Goal: Complete application form

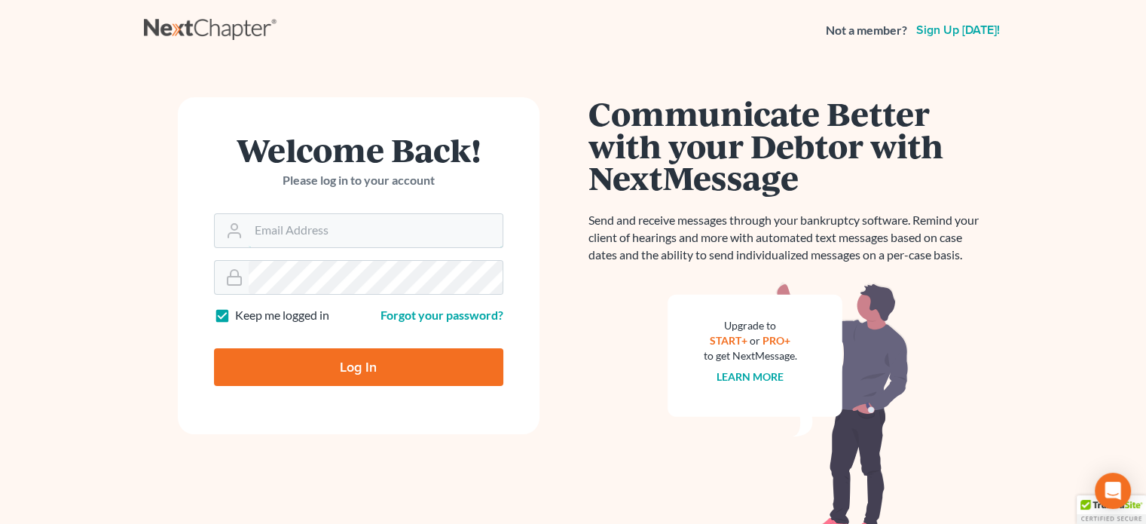
type input "[EMAIL_ADDRESS][DOMAIN_NAME]"
click at [305, 354] on input "Log In" at bounding box center [358, 367] width 289 height 38
type input "Thinking..."
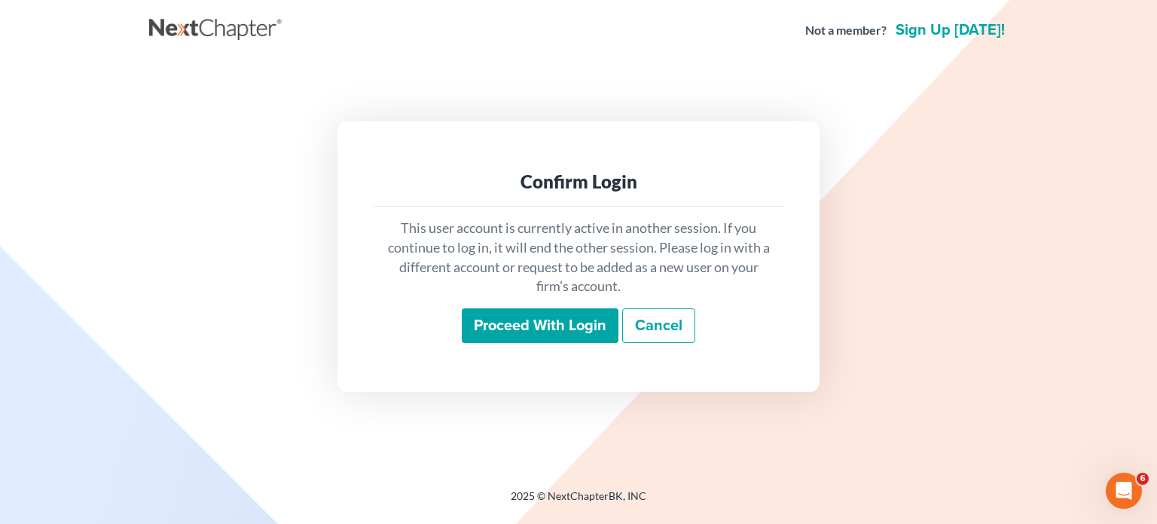
click at [520, 325] on input "Proceed with login" at bounding box center [540, 325] width 157 height 35
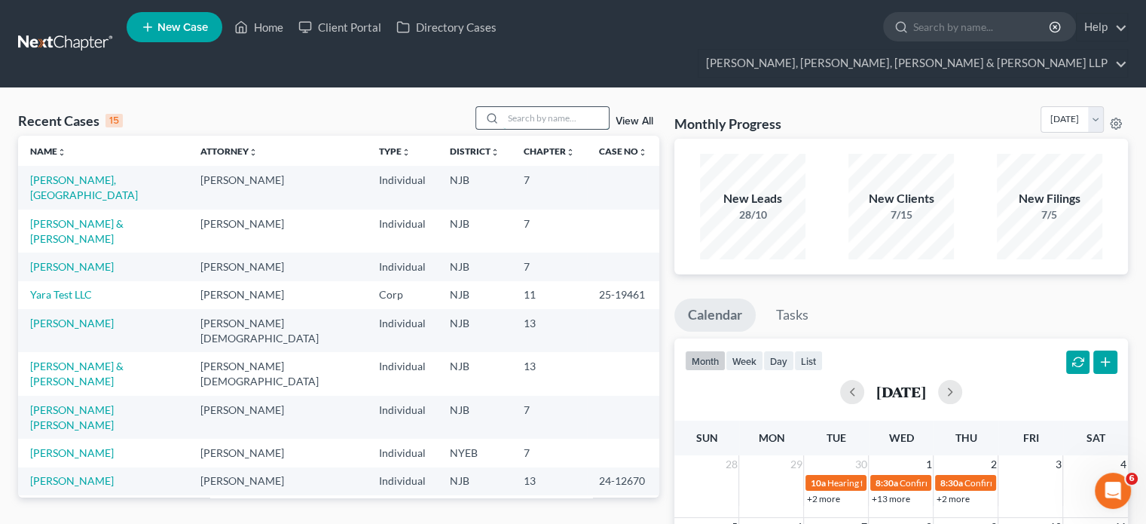
click at [549, 107] on input "search" at bounding box center [555, 118] width 105 height 22
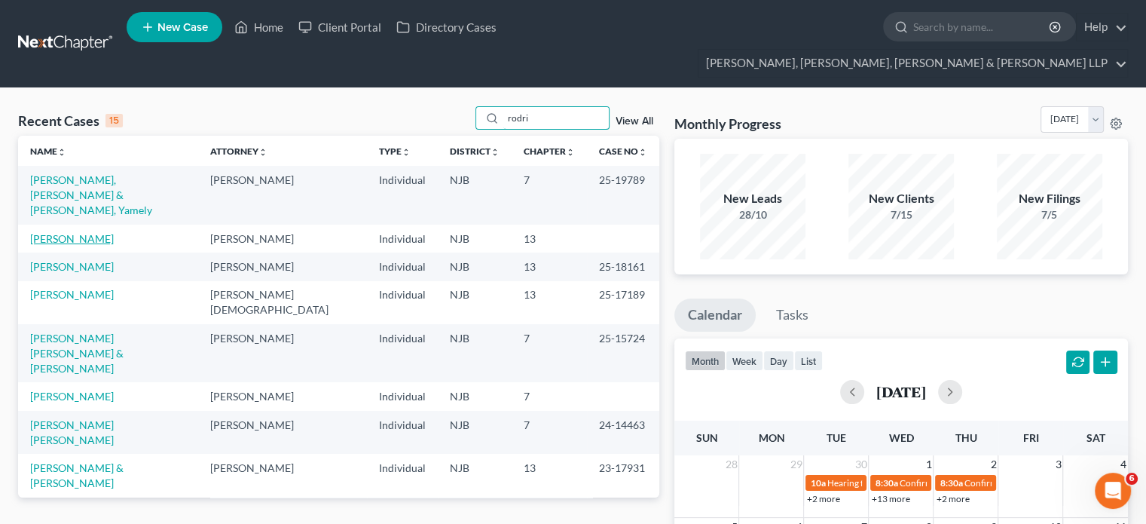
type input "rodri"
click at [96, 232] on link "[PERSON_NAME]" at bounding box center [72, 238] width 84 height 13
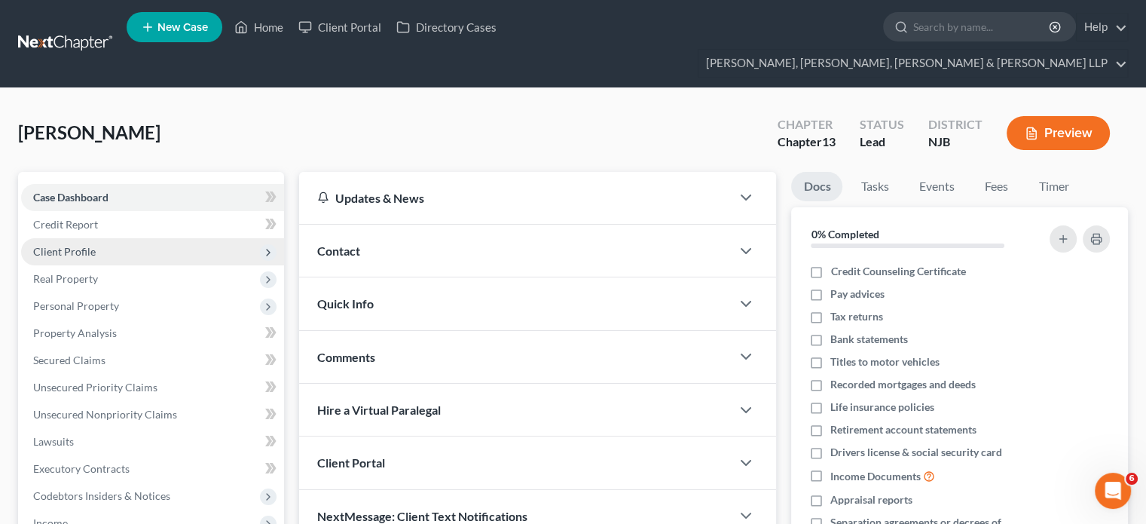
click at [84, 245] on span "Client Profile" at bounding box center [64, 251] width 63 height 13
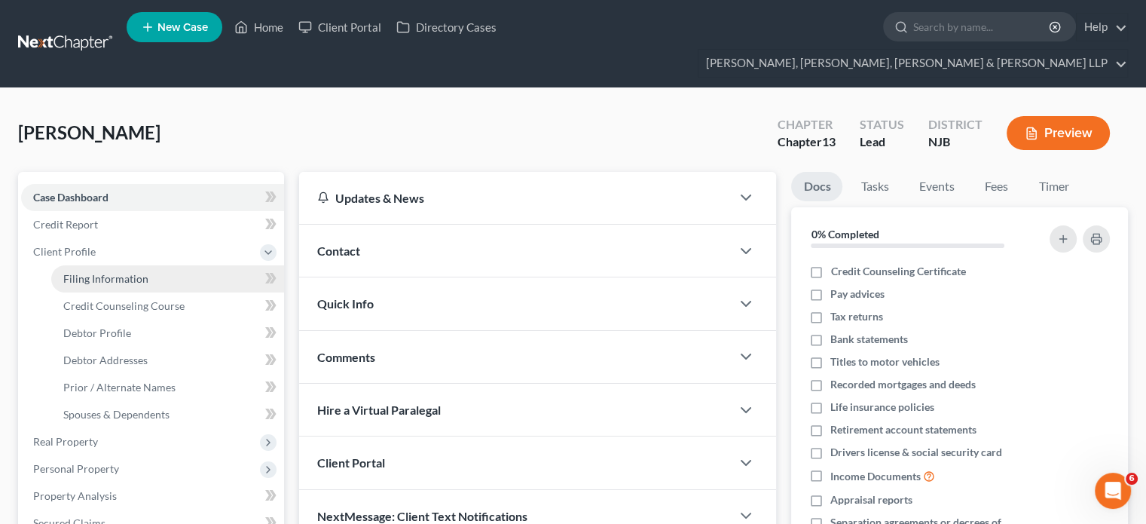
click at [110, 272] on span "Filing Information" at bounding box center [105, 278] width 85 height 13
select select "1"
select select "0"
select select "3"
select select "0"
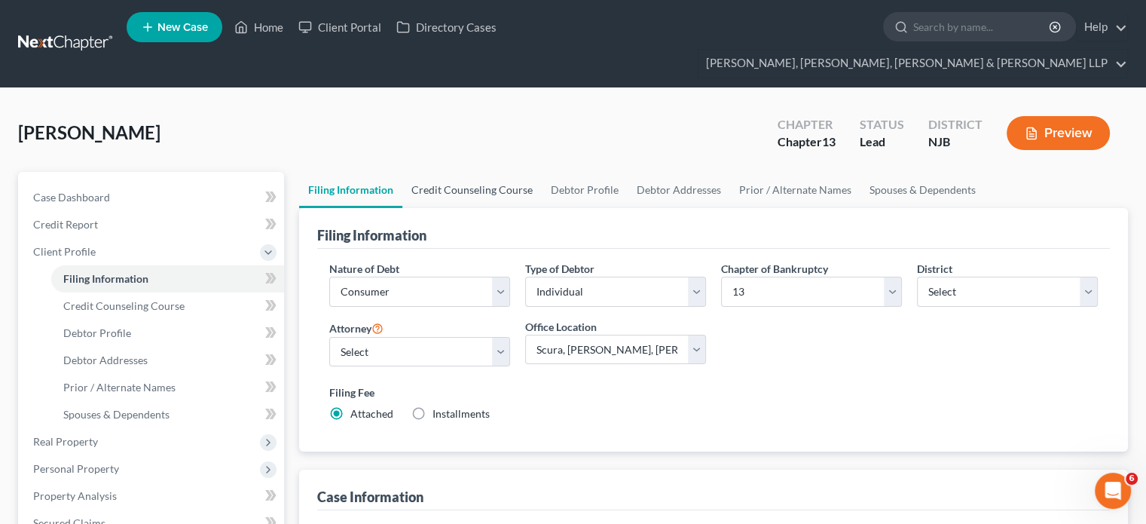
click at [458, 172] on link "Credit Counseling Course" at bounding box center [471, 190] width 139 height 36
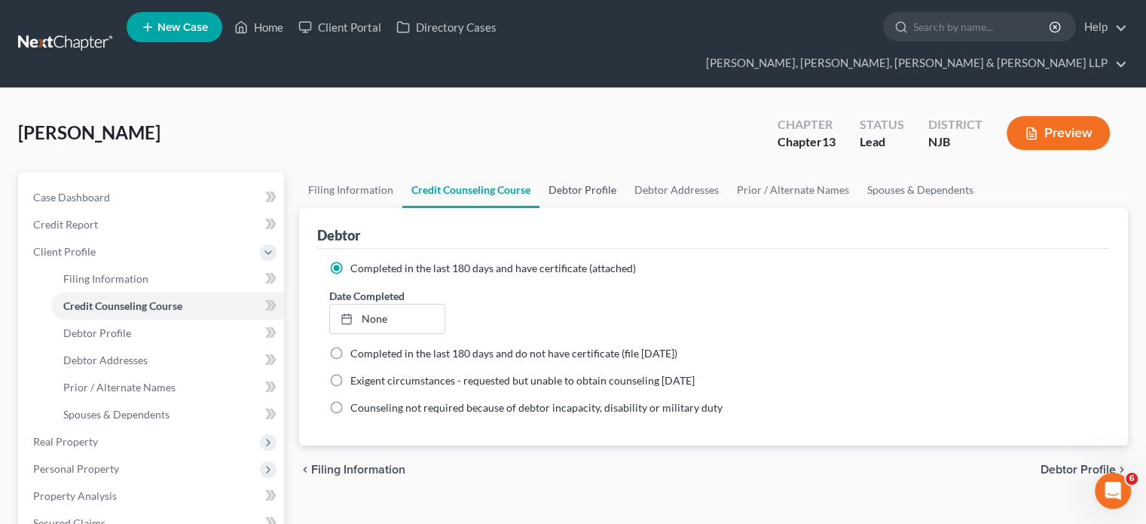
click at [581, 172] on link "Debtor Profile" at bounding box center [583, 190] width 86 height 36
select select "1"
select select "2"
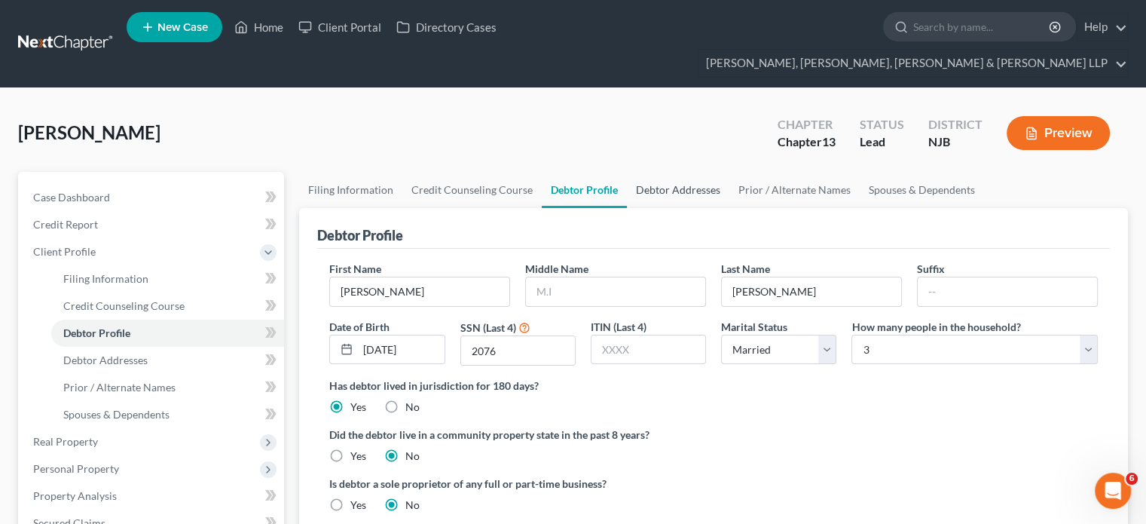
click at [656, 172] on link "Debtor Addresses" at bounding box center [678, 190] width 102 height 36
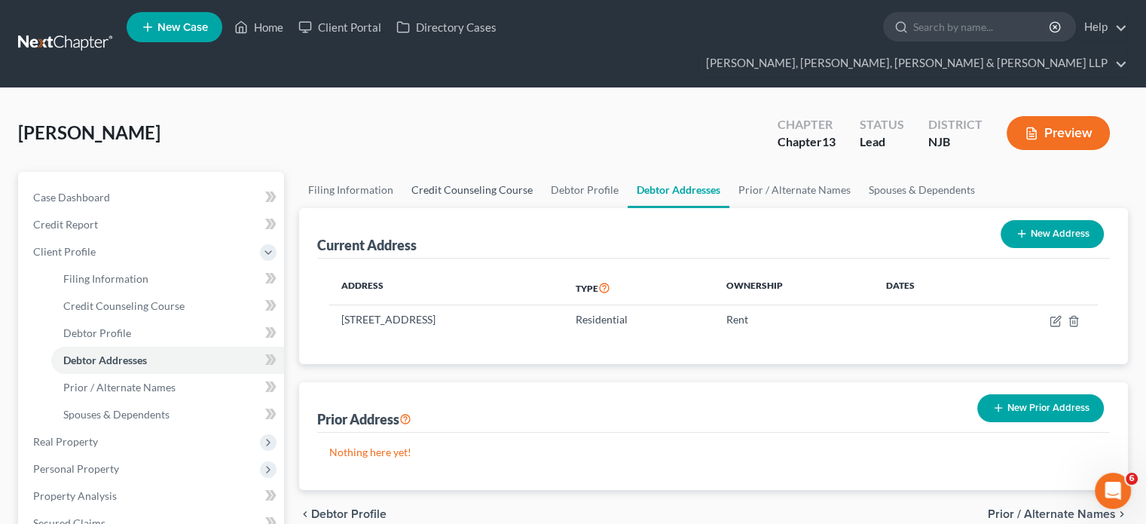
click at [457, 172] on link "Credit Counseling Course" at bounding box center [471, 190] width 139 height 36
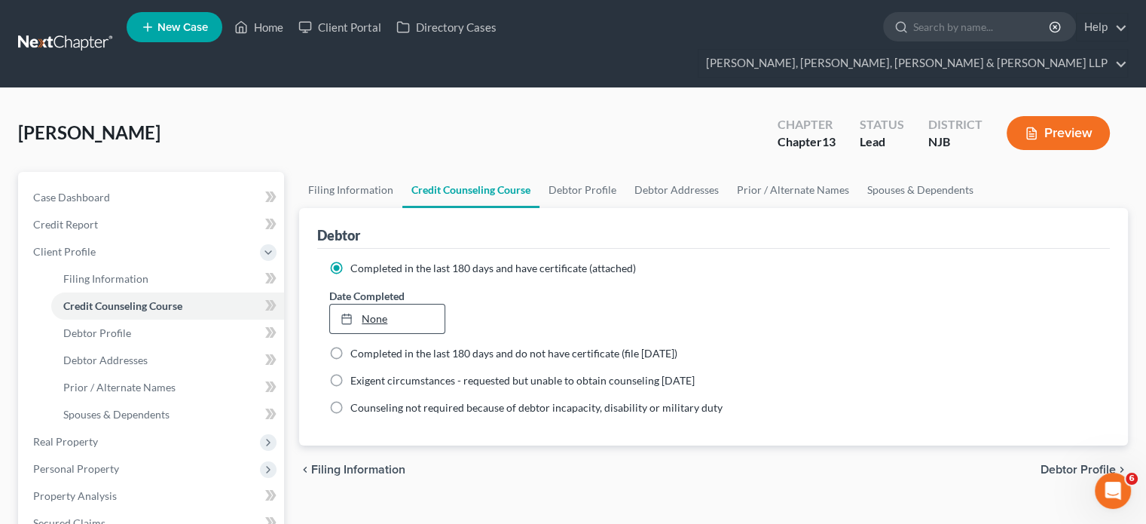
type input "[DATE]"
click at [422, 304] on link "[DATE]" at bounding box center [387, 318] width 114 height 29
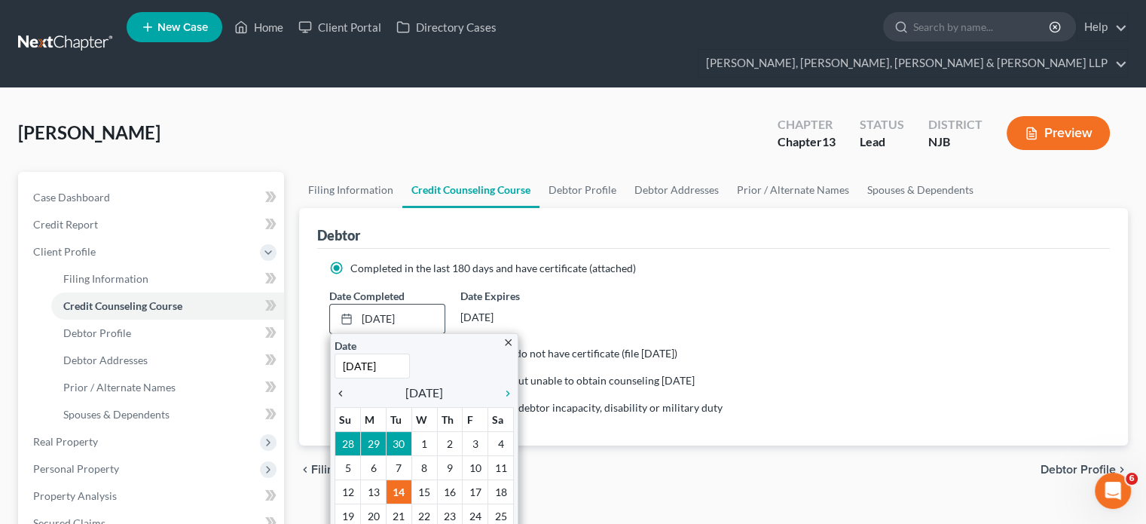
click at [341, 385] on div "chevron_left" at bounding box center [345, 392] width 20 height 14
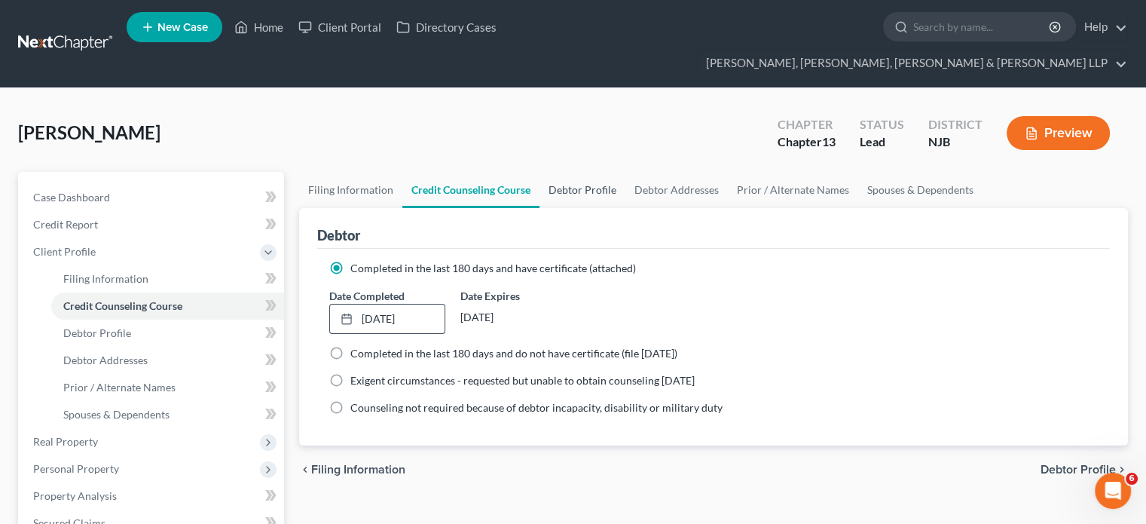
click at [567, 172] on link "Debtor Profile" at bounding box center [583, 190] width 86 height 36
select select "1"
select select "2"
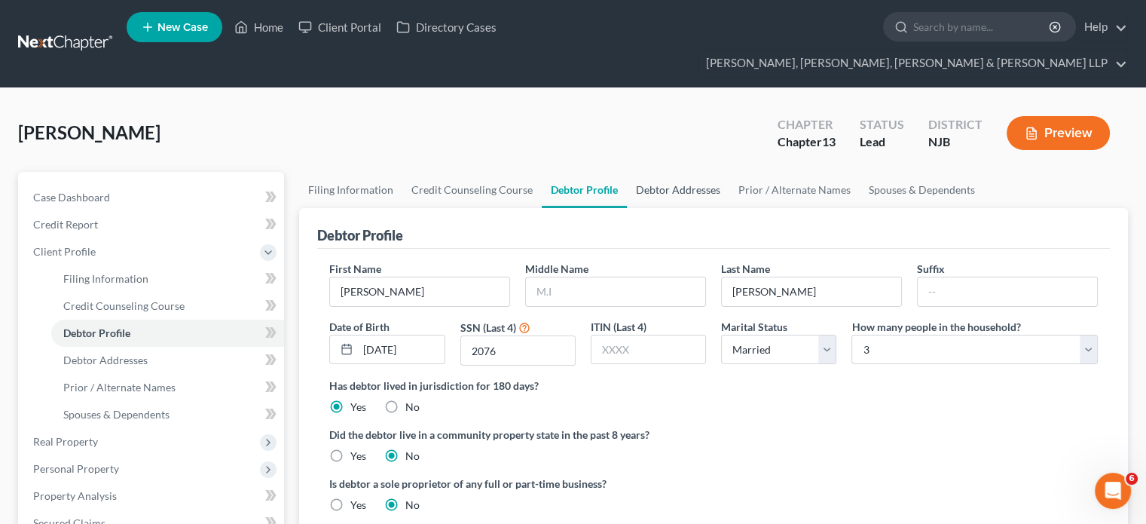
click at [658, 172] on link "Debtor Addresses" at bounding box center [678, 190] width 102 height 36
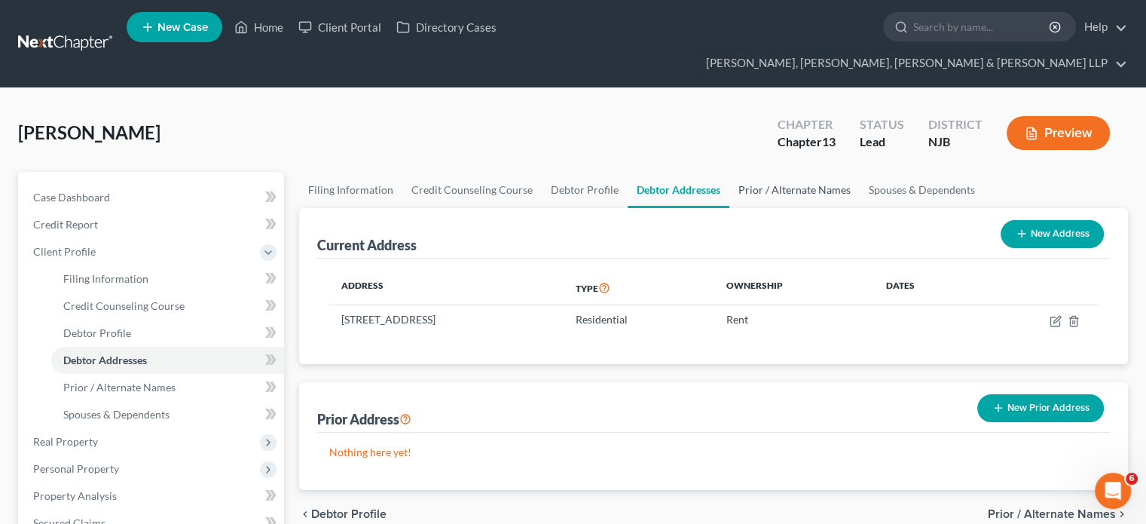
click at [778, 172] on link "Prior / Alternate Names" at bounding box center [794, 190] width 130 height 36
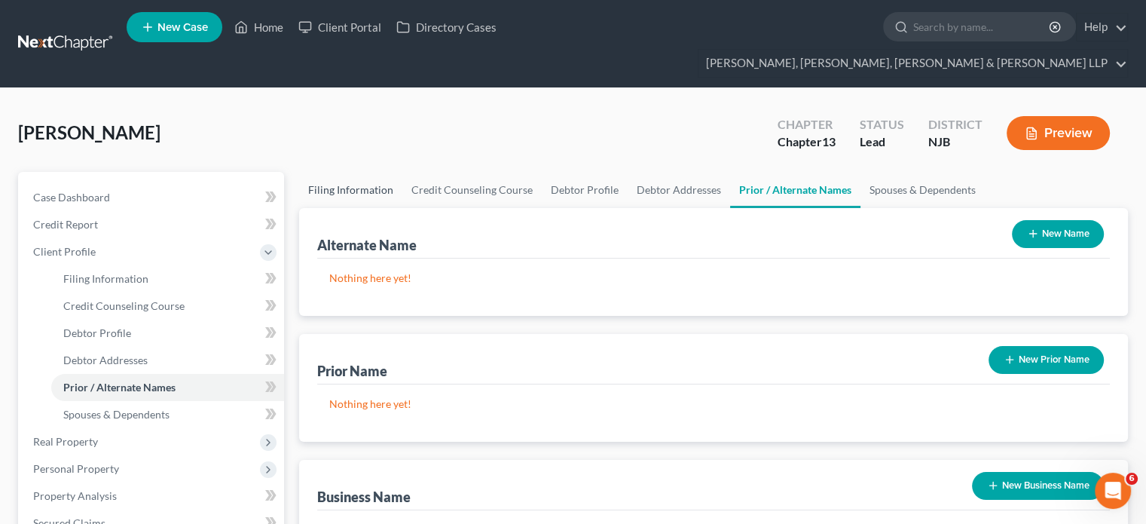
click at [343, 172] on link "Filing Information" at bounding box center [350, 190] width 103 height 36
select select "1"
select select "0"
select select "3"
select select "51"
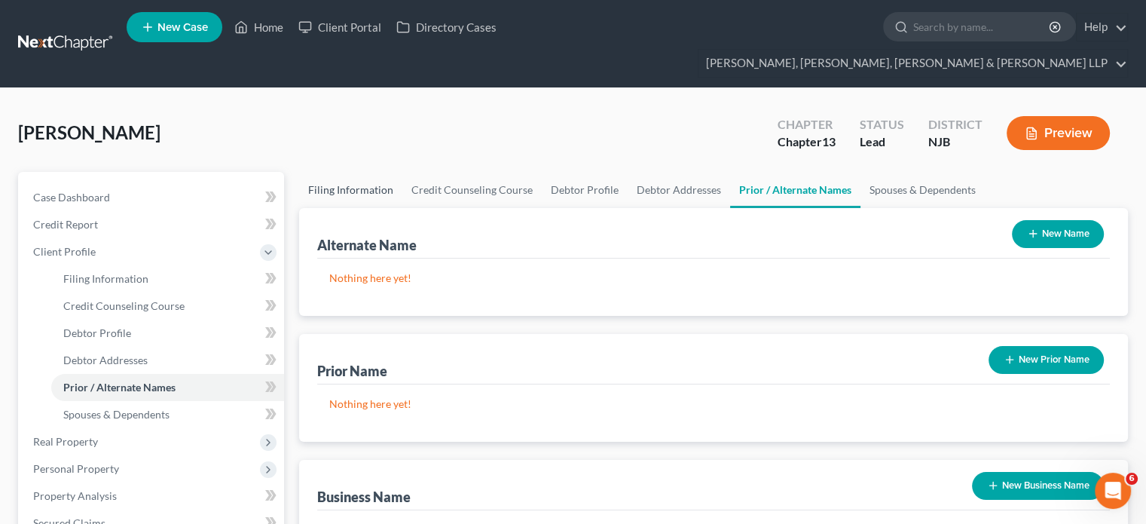
select select "0"
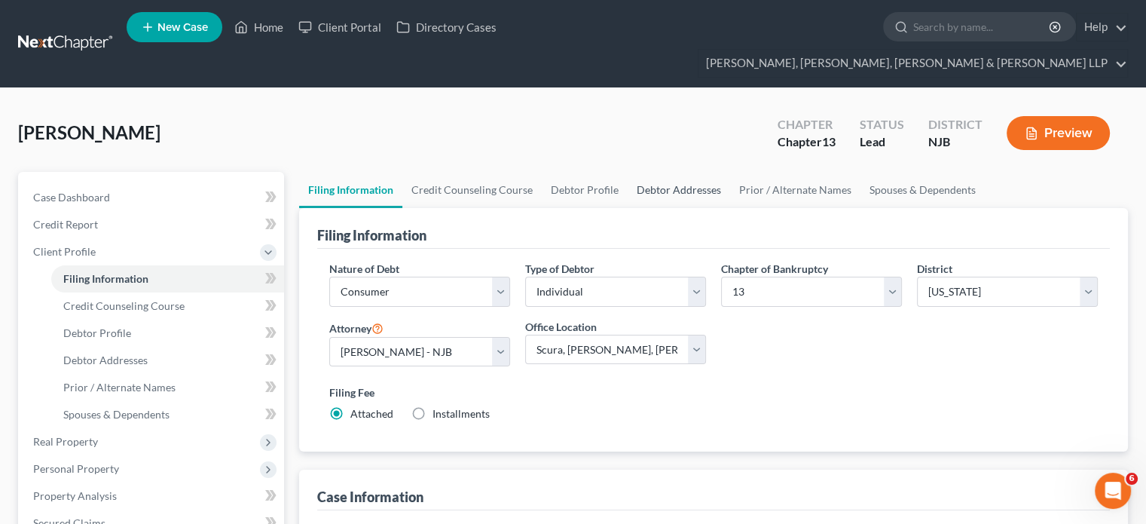
click at [647, 172] on link "Debtor Addresses" at bounding box center [679, 190] width 102 height 36
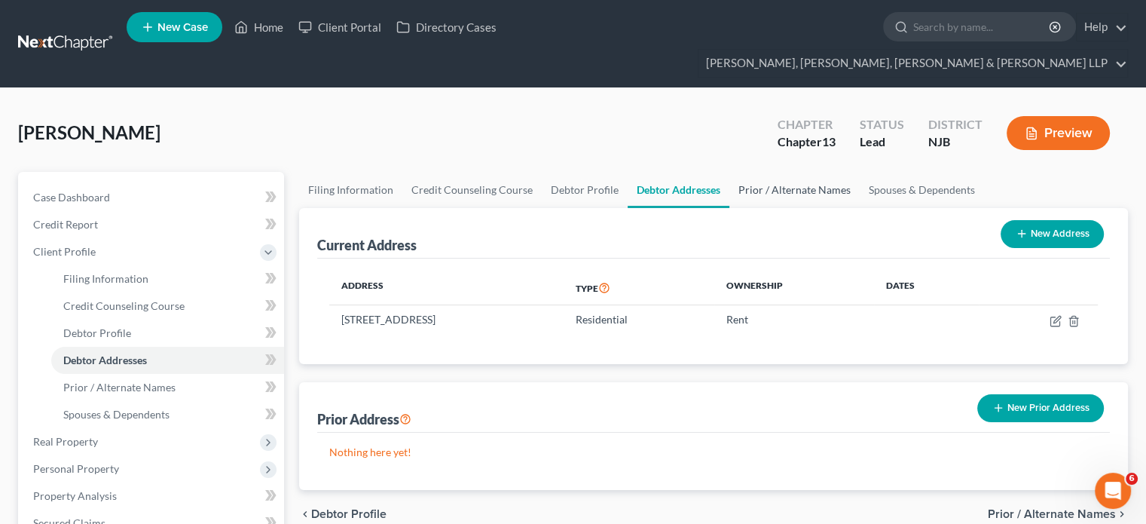
click at [757, 172] on link "Prior / Alternate Names" at bounding box center [794, 190] width 130 height 36
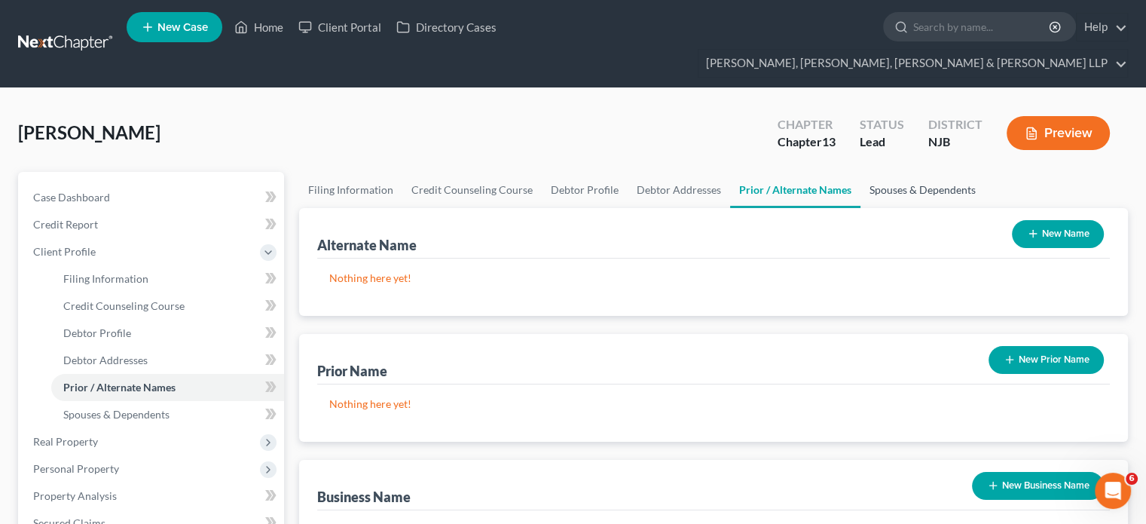
click at [879, 172] on link "Spouses & Dependents" at bounding box center [923, 190] width 124 height 36
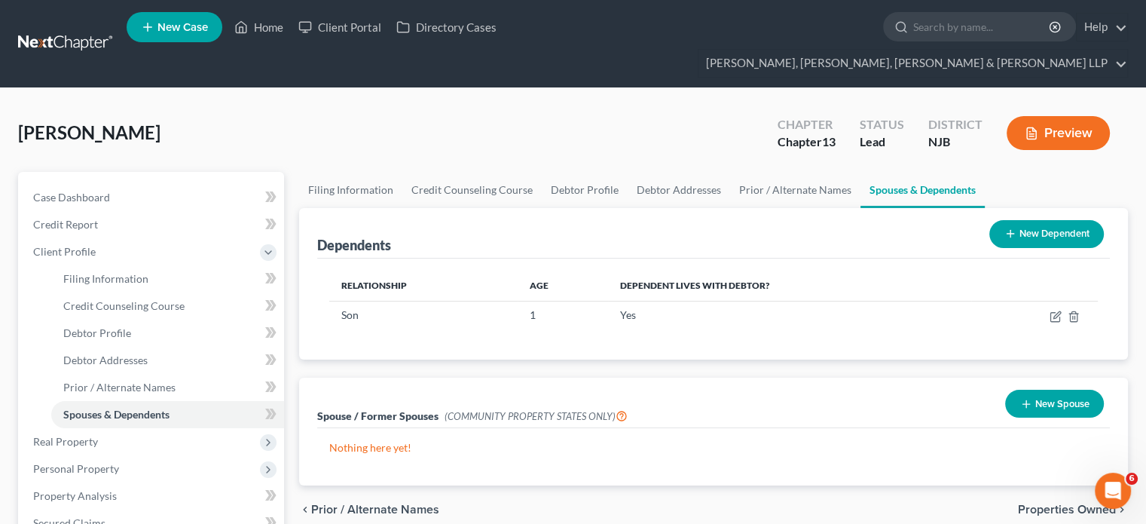
click at [1035, 503] on span "Properties Owned" at bounding box center [1067, 509] width 98 height 12
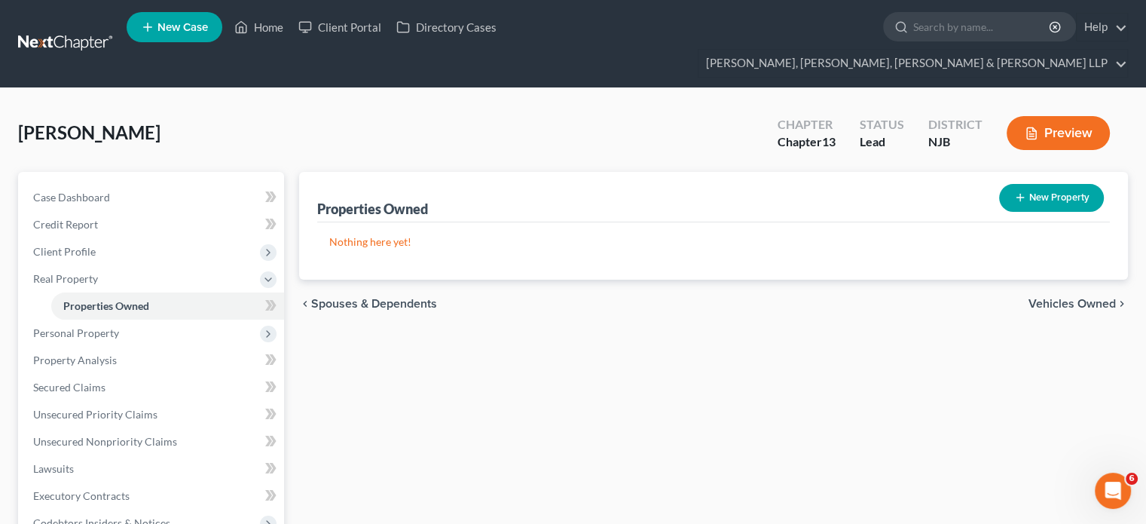
click at [1051, 298] on span "Vehicles Owned" at bounding box center [1072, 304] width 87 height 12
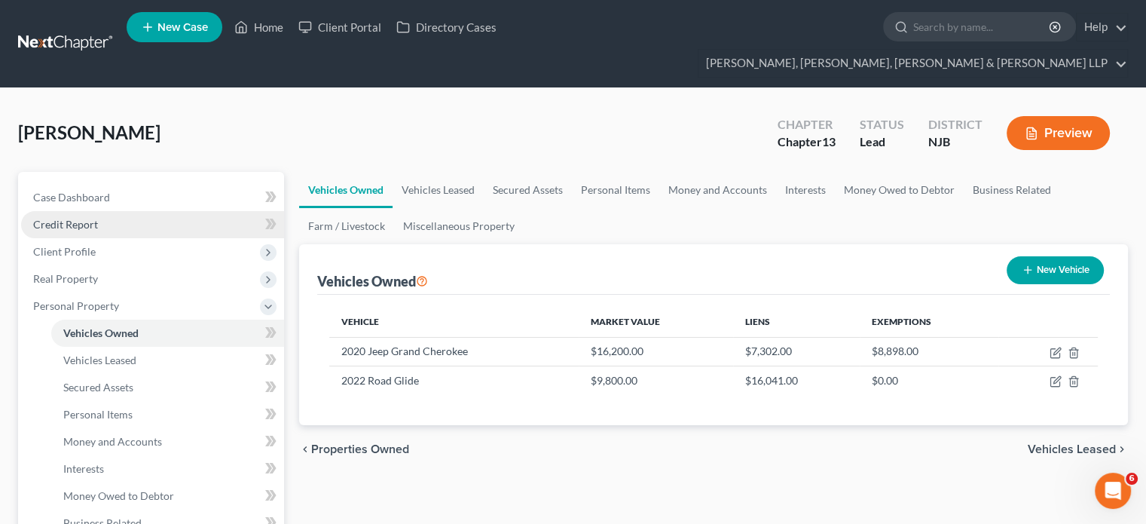
click at [90, 218] on span "Credit Report" at bounding box center [65, 224] width 65 height 13
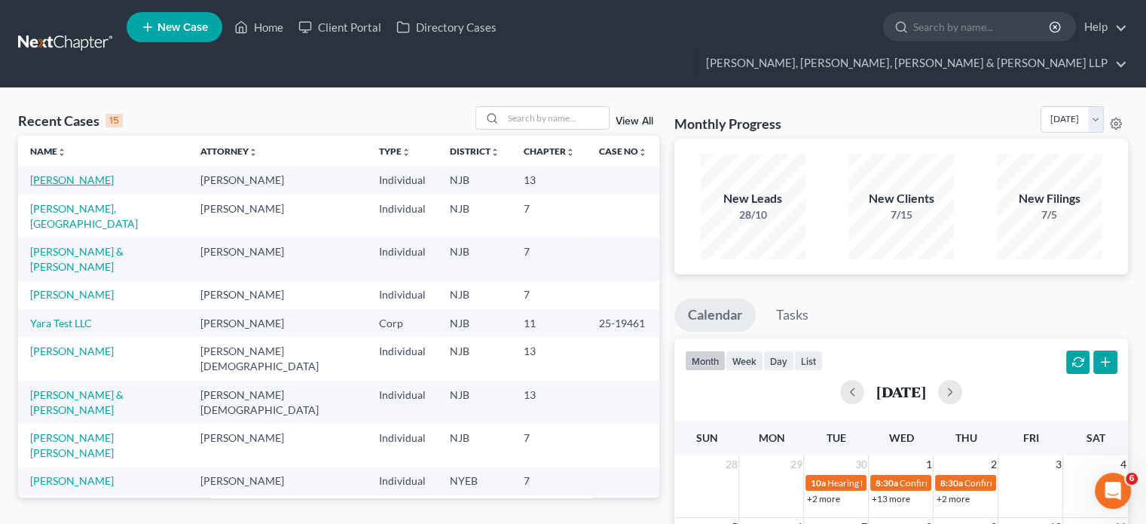
click at [84, 173] on link "[PERSON_NAME]" at bounding box center [72, 179] width 84 height 13
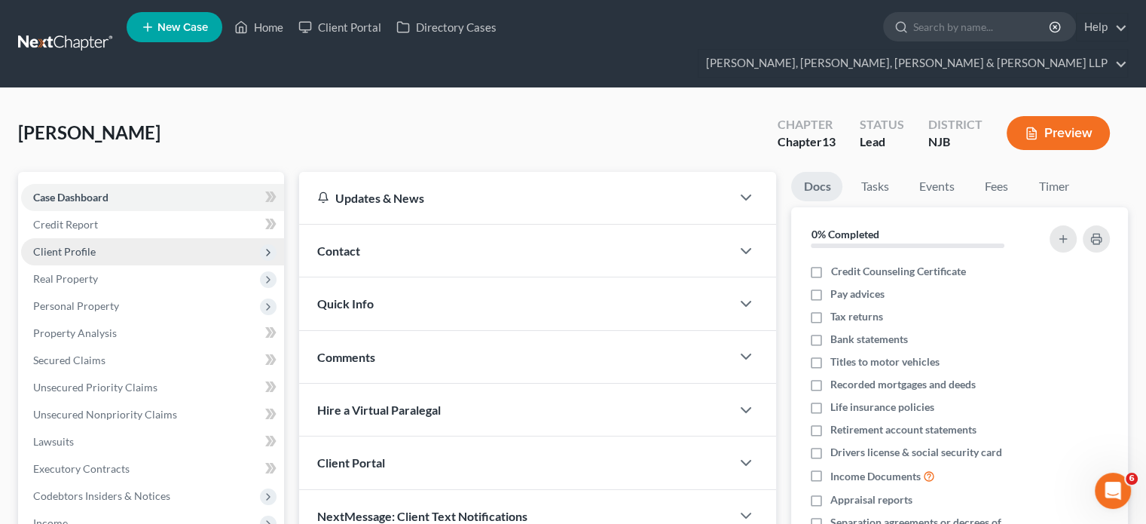
click at [72, 245] on span "Client Profile" at bounding box center [64, 251] width 63 height 13
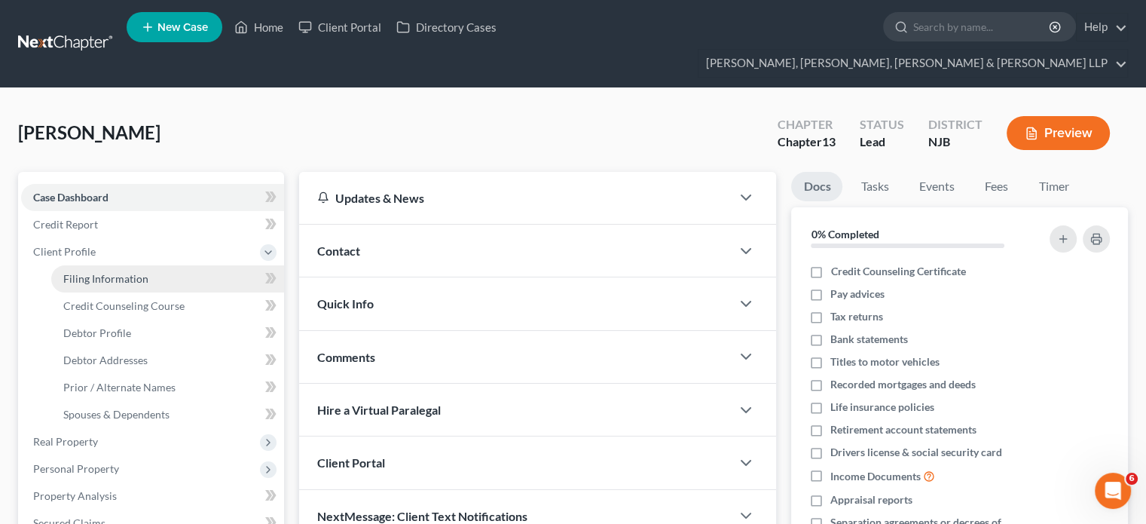
click at [102, 265] on link "Filing Information" at bounding box center [167, 278] width 233 height 27
select select "1"
select select "0"
select select "3"
select select "0"
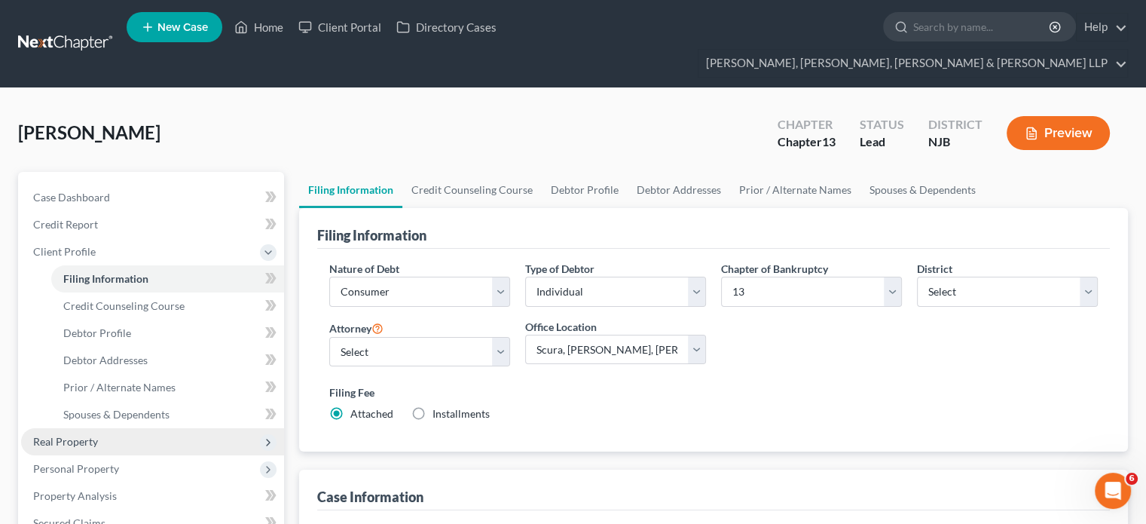
click at [69, 435] on span "Real Property" at bounding box center [65, 441] width 65 height 13
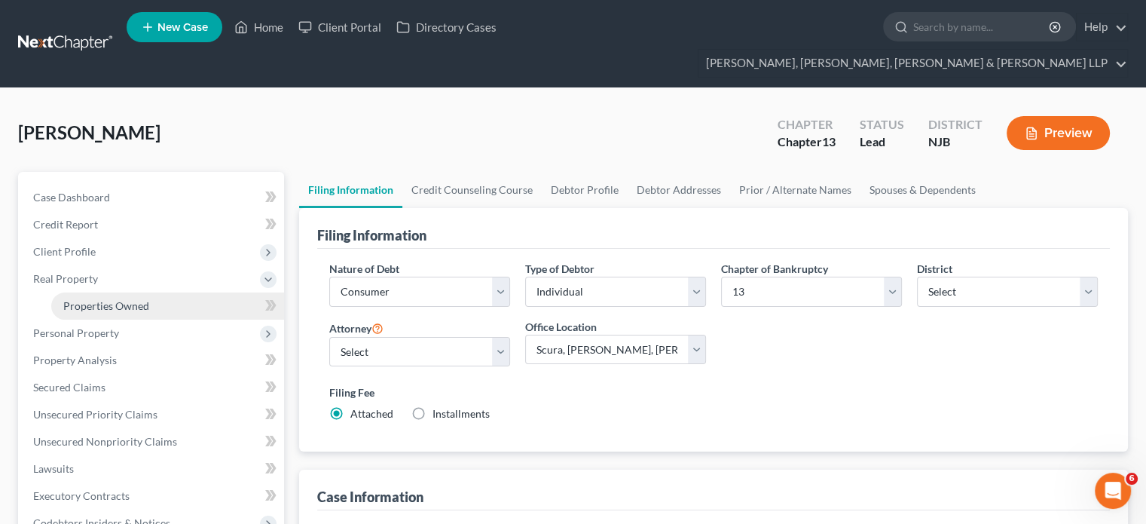
click at [111, 299] on span "Properties Owned" at bounding box center [106, 305] width 86 height 13
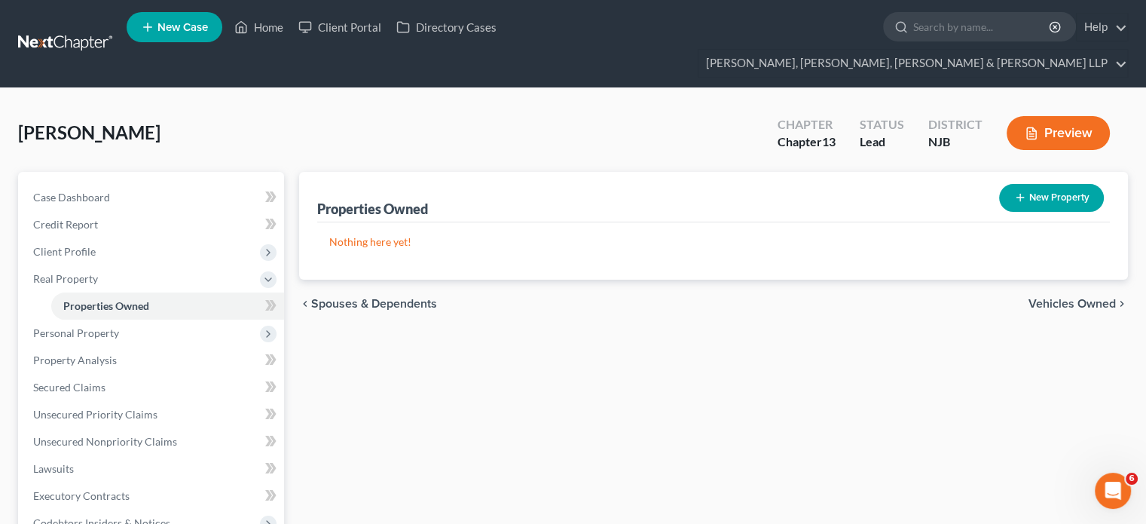
click at [1046, 298] on span "Vehicles Owned" at bounding box center [1072, 304] width 87 height 12
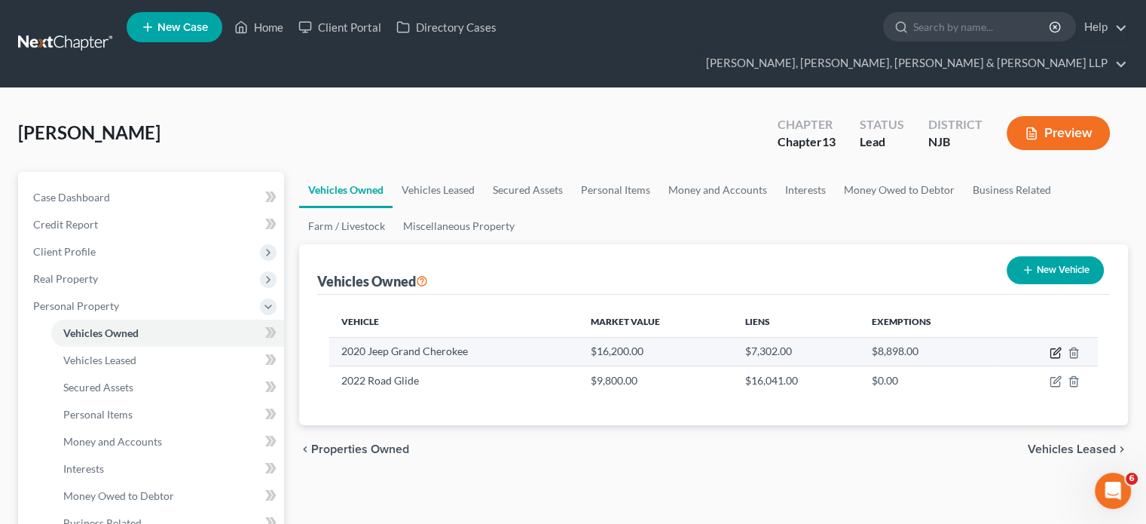
click at [1053, 347] on icon "button" at bounding box center [1056, 353] width 12 height 12
select select "0"
select select "6"
select select "2"
select select "0"
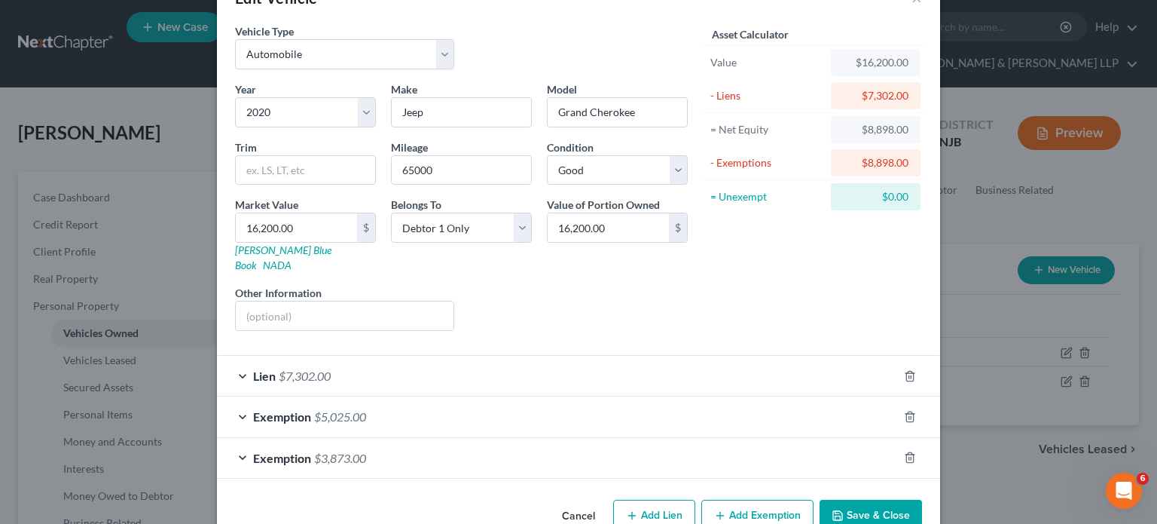
scroll to position [48, 0]
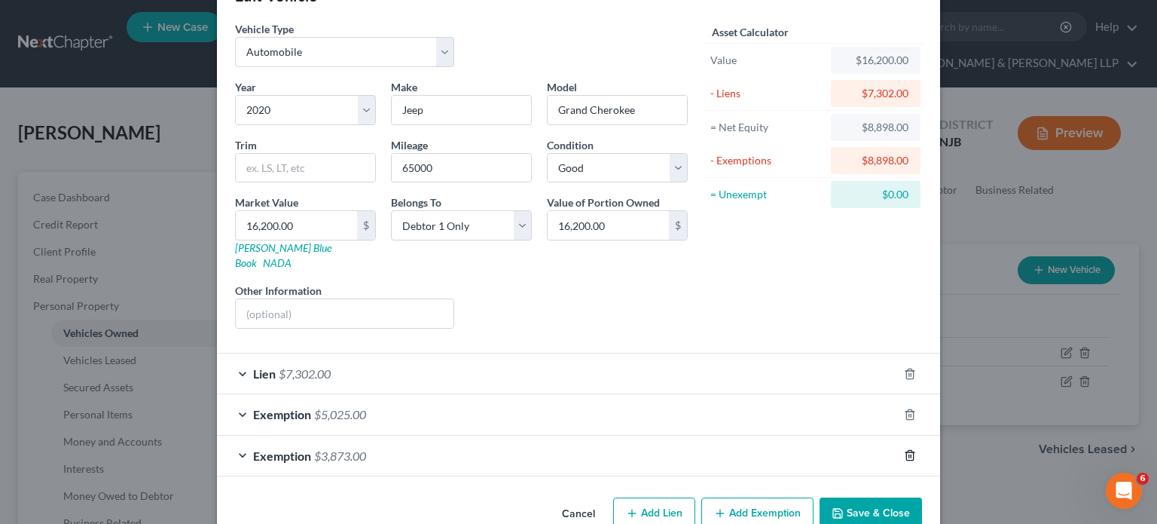
click at [904, 449] on icon "button" at bounding box center [910, 455] width 12 height 12
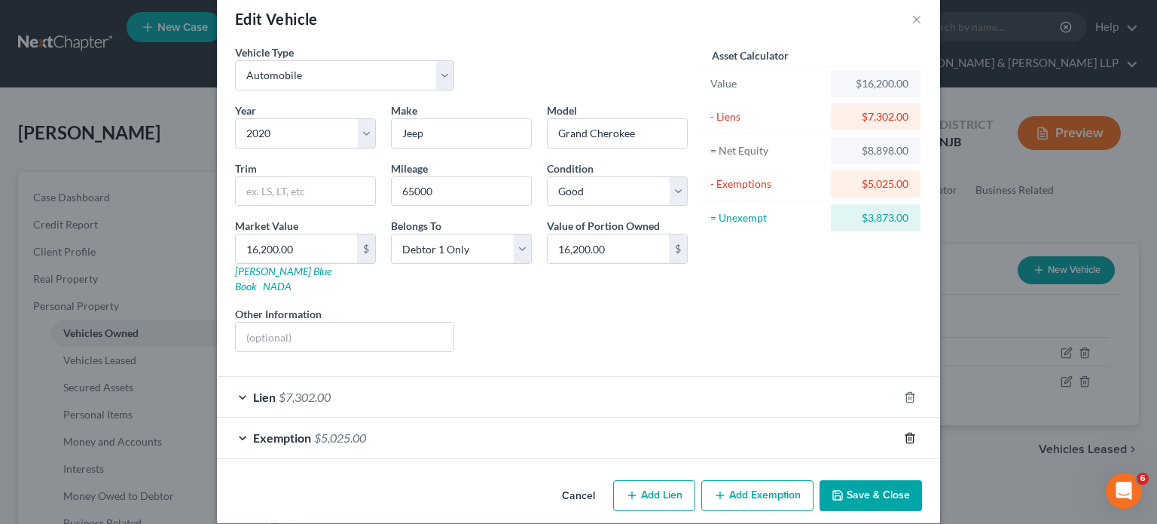
click at [906, 432] on icon "button" at bounding box center [910, 438] width 12 height 12
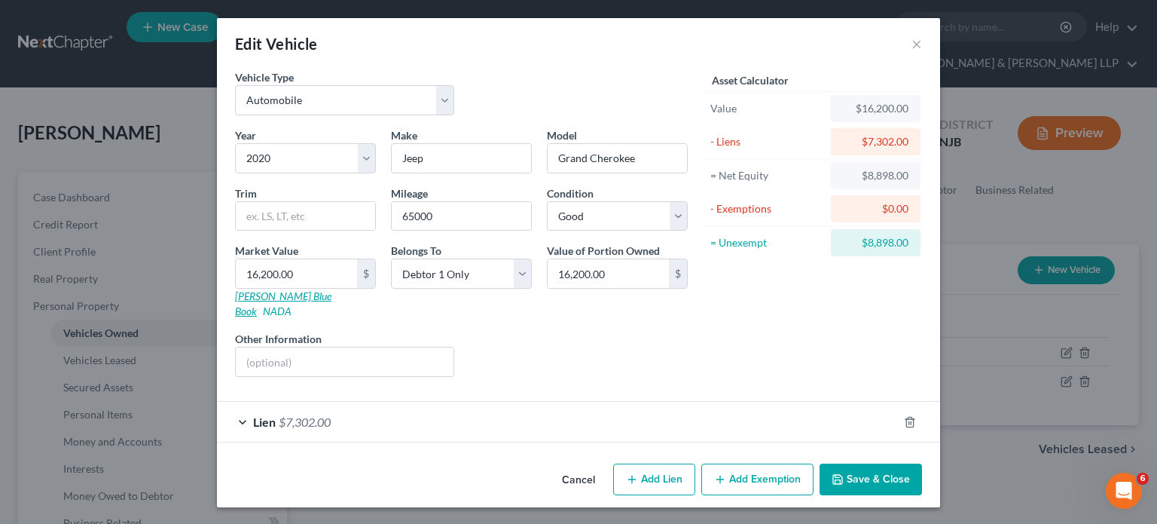
click at [282, 293] on link "[PERSON_NAME] Blue Book" at bounding box center [283, 303] width 96 height 28
click at [861, 463] on button "Save & Close" at bounding box center [871, 479] width 102 height 32
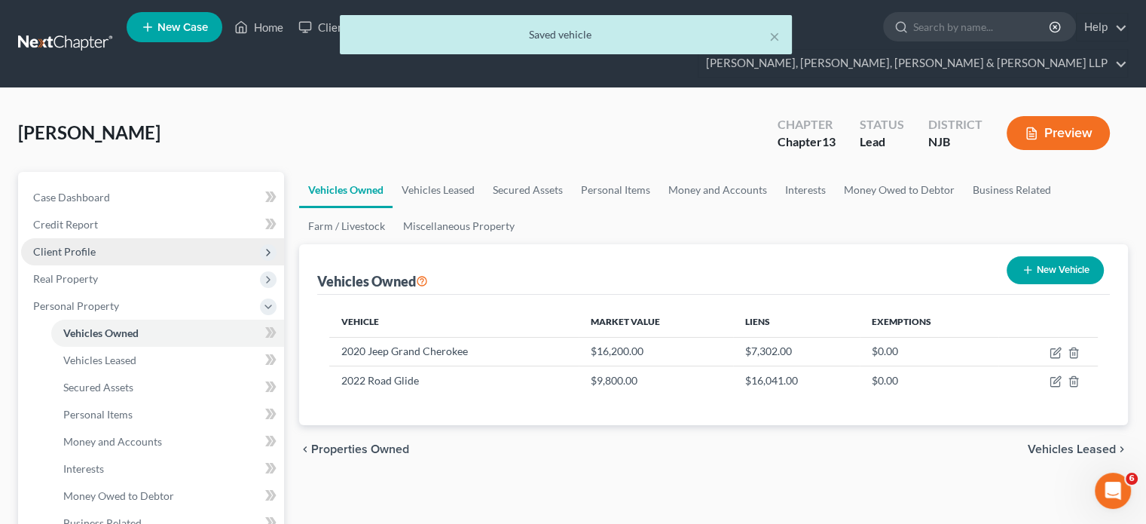
click at [66, 245] on span "Client Profile" at bounding box center [64, 251] width 63 height 13
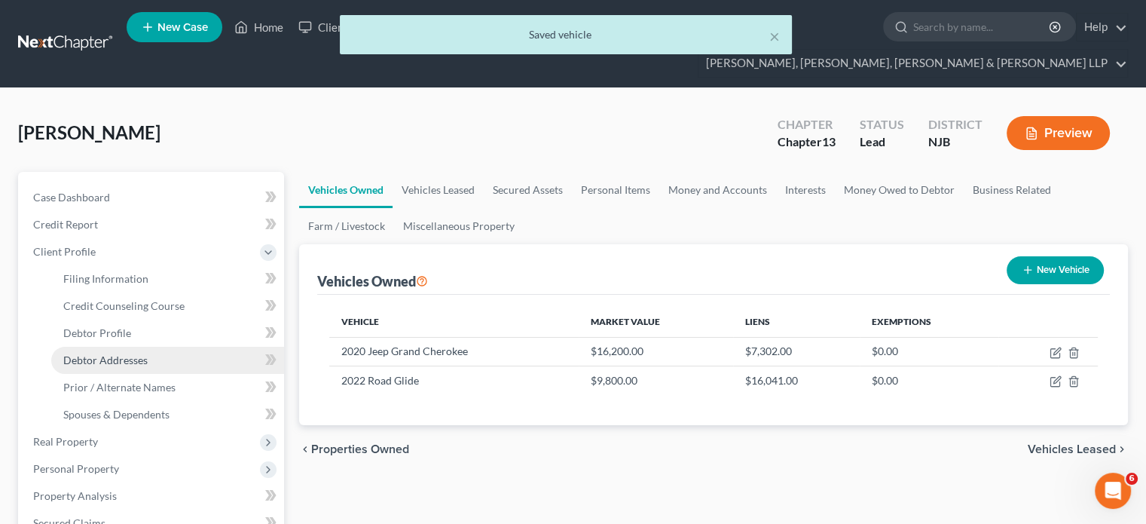
click at [136, 353] on span "Debtor Addresses" at bounding box center [105, 359] width 84 height 13
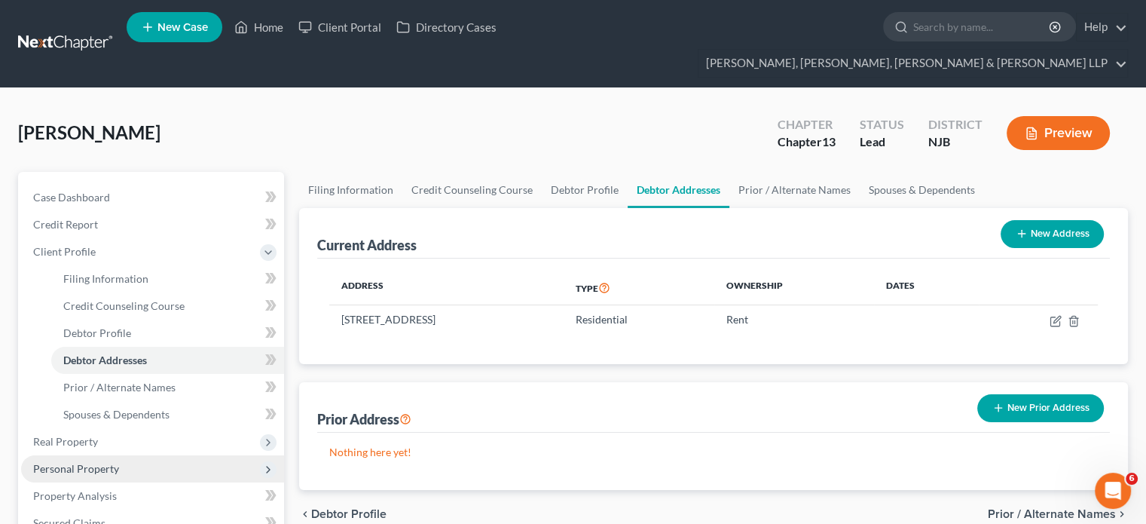
click at [81, 462] on span "Personal Property" at bounding box center [76, 468] width 86 height 13
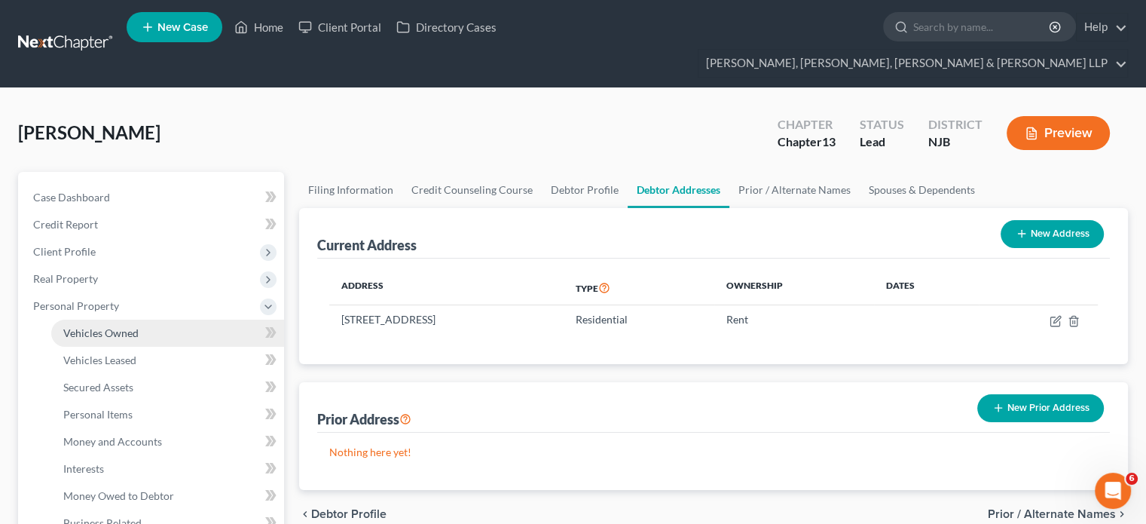
click at [93, 326] on span "Vehicles Owned" at bounding box center [100, 332] width 75 height 13
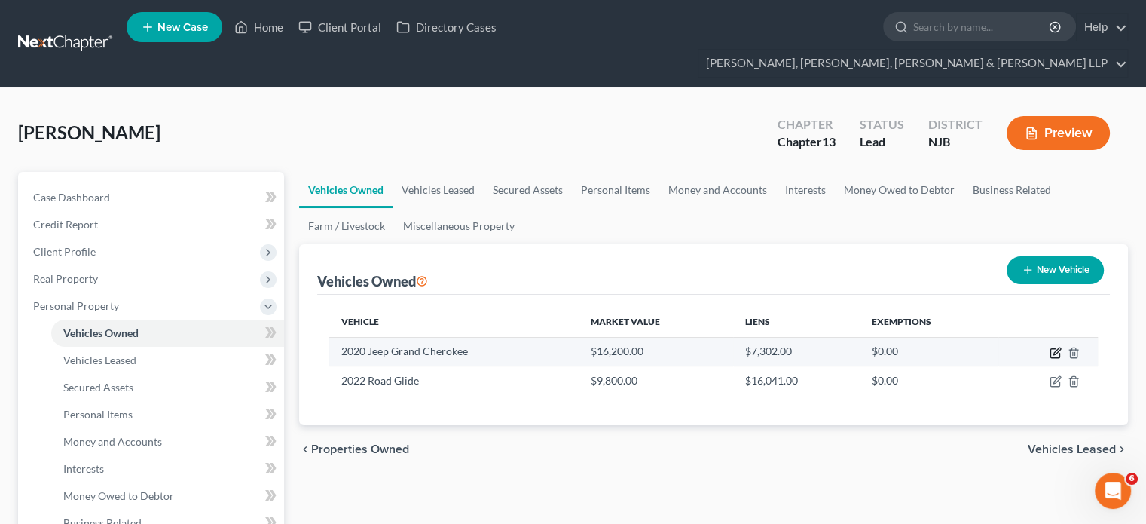
click at [1056, 347] on icon "button" at bounding box center [1056, 353] width 12 height 12
select select "0"
select select "6"
select select "2"
select select "0"
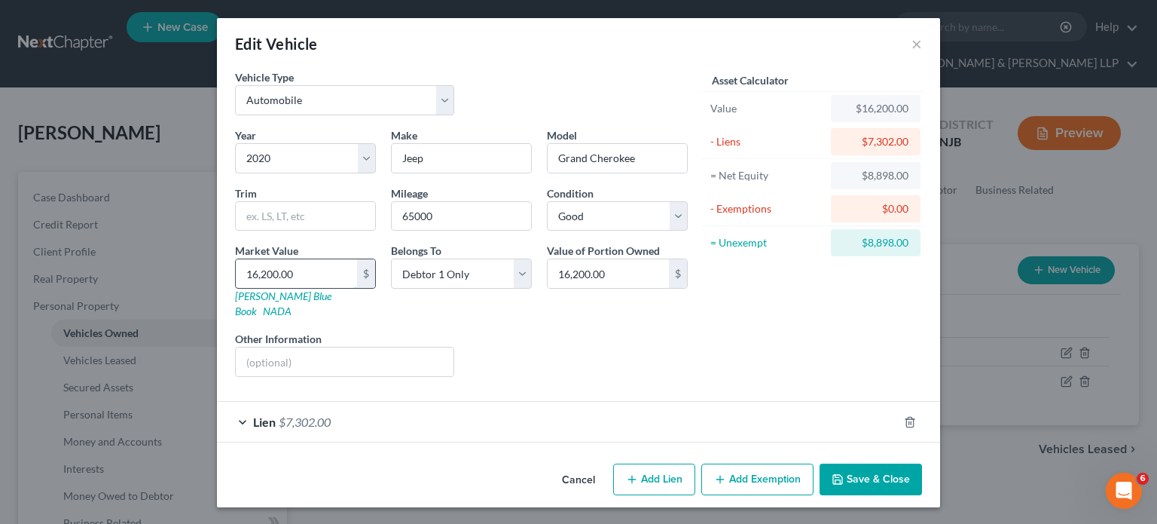
click at [304, 274] on input "16,200.00" at bounding box center [296, 273] width 121 height 29
type input "1"
type input "1.00"
type input "14"
type input "14.00"
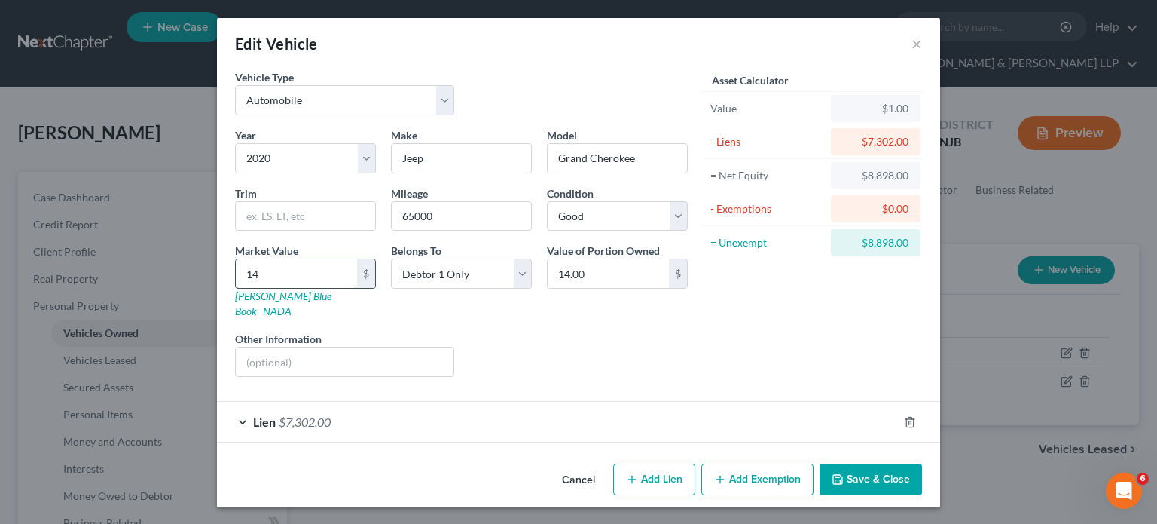
type input "140"
type input "140.00"
type input "1405"
type input "1,405.00"
type input "1,4055"
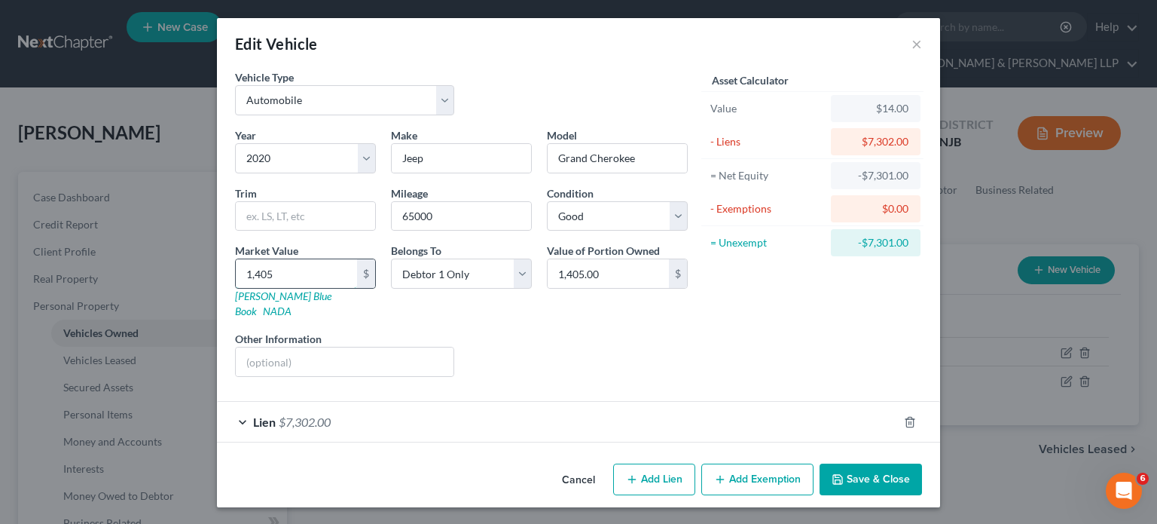
type input "14,055.00"
type input "14,055"
click at [856, 463] on button "Save & Close" at bounding box center [871, 479] width 102 height 32
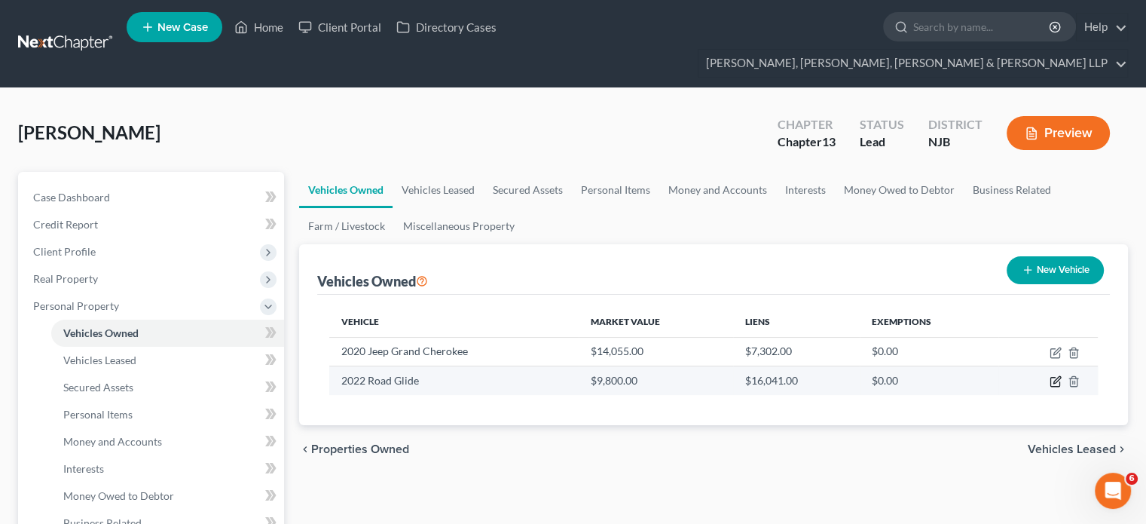
click at [1057, 377] on icon "button" at bounding box center [1056, 380] width 7 height 7
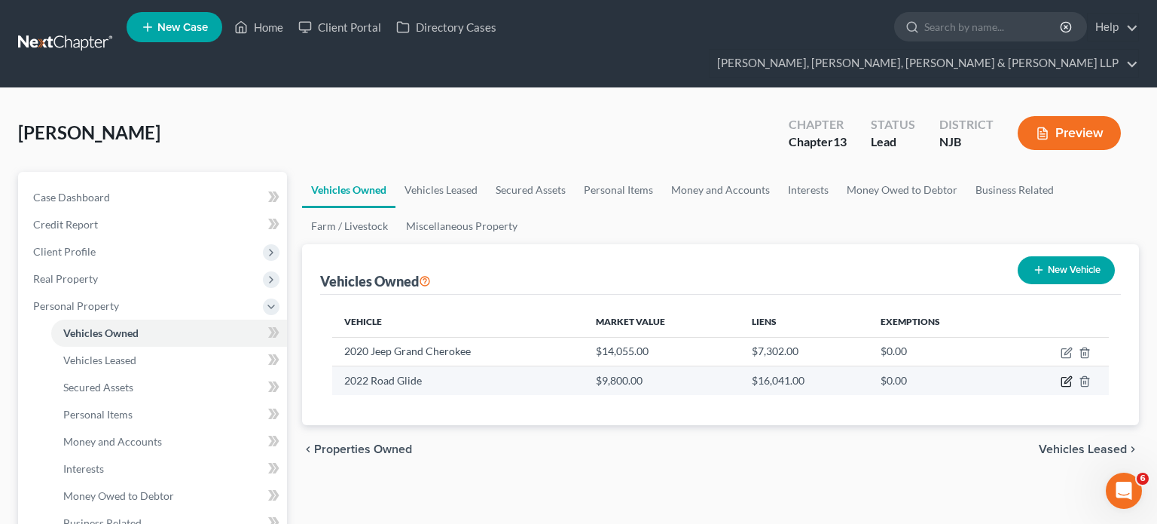
select select "0"
select select "4"
select select "2"
select select "0"
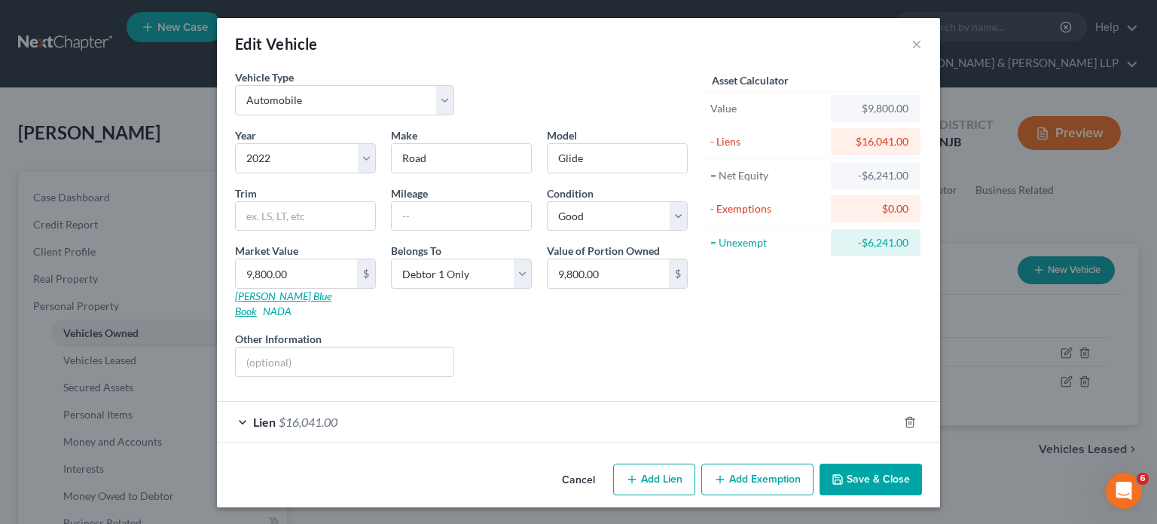
click at [267, 295] on link "[PERSON_NAME] Blue Book" at bounding box center [283, 303] width 96 height 28
click at [350, 96] on select "Select Automobile Truck Trailer Watercraft Aircraft Motor Home Atv Other Vehicle" at bounding box center [344, 100] width 219 height 30
select select "7"
click at [235, 85] on select "Select Automobile Truck Trailer Watercraft Aircraft Motor Home Atv Other Vehicle" at bounding box center [344, 100] width 219 height 30
click at [518, 103] on div "Vehicle Type Select Automobile Truck Trailer Watercraft Aircraft Motor Home Atv…" at bounding box center [462, 98] width 468 height 58
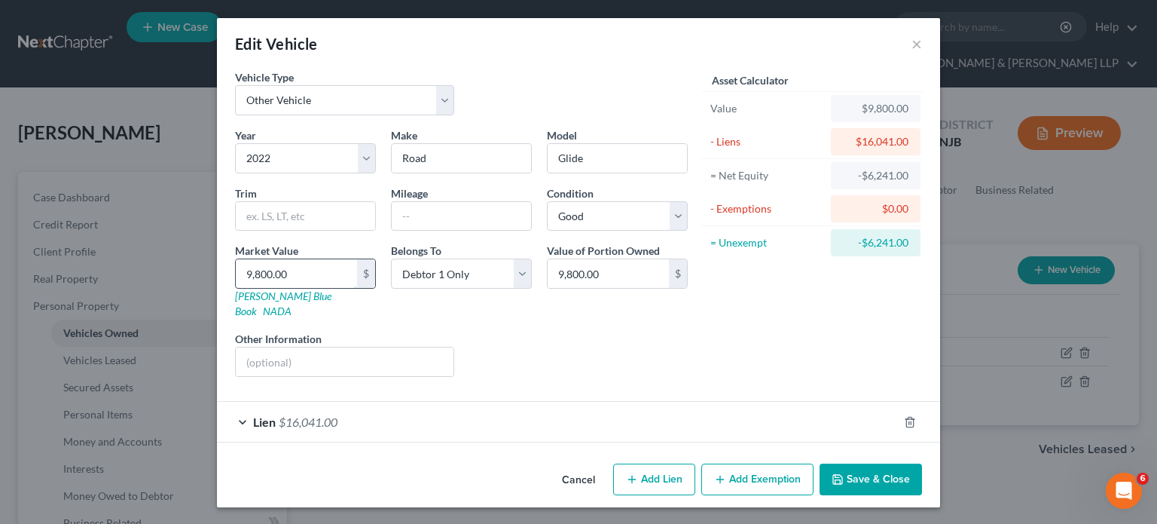
click at [337, 266] on input "9,800.00" at bounding box center [296, 273] width 121 height 29
type input "2"
type input "2.00"
type input "26"
type input "26.00"
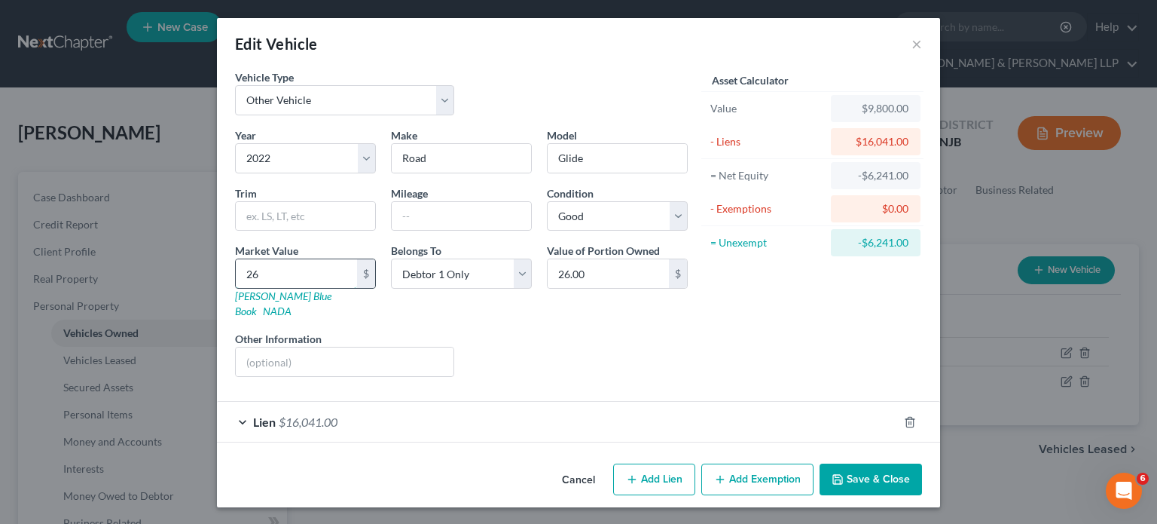
type input "268"
type input "268.00"
type input "2680"
type input "2,680.00"
type input "2,6800"
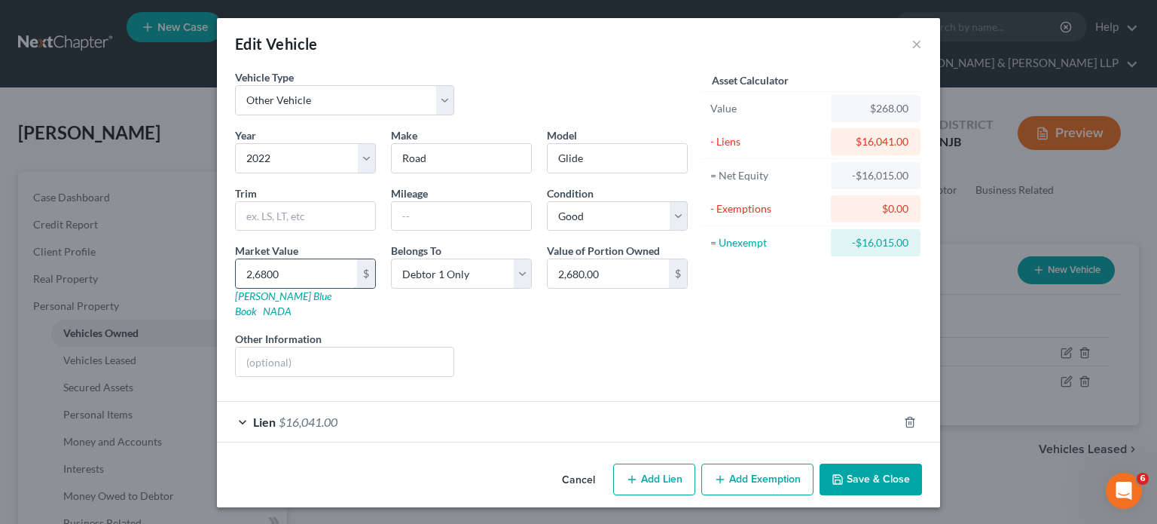
type input "26,800.00"
type input "26,800"
click at [677, 335] on div "Liens Select" at bounding box center [579, 354] width 234 height 46
click at [451, 157] on input "Road" at bounding box center [461, 158] width 139 height 29
type input "R"
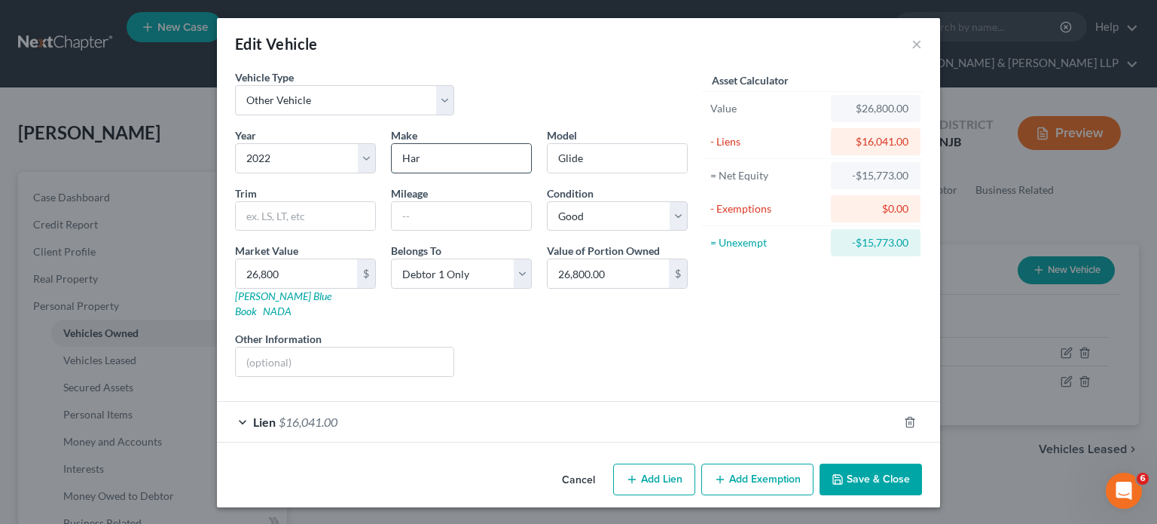
type input "Harley-Davidson"
click at [585, 155] on input "Glide" at bounding box center [617, 158] width 139 height 29
type input "G"
type input "Road Glide"
click at [596, 331] on div "Liens Select" at bounding box center [579, 354] width 234 height 46
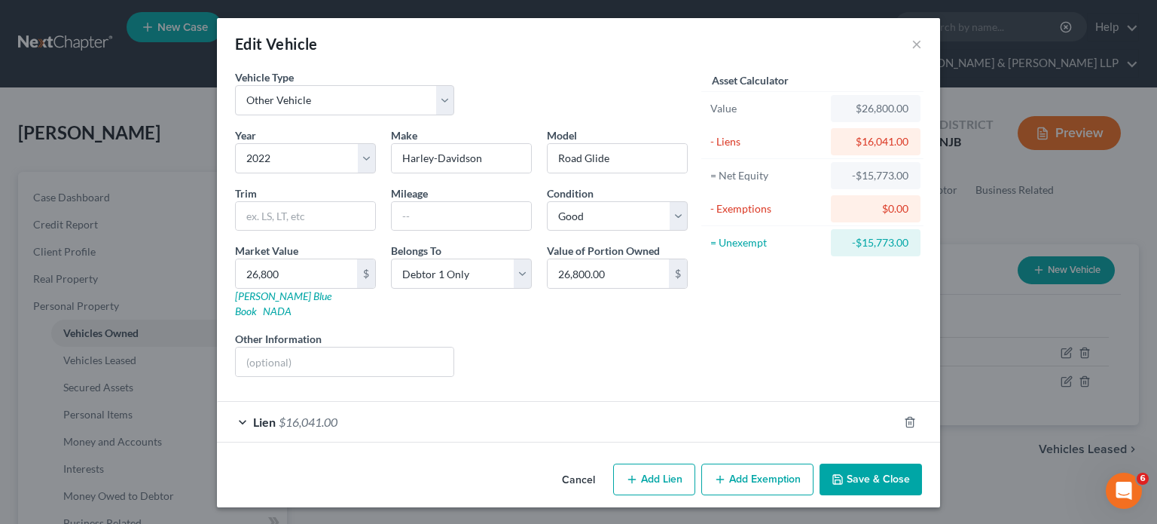
click at [842, 475] on icon "button" at bounding box center [837, 479] width 9 height 9
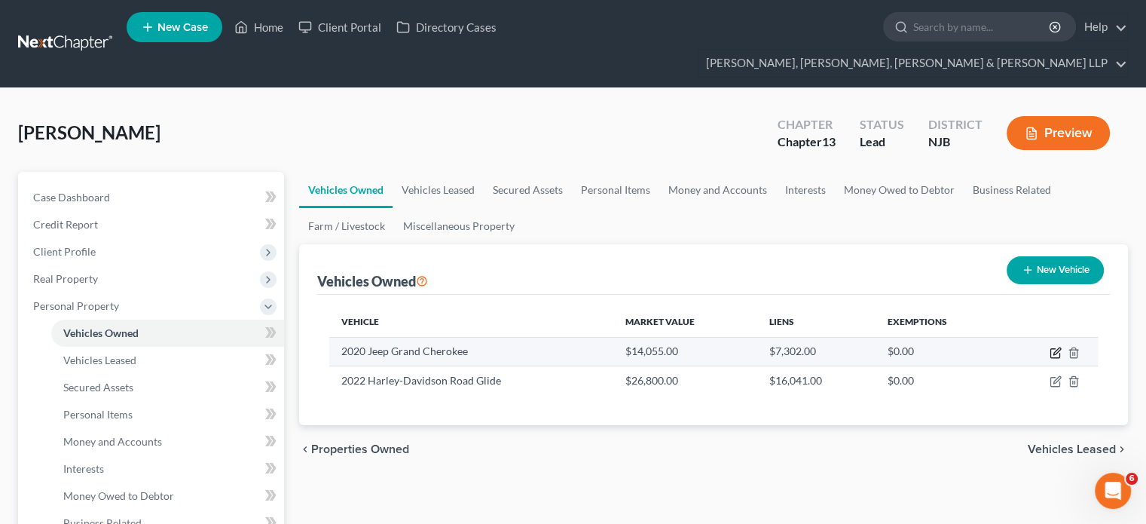
click at [1054, 347] on icon "button" at bounding box center [1056, 353] width 12 height 12
select select "0"
select select "6"
select select "2"
select select "0"
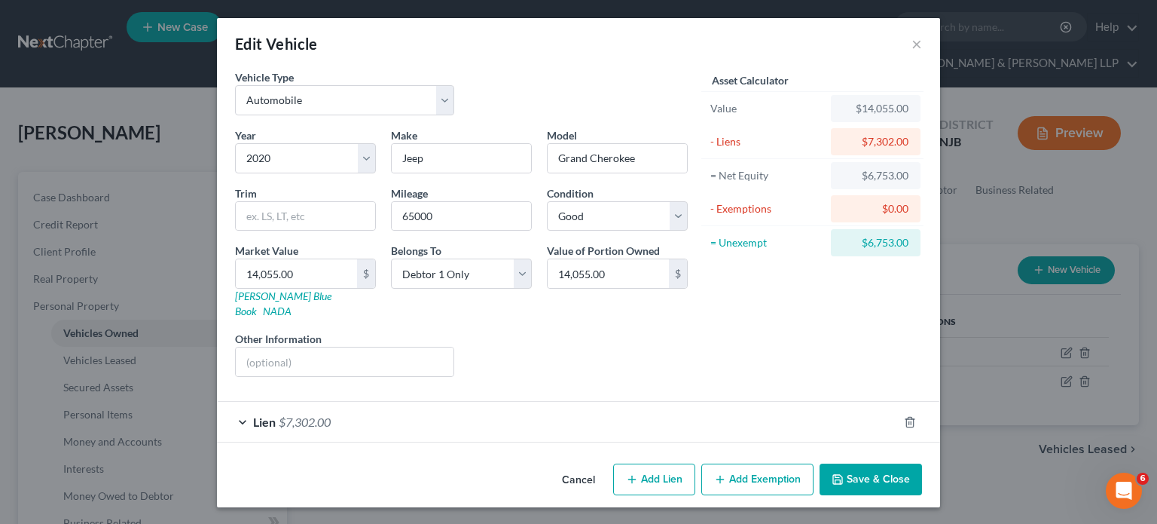
click at [769, 463] on button "Add Exemption" at bounding box center [758, 479] width 112 height 32
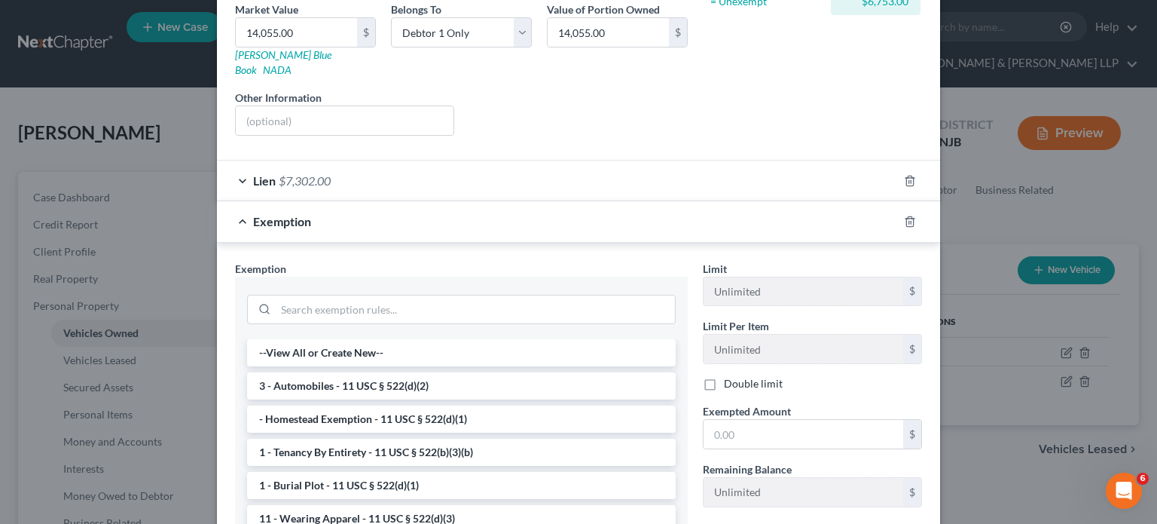
scroll to position [271, 0]
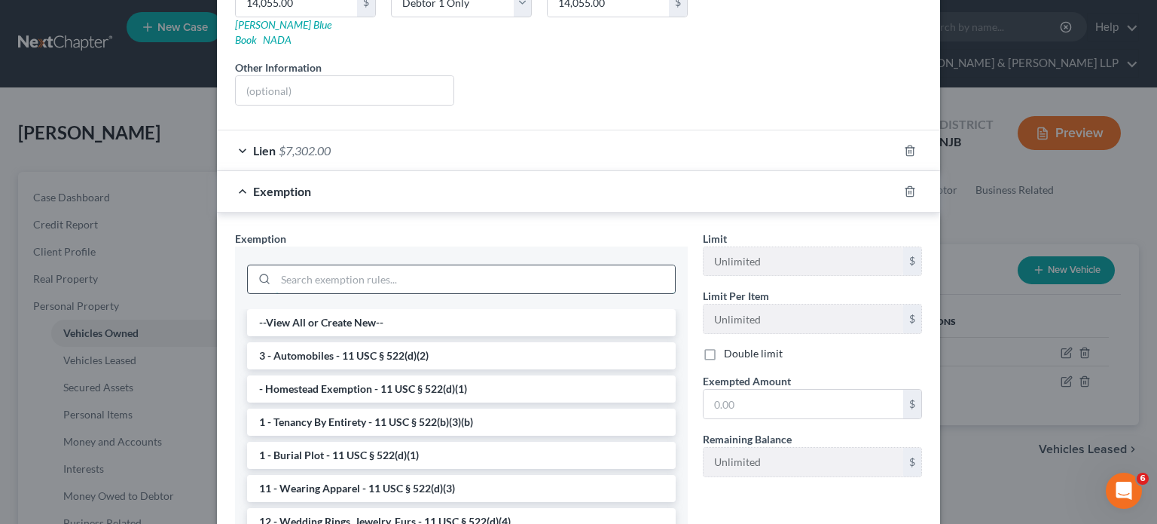
click at [443, 268] on input "search" at bounding box center [475, 279] width 399 height 29
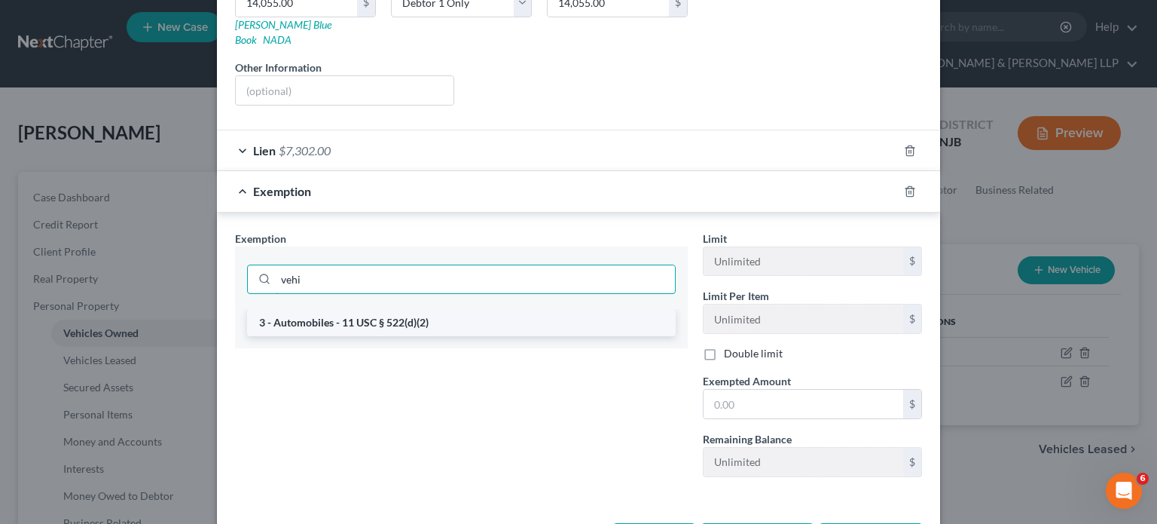
type input "vehi"
click at [430, 309] on li "3 - Automobiles - 11 USC § 522(d)(2)" at bounding box center [461, 322] width 429 height 27
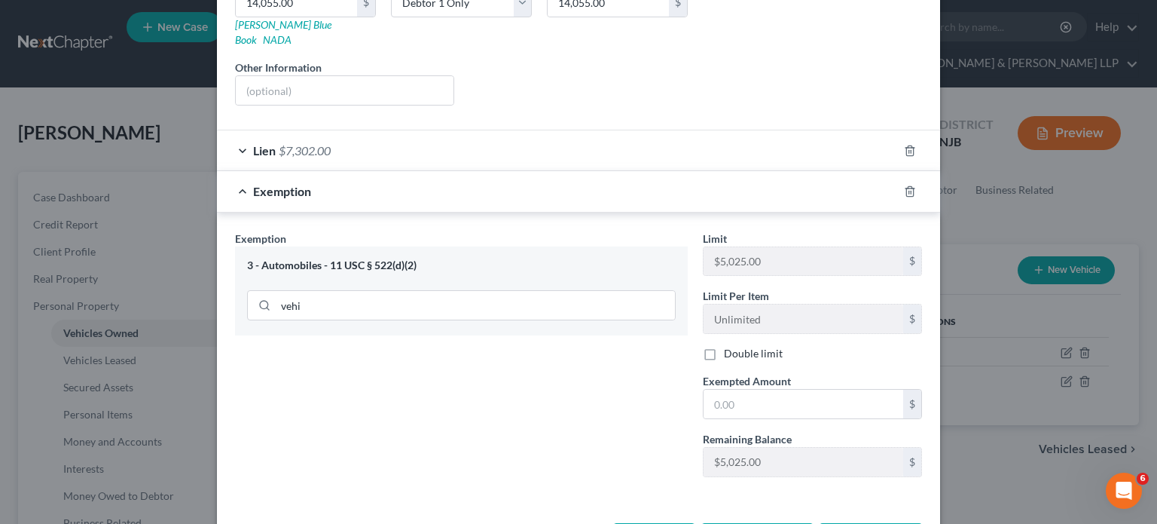
click at [511, 171] on div "Exemption" at bounding box center [557, 191] width 681 height 40
click at [760, 390] on input "text" at bounding box center [804, 404] width 200 height 29
type input "5,025"
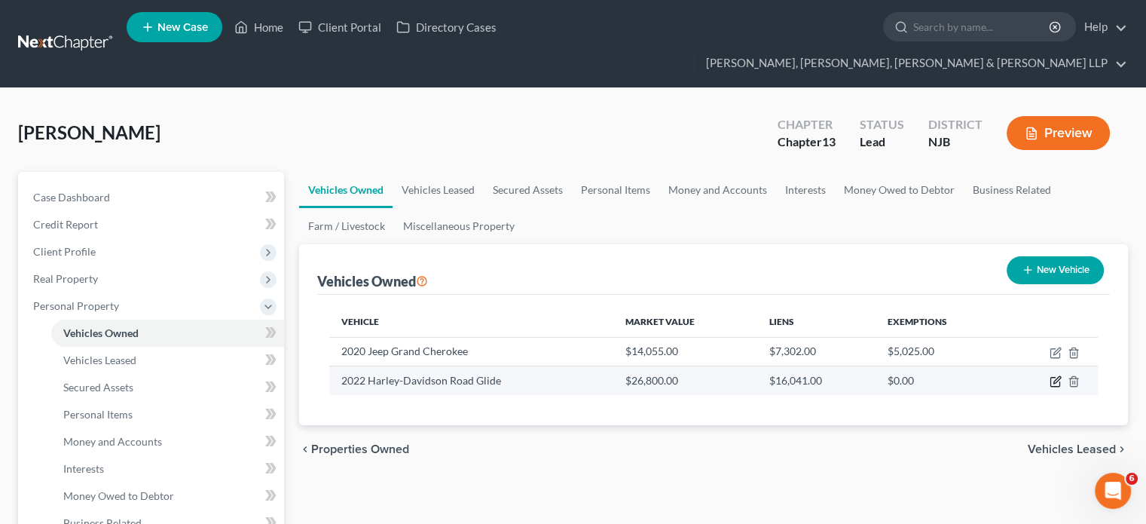
click at [1054, 375] on icon "button" at bounding box center [1056, 381] width 12 height 12
select select "7"
select select "4"
select select "2"
select select "0"
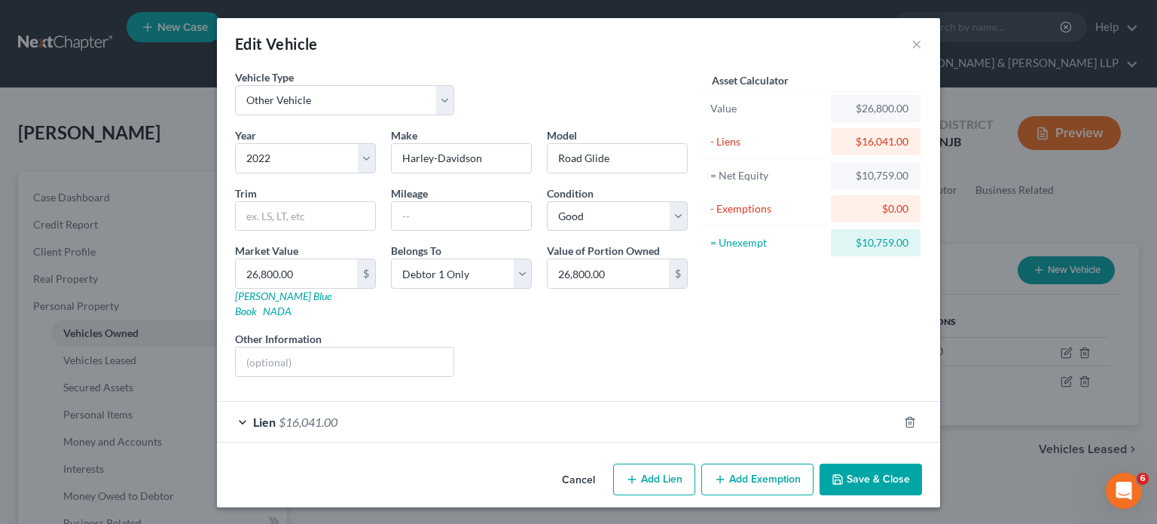
click at [748, 467] on button "Add Exemption" at bounding box center [758, 479] width 112 height 32
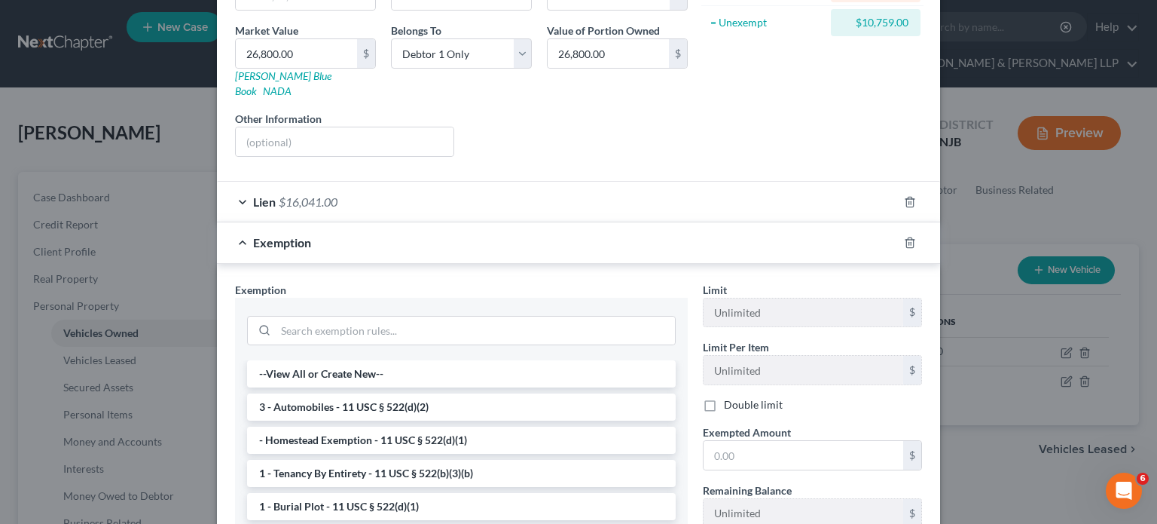
scroll to position [240, 0]
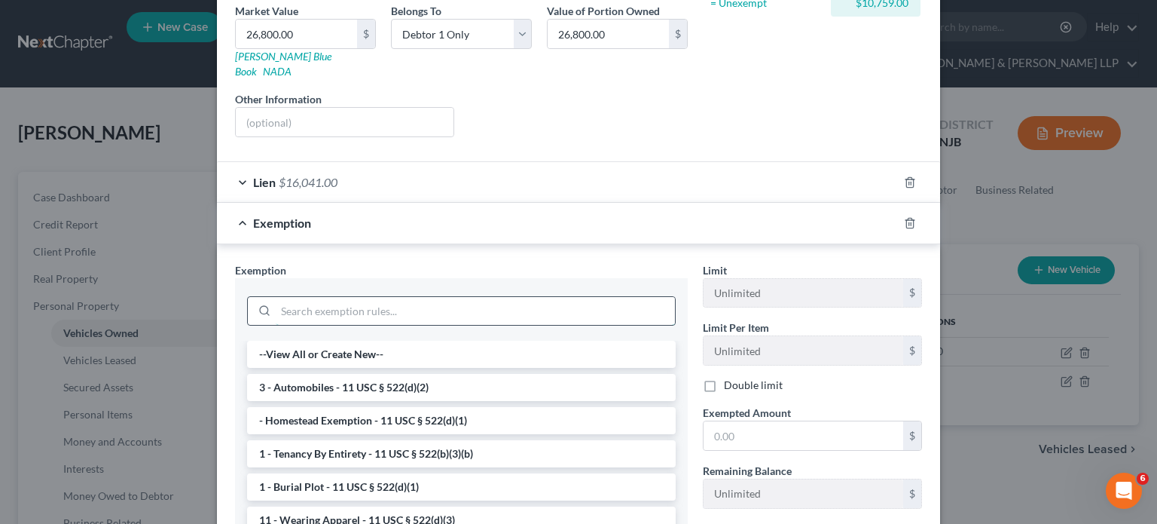
click at [597, 297] on input "search" at bounding box center [475, 311] width 399 height 29
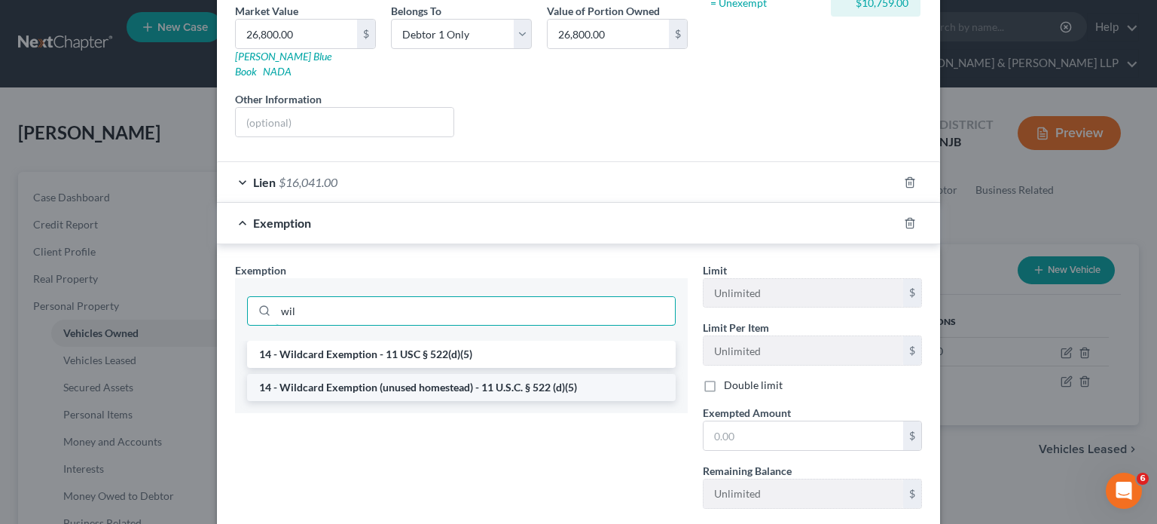
type input "wil"
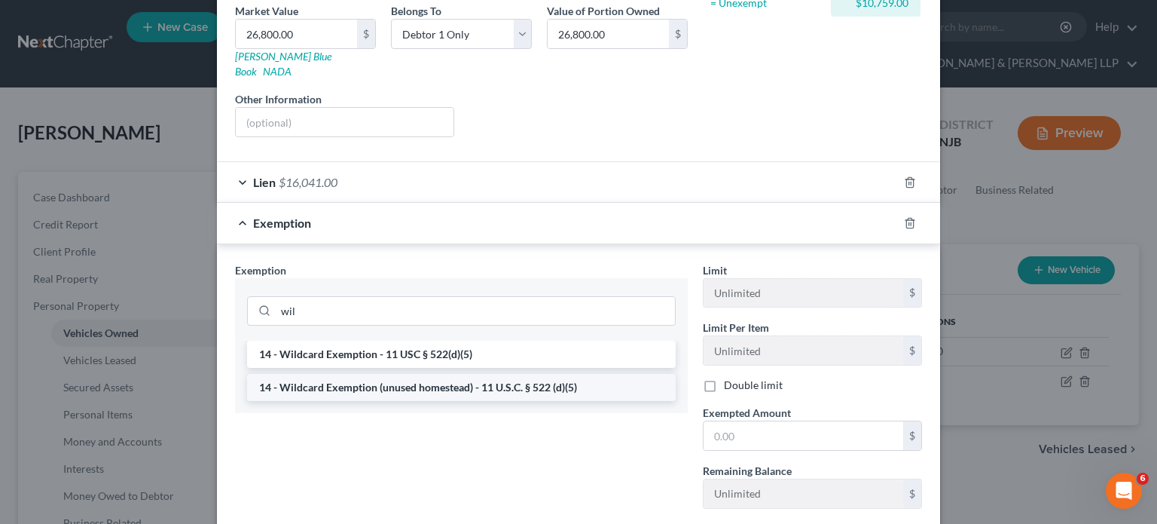
click at [496, 374] on li "14 - Wildcard Exemption (unused homestead) - 11 U.S.C. § 522 (d)(5)" at bounding box center [461, 387] width 429 height 27
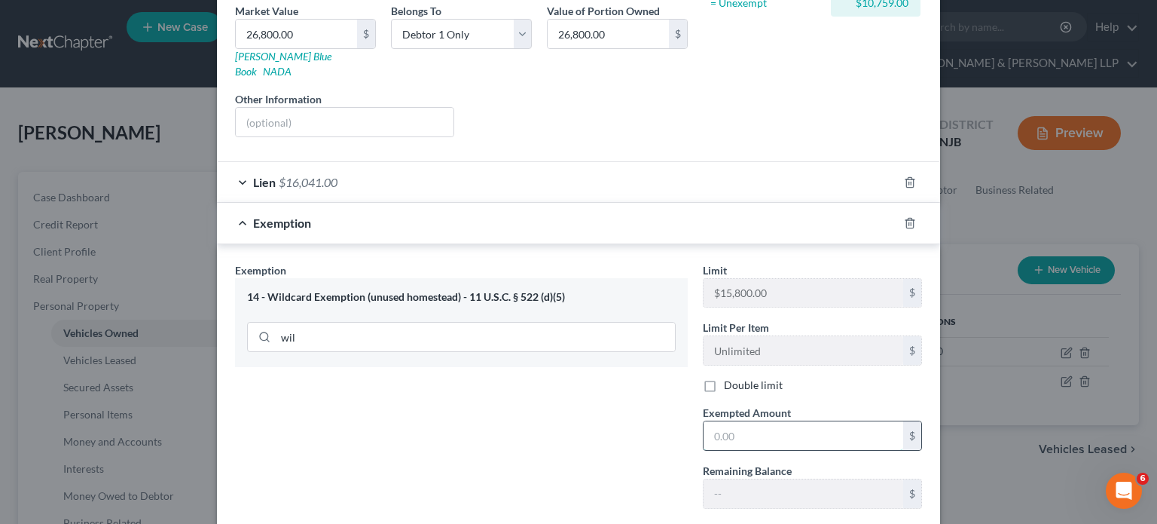
click at [737, 425] on input "text" at bounding box center [804, 435] width 200 height 29
type input "15,800"
click at [717, 210] on div "Exemption $15,800.00" at bounding box center [557, 223] width 681 height 40
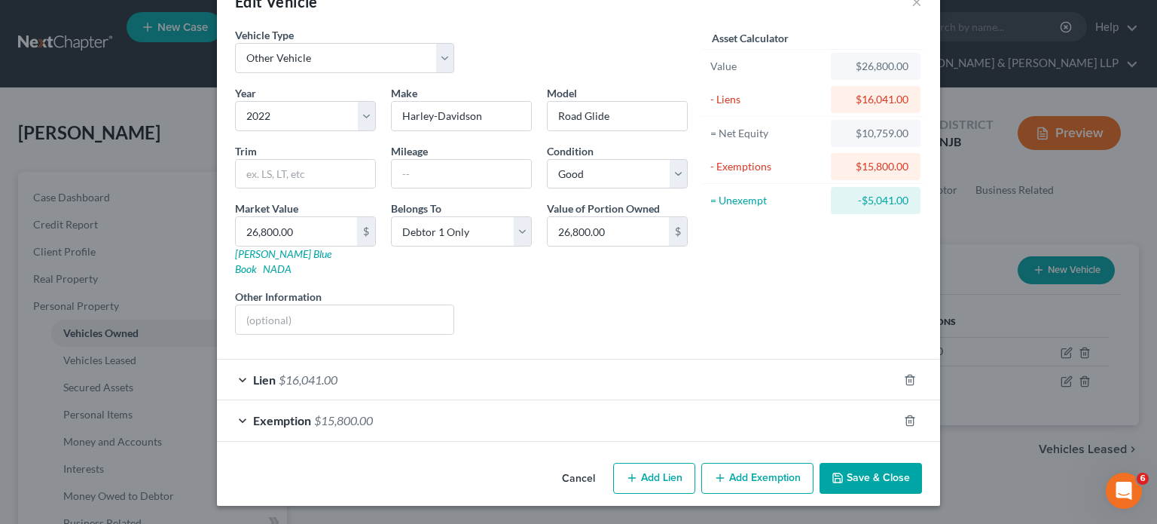
scroll to position [25, 0]
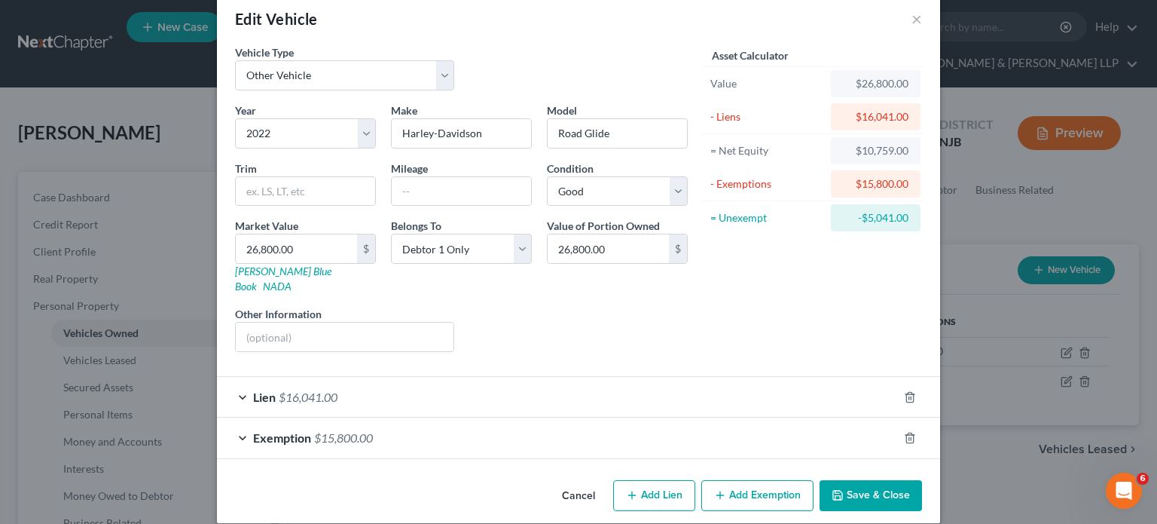
click at [853, 485] on button "Save & Close" at bounding box center [871, 496] width 102 height 32
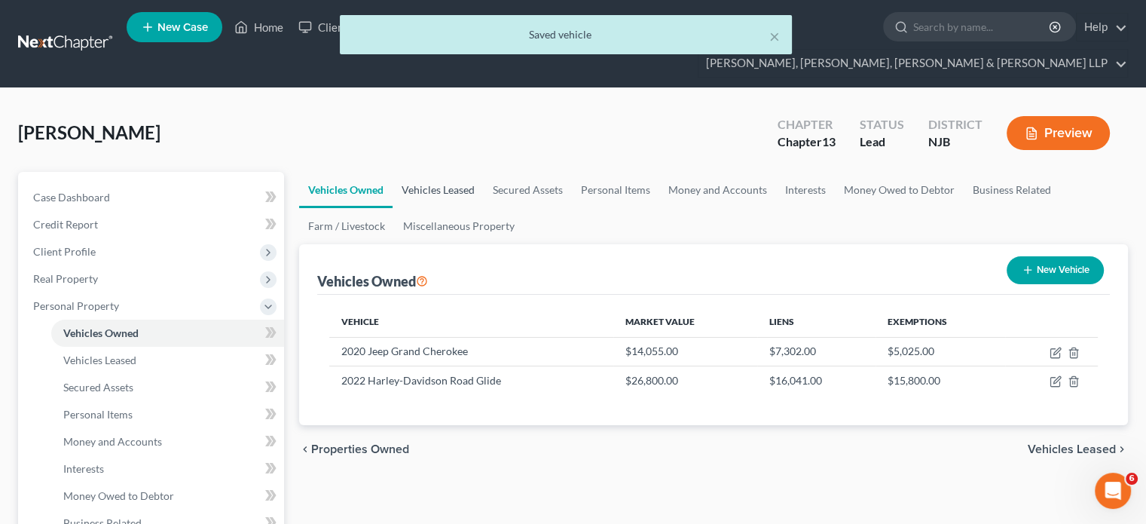
click at [439, 172] on link "Vehicles Leased" at bounding box center [438, 190] width 91 height 36
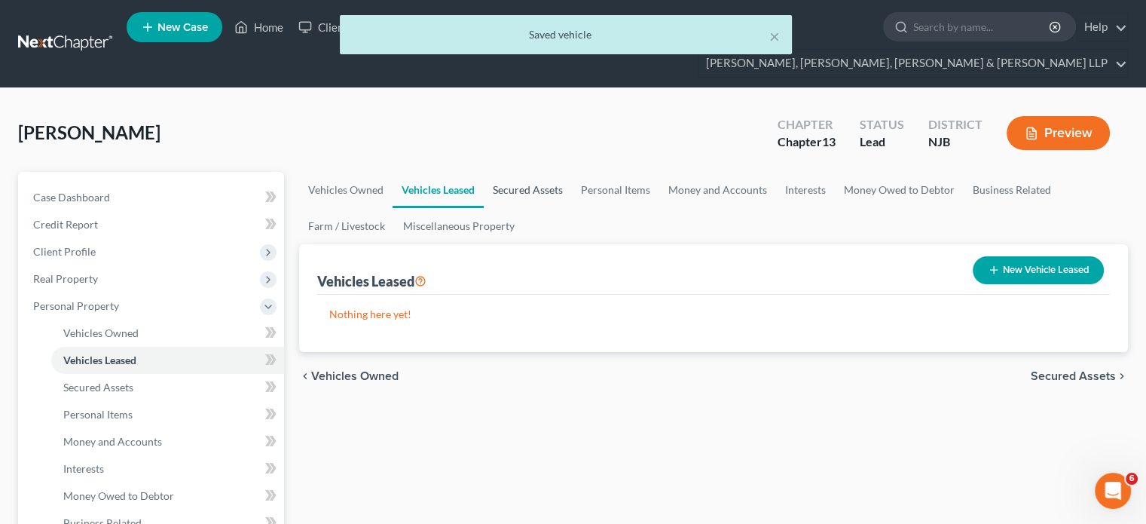
click at [509, 172] on link "Secured Assets" at bounding box center [528, 190] width 88 height 36
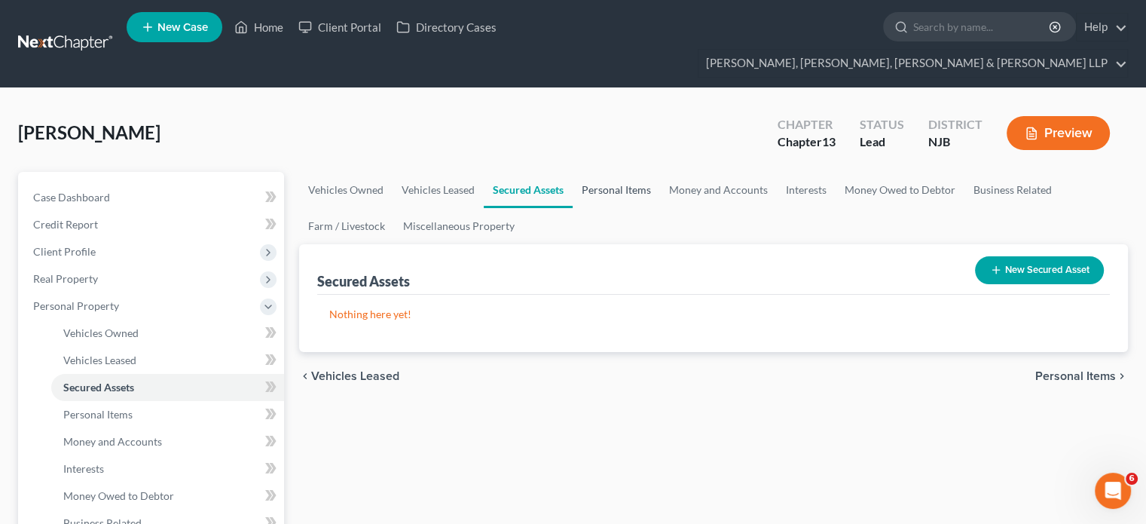
click at [595, 172] on link "Personal Items" at bounding box center [616, 190] width 87 height 36
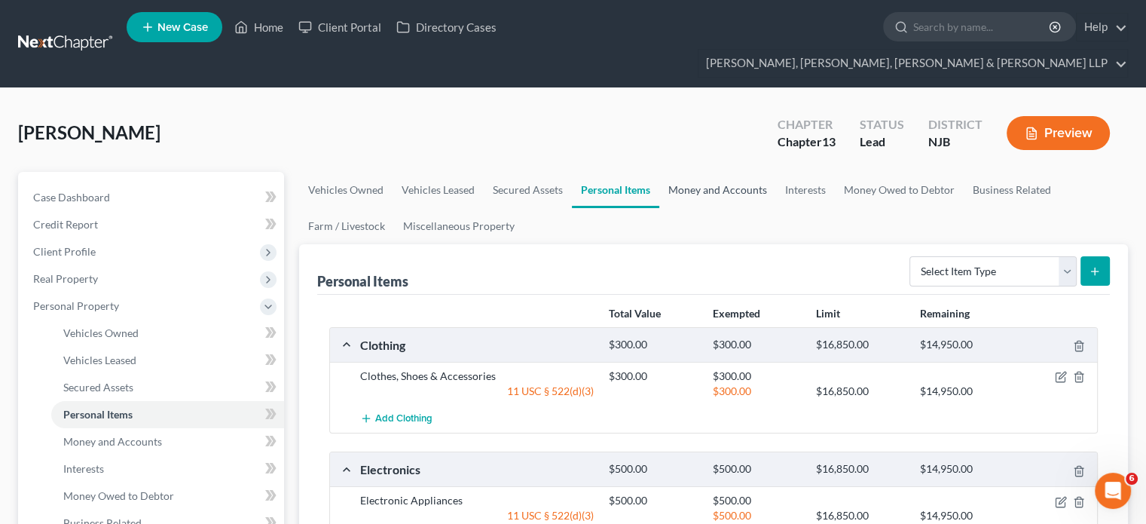
click at [708, 172] on link "Money and Accounts" at bounding box center [717, 190] width 117 height 36
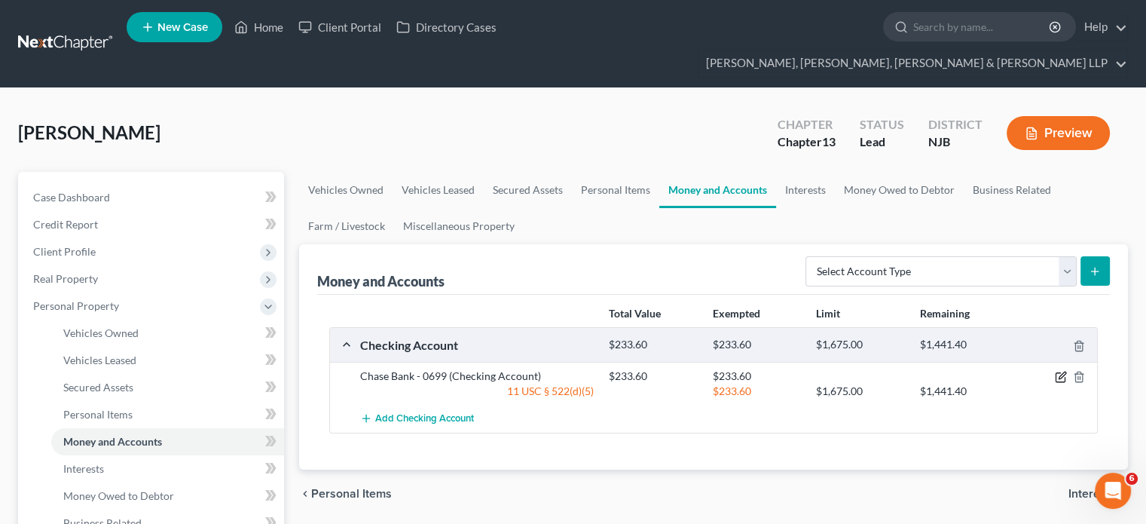
click at [1062, 371] on icon "button" at bounding box center [1061, 377] width 12 height 12
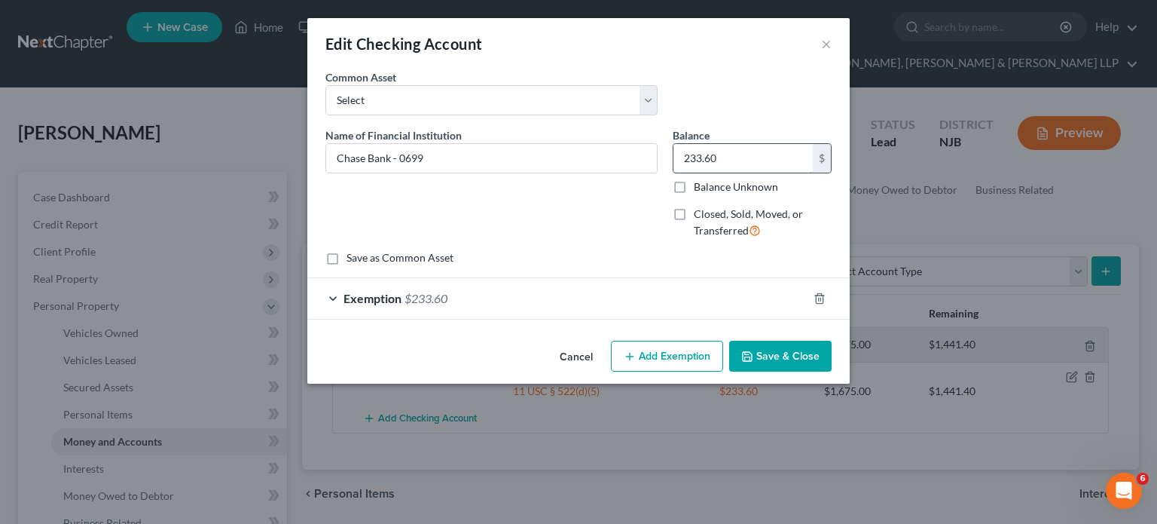
click at [736, 161] on input "233.60" at bounding box center [743, 158] width 139 height 29
type input "0.00"
click at [647, 292] on div "Exemption $233.60" at bounding box center [557, 298] width 500 height 40
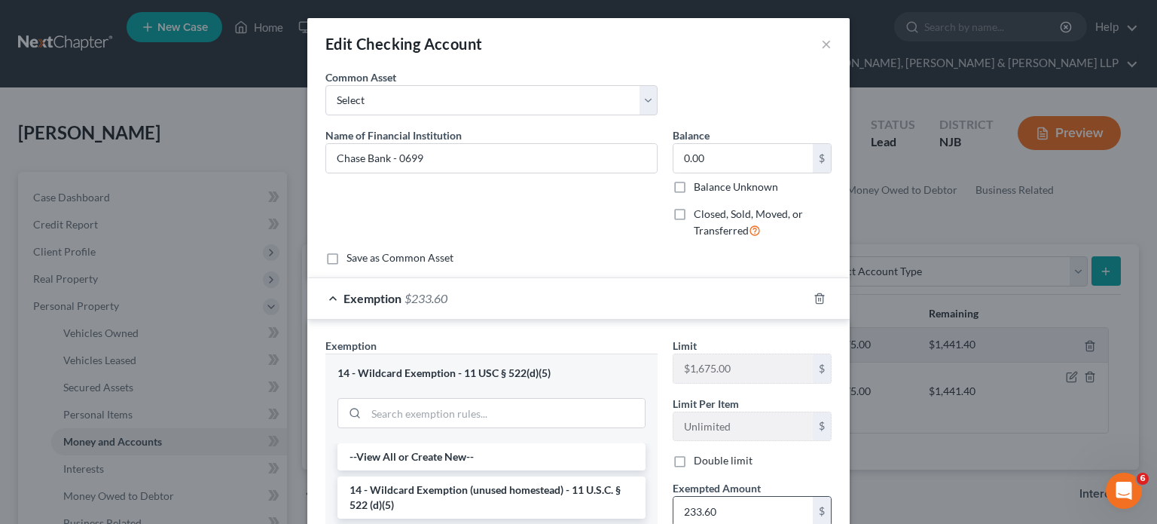
click at [718, 505] on input "233.60" at bounding box center [743, 511] width 139 height 29
type input "0.00"
click at [507, 407] on input "search" at bounding box center [505, 413] width 279 height 29
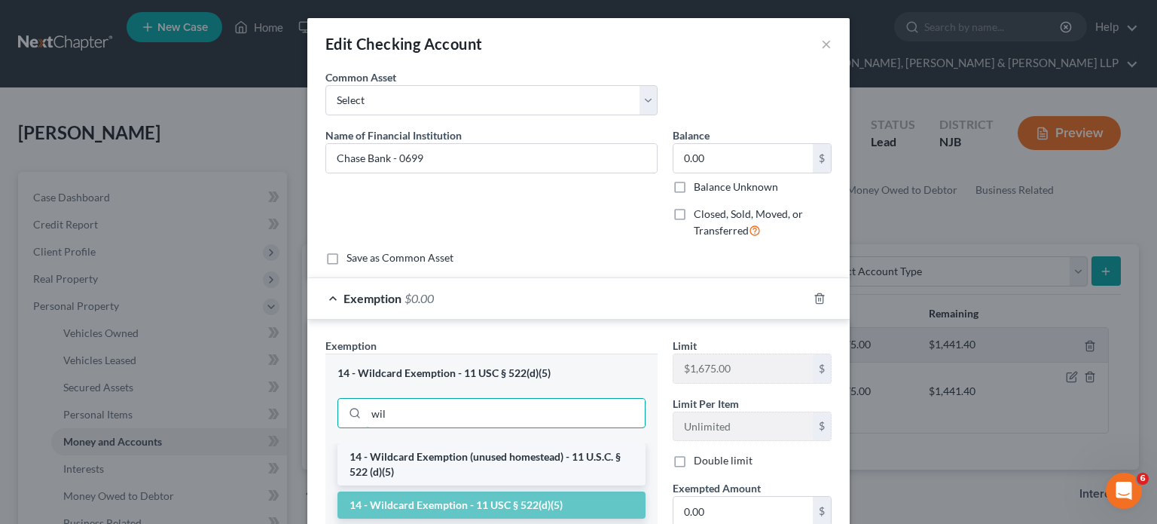
type input "wil"
click at [488, 472] on li "14 - Wildcard Exemption (unused homestead) - 11 U.S.C. § 522 (d)(5)" at bounding box center [492, 464] width 308 height 42
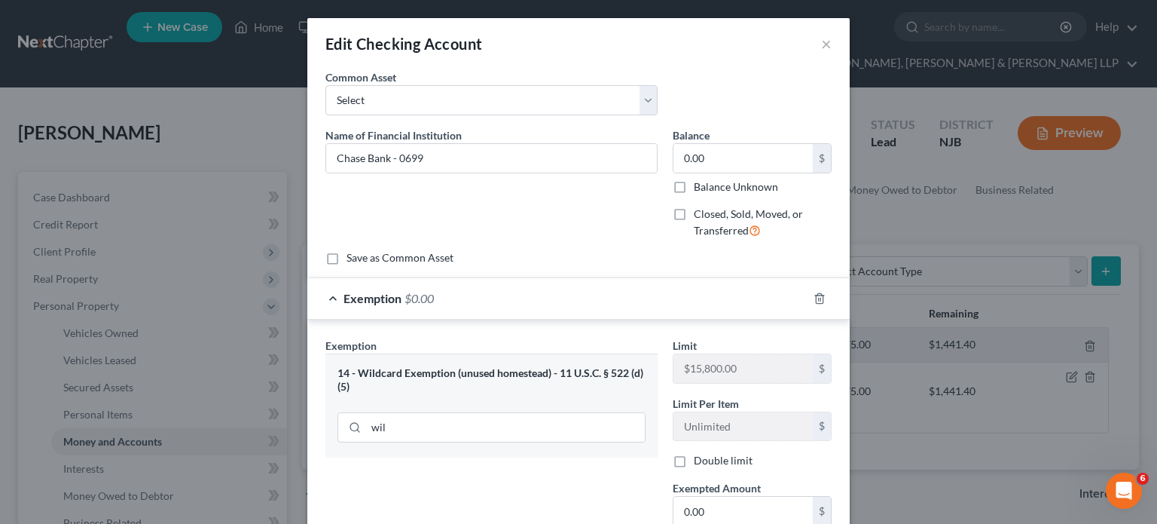
click at [601, 306] on div "Exemption $0.00" at bounding box center [557, 298] width 500 height 40
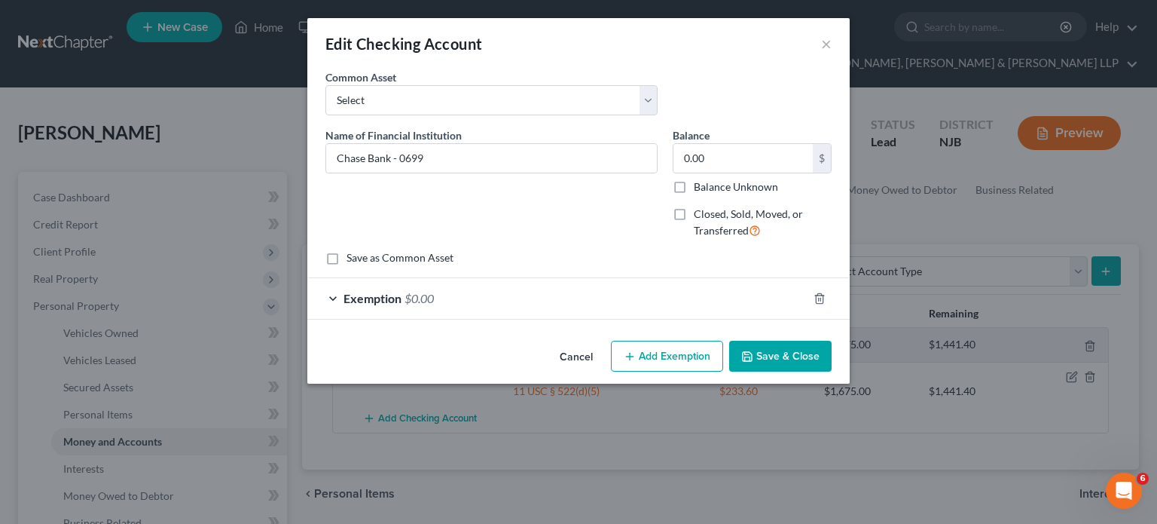
click at [775, 361] on button "Save & Close" at bounding box center [780, 357] width 102 height 32
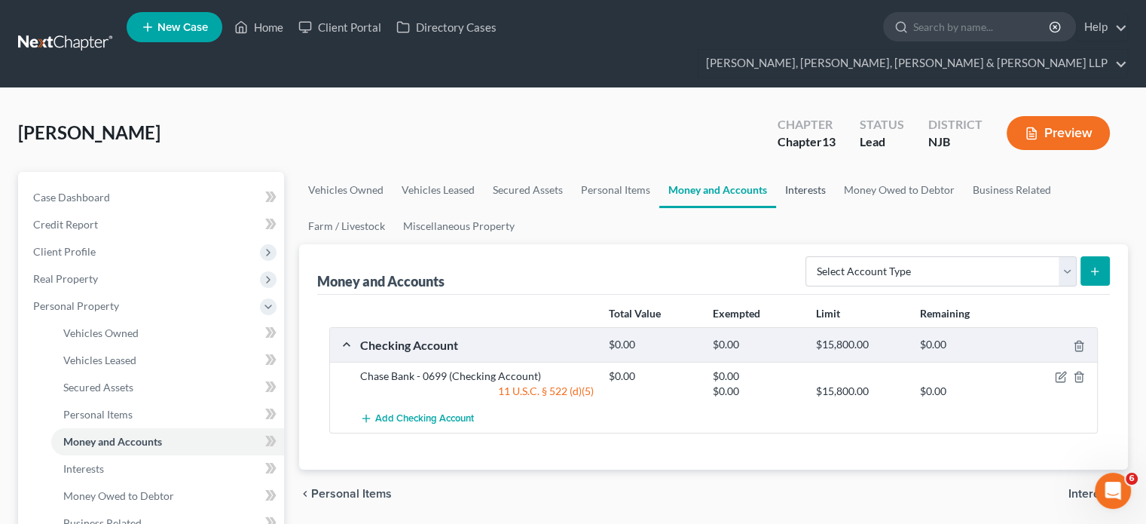
click at [803, 172] on link "Interests" at bounding box center [805, 190] width 59 height 36
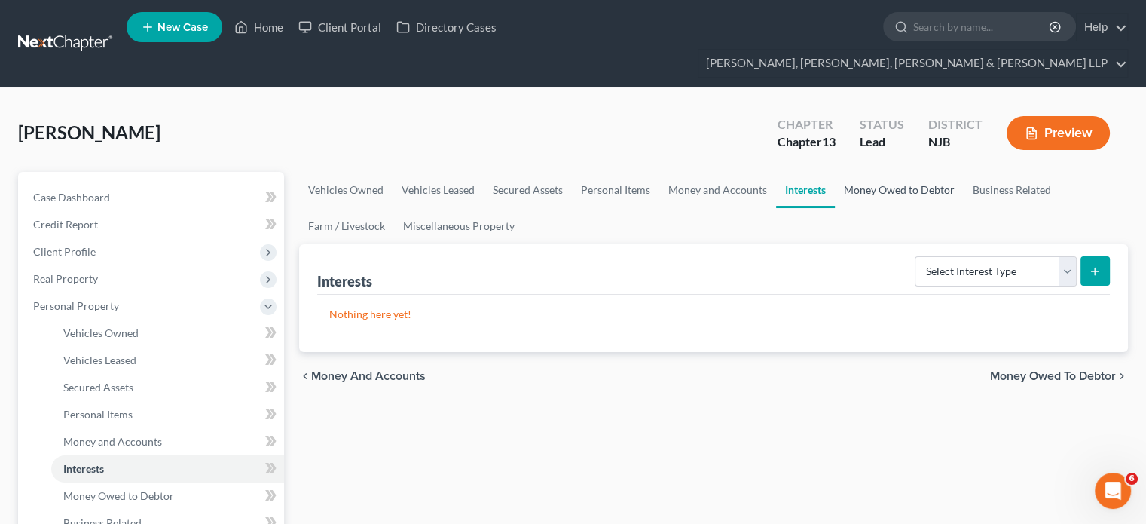
click at [861, 172] on link "Money Owed to Debtor" at bounding box center [899, 190] width 129 height 36
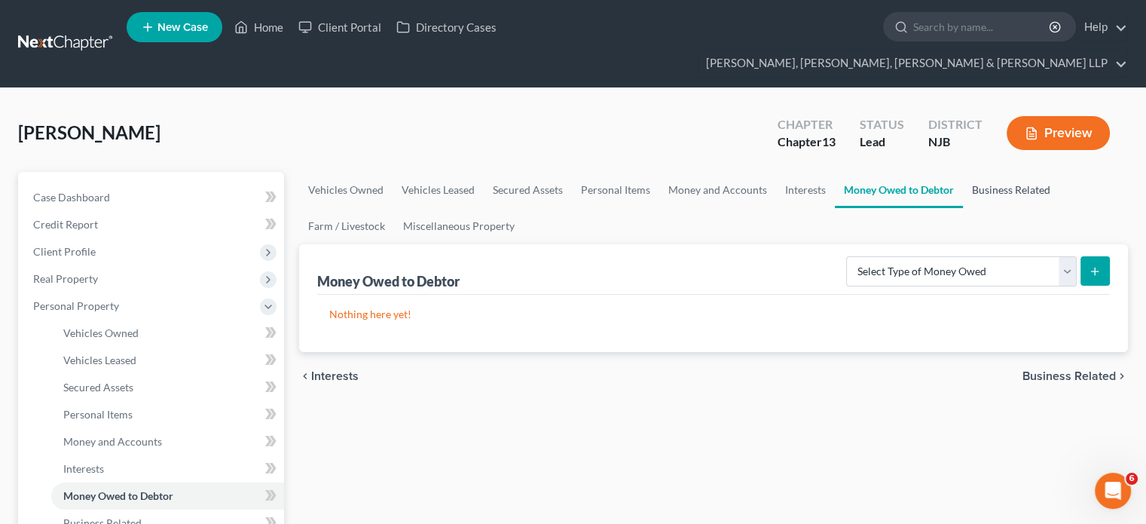
click at [986, 172] on link "Business Related" at bounding box center [1011, 190] width 96 height 36
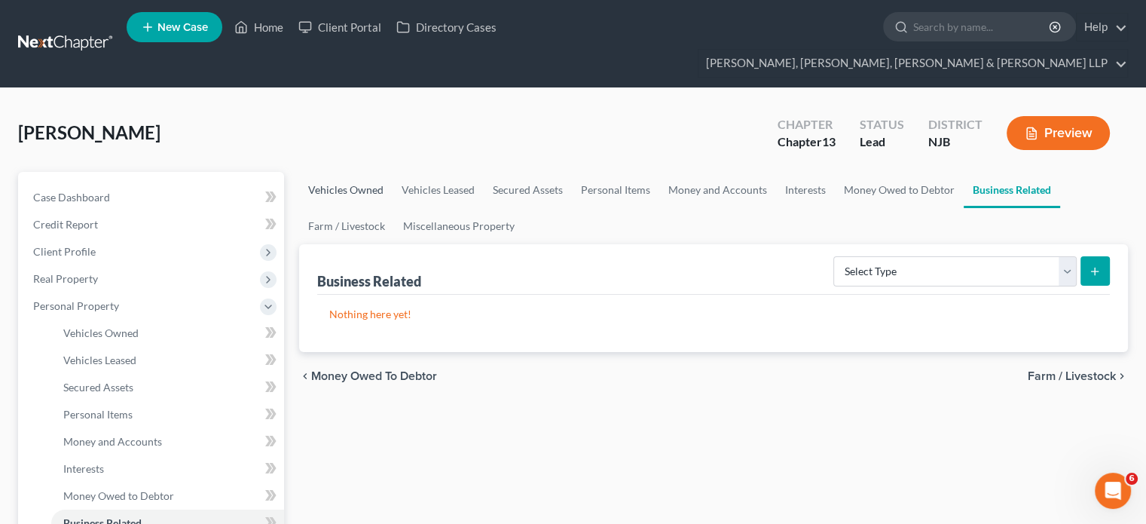
click at [340, 172] on link "Vehicles Owned" at bounding box center [345, 190] width 93 height 36
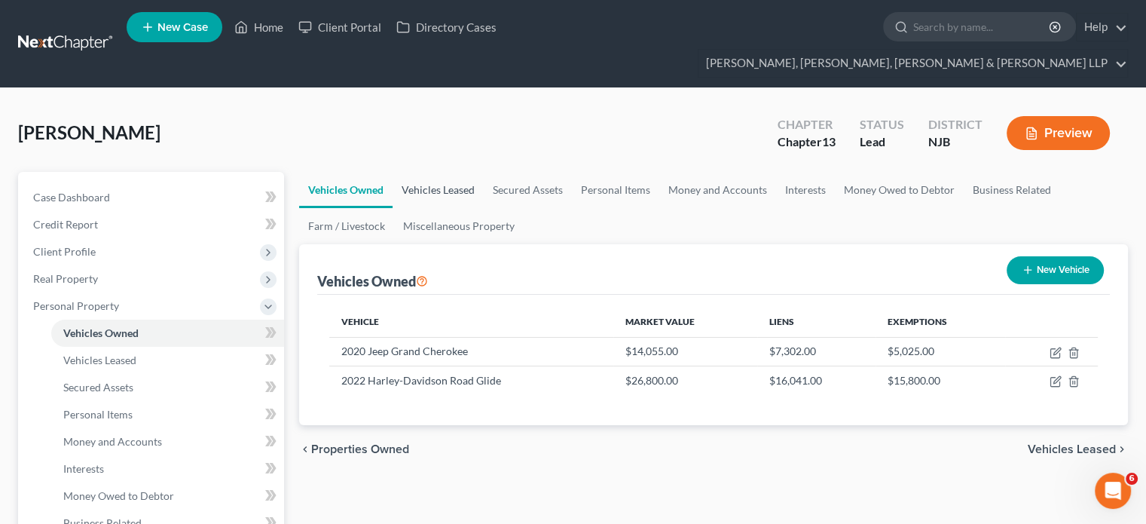
click at [431, 172] on link "Vehicles Leased" at bounding box center [438, 190] width 91 height 36
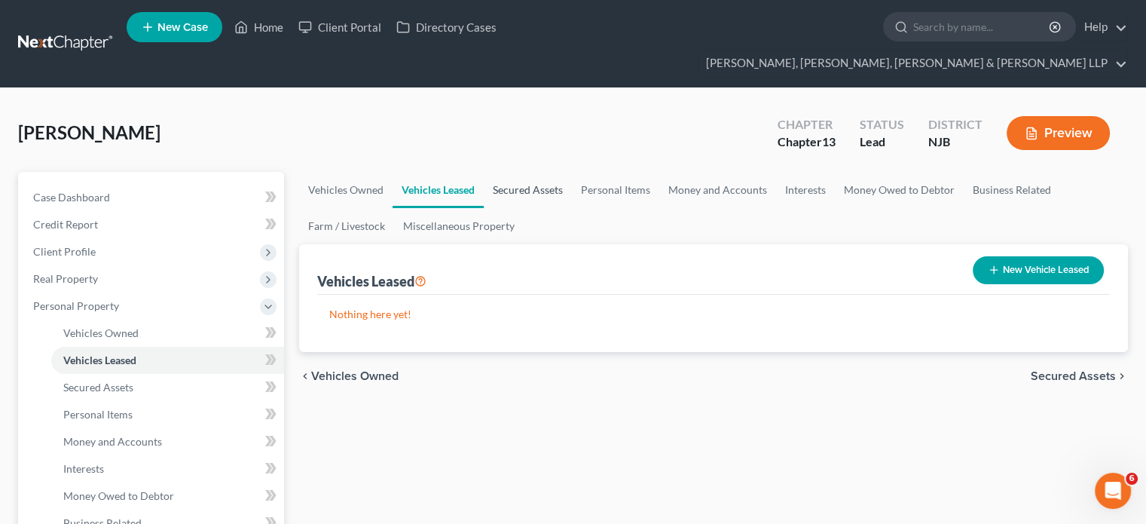
click at [525, 172] on link "Secured Assets" at bounding box center [528, 190] width 88 height 36
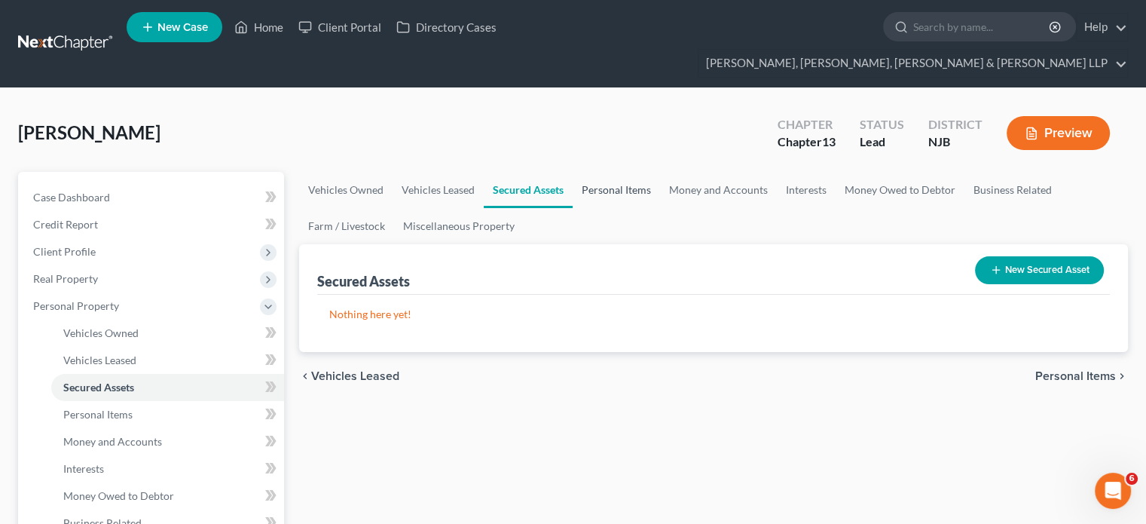
click at [597, 172] on link "Personal Items" at bounding box center [616, 190] width 87 height 36
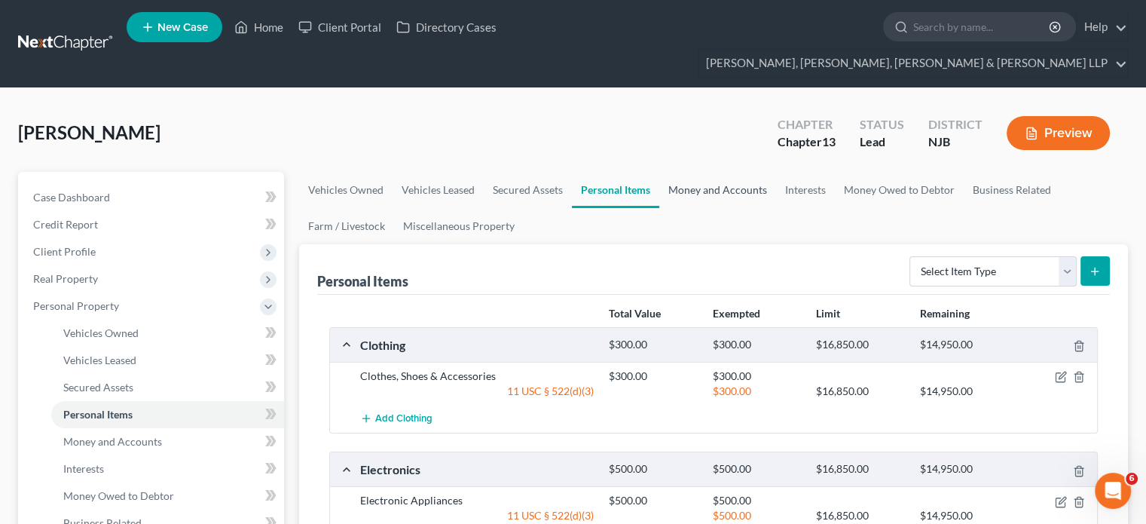
click at [695, 172] on link "Money and Accounts" at bounding box center [717, 190] width 117 height 36
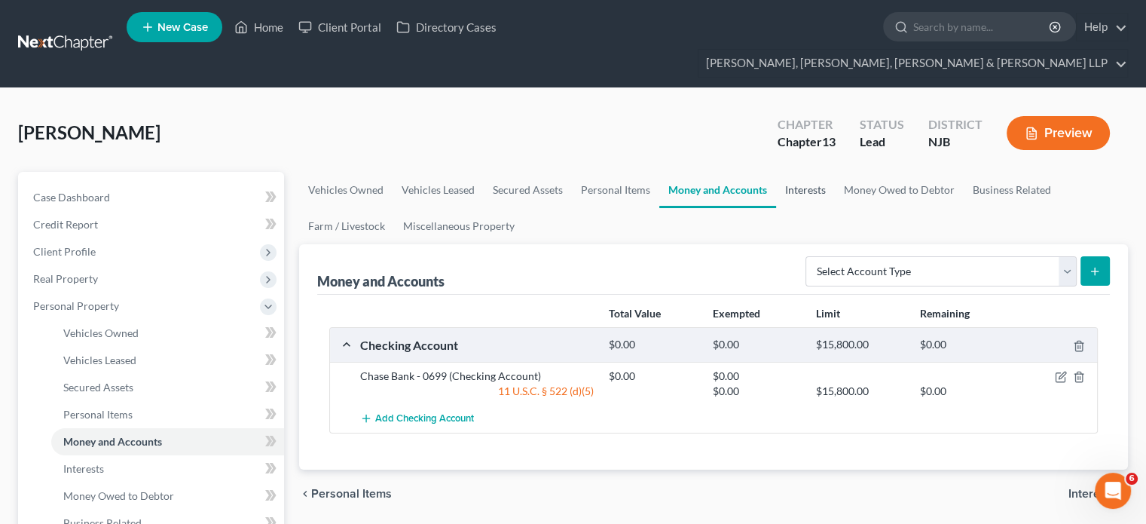
click at [809, 172] on link "Interests" at bounding box center [805, 190] width 59 height 36
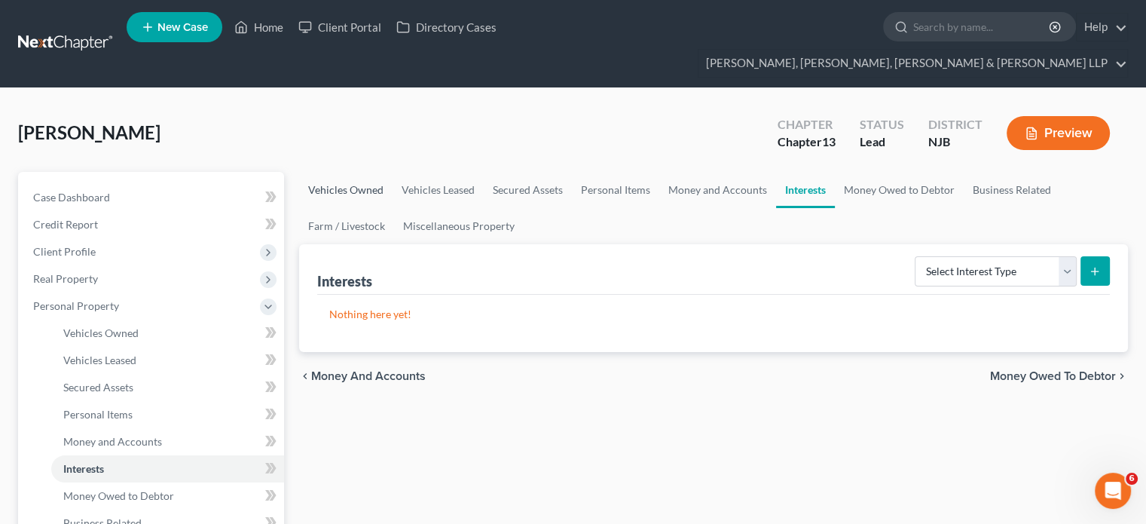
click at [329, 172] on link "Vehicles Owned" at bounding box center [345, 190] width 93 height 36
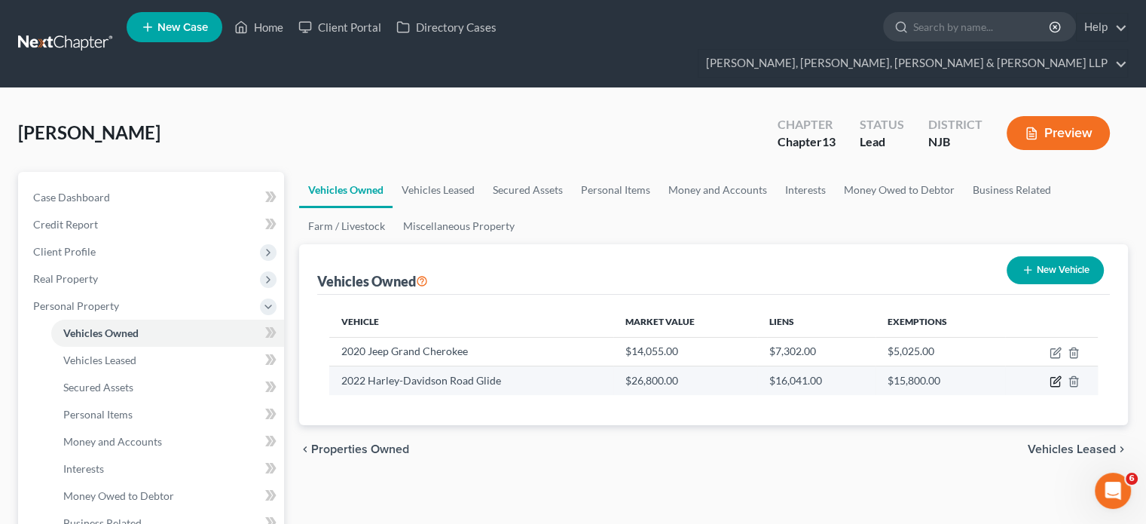
click at [1055, 377] on icon "button" at bounding box center [1056, 380] width 7 height 7
select select "7"
select select "4"
select select "2"
select select "0"
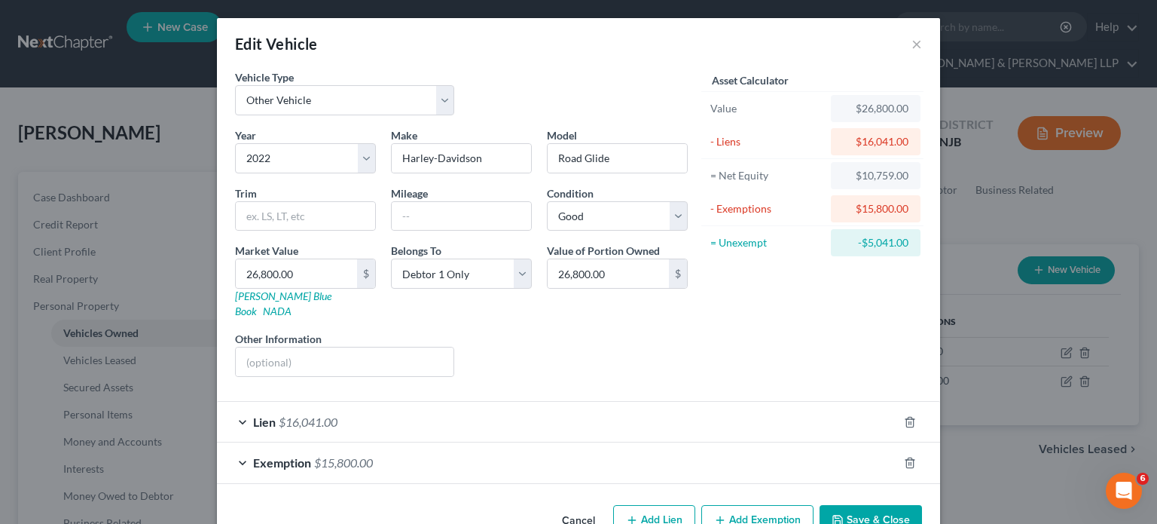
scroll to position [25, 0]
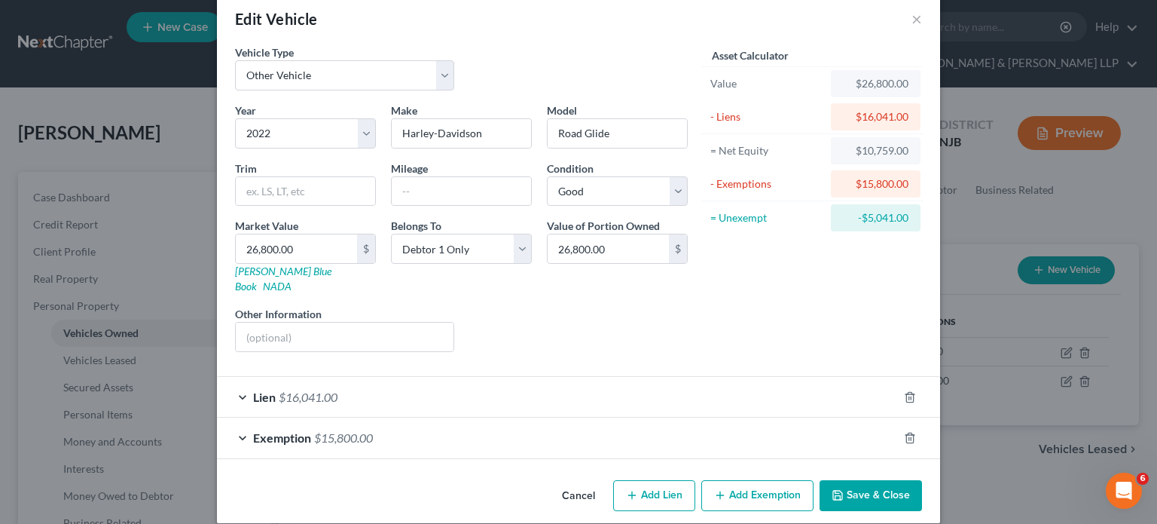
click at [479, 422] on div "Exemption $15,800.00" at bounding box center [557, 437] width 681 height 40
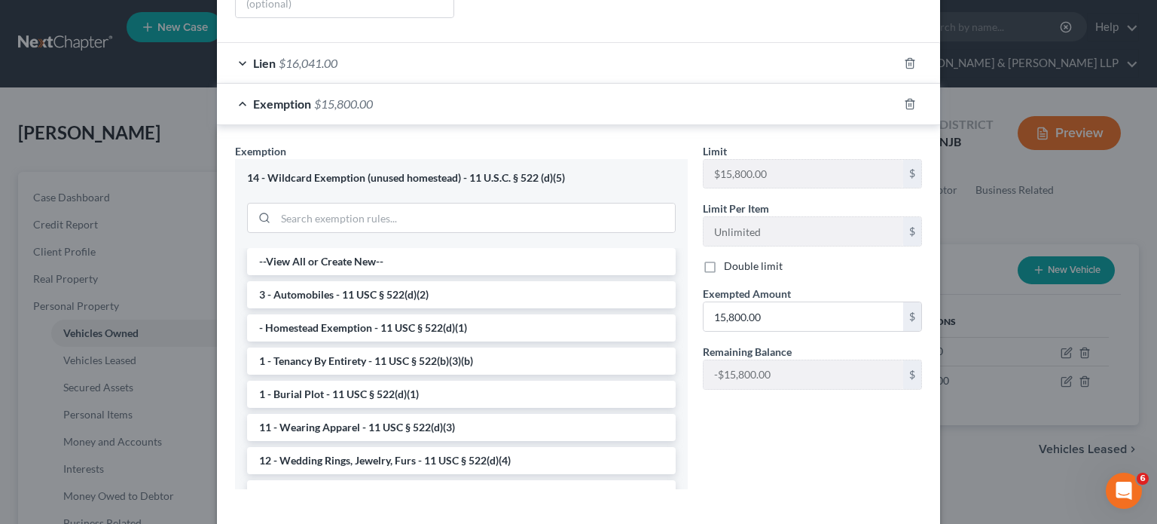
scroll to position [357, 0]
click at [767, 304] on input "15,800.00" at bounding box center [804, 318] width 200 height 29
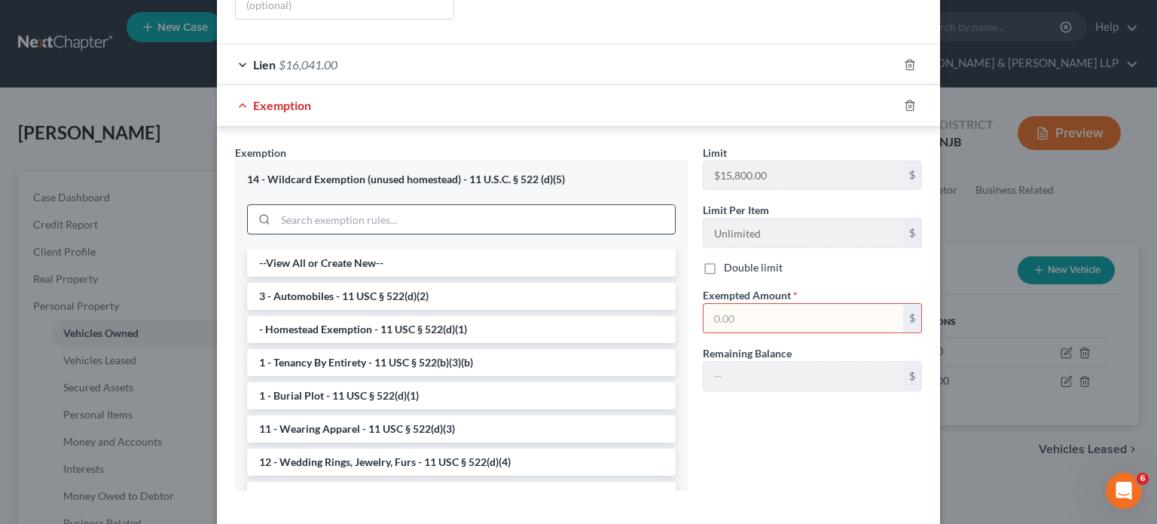
click at [534, 205] on input "search" at bounding box center [475, 219] width 399 height 29
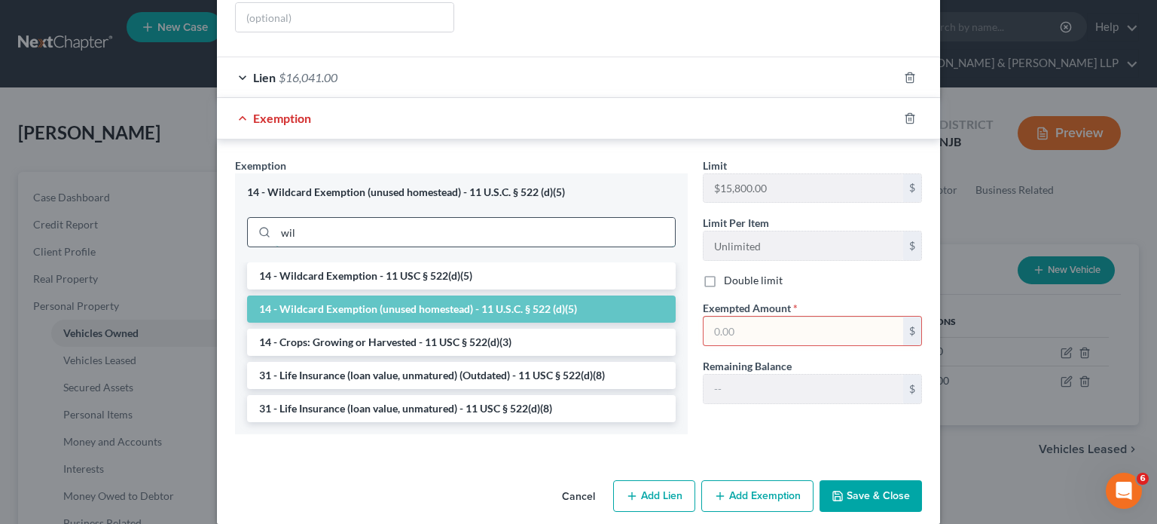
scroll to position [313, 0]
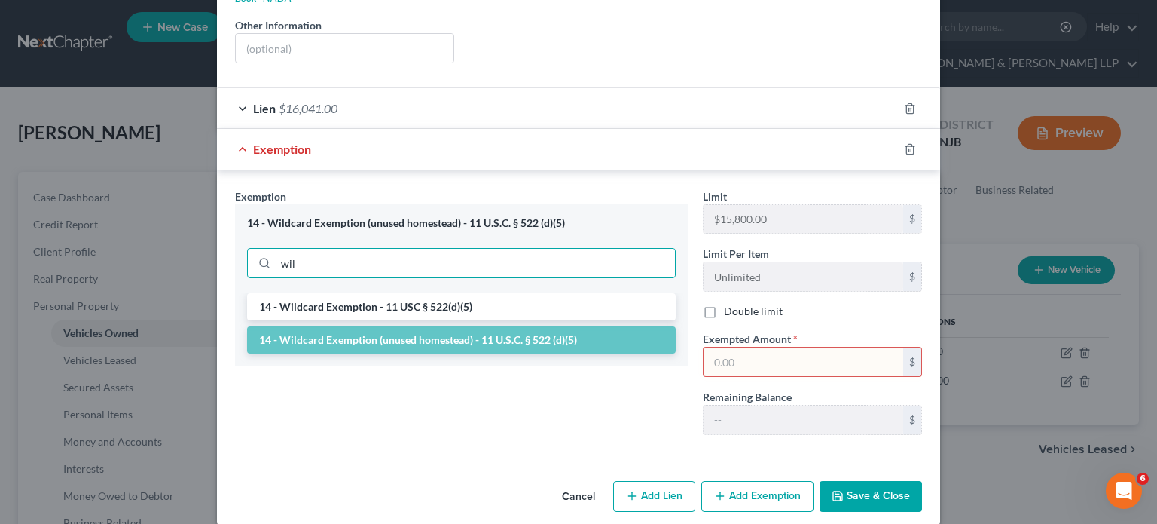
type input "wil"
click at [400, 326] on li "14 - Wildcard Exemption (unused homestead) - 11 U.S.C. § 522 (d)(5)" at bounding box center [461, 339] width 429 height 27
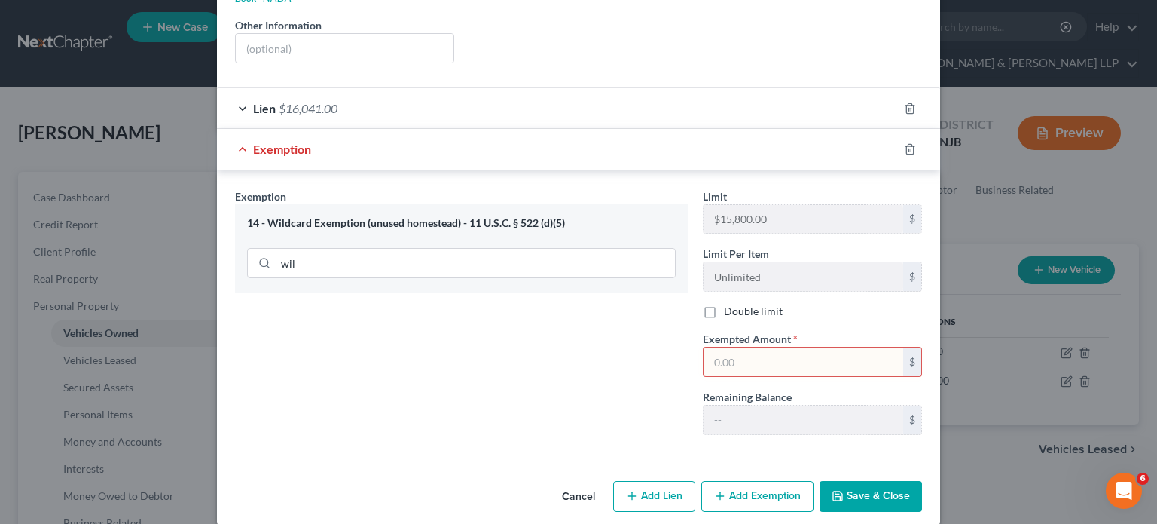
click at [720, 347] on input "text" at bounding box center [804, 361] width 200 height 29
type input "15,800"
click at [741, 141] on div "Exemption $15,800.00" at bounding box center [557, 149] width 681 height 40
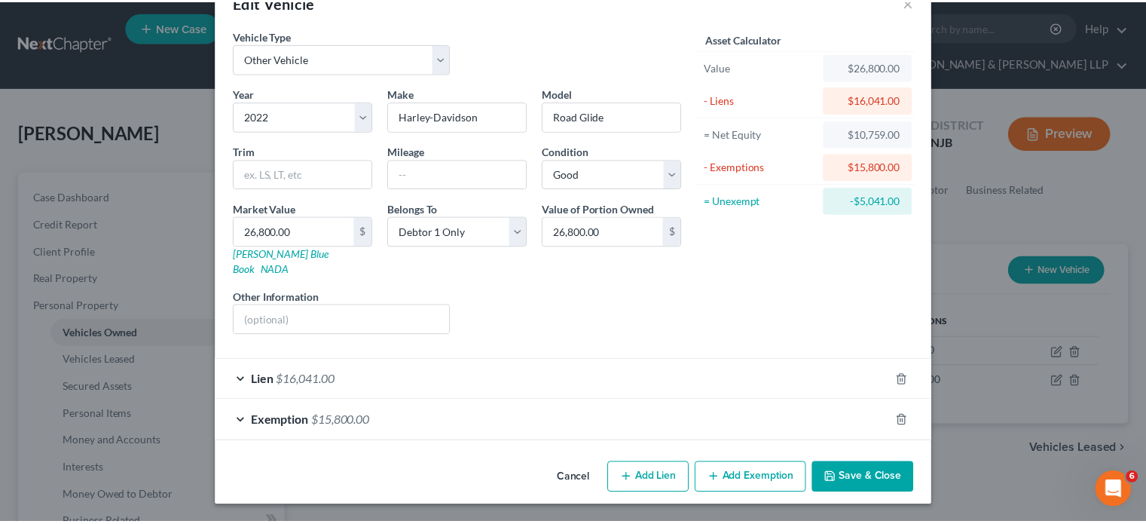
scroll to position [25, 0]
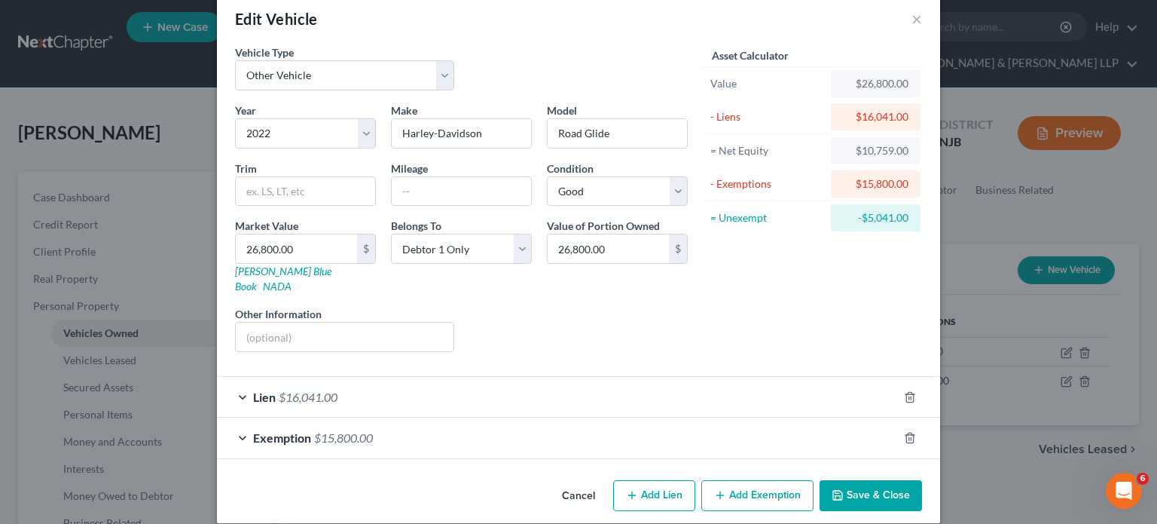
click at [859, 480] on button "Save & Close" at bounding box center [871, 496] width 102 height 32
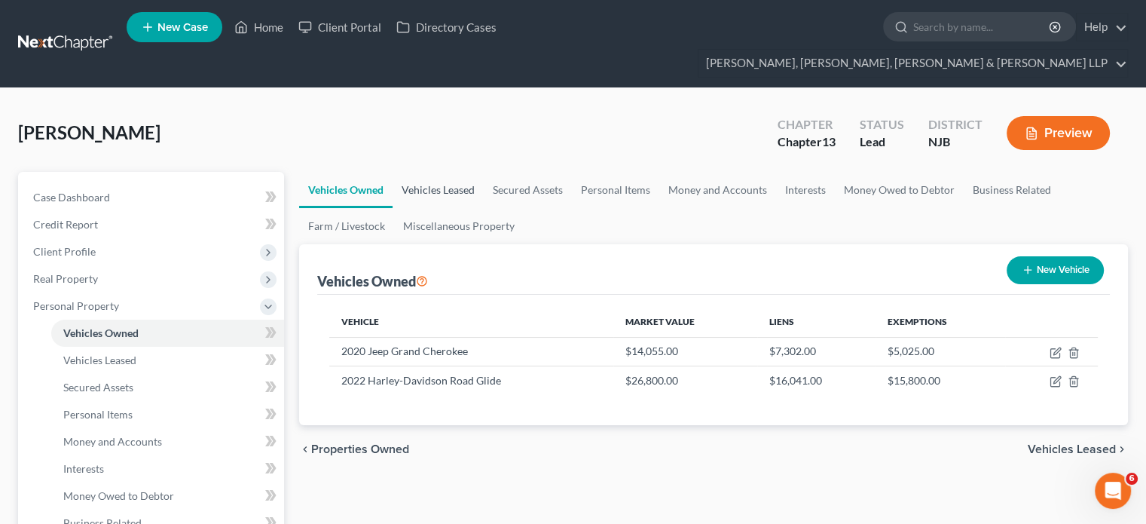
click at [443, 172] on link "Vehicles Leased" at bounding box center [438, 190] width 91 height 36
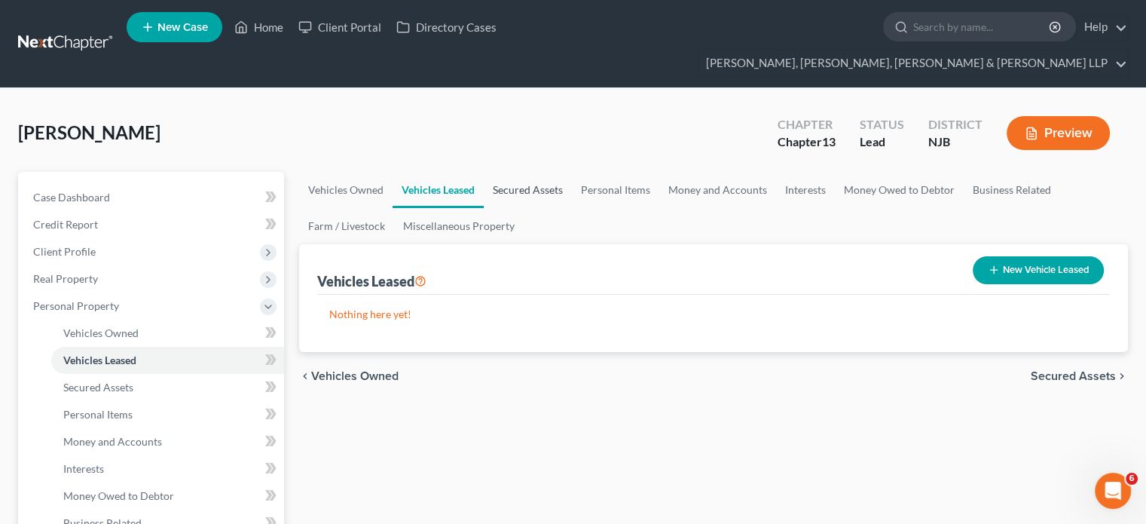
click at [516, 172] on link "Secured Assets" at bounding box center [528, 190] width 88 height 36
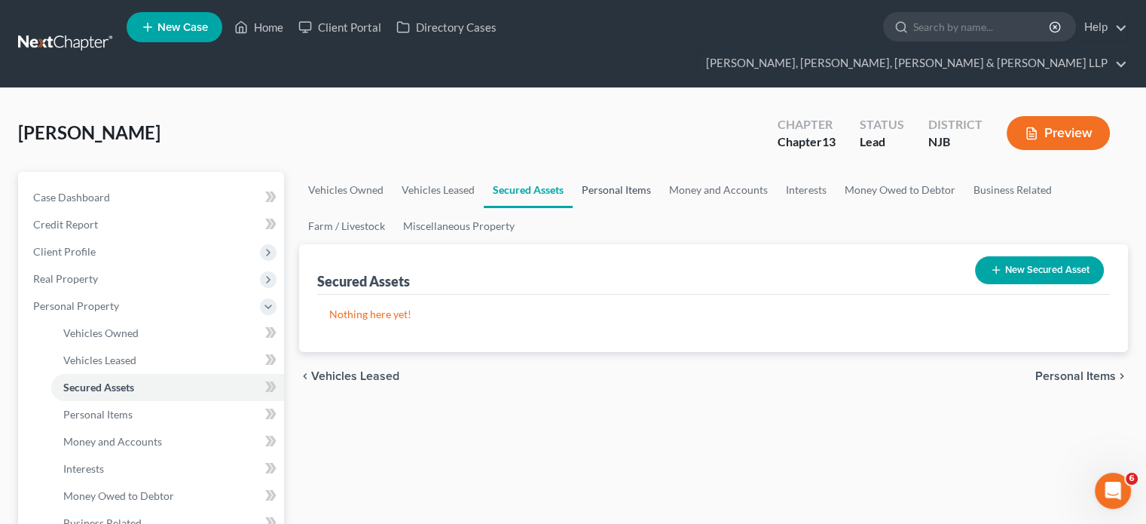
click at [586, 172] on link "Personal Items" at bounding box center [616, 190] width 87 height 36
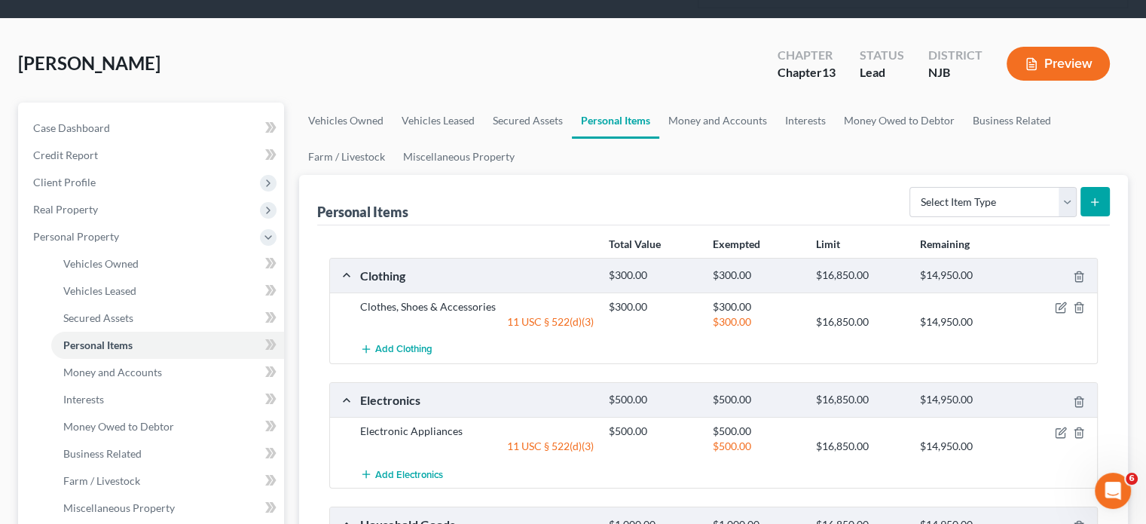
scroll to position [59, 0]
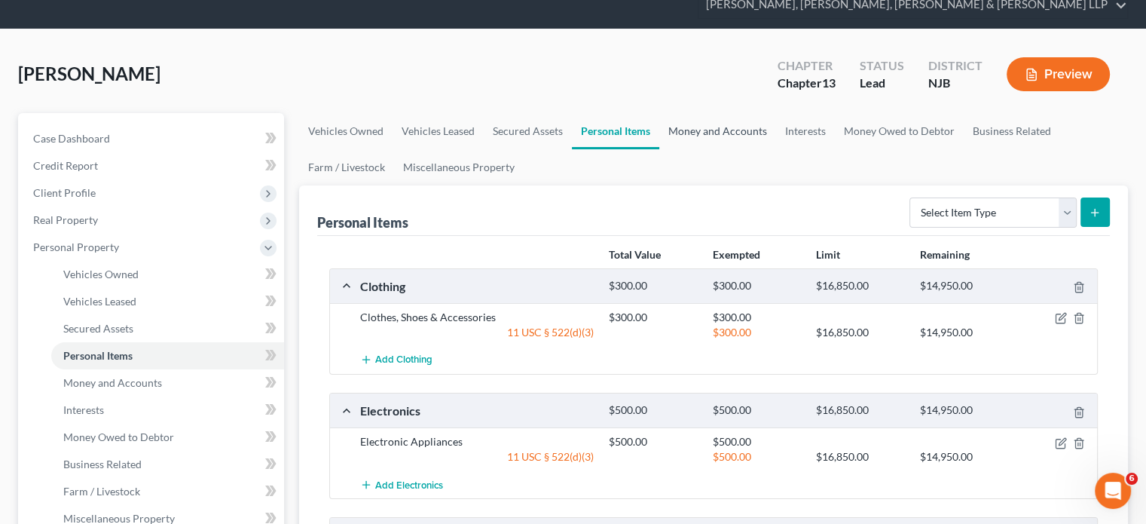
click at [741, 113] on link "Money and Accounts" at bounding box center [717, 131] width 117 height 36
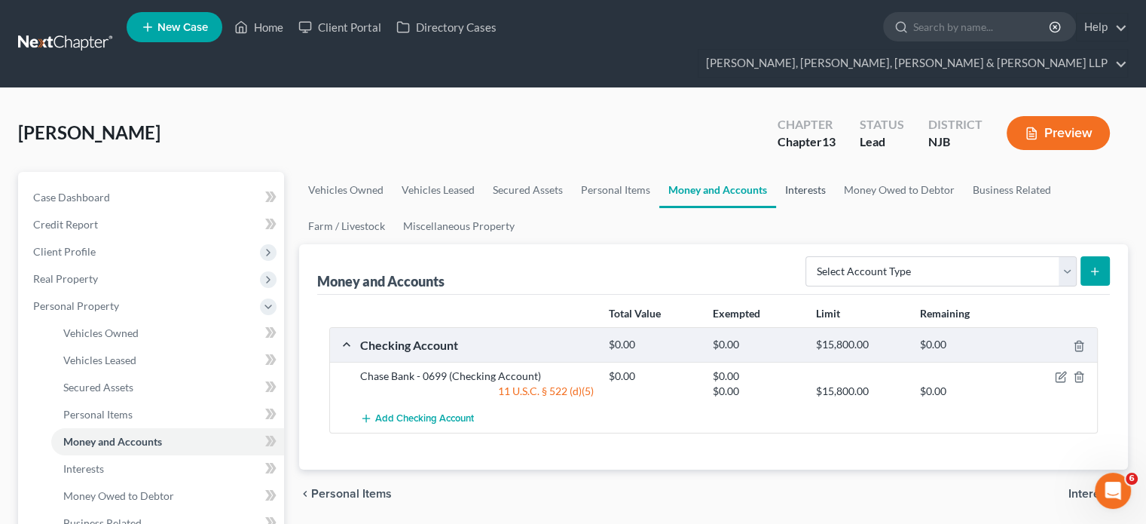
click at [816, 172] on link "Interests" at bounding box center [805, 190] width 59 height 36
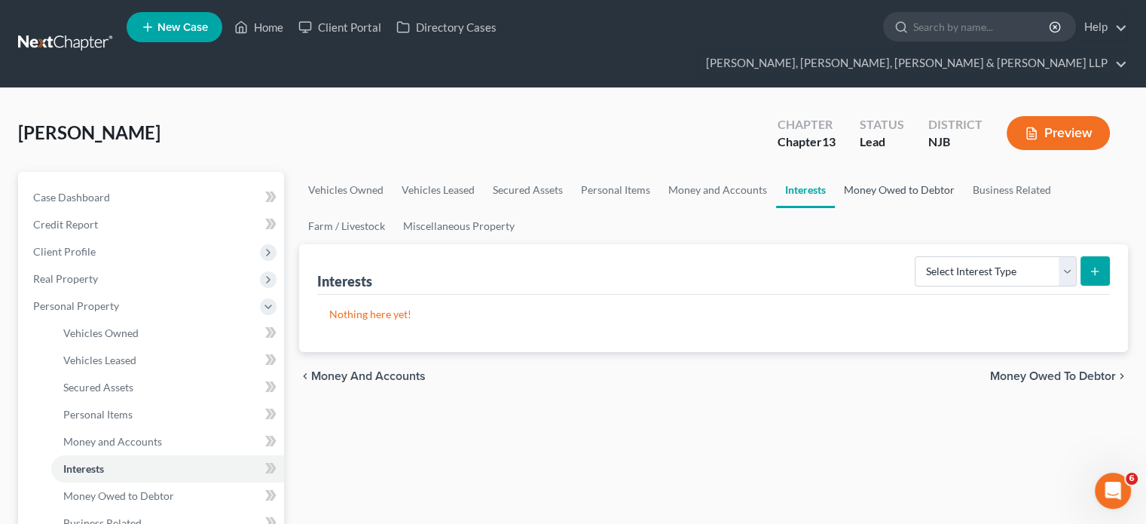
click at [866, 172] on link "Money Owed to Debtor" at bounding box center [899, 190] width 129 height 36
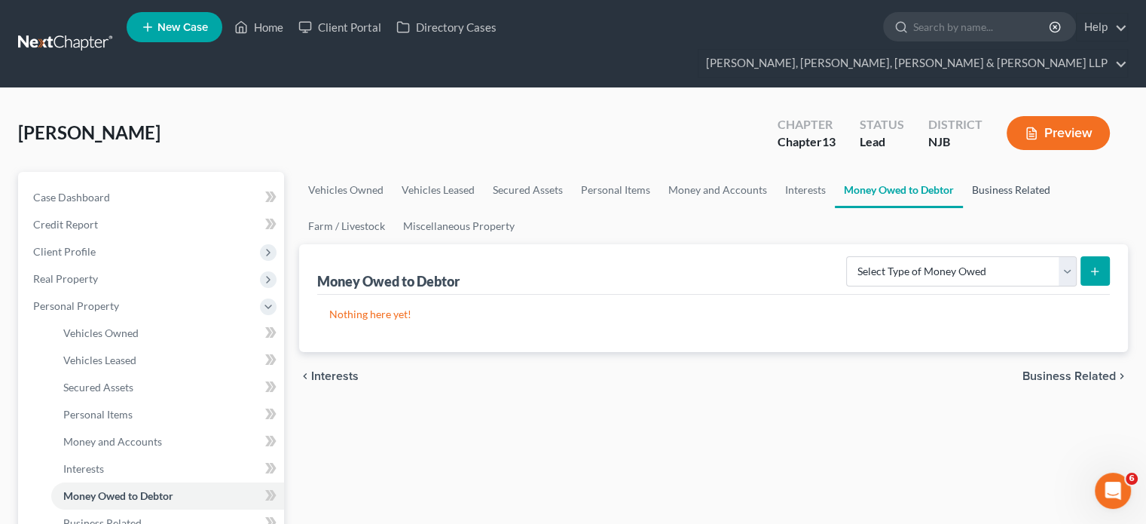
click at [983, 172] on link "Business Related" at bounding box center [1011, 190] width 96 height 36
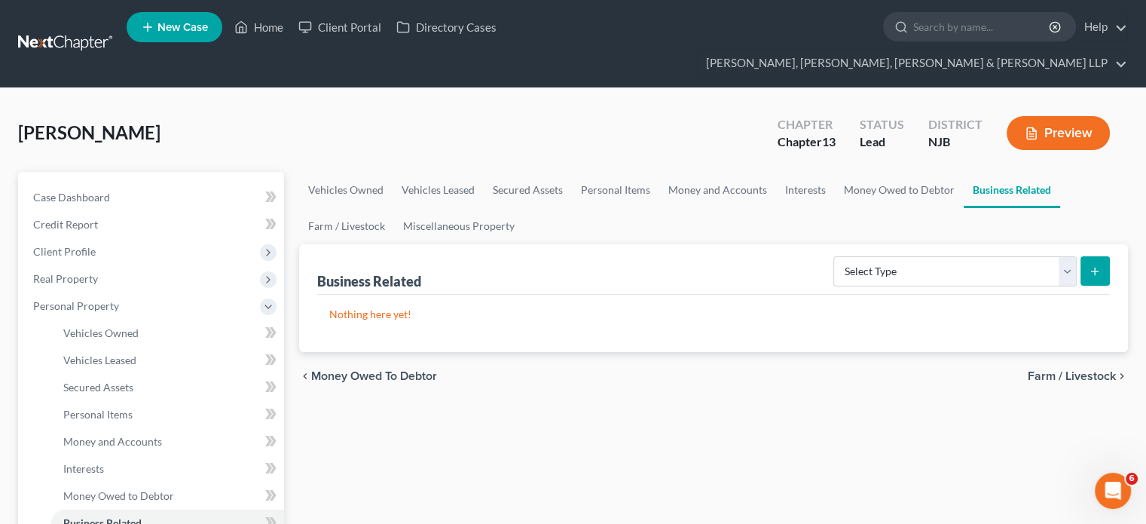
click at [1038, 370] on span "Farm / Livestock" at bounding box center [1072, 376] width 88 height 12
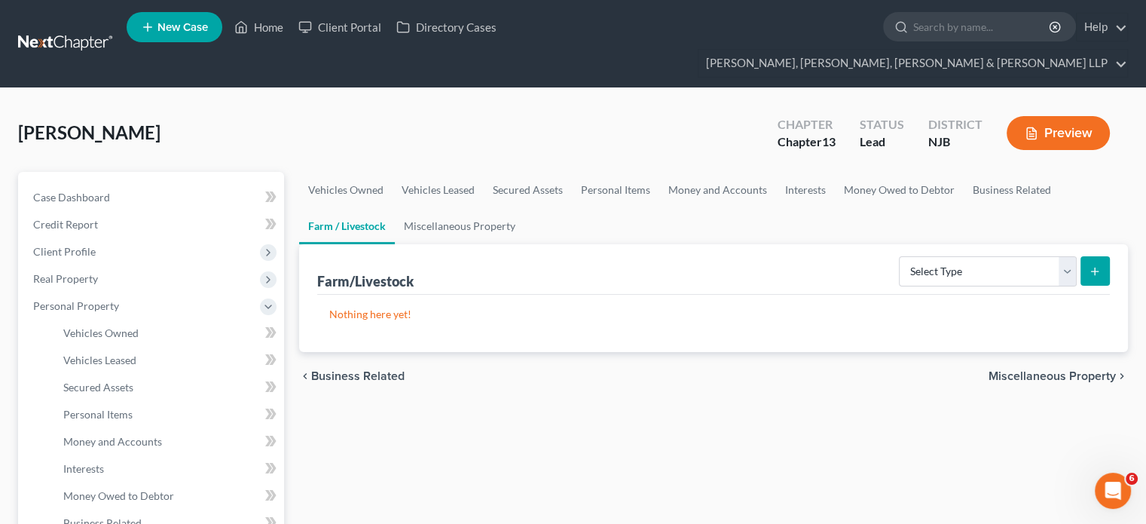
click at [1047, 370] on span "Miscellaneous Property" at bounding box center [1052, 376] width 127 height 12
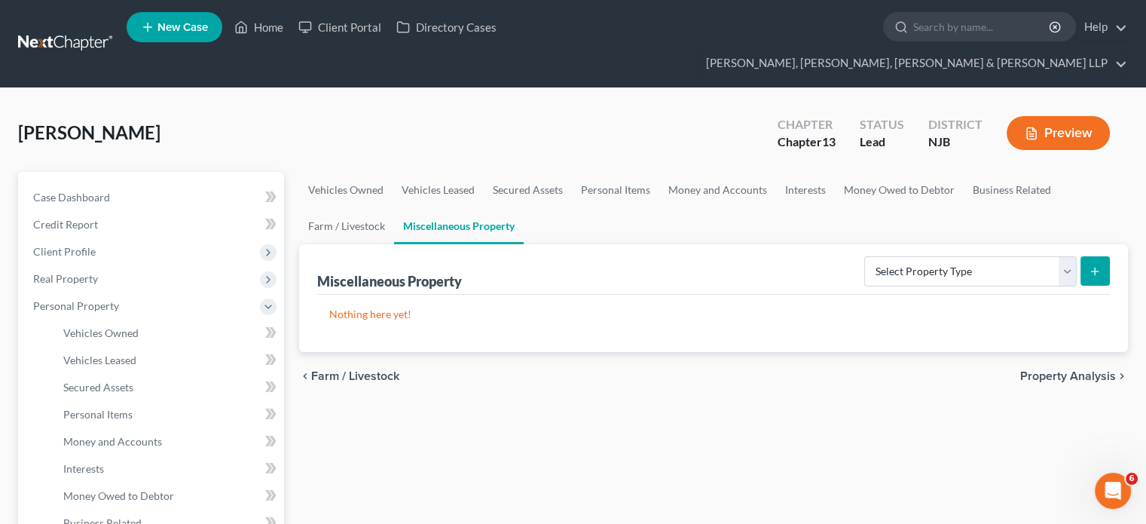
click at [1047, 370] on span "Property Analysis" at bounding box center [1068, 376] width 96 height 12
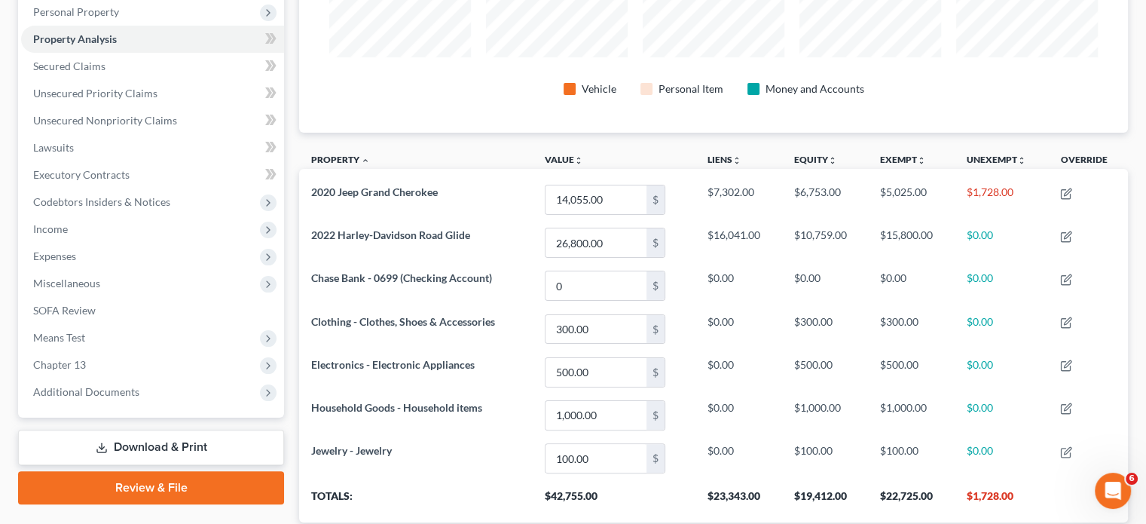
scroll to position [368, 0]
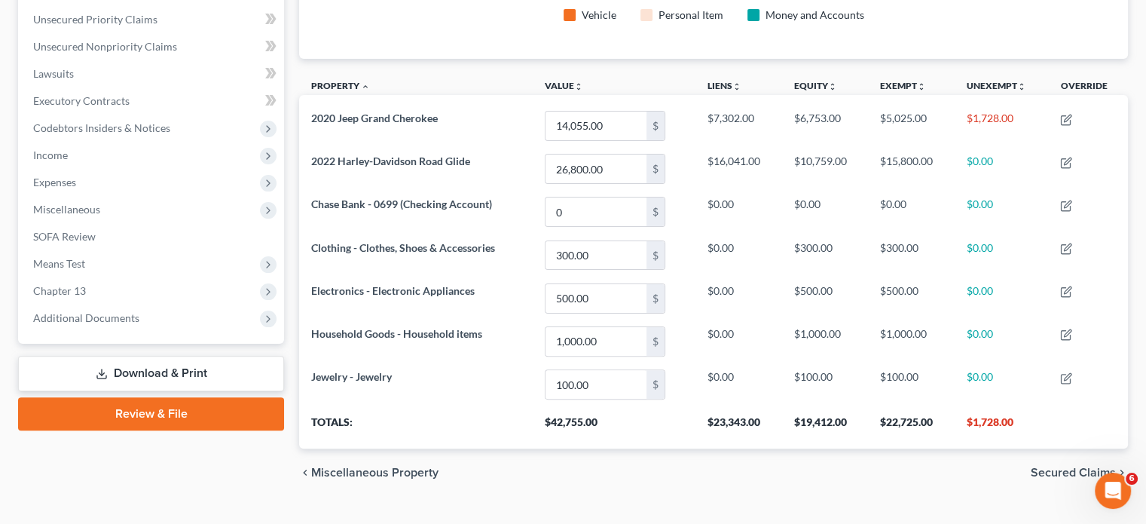
click at [1063, 466] on span "Secured Claims" at bounding box center [1073, 472] width 85 height 12
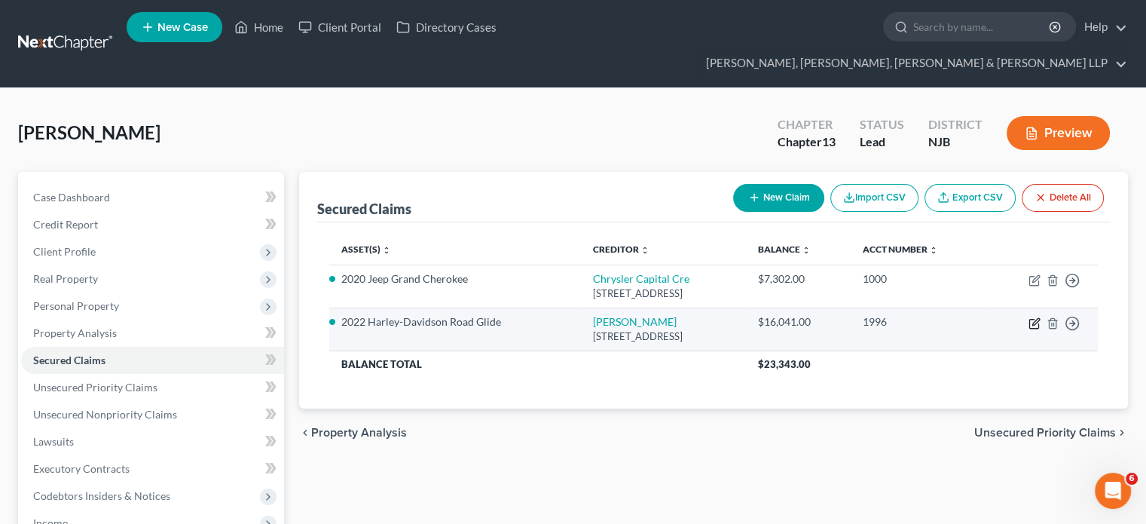
click at [1033, 318] on icon "button" at bounding box center [1035, 321] width 7 height 7
select select "31"
select select "3"
select select "2"
select select "0"
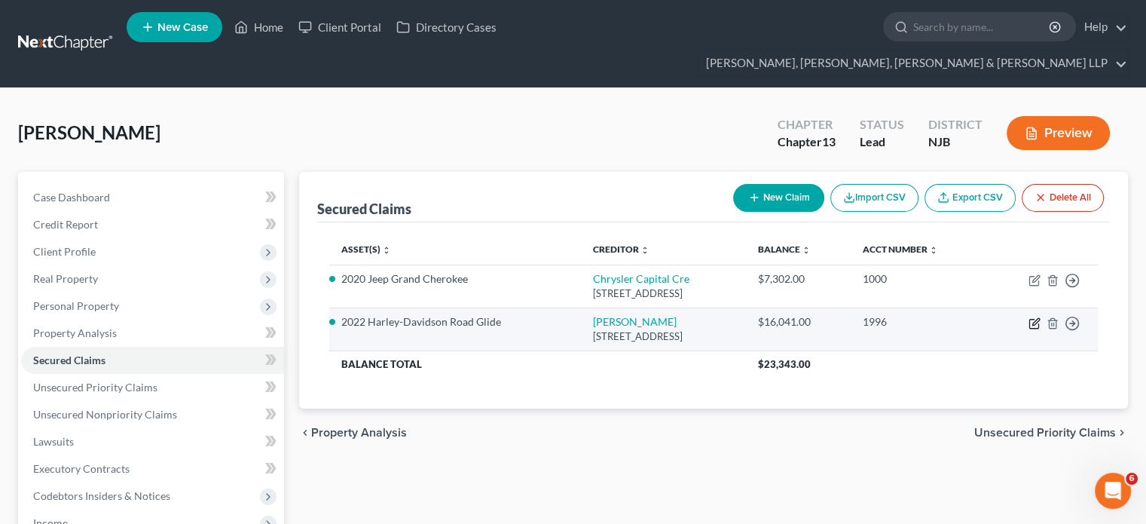
select select "0"
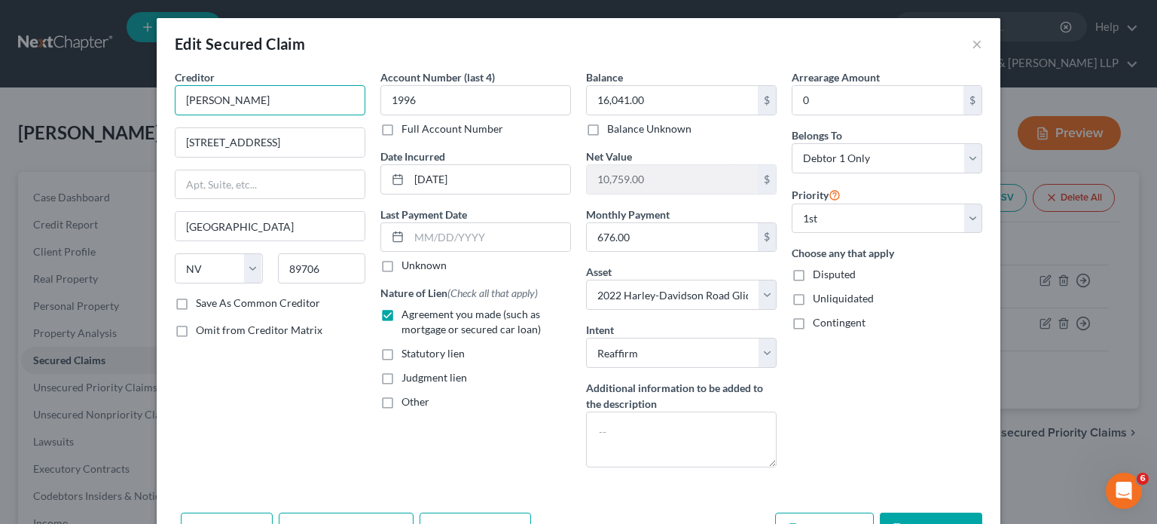
drag, startPoint x: 259, startPoint y: 102, endPoint x: 163, endPoint y: 93, distance: 97.0
click at [167, 93] on div "Creditor * [PERSON_NAME] [STREET_ADDRESS] [GEOGRAPHIC_DATA][US_STATE] AZ CA CO …" at bounding box center [270, 274] width 206 height 410
paste input "-Davidson"
type input "Harley-Davidson"
click at [262, 412] on div "Creditor * Harley-Davidson [STREET_ADDRESS][GEOGRAPHIC_DATA][US_STATE] AZ CA CO…" at bounding box center [270, 274] width 206 height 410
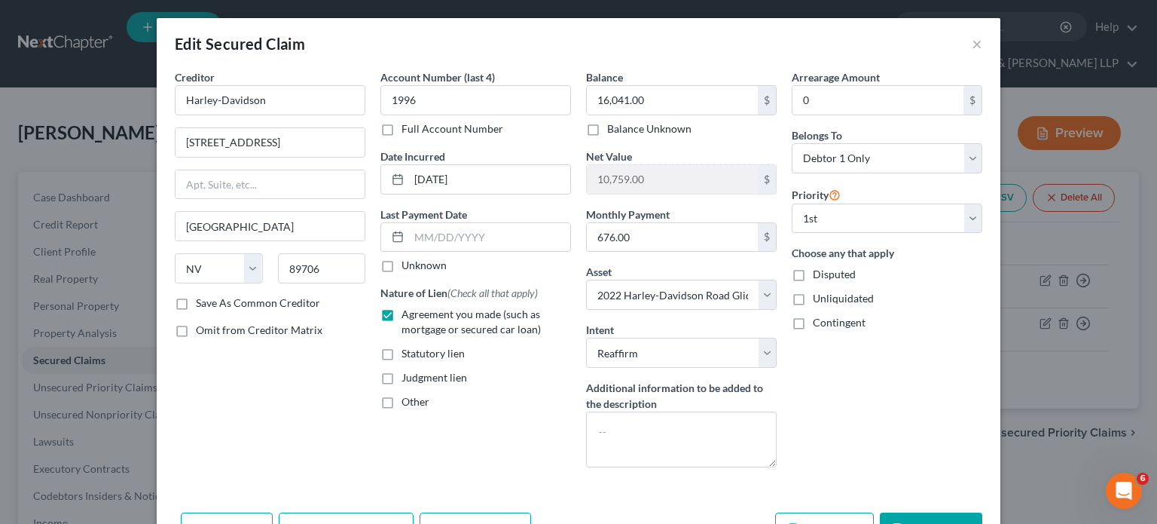
click at [914, 516] on button "Save & Close" at bounding box center [931, 528] width 102 height 32
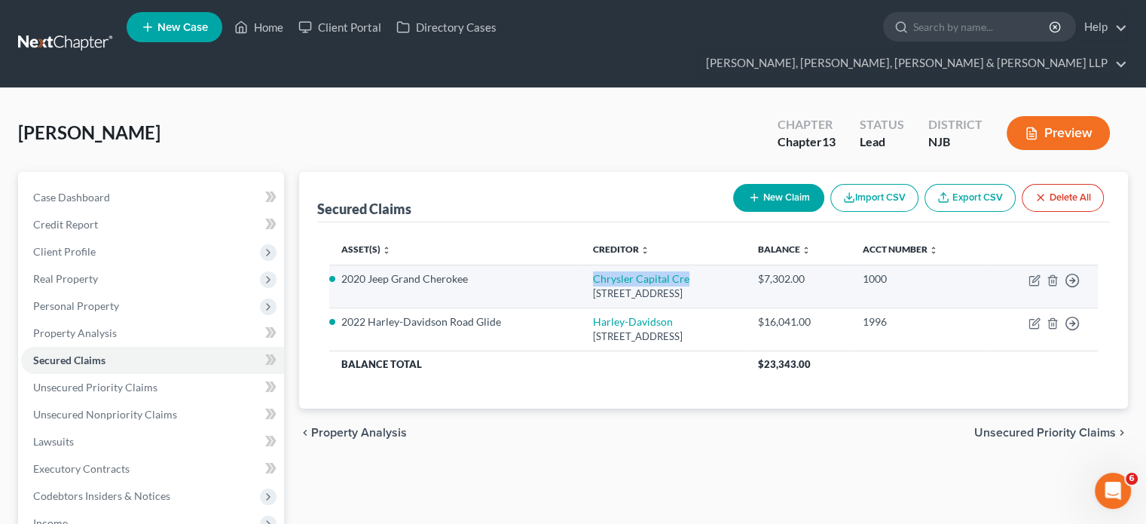
drag, startPoint x: 656, startPoint y: 251, endPoint x: 549, endPoint y: 248, distance: 107.0
click at [581, 264] on td "Chrysler Capital Cre [STREET_ADDRESS]" at bounding box center [663, 285] width 165 height 43
copy link "Chrysler Capital Cre"
click at [1036, 275] on icon "button" at bounding box center [1035, 278] width 7 height 7
select select "45"
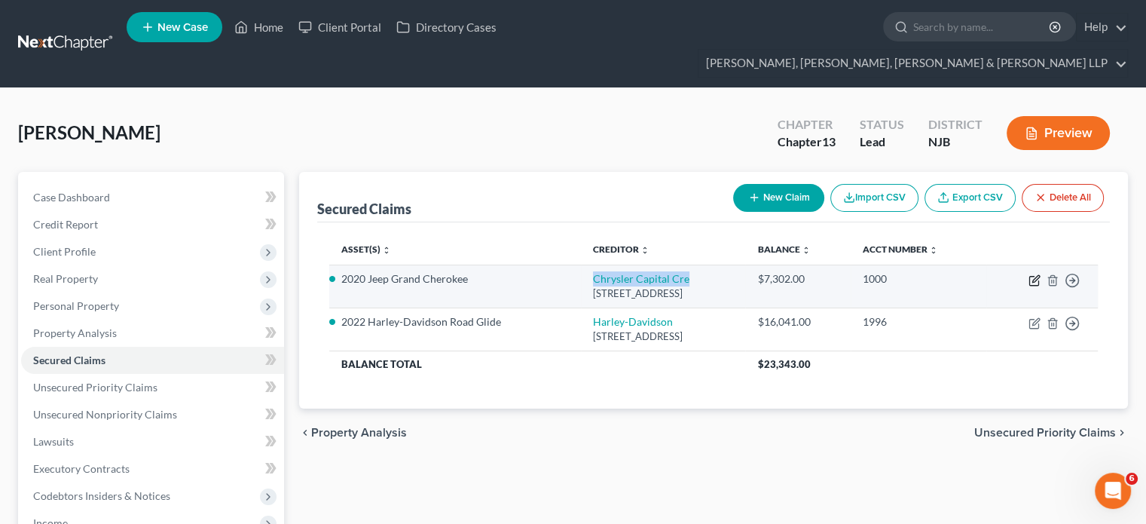
select select "2"
select select "0"
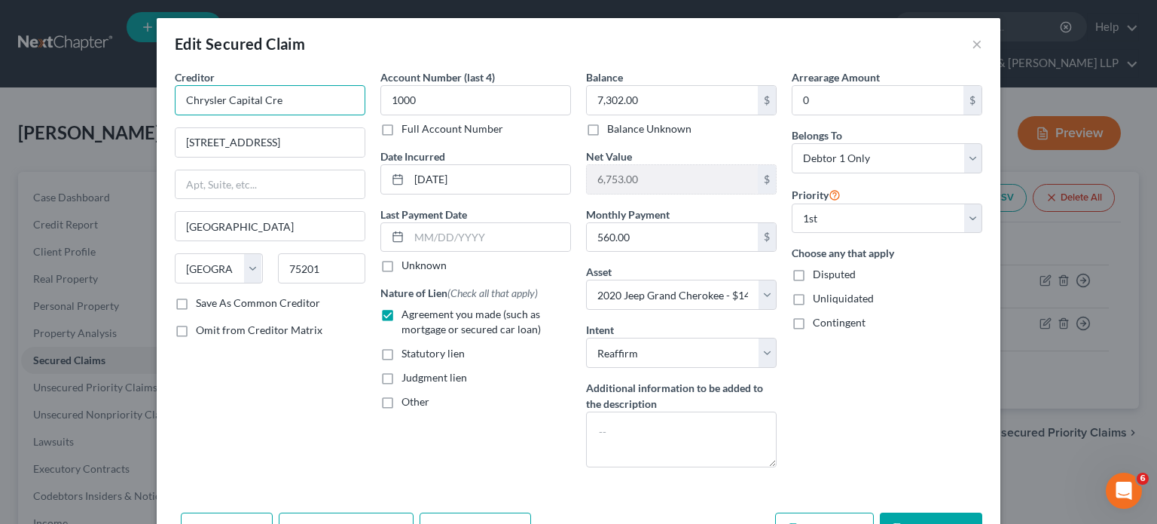
drag, startPoint x: 304, startPoint y: 98, endPoint x: 115, endPoint y: 90, distance: 190.1
click at [115, 90] on div "Edit Secured Claim × Creditor * Chrysler Capital Cre [STREET_ADDRESS][GEOGRAPHI…" at bounding box center [578, 262] width 1157 height 524
paste input "| Auto Financ"
click at [237, 140] on input "[STREET_ADDRESS]" at bounding box center [270, 142] width 189 height 29
type input "Chrysler Capital Auto Finance"
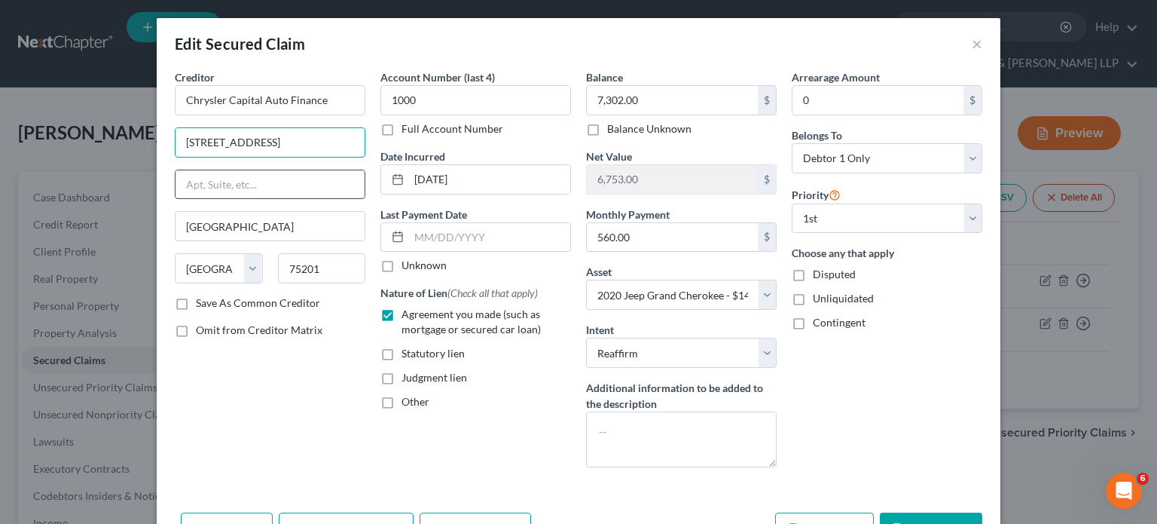
type input "[STREET_ADDRESS]"
click at [231, 180] on input "text" at bounding box center [270, 184] width 189 height 29
type input "Suite 800"
click at [308, 144] on input "[STREET_ADDRESS]" at bounding box center [270, 142] width 189 height 29
type input "[STREET_ADDRESS]"
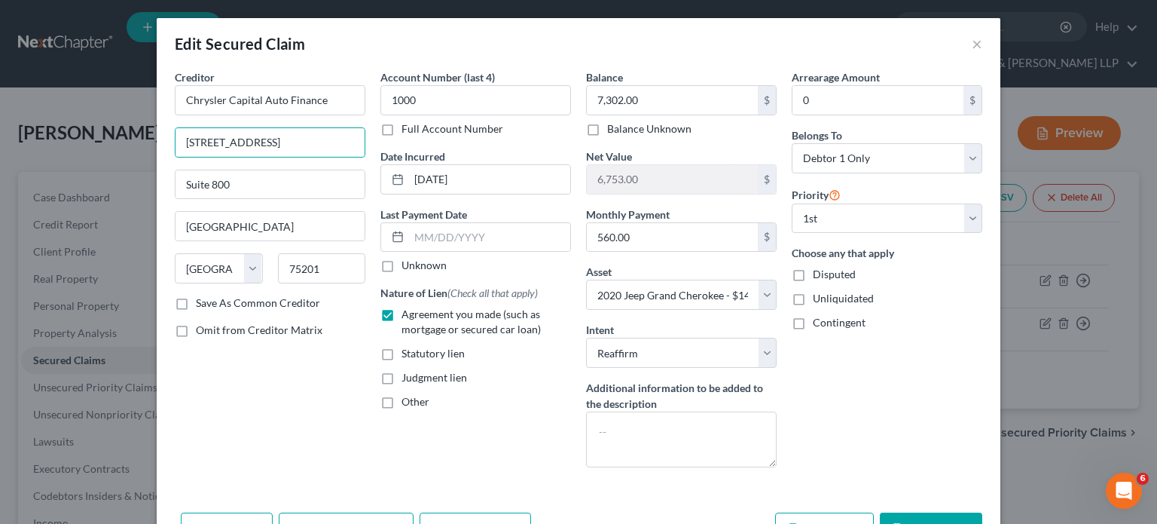
click at [277, 393] on div "Creditor * Chrysler Capital Auto Finance [STREET_ADDRESS][GEOGRAPHIC_DATA][US_S…" at bounding box center [270, 274] width 206 height 410
click at [929, 519] on button "Save & Close" at bounding box center [931, 528] width 102 height 32
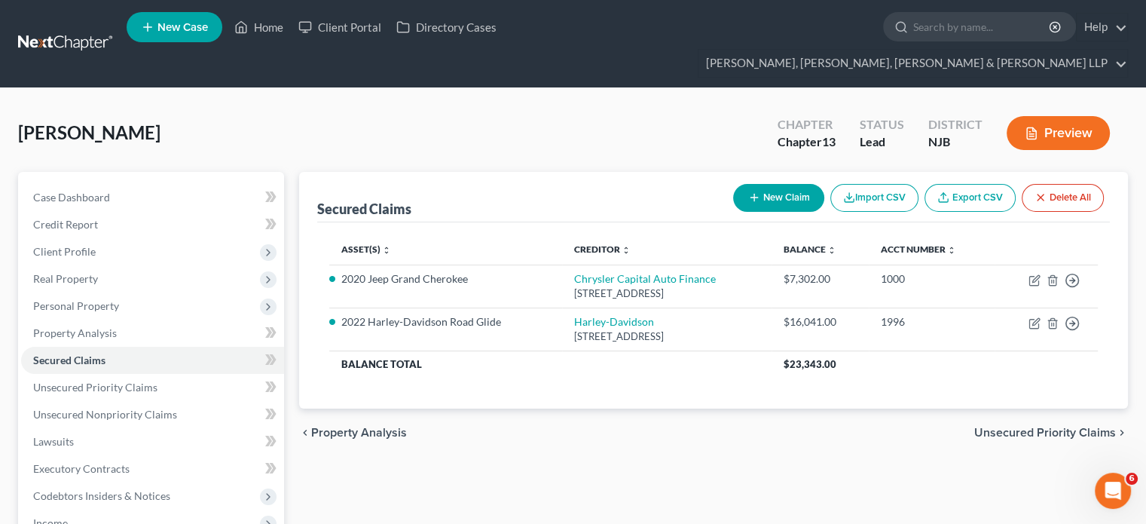
click at [1026, 427] on span "Unsecured Priority Claims" at bounding box center [1045, 433] width 142 height 12
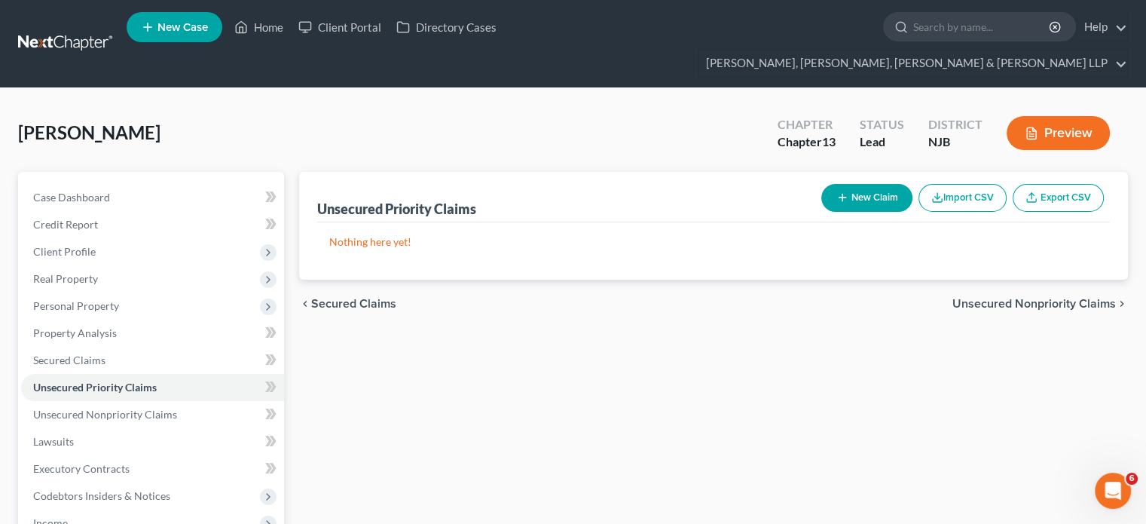
click at [848, 184] on button "New Claim" at bounding box center [866, 198] width 91 height 28
select select "0"
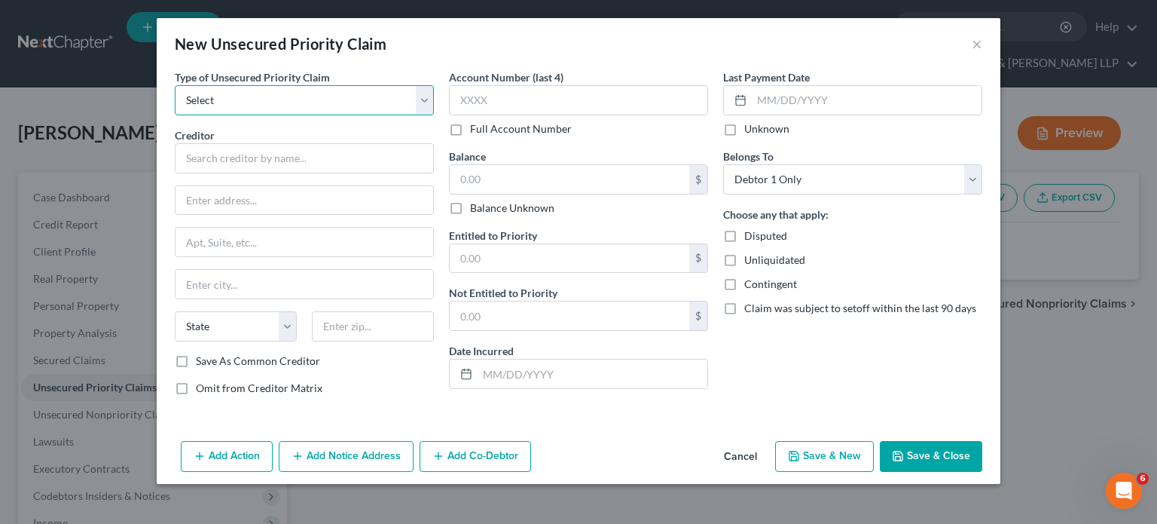
click at [235, 107] on select "Select Taxes & Other Government Units Domestic Support Obligations Extensions o…" at bounding box center [304, 100] width 259 height 30
select select "0"
click at [175, 85] on select "Select Taxes & Other Government Units Domestic Support Obligations Extensions o…" at bounding box center [304, 100] width 259 height 30
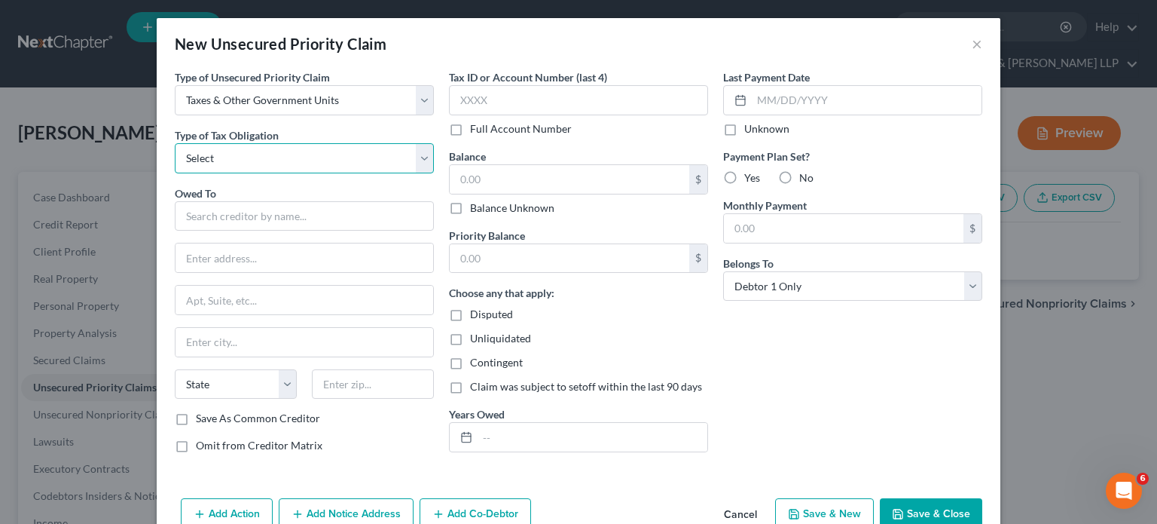
click at [251, 151] on select "Select Federal City State Franchise Tax Board Other" at bounding box center [304, 158] width 259 height 30
select select "0"
click at [175, 143] on select "Select Federal City State Franchise Tax Board Other" at bounding box center [304, 158] width 259 height 30
click at [247, 206] on input "text" at bounding box center [304, 216] width 259 height 30
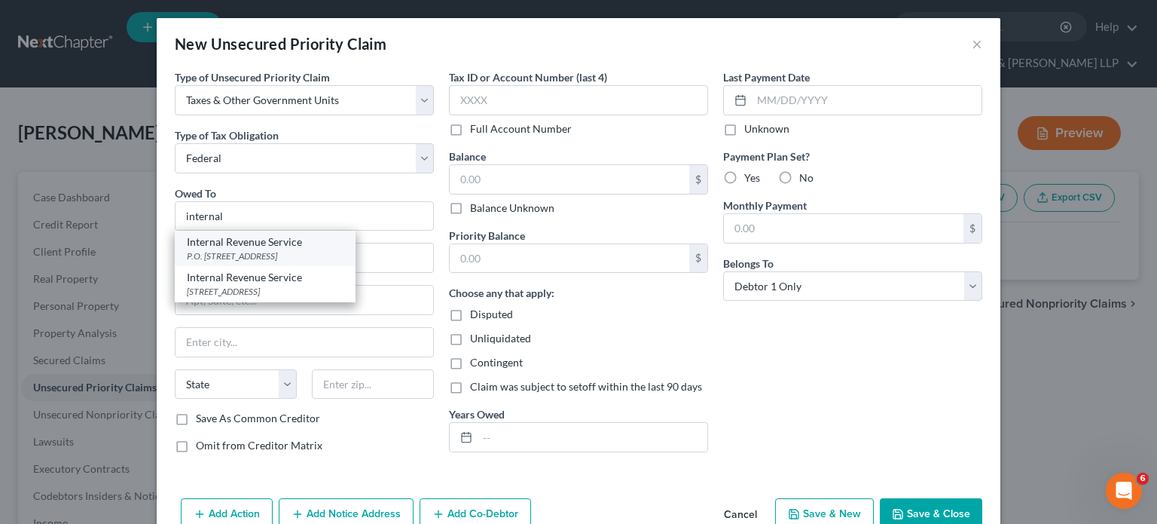
click at [245, 246] on div "Internal Revenue Service" at bounding box center [265, 241] width 157 height 15
type input "Internal Revenue Service"
type input "P.O. Box 7346"
type input "[GEOGRAPHIC_DATA]"
select select "39"
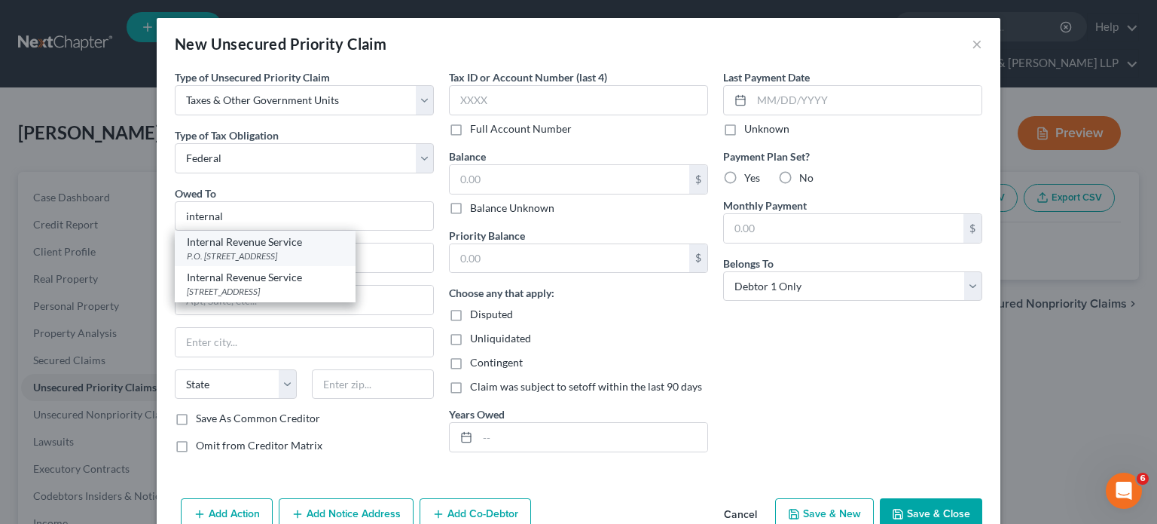
type input "19101"
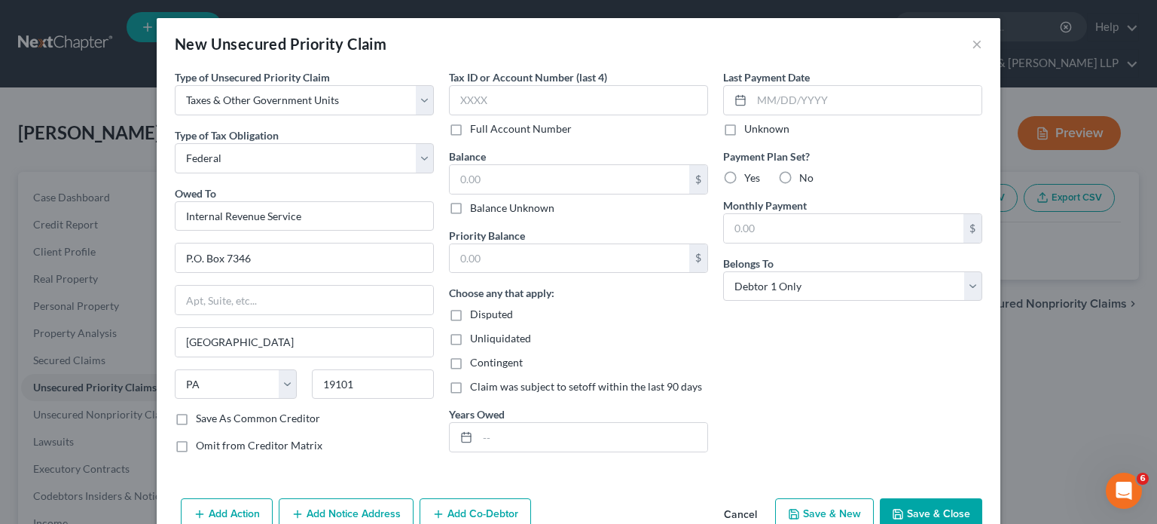
click at [919, 505] on button "Save & Close" at bounding box center [931, 514] width 102 height 32
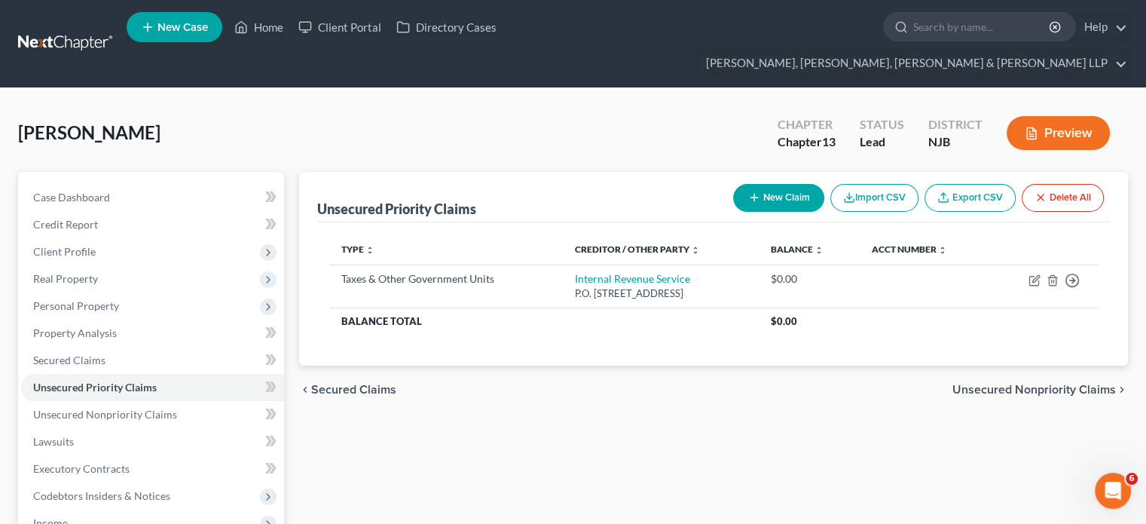
click at [778, 184] on button "New Claim" at bounding box center [778, 198] width 91 height 28
select select "0"
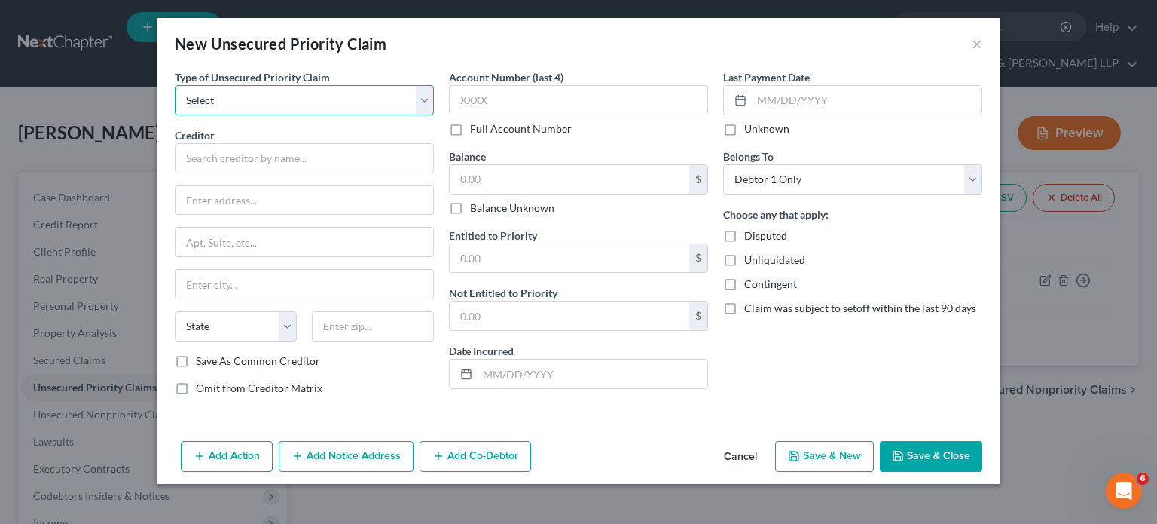
click at [354, 107] on select "Select Taxes & Other Government Units Domestic Support Obligations Extensions o…" at bounding box center [304, 100] width 259 height 30
select select "0"
click at [175, 85] on select "Select Taxes & Other Government Units Domestic Support Obligations Extensions o…" at bounding box center [304, 100] width 259 height 30
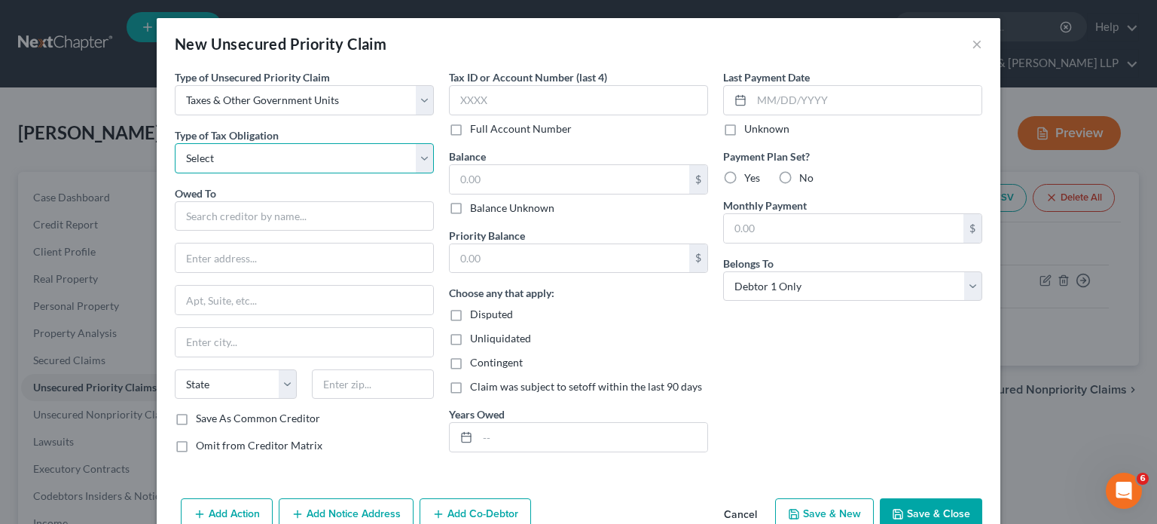
click at [283, 152] on select "Select Federal City State Franchise Tax Board Other" at bounding box center [304, 158] width 259 height 30
select select "2"
click at [175, 143] on select "Select Federal City State Franchise Tax Board Other" at bounding box center [304, 158] width 259 height 30
click at [271, 221] on input "text" at bounding box center [304, 216] width 259 height 30
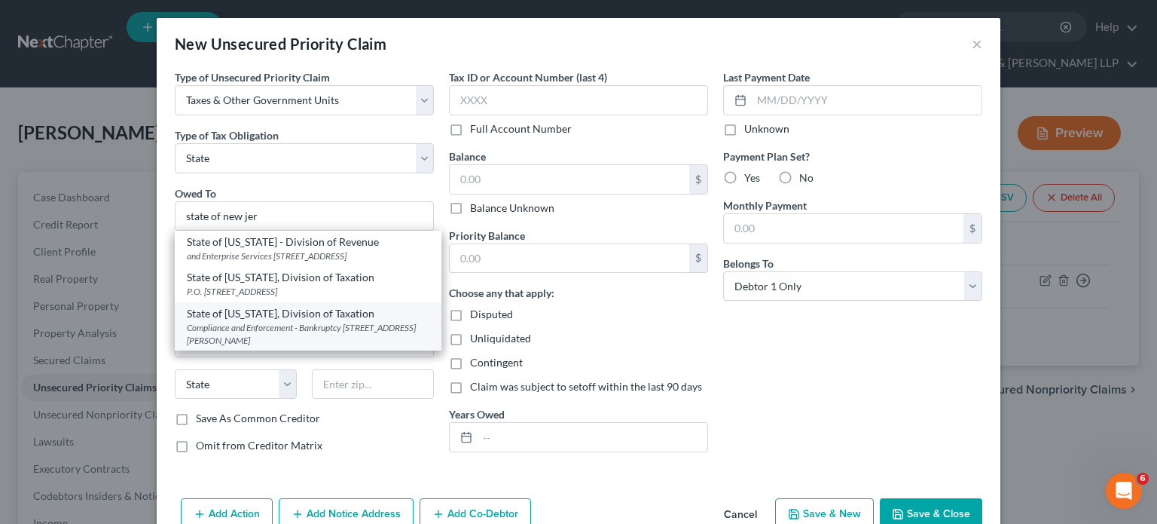
click at [255, 332] on div "Compliance and Enforcement - Bankruptcy [STREET_ADDRESS][PERSON_NAME]" at bounding box center [308, 334] width 243 height 26
type input "State of [US_STATE], Division of Taxation"
type input "Compliance and Enforcement - Bankruptcy Unit"
type input "[STREET_ADDRESS][PERSON_NAME]"
type input "[GEOGRAPHIC_DATA]"
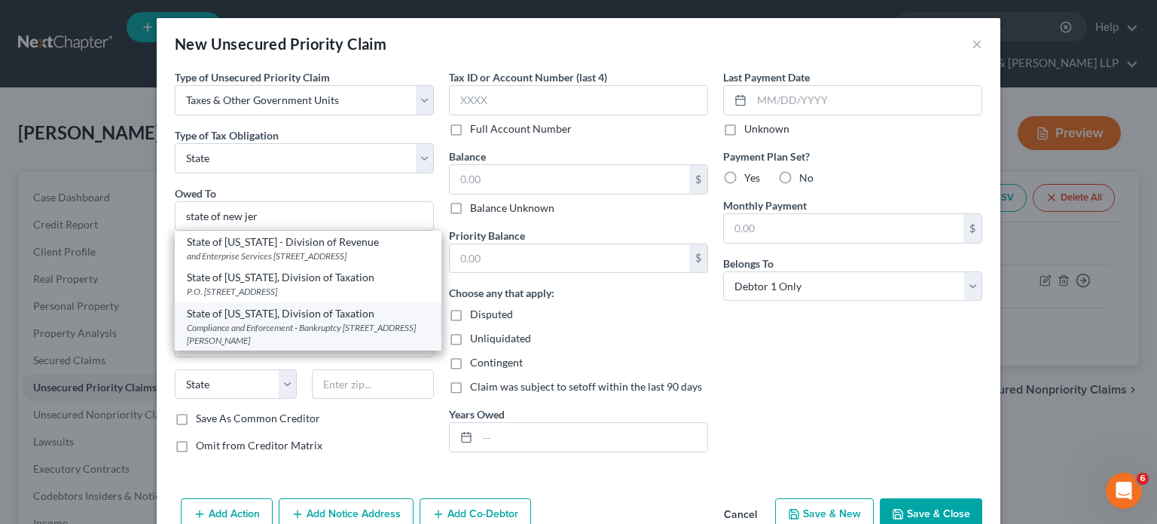
select select "33"
type input "08695"
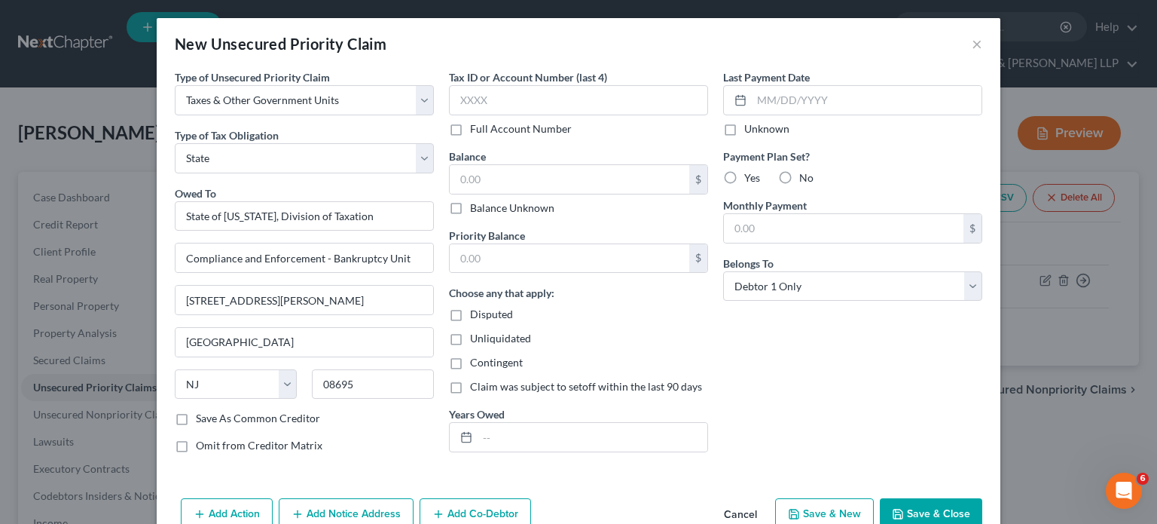
click at [921, 506] on button "Save & Close" at bounding box center [931, 514] width 102 height 32
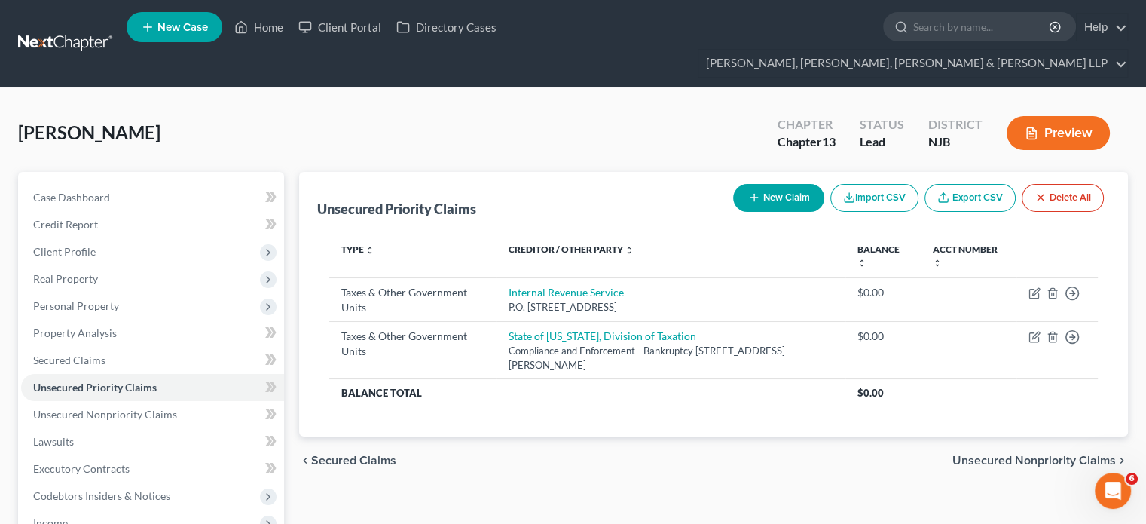
click at [971, 454] on span "Unsecured Nonpriority Claims" at bounding box center [1034, 460] width 164 height 12
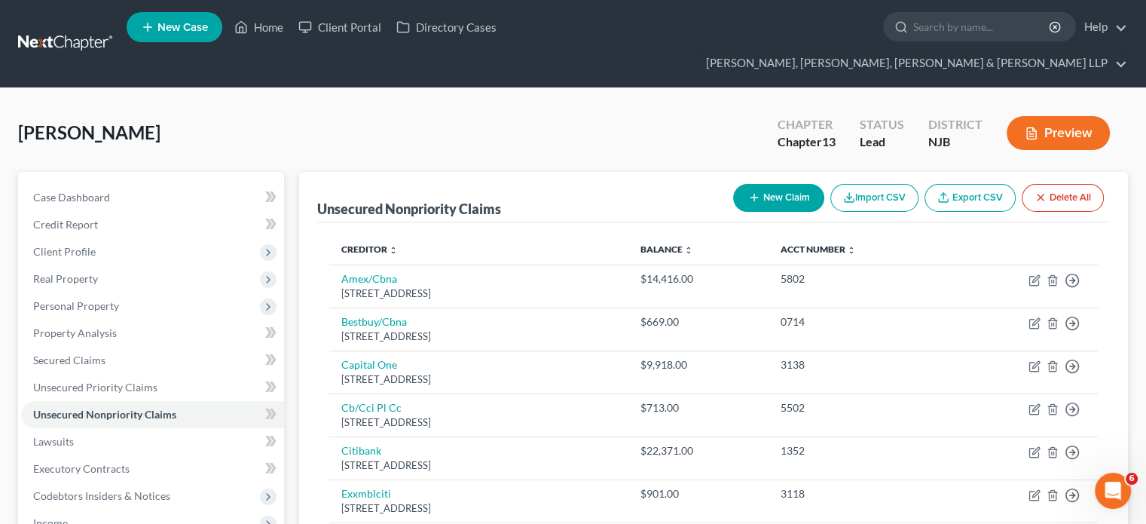
click at [949, 436] on td "1352" at bounding box center [859, 457] width 181 height 43
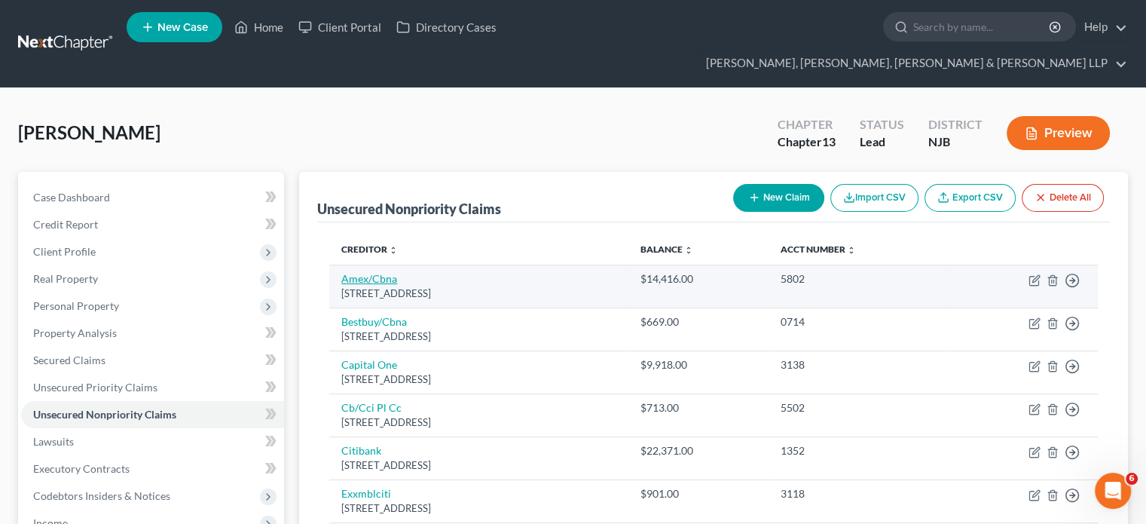
drag, startPoint x: 503, startPoint y: 262, endPoint x: 344, endPoint y: 248, distance: 159.6
click at [344, 264] on td "Amex/[STREET_ADDRESS]" at bounding box center [478, 285] width 299 height 43
copy td "Amex/[STREET_ADDRESS]"
click at [1035, 274] on icon "button" at bounding box center [1035, 280] width 12 height 12
select select "43"
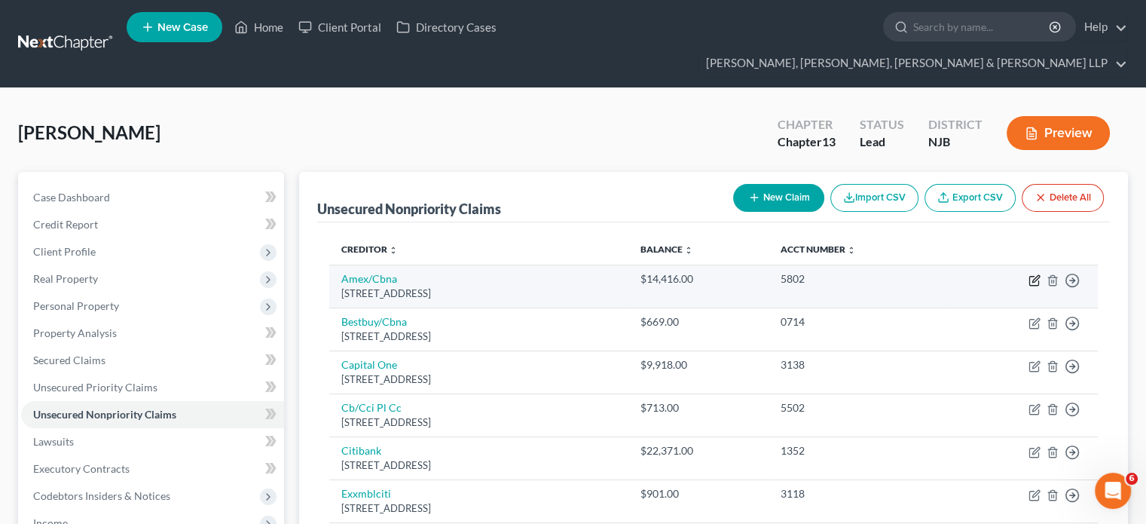
select select "2"
select select "0"
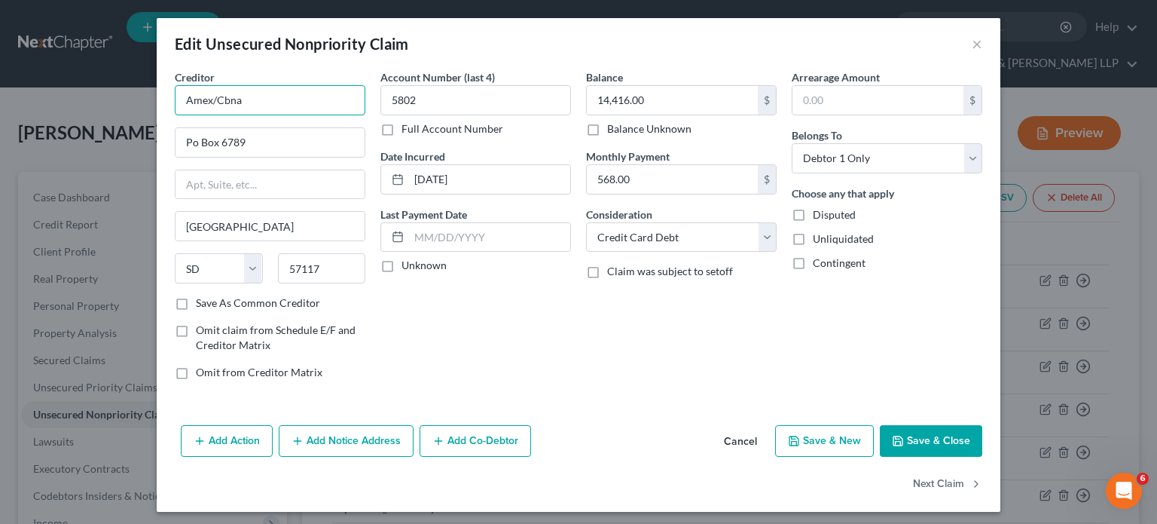
drag, startPoint x: 206, startPoint y: 100, endPoint x: 136, endPoint y: 113, distance: 70.5
click at [136, 113] on div "Edit Unsecured Nonpriority Claim × Creditor * Amex/Cbna Po Box 6789 [GEOGRAPHIC…" at bounding box center [578, 262] width 1157 height 524
paste input "rican Express"
click at [311, 99] on input "American Express/Cbna" at bounding box center [270, 100] width 191 height 30
click at [517, 335] on div "Account Number (last 4) 5802 Full Account Number Date Incurred [DATE] Last Paym…" at bounding box center [476, 230] width 206 height 323
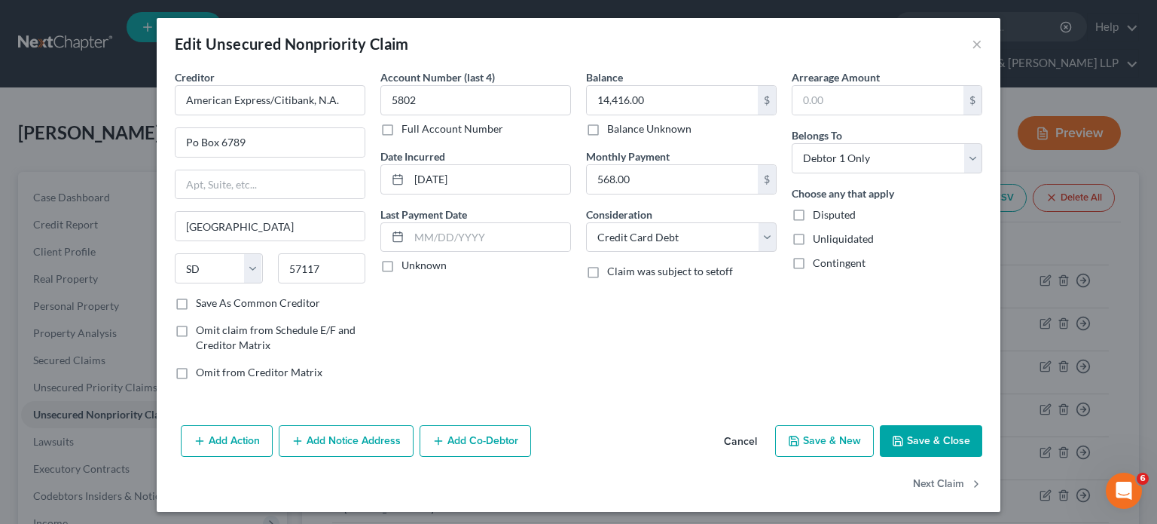
type input "American Express/Citibank, N.A."
click at [910, 431] on button "Save & Close" at bounding box center [931, 441] width 102 height 32
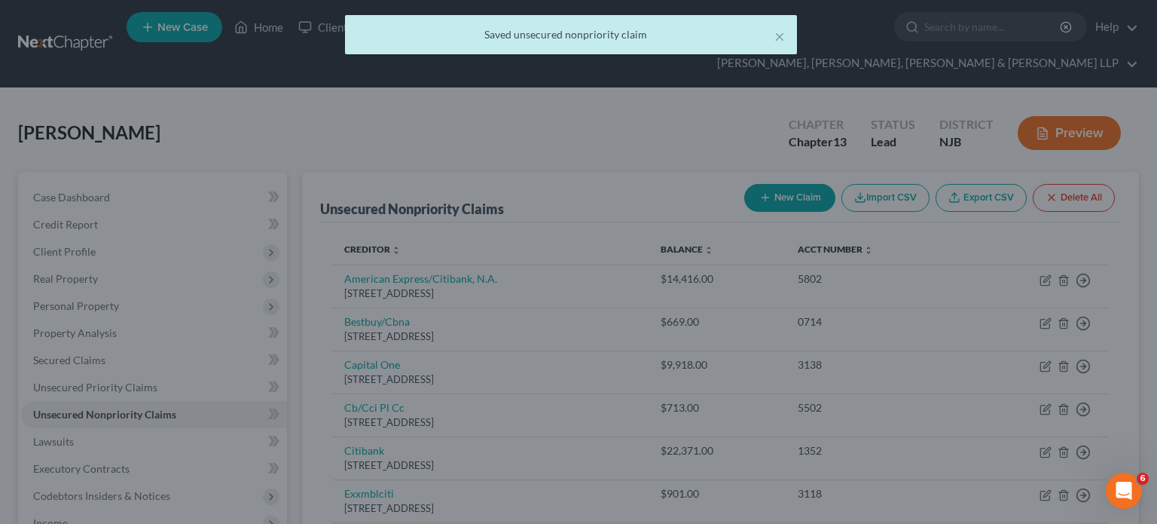
type input "0"
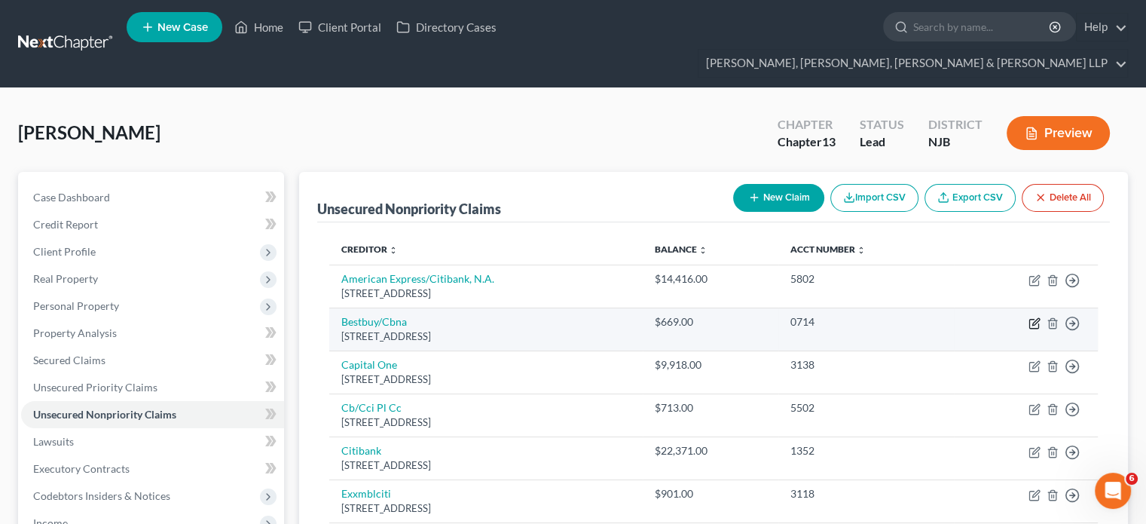
click at [1033, 318] on icon "button" at bounding box center [1035, 321] width 7 height 7
select select "43"
select select "2"
select select "0"
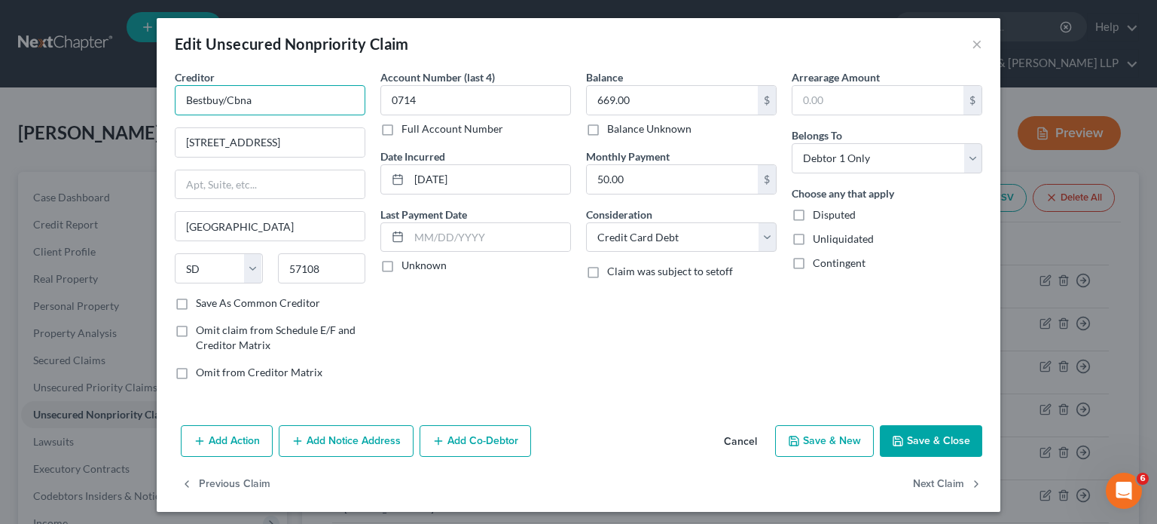
click at [200, 99] on input "Bestbuy/Cbna" at bounding box center [270, 100] width 191 height 30
click at [285, 111] on input "Best Buy/Cbna" at bounding box center [270, 100] width 191 height 30
click at [602, 382] on div "Balance 669.00 $ Balance Unknown Balance Undetermined 669.00 $ Balance Unknown …" at bounding box center [682, 230] width 206 height 323
type input "Best Buy/Citibank, N.A."
click at [911, 444] on button "Save & Close" at bounding box center [931, 441] width 102 height 32
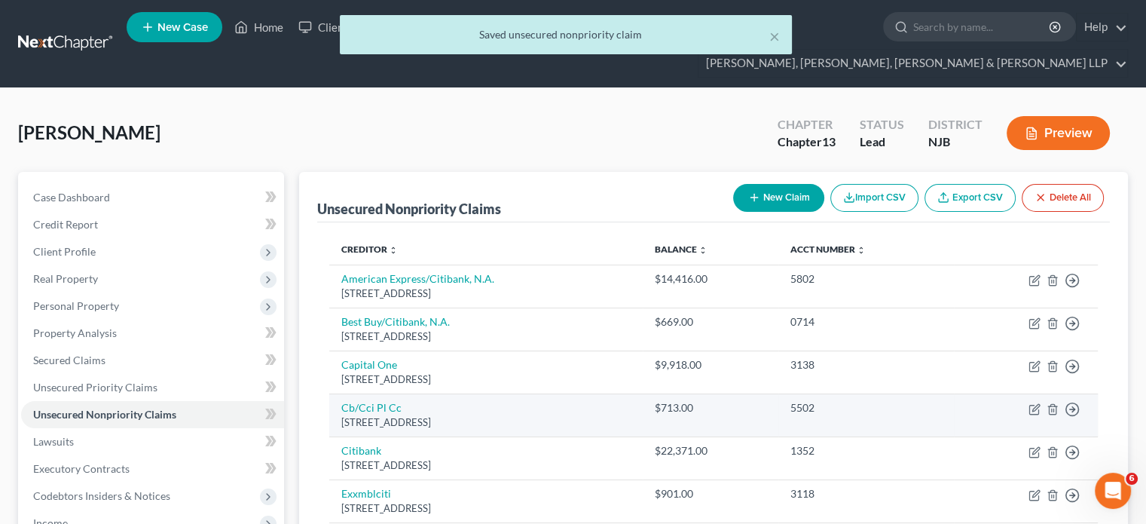
drag, startPoint x: 521, startPoint y: 397, endPoint x: 344, endPoint y: 370, distance: 179.2
click at [344, 393] on td "Cb/[STREET_ADDRESS]" at bounding box center [485, 414] width 313 height 43
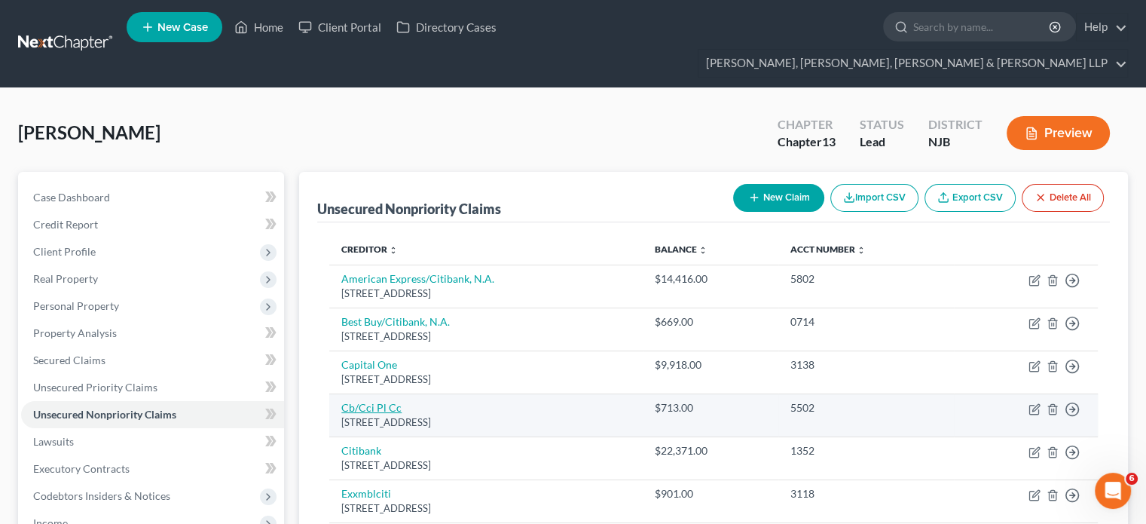
copy td "Cb/[STREET_ADDRESS]"
click at [1033, 404] on icon "button" at bounding box center [1035, 407] width 7 height 7
select select "38"
select select "2"
select select "0"
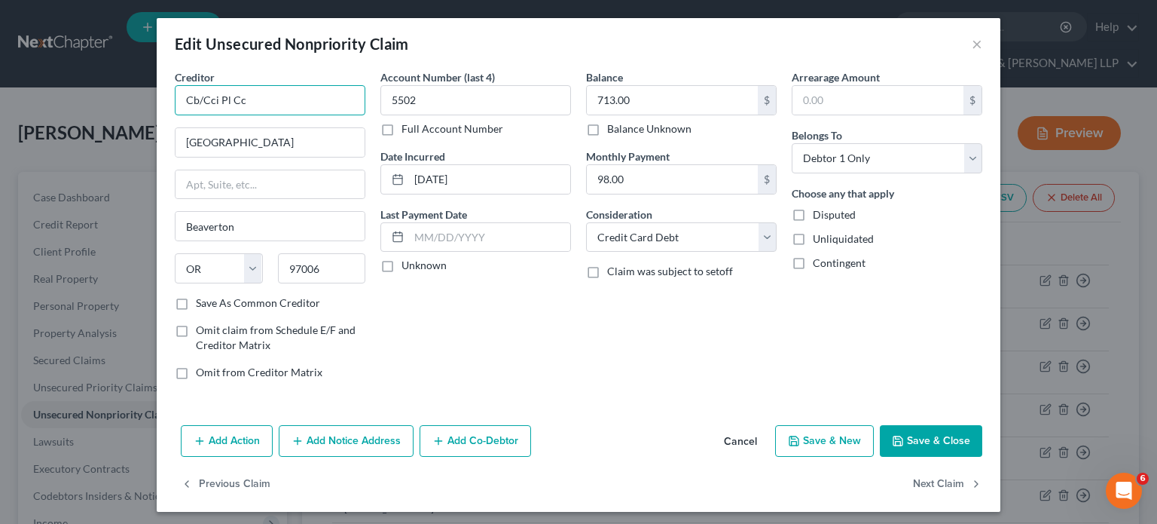
drag, startPoint x: 245, startPoint y: 102, endPoint x: 130, endPoint y: 99, distance: 115.4
click at [130, 99] on div "Edit Unsecured Nonpriority Claim × Creditor * Cb/Cci Pl Cc 14600 [GEOGRAPHIC_DA…" at bounding box center [578, 262] width 1157 height 524
paste input "oncora Credit"
click at [485, 327] on div "Account Number (last 4) 5502 Full Account Number Date Incurred [DATE] Last Paym…" at bounding box center [476, 230] width 206 height 323
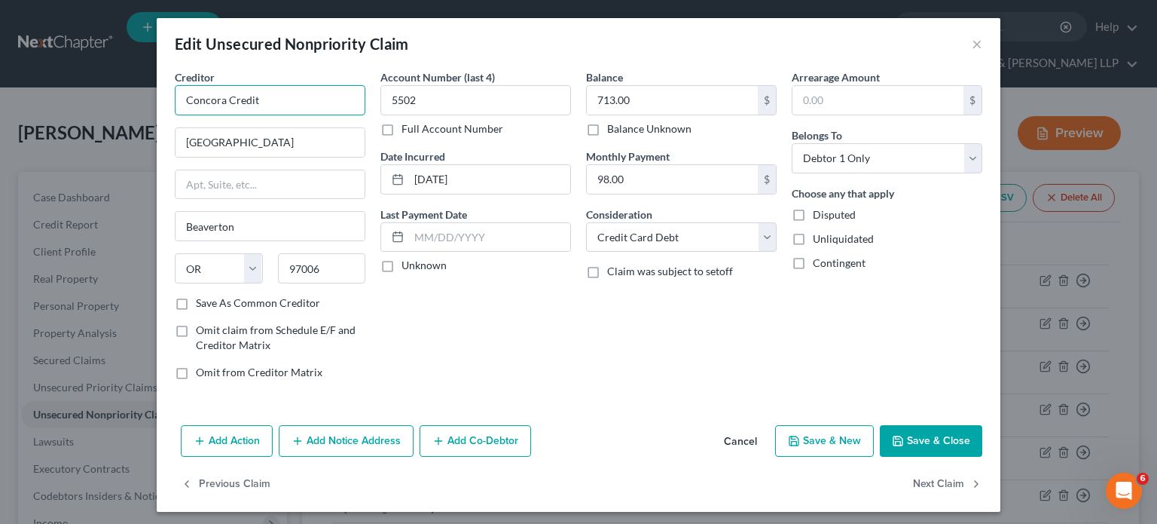
click at [292, 105] on input "Concora Credit" at bounding box center [270, 100] width 191 height 30
type input "Concora Credit Inc."
drag, startPoint x: 274, startPoint y: 145, endPoint x: 172, endPoint y: 150, distance: 102.6
click at [176, 150] on input "[GEOGRAPHIC_DATA]" at bounding box center [270, 142] width 189 height 29
paste input "W Greenbrier Pkwy"
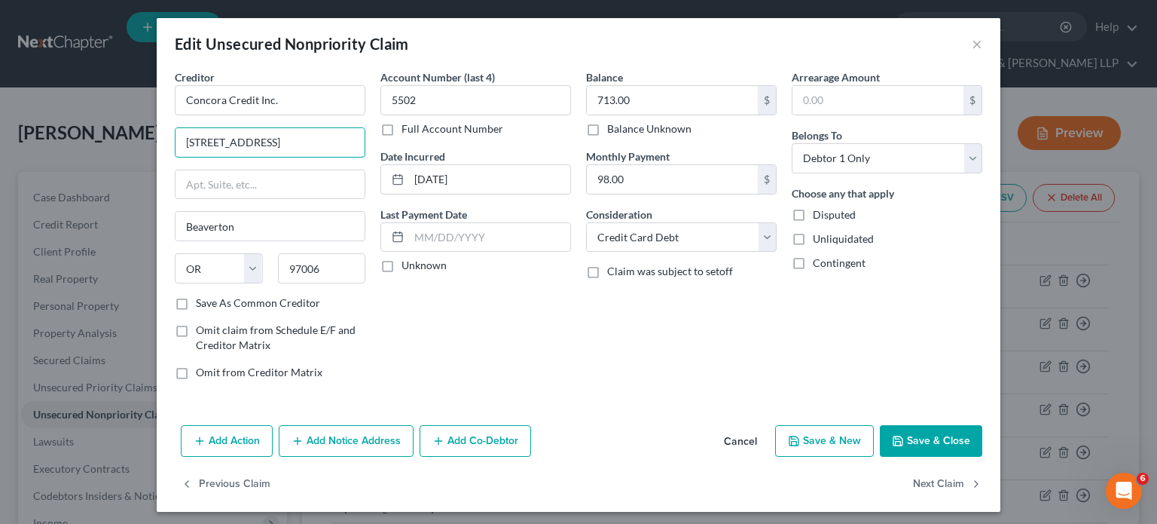
type input "[STREET_ADDRESS]"
click at [482, 343] on div "Account Number (last 4) 5502 Full Account Number Date Incurred [DATE] Last Paym…" at bounding box center [476, 230] width 206 height 323
click at [902, 431] on button "Save & Close" at bounding box center [931, 441] width 102 height 32
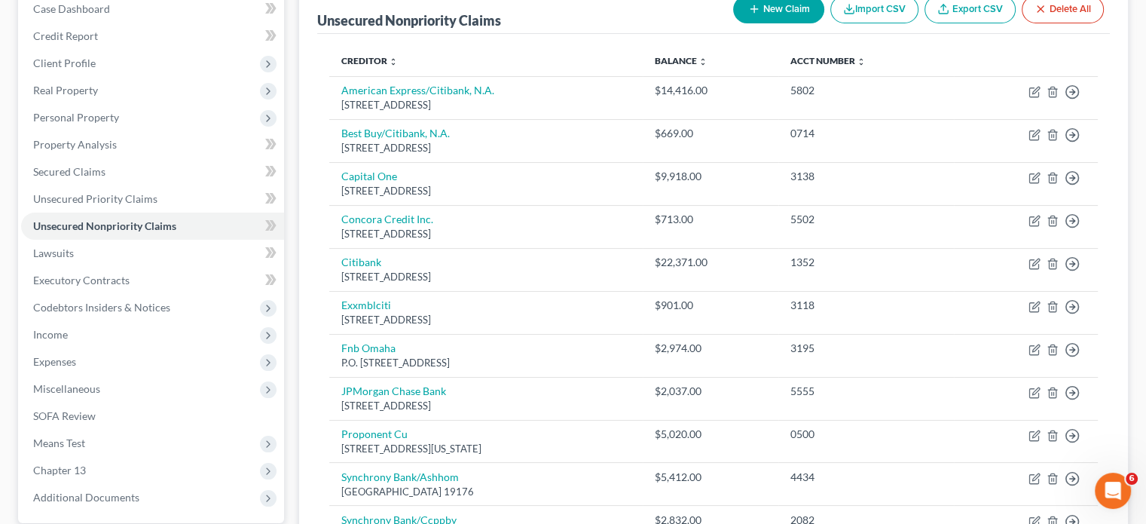
scroll to position [190, 0]
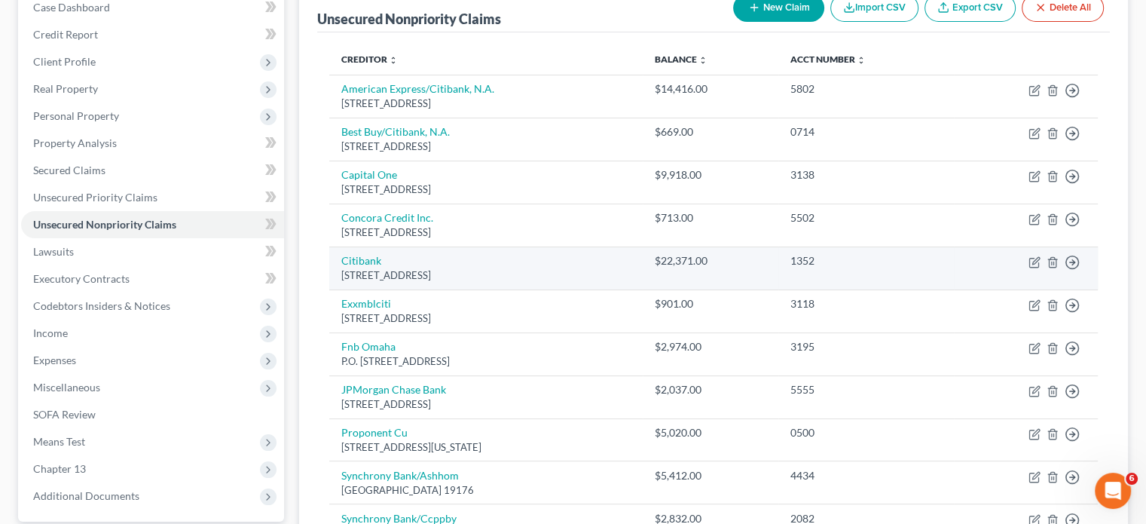
drag, startPoint x: 496, startPoint y: 248, endPoint x: 344, endPoint y: 224, distance: 154.1
click at [344, 246] on td "Citibank [STREET_ADDRESS]" at bounding box center [485, 267] width 313 height 43
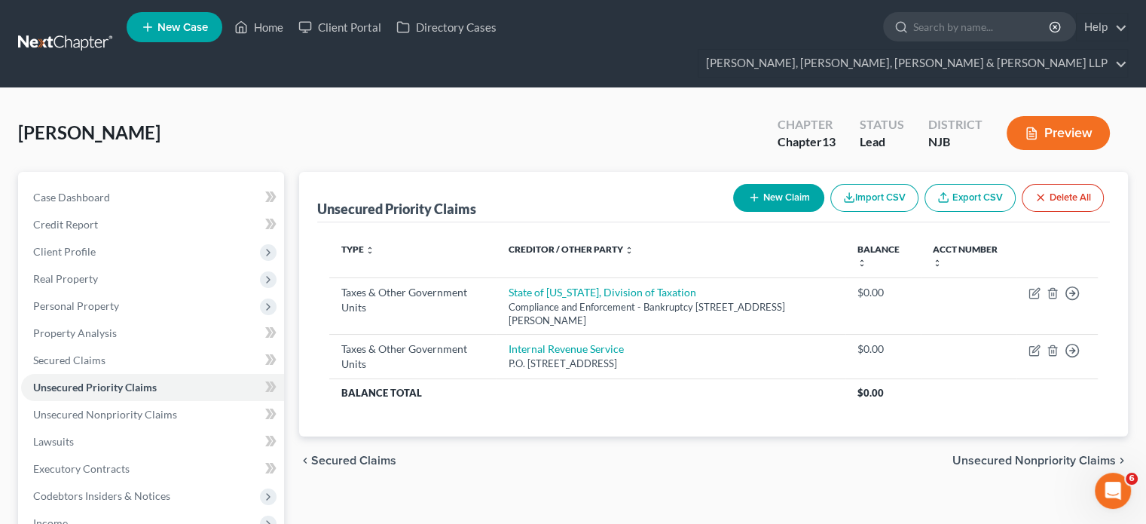
click at [1016, 454] on span "Unsecured Nonpriority Claims" at bounding box center [1034, 460] width 164 height 12
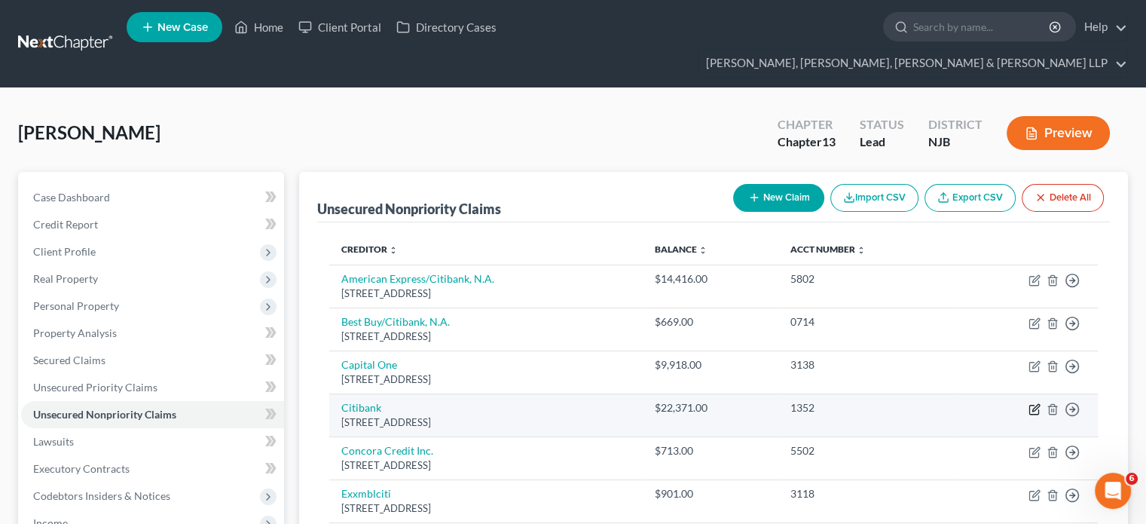
click at [1035, 403] on icon "button" at bounding box center [1035, 409] width 12 height 12
select select "43"
select select "2"
select select "0"
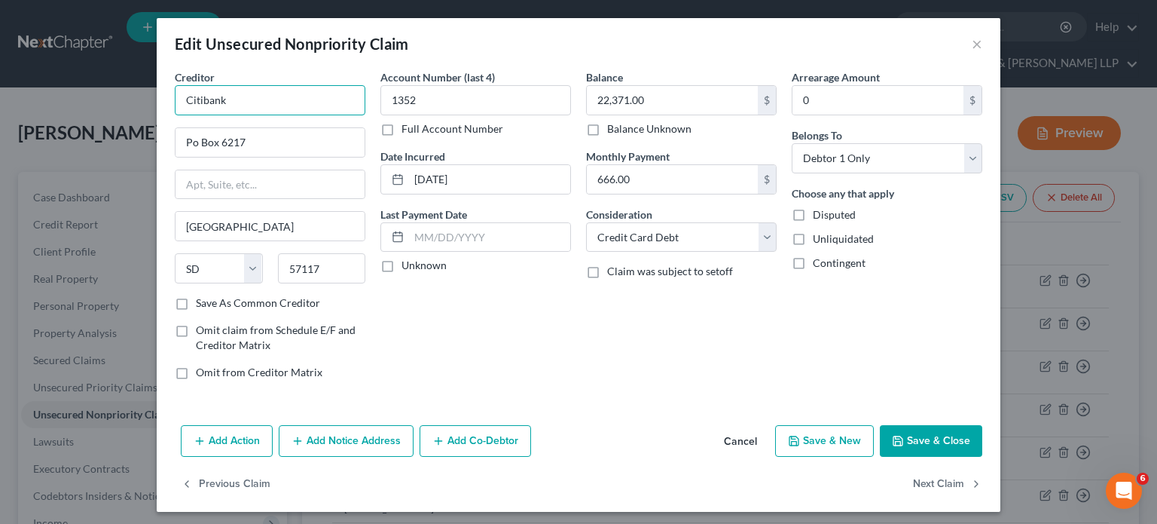
click at [316, 98] on input "Citibank" at bounding box center [270, 100] width 191 height 30
type input "Citibank, N.A."
click at [534, 319] on div "Account Number (last 4) 1352 Full Account Number Date Incurred [DATE] Last Paym…" at bounding box center [476, 230] width 206 height 323
click at [934, 439] on button "Save & Close" at bounding box center [931, 441] width 102 height 32
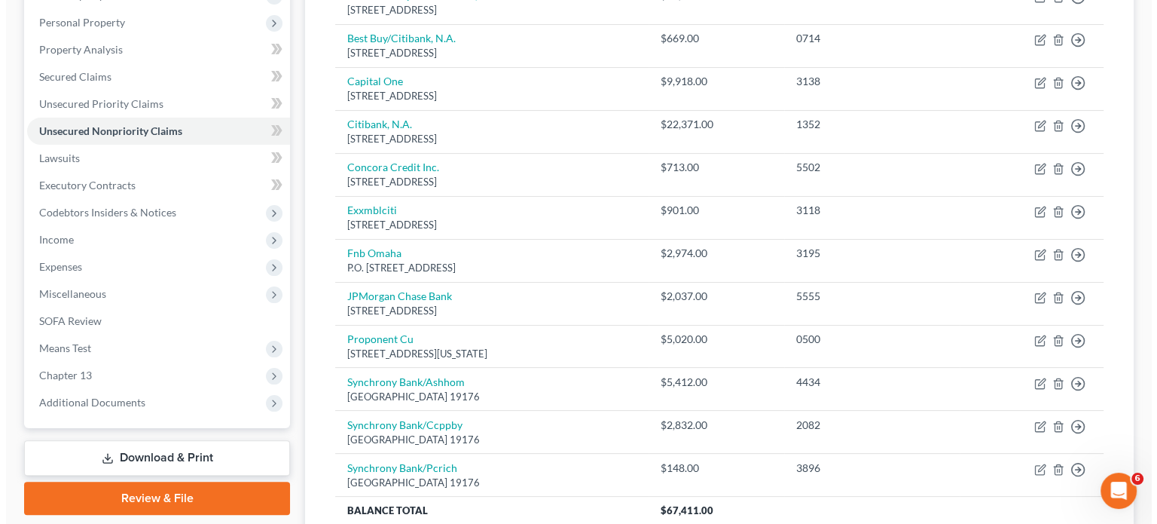
scroll to position [288, 0]
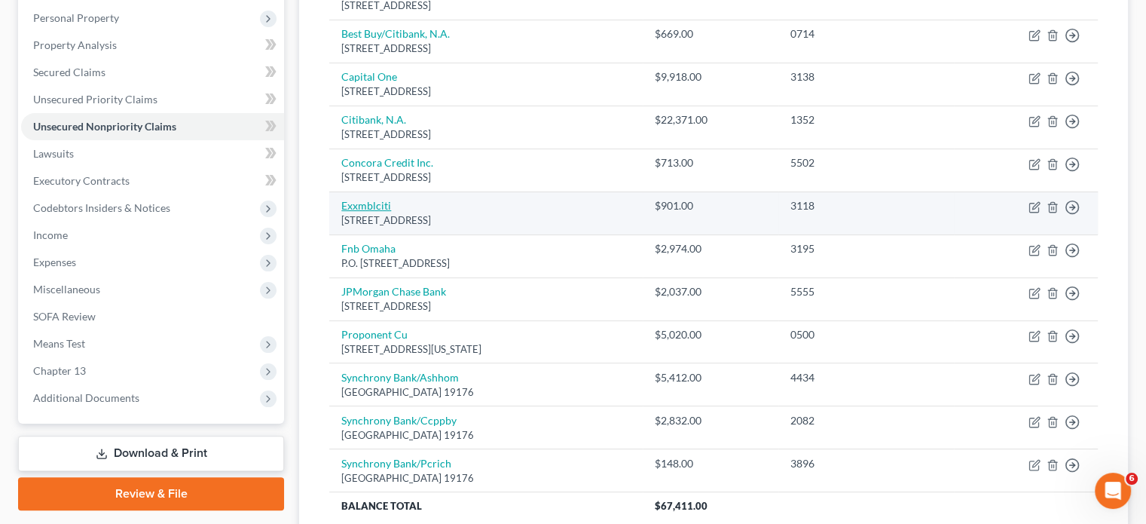
drag, startPoint x: 497, startPoint y: 186, endPoint x: 341, endPoint y: 170, distance: 156.8
click at [341, 191] on td "Exxmblciti [STREET_ADDRESS]" at bounding box center [485, 212] width 313 height 43
copy td "Exxmblciti [STREET_ADDRESS]"
click at [1030, 201] on icon "button" at bounding box center [1035, 207] width 12 height 12
select select "43"
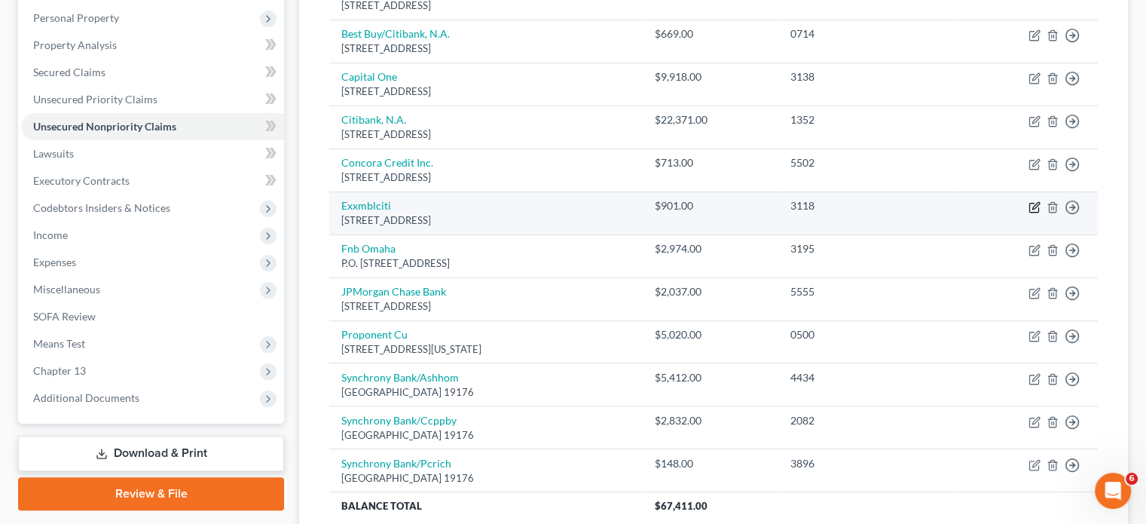
select select "2"
select select "0"
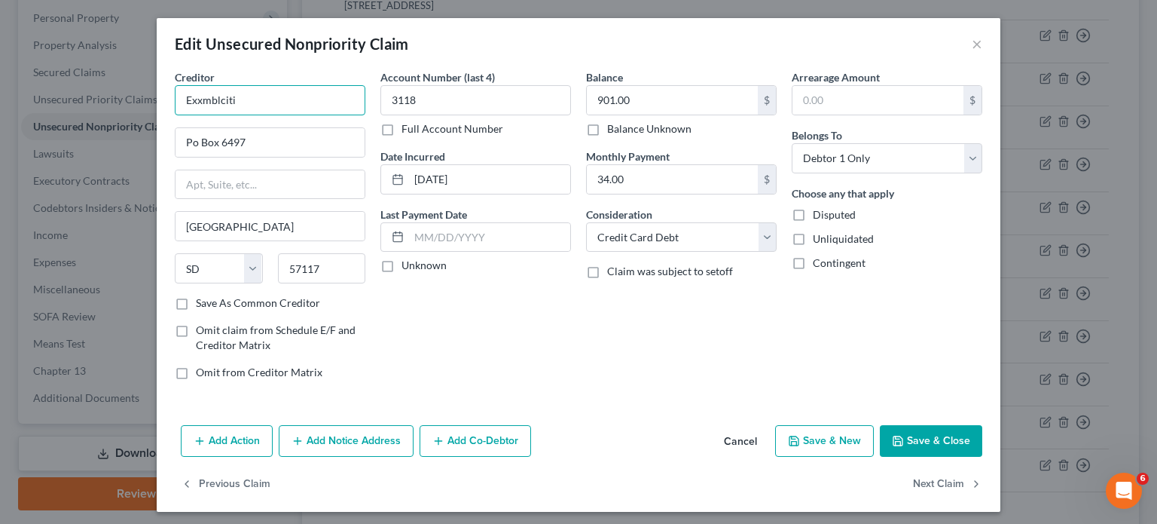
drag, startPoint x: 261, startPoint y: 110, endPoint x: 160, endPoint y: 105, distance: 101.1
click at [160, 105] on div "Creditor * Exxmblciti Po Box 6497 [GEOGRAPHIC_DATA] [US_STATE][GEOGRAPHIC_DATA]…" at bounding box center [579, 244] width 844 height 350
paste input "Citibank ([US_STATE]), N.A"
click at [488, 320] on div "Account Number (last 4) 3118 Full Account Number Date Incurred [DATE] Last Paym…" at bounding box center [476, 230] width 206 height 323
click at [223, 102] on input "Citibank ([US_STATE]), N.A" at bounding box center [270, 100] width 191 height 30
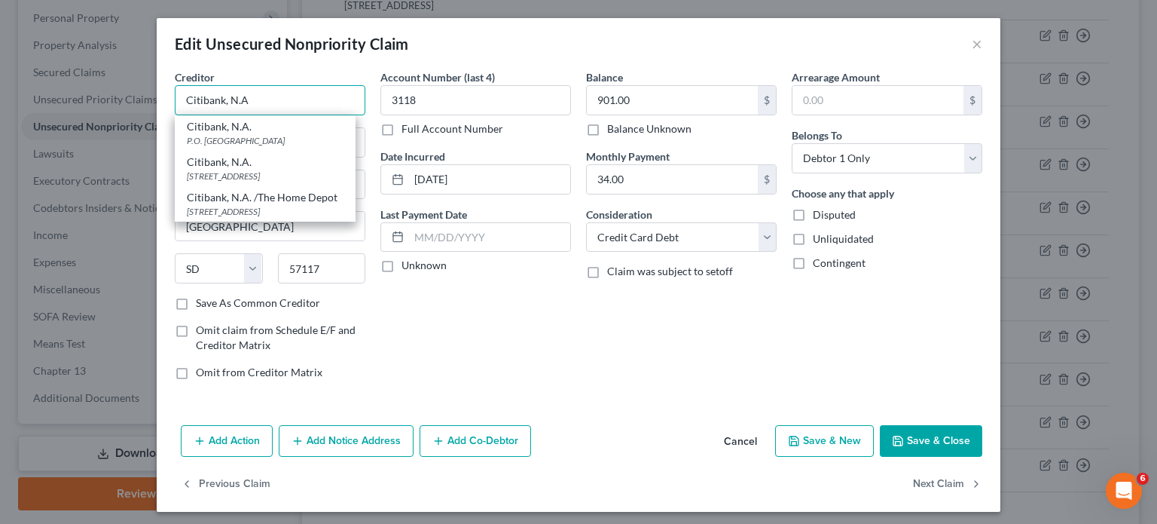
type input "Citibank, N.A"
click at [480, 324] on div "Account Number (last 4) 3118 Full Account Number Date Incurred [DATE] Last Paym…" at bounding box center [476, 230] width 206 height 323
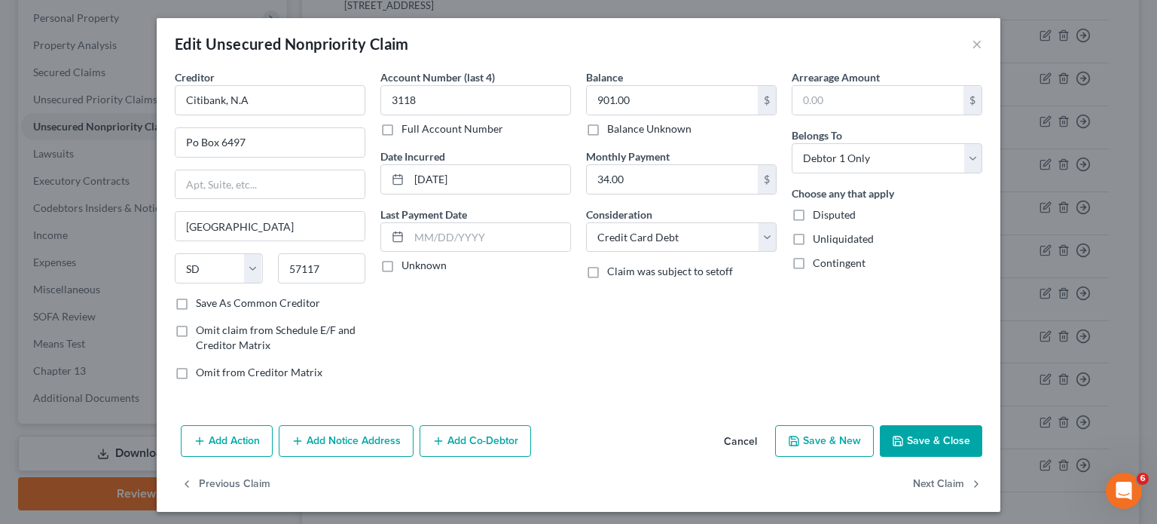
click at [924, 451] on button "Save & Close" at bounding box center [931, 441] width 102 height 32
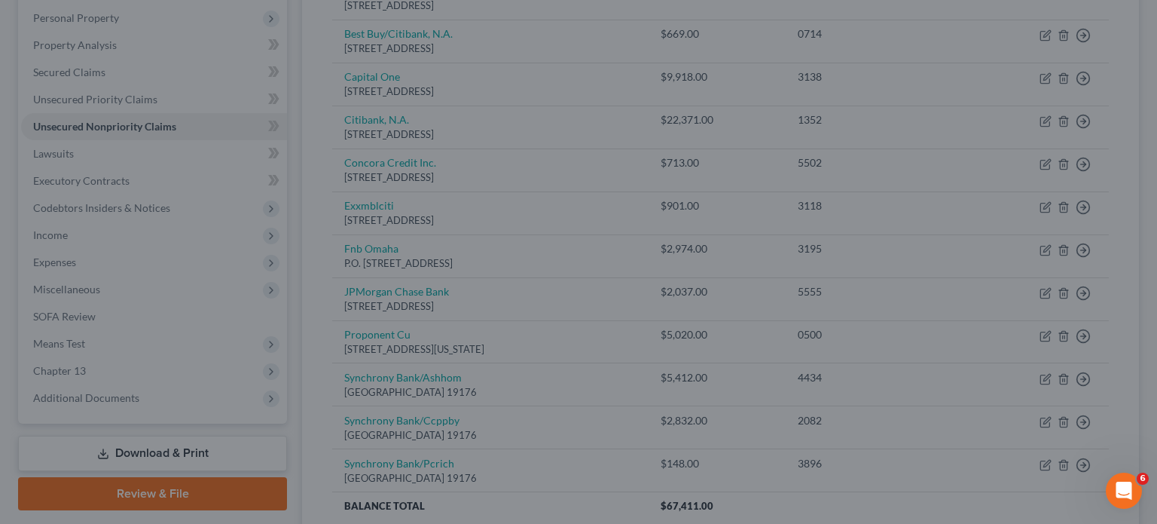
type input "0"
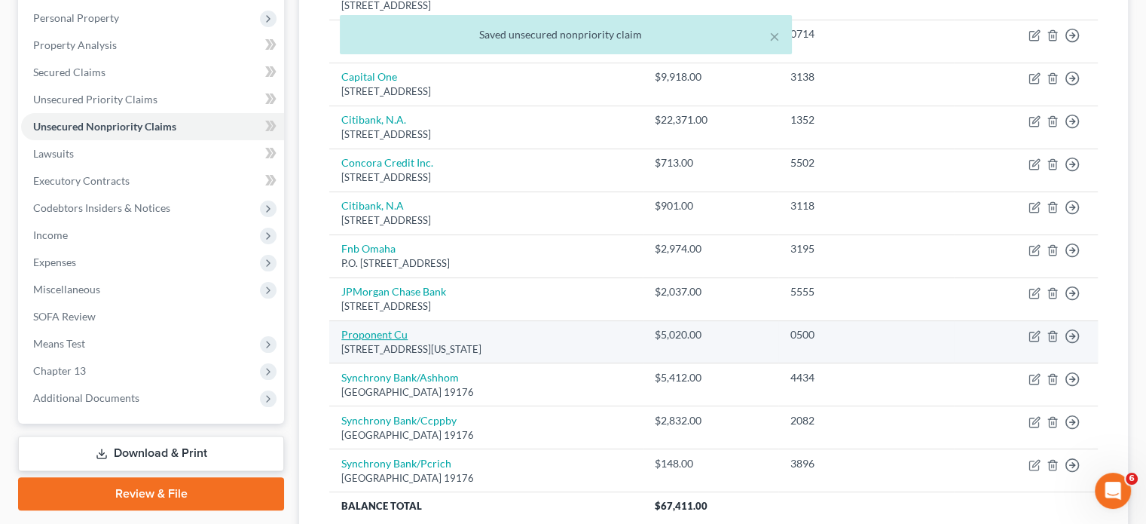
drag, startPoint x: 521, startPoint y: 322, endPoint x: 343, endPoint y: 304, distance: 178.8
click at [343, 320] on td "Proponent Cu [STREET_ADDRESS][US_STATE]" at bounding box center [485, 341] width 313 height 43
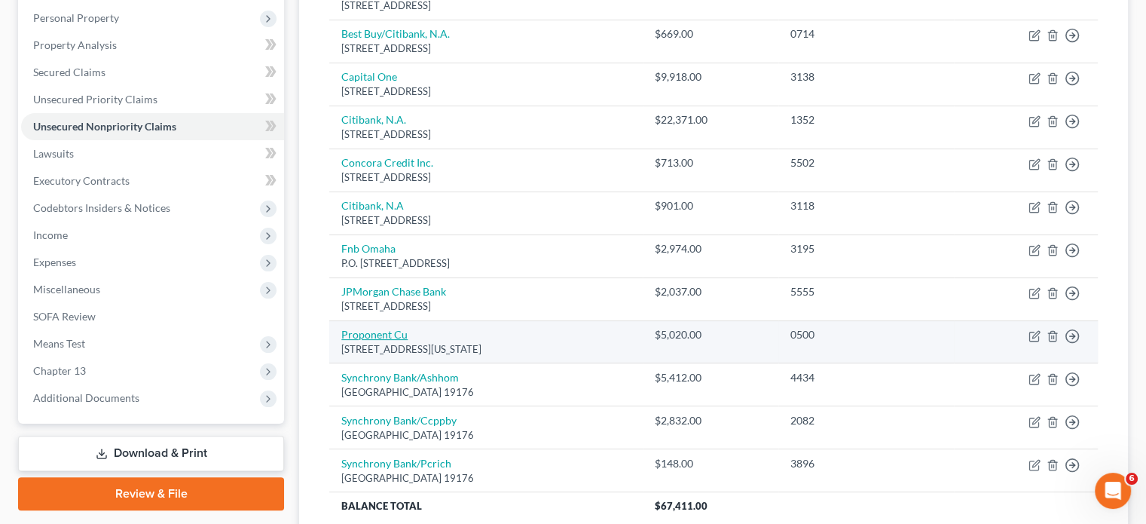
copy td "Proponent Cu [STREET_ADDRESS][US_STATE]"
click at [1032, 330] on icon "button" at bounding box center [1035, 336] width 12 height 12
select select "33"
select select "2"
select select "0"
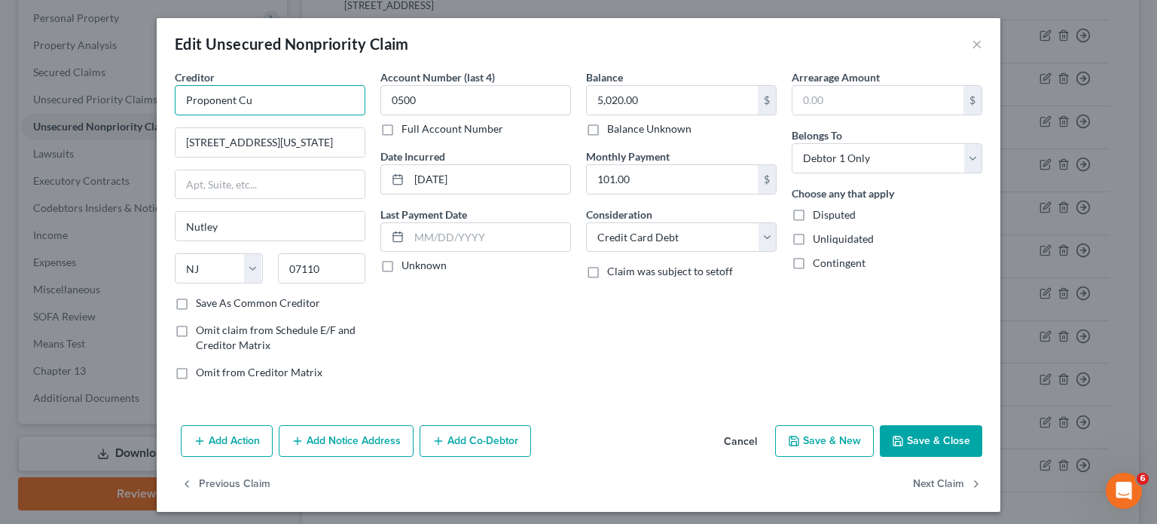
drag, startPoint x: 255, startPoint y: 99, endPoint x: 163, endPoint y: 110, distance: 93.4
click at [167, 110] on div "Creditor * Proponent Cu [STREET_ADDRESS][GEOGRAPHIC_DATA][US_STATE] [US_STATE] …" at bounding box center [270, 230] width 206 height 323
paste input "Federal Credit Union: Home"
type input "Proponent Federal Credit Union"
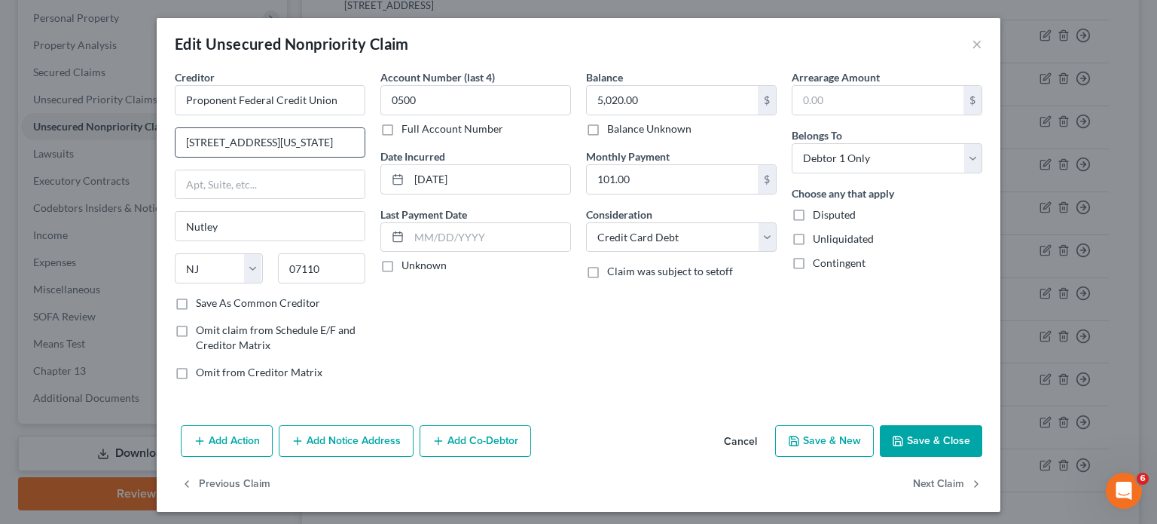
click at [286, 150] on input "[STREET_ADDRESS][US_STATE]" at bounding box center [270, 142] width 189 height 29
type input "[STREET_ADDRESS][US_STATE]"
click at [491, 300] on div "Account Number (last 4) 0500 Full Account Number Date Incurred [DATE] Last Paym…" at bounding box center [476, 230] width 206 height 323
click at [936, 434] on button "Save & Close" at bounding box center [931, 441] width 102 height 32
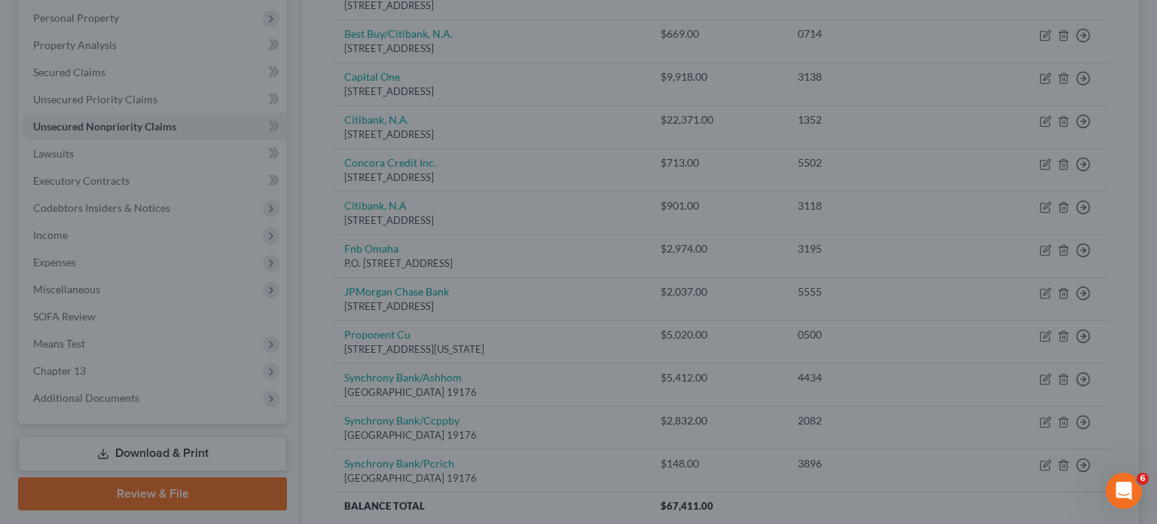
type input "0"
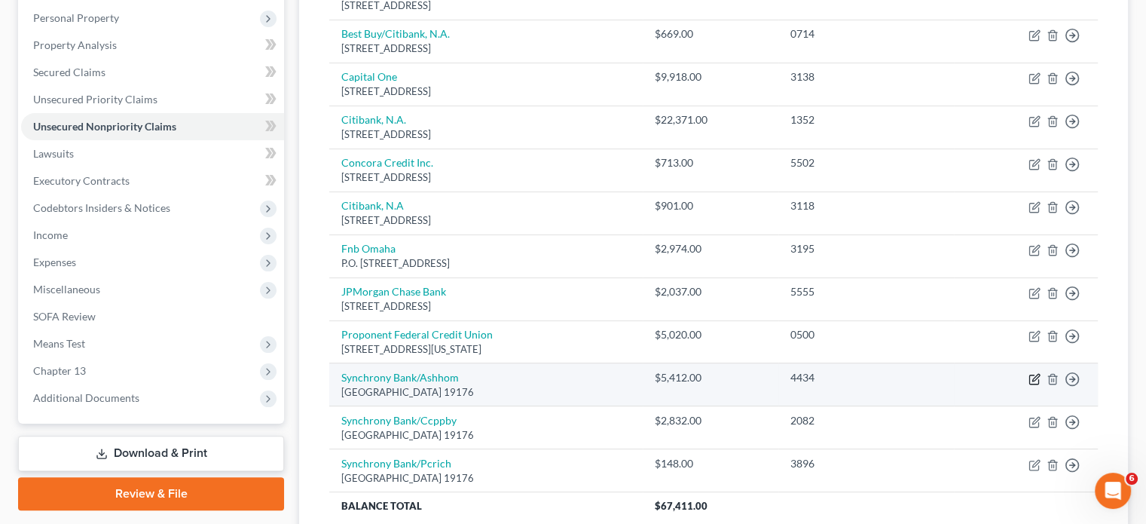
click at [1036, 374] on icon "button" at bounding box center [1035, 377] width 7 height 7
select select "39"
select select "2"
select select "0"
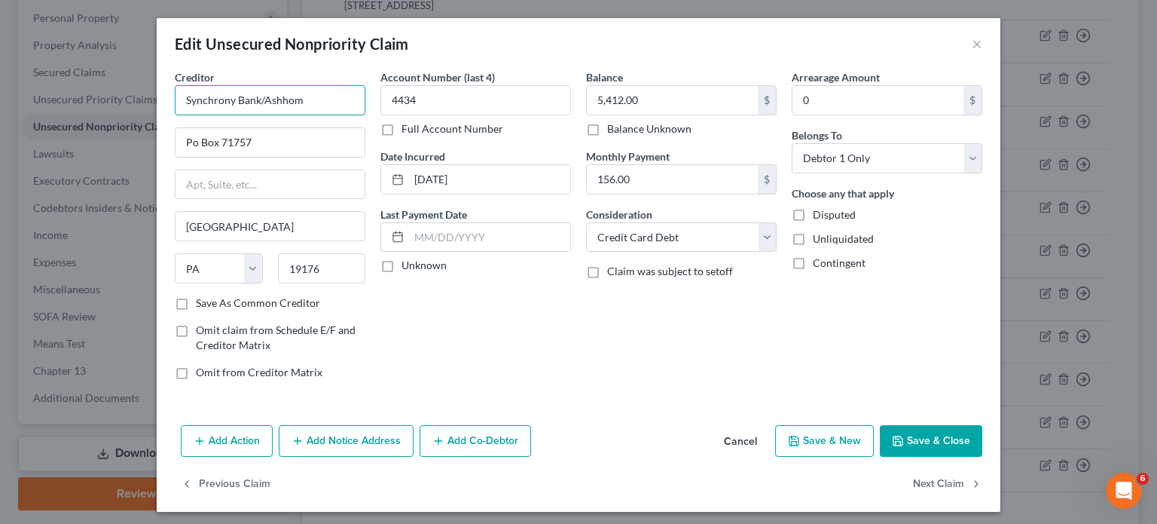
drag, startPoint x: 320, startPoint y: 99, endPoint x: 166, endPoint y: 98, distance: 153.7
click at [167, 98] on div "Creditor * Synchrony Bank/Ashhom Po Box 71757 [GEOGRAPHIC_DATA] [US_STATE] AK A…" at bounding box center [270, 230] width 206 height 323
click at [340, 102] on input "Synchrony Bank/Ashhom" at bounding box center [270, 100] width 191 height 30
paste input "[PERSON_NAME] Advantage®"
type input "Synchrony Bank/Ashley Advantage"
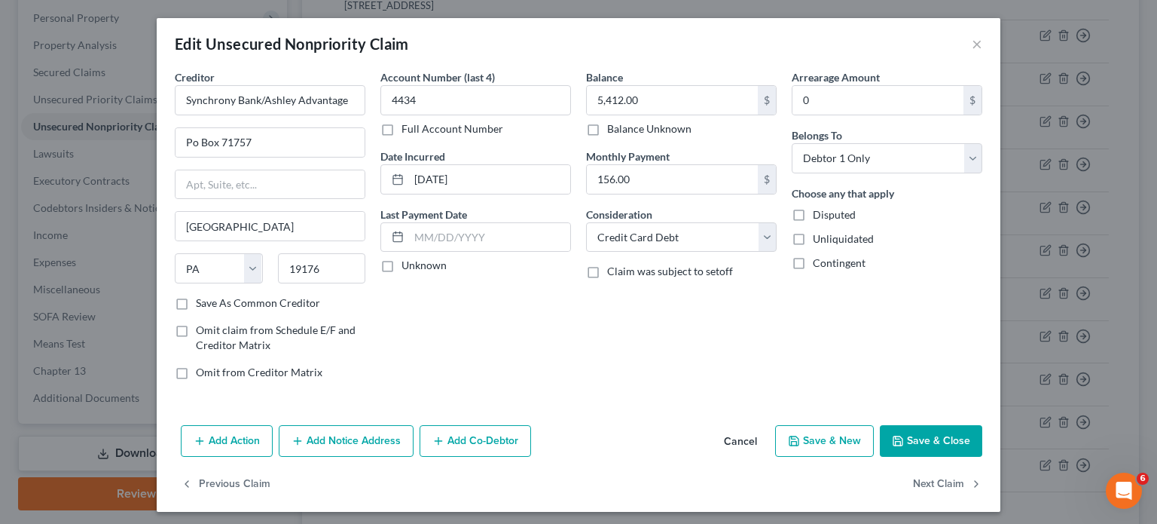
click at [431, 323] on div "Account Number (last 4) 4434 Full Account Number Date Incurred [DATE] Last Paym…" at bounding box center [476, 230] width 206 height 323
click at [913, 448] on button "Save & Close" at bounding box center [931, 441] width 102 height 32
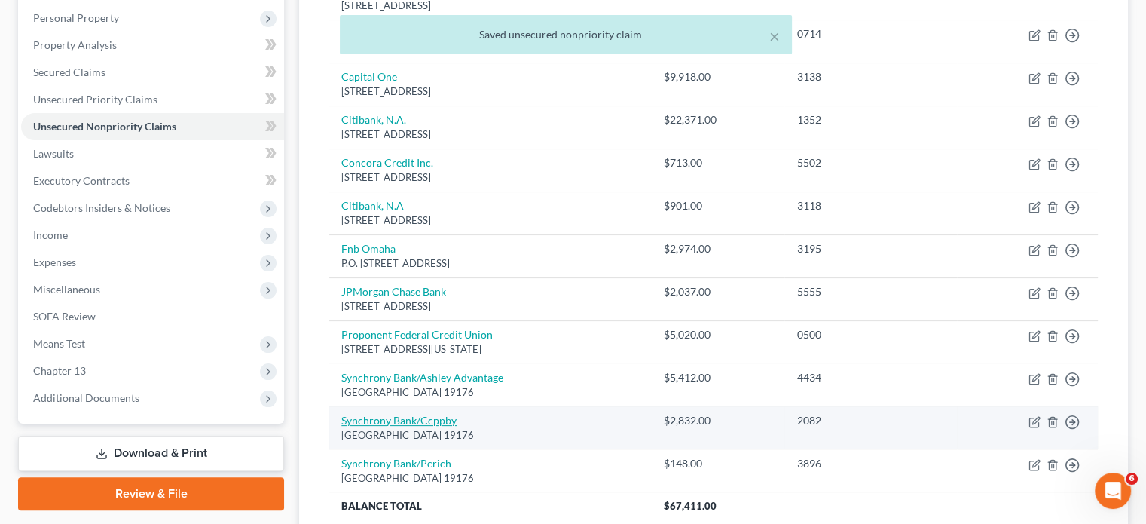
drag, startPoint x: 522, startPoint y: 407, endPoint x: 342, endPoint y: 391, distance: 180.8
click at [342, 406] on td "Synchrony Bank/Ccppby [STREET_ADDRESS]" at bounding box center [490, 427] width 323 height 43
copy td "Synchrony Bank/Ccppby [STREET_ADDRESS]"
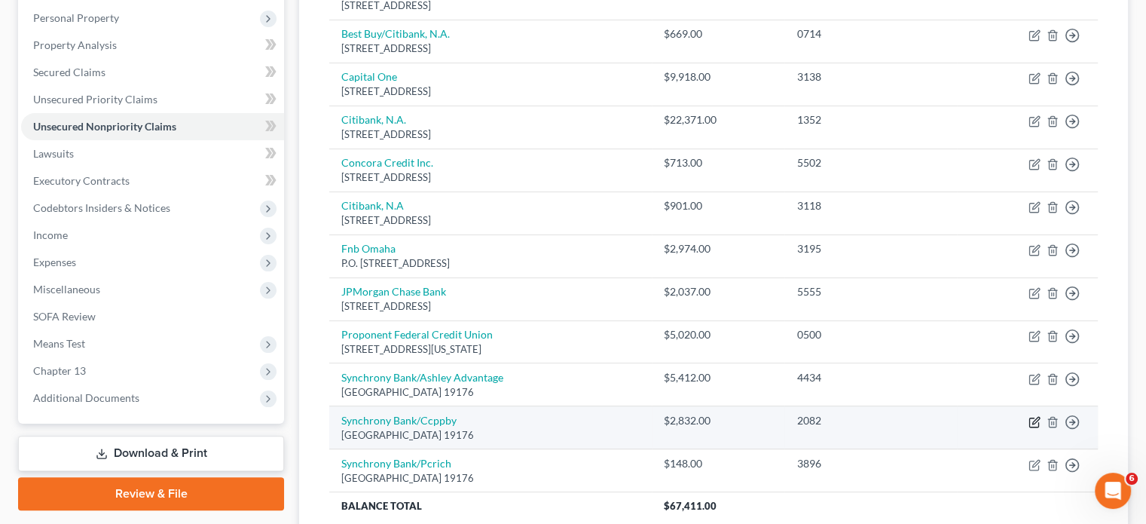
click at [1037, 416] on icon "button" at bounding box center [1035, 422] width 12 height 12
select select "39"
select select "2"
select select "0"
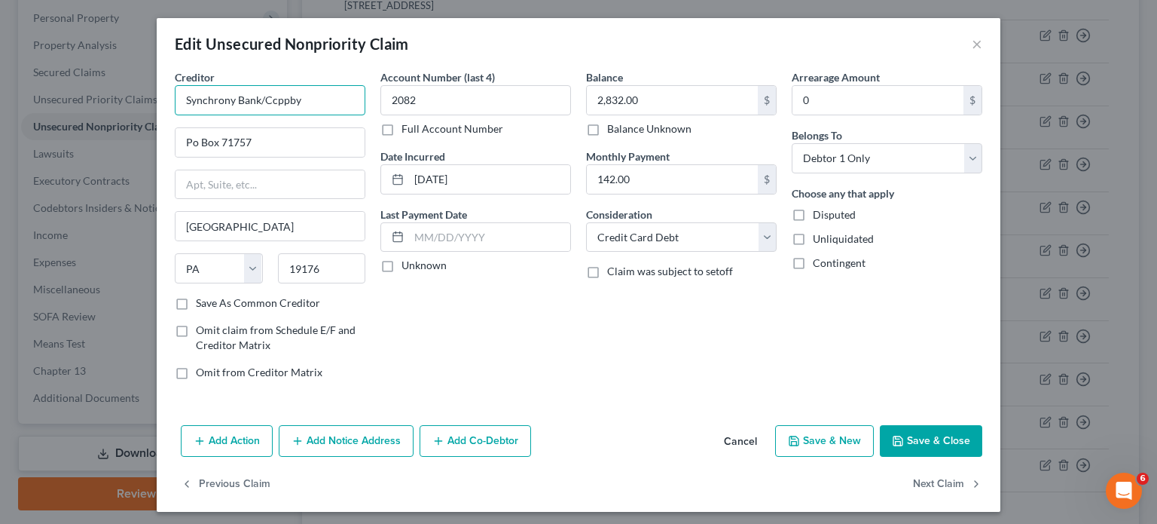
click at [339, 102] on input "Synchrony Bank/Ccppby" at bounding box center [270, 100] width 191 height 30
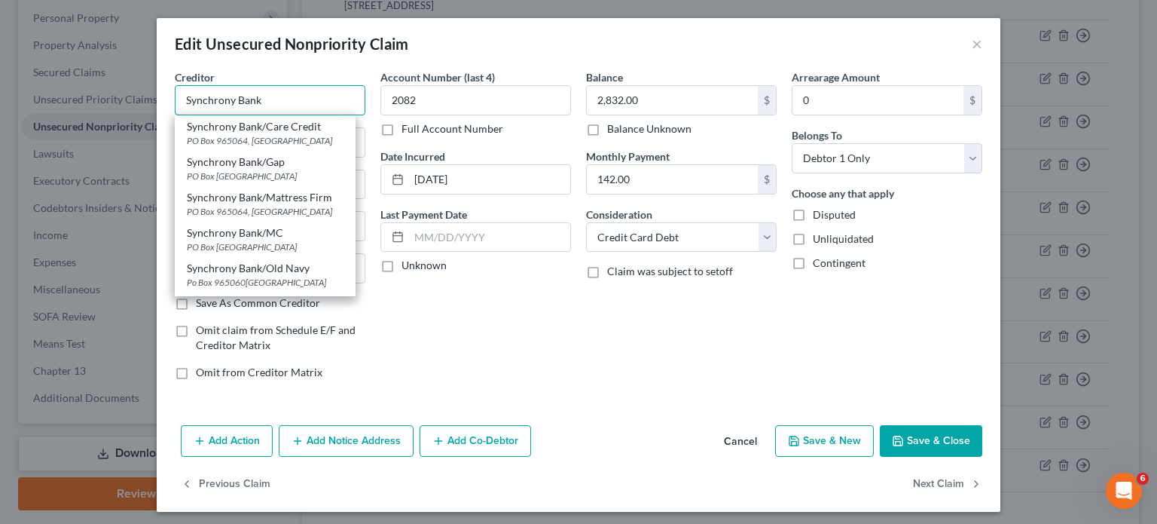
type input "Synchrony Bank"
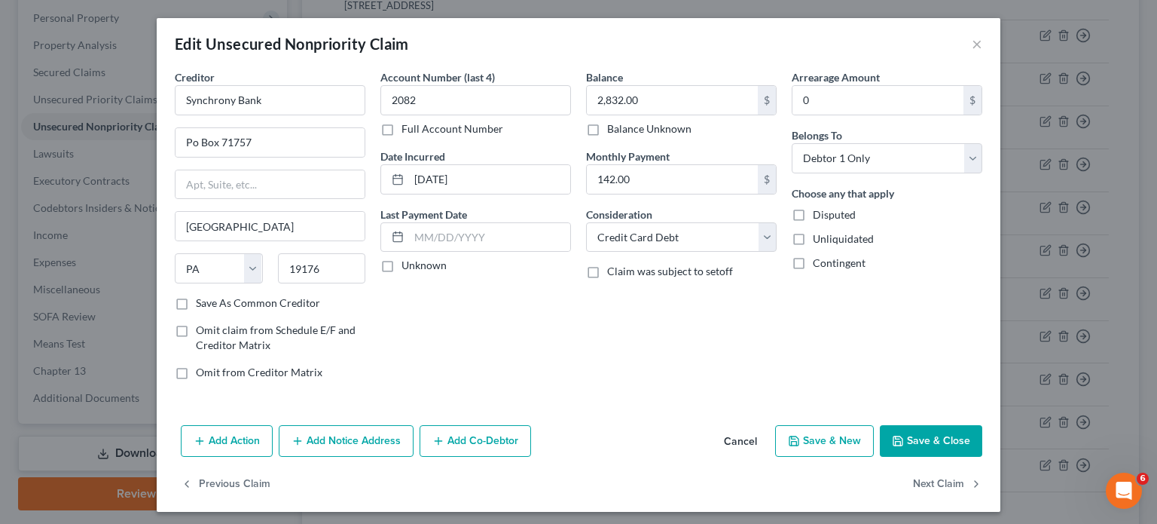
click at [514, 362] on div "Account Number (last 4) 2082 Full Account Number Date Incurred [DATE] Last Paym…" at bounding box center [476, 230] width 206 height 323
click at [919, 435] on button "Save & Close" at bounding box center [931, 441] width 102 height 32
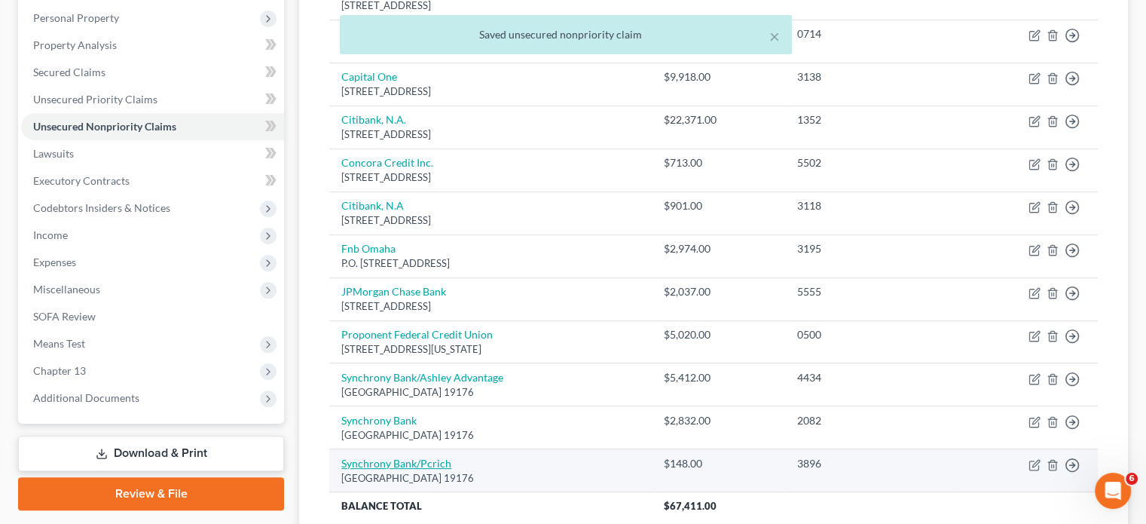
drag, startPoint x: 518, startPoint y: 453, endPoint x: 344, endPoint y: 436, distance: 175.6
click at [344, 449] on td "Synchrony Bank/[STREET_ADDRESS]" at bounding box center [490, 470] width 323 height 43
copy td "Synchrony Bank/[STREET_ADDRESS]"
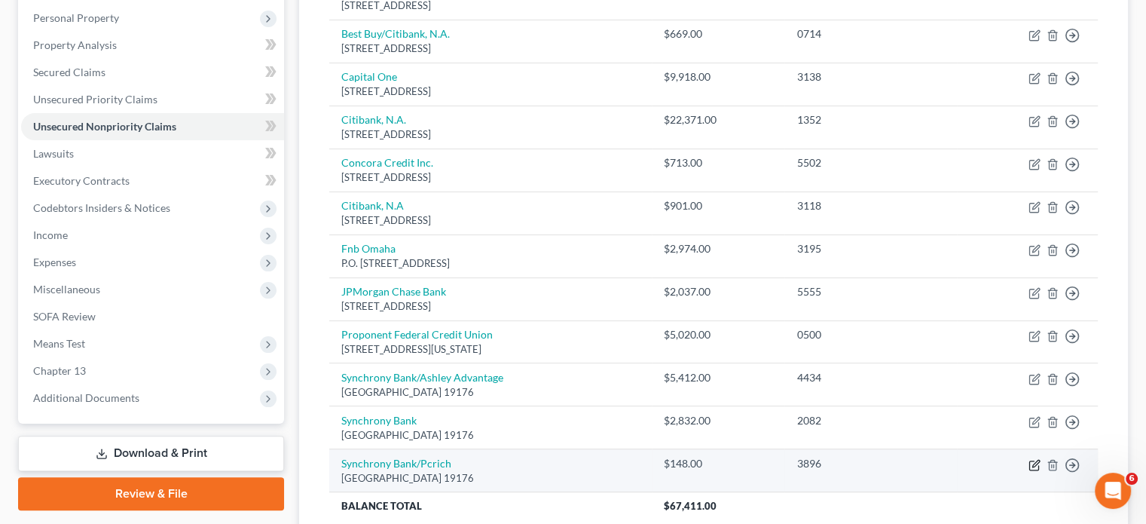
click at [1035, 459] on icon "button" at bounding box center [1035, 465] width 12 height 12
select select "39"
select select "2"
select select "0"
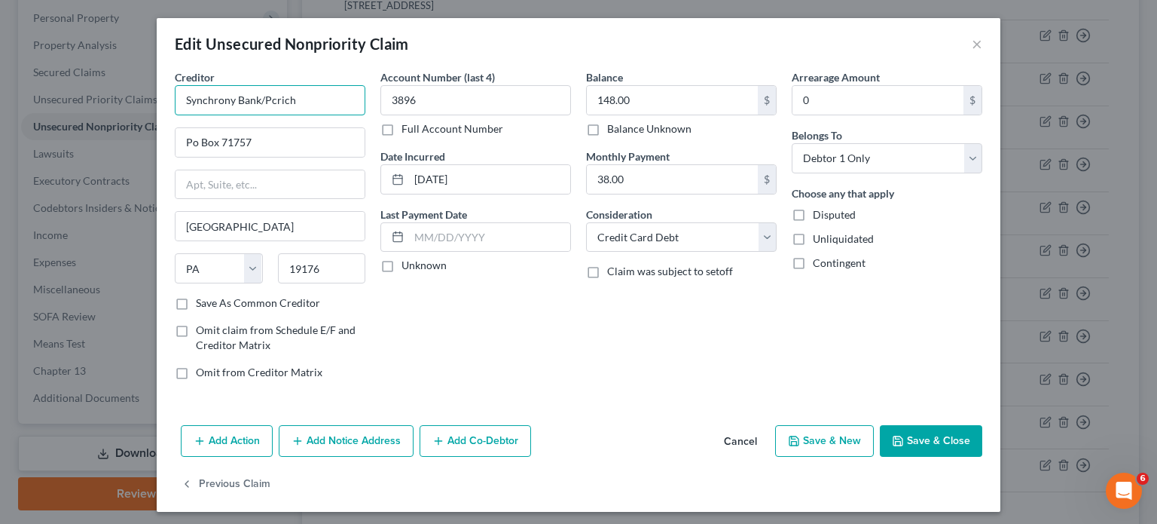
click at [324, 99] on input "Synchrony Bank/Pcrich" at bounding box center [270, 100] width 191 height 30
paste input "[PERSON_NAME] & Son"
type input "Synchrony Bank/[PERSON_NAME] & Son"
click at [518, 361] on div "Account Number (last 4) 3896 Full Account Number Date Incurred [DATE] Last Paym…" at bounding box center [476, 230] width 206 height 323
click at [920, 441] on button "Save & Close" at bounding box center [931, 441] width 102 height 32
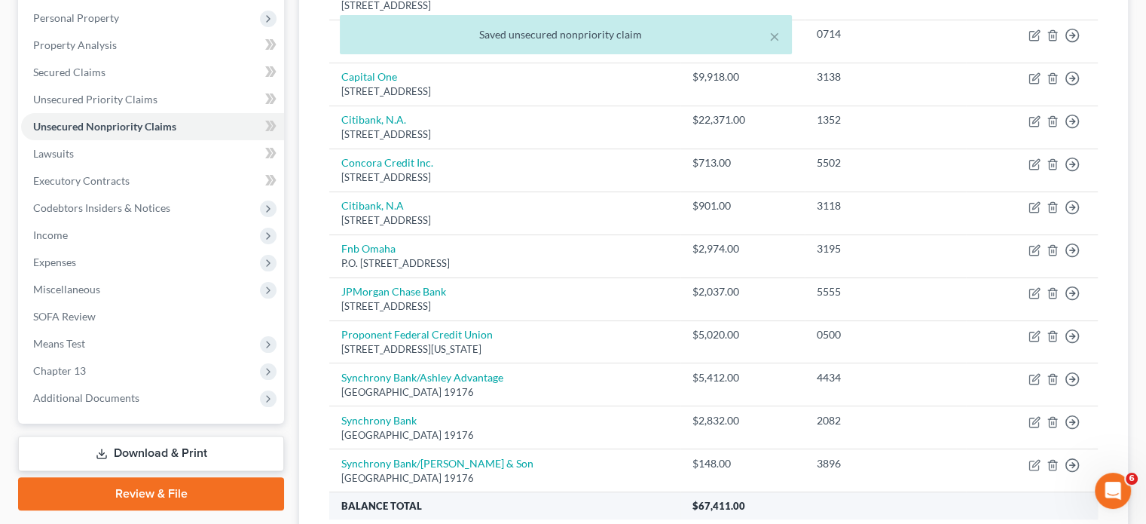
click at [887, 492] on th "$67,411.00" at bounding box center [888, 505] width 417 height 27
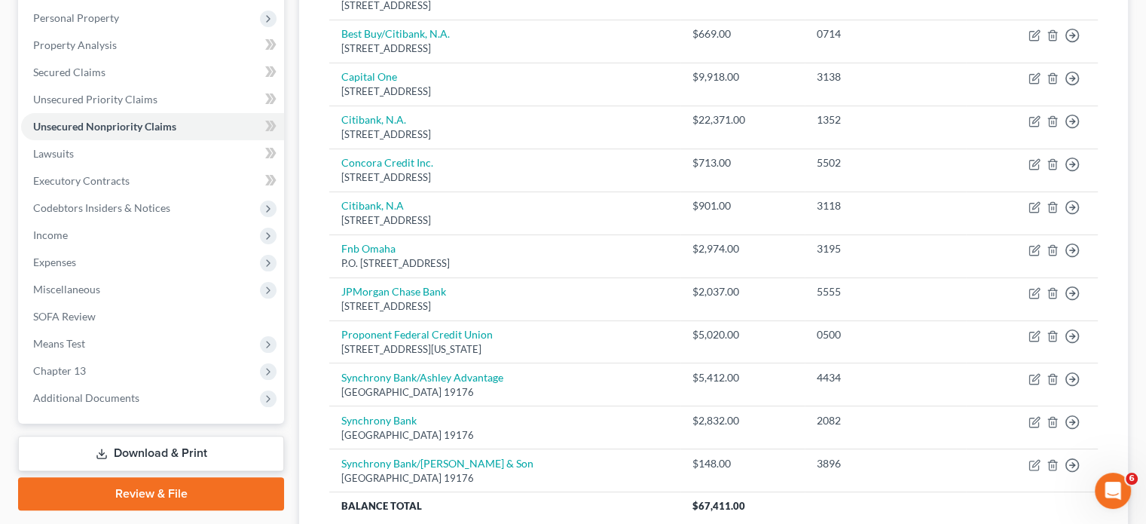
click at [564, 496] on div "Creditor expand_more expand_less unfold_more Balance expand_more expand_less un…" at bounding box center [713, 242] width 793 height 616
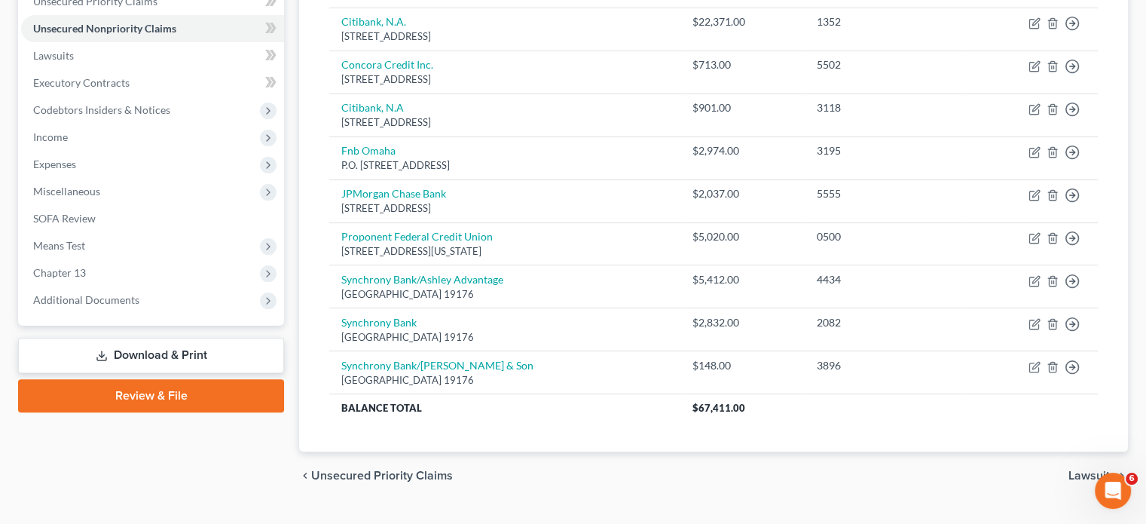
scroll to position [389, 0]
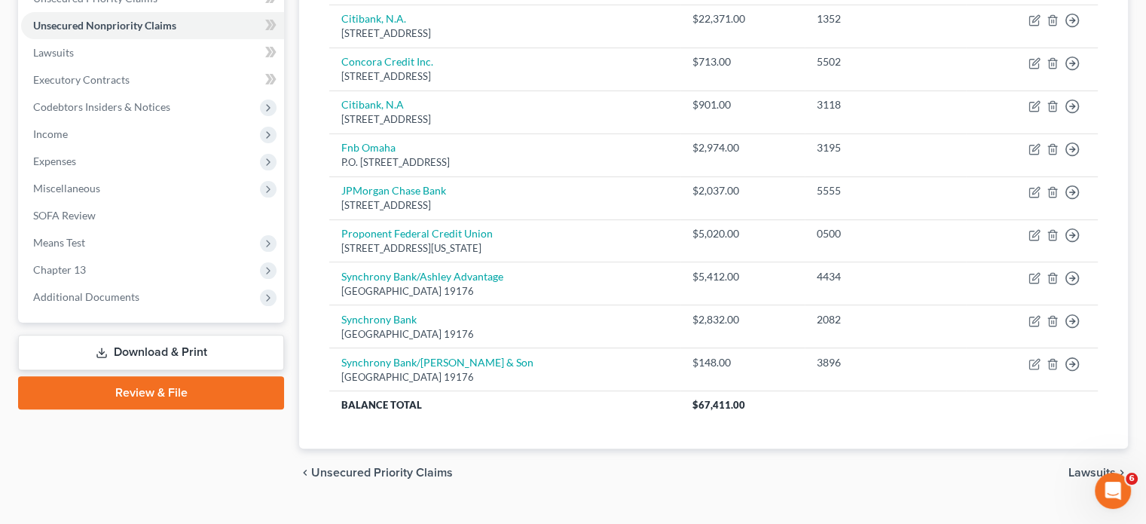
click at [1098, 466] on span "Lawsuits" at bounding box center [1092, 472] width 47 height 12
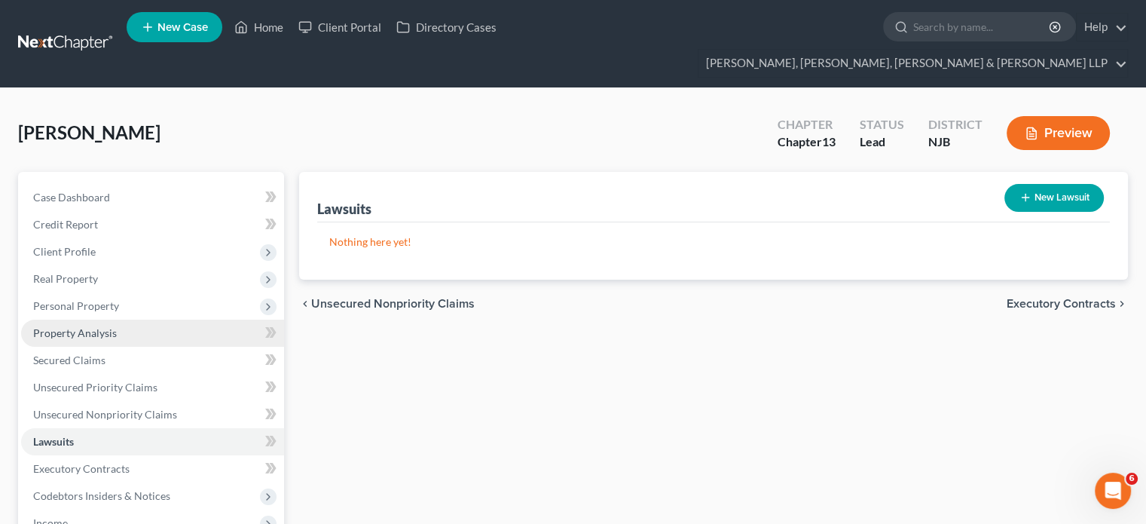
click at [71, 326] on span "Property Analysis" at bounding box center [75, 332] width 84 height 13
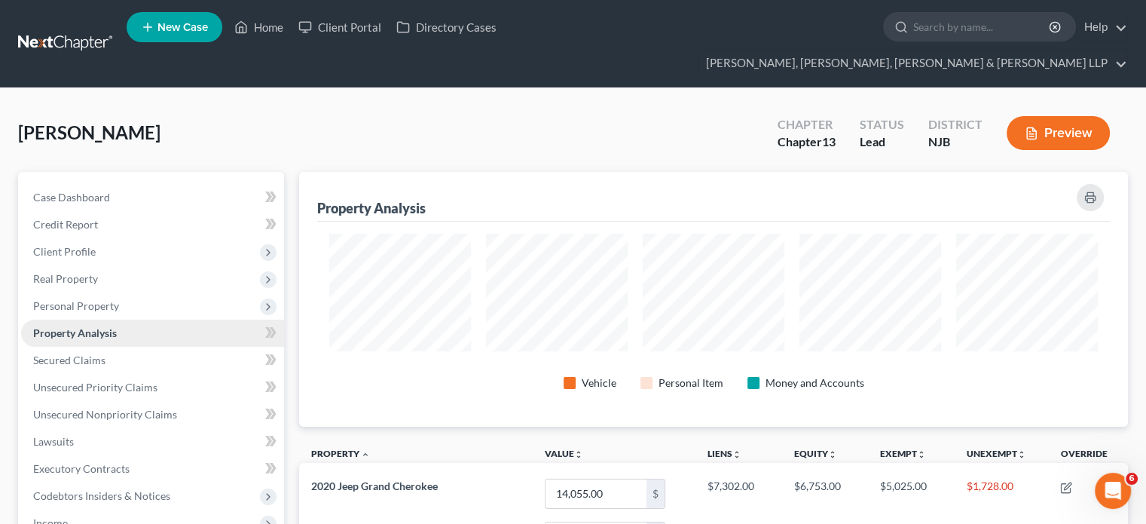
scroll to position [255, 828]
click at [90, 292] on span "Personal Property" at bounding box center [152, 305] width 263 height 27
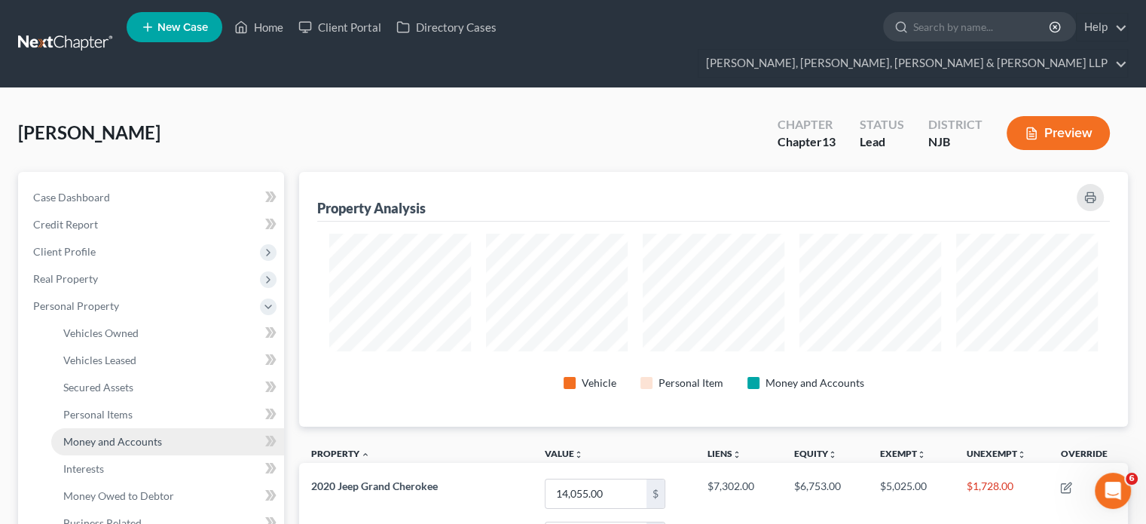
click at [117, 435] on span "Money and Accounts" at bounding box center [112, 441] width 99 height 13
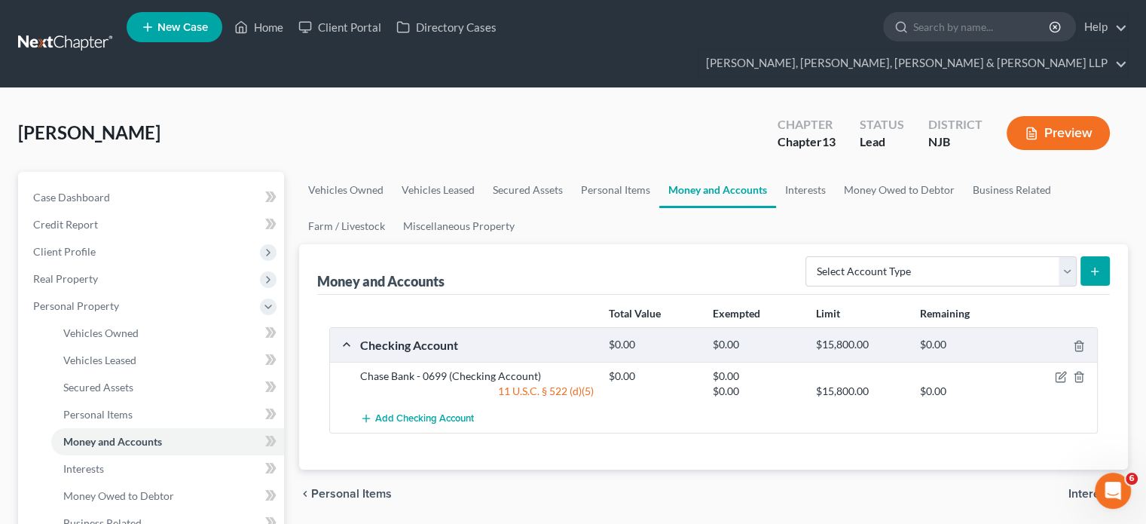
click at [434, 106] on div "[PERSON_NAME] Upgraded Chapter Chapter 13 Status Lead District NJB Preview" at bounding box center [573, 139] width 1110 height 66
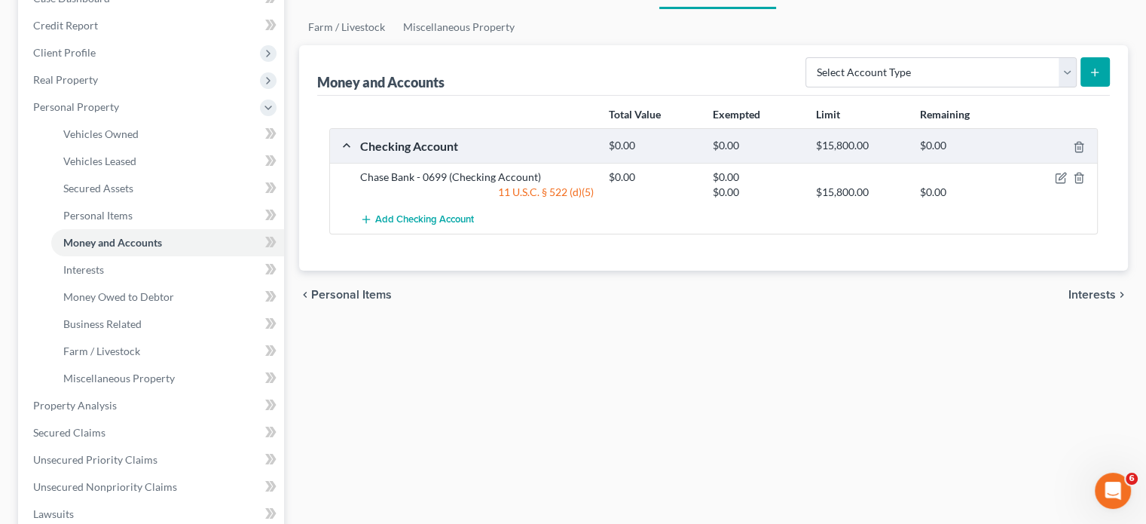
scroll to position [211, 0]
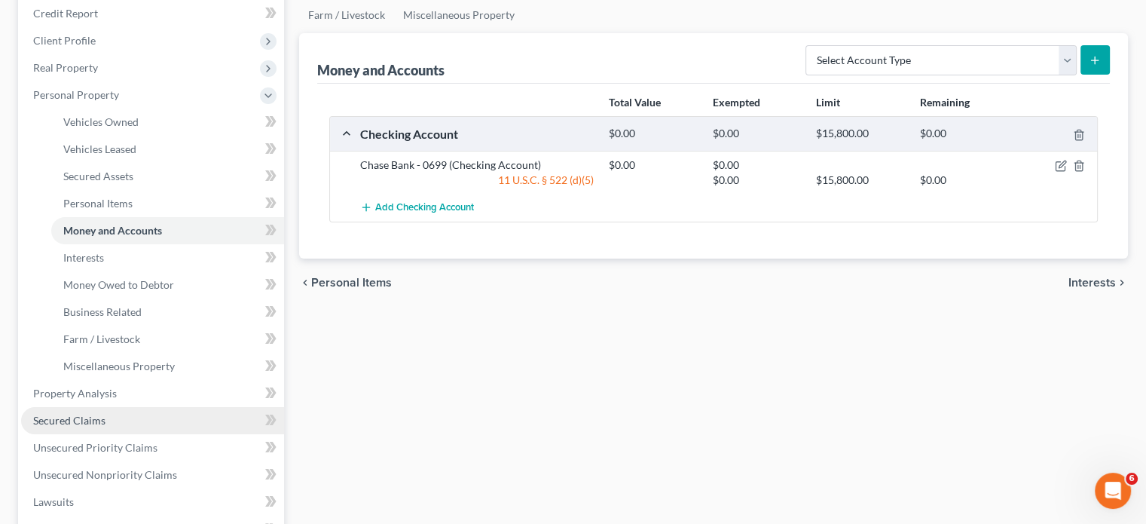
click at [90, 414] on span "Secured Claims" at bounding box center [69, 420] width 72 height 13
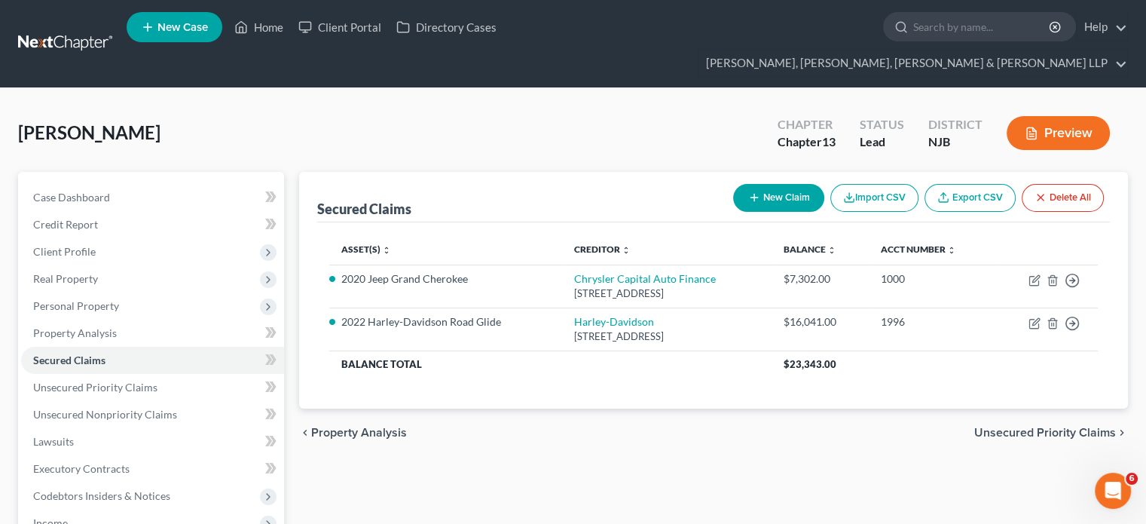
click at [986, 427] on span "Unsecured Priority Claims" at bounding box center [1045, 433] width 142 height 12
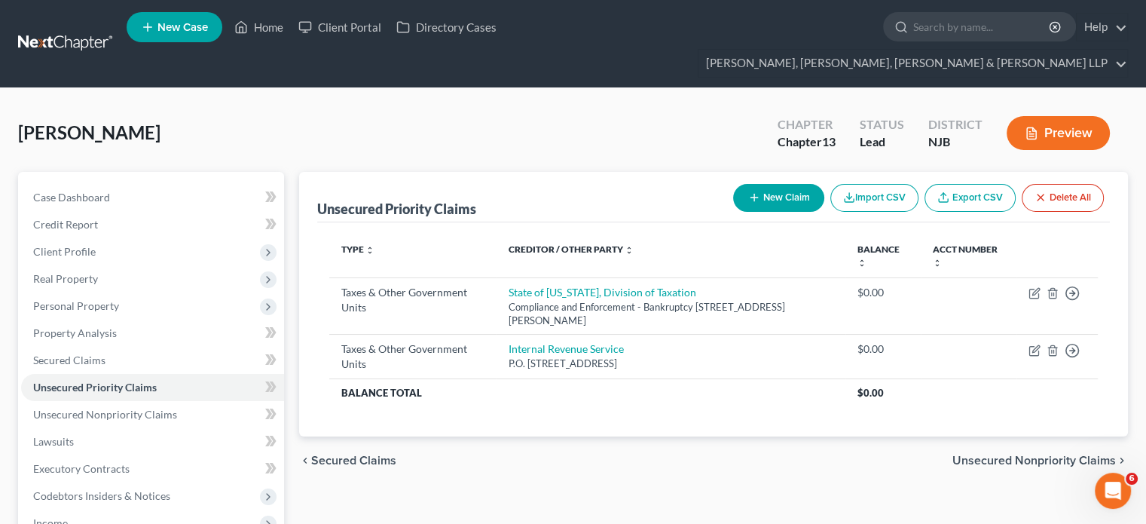
click at [991, 454] on span "Unsecured Nonpriority Claims" at bounding box center [1034, 460] width 164 height 12
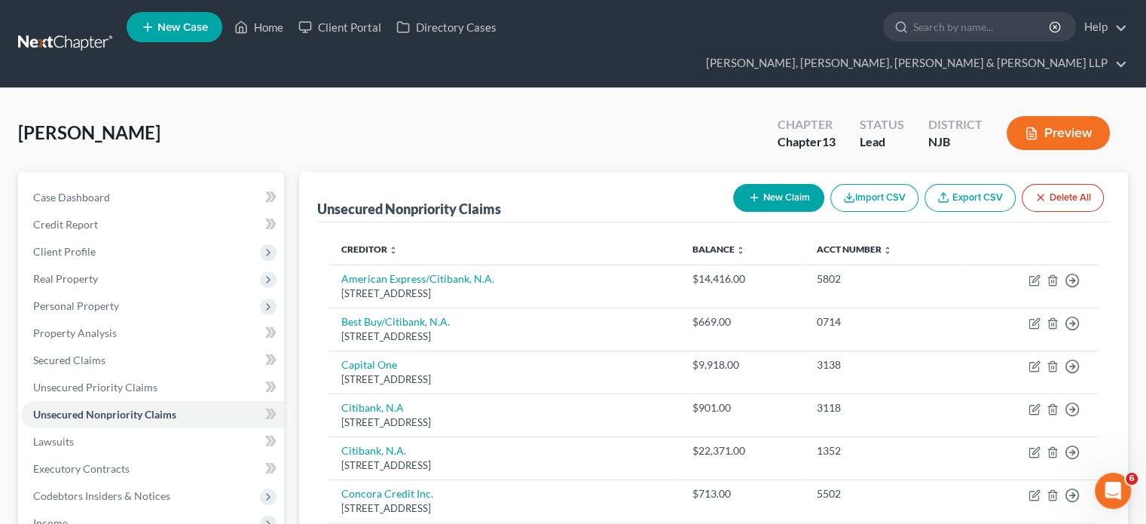
click at [1119, 272] on div "Unsecured Nonpriority Claims New Claim Import CSV Export CSV Delete All Credito…" at bounding box center [713, 505] width 829 height 666
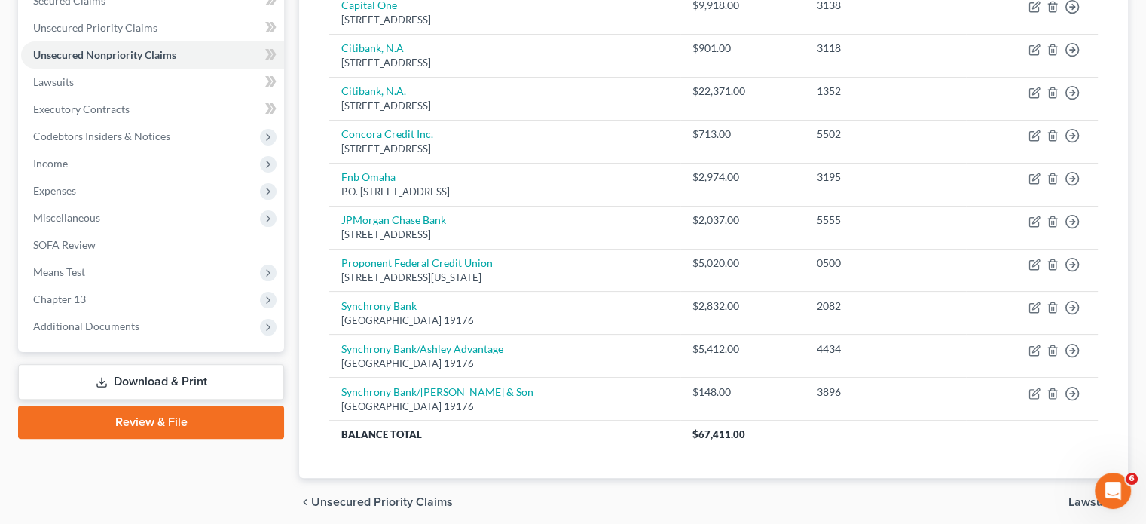
scroll to position [389, 0]
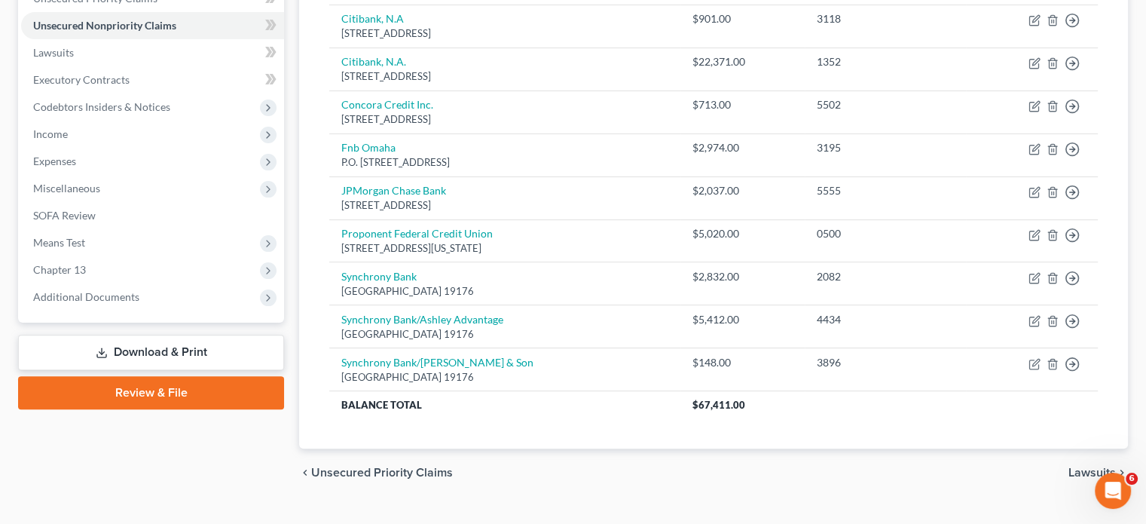
click at [1082, 466] on span "Lawsuits" at bounding box center [1092, 472] width 47 height 12
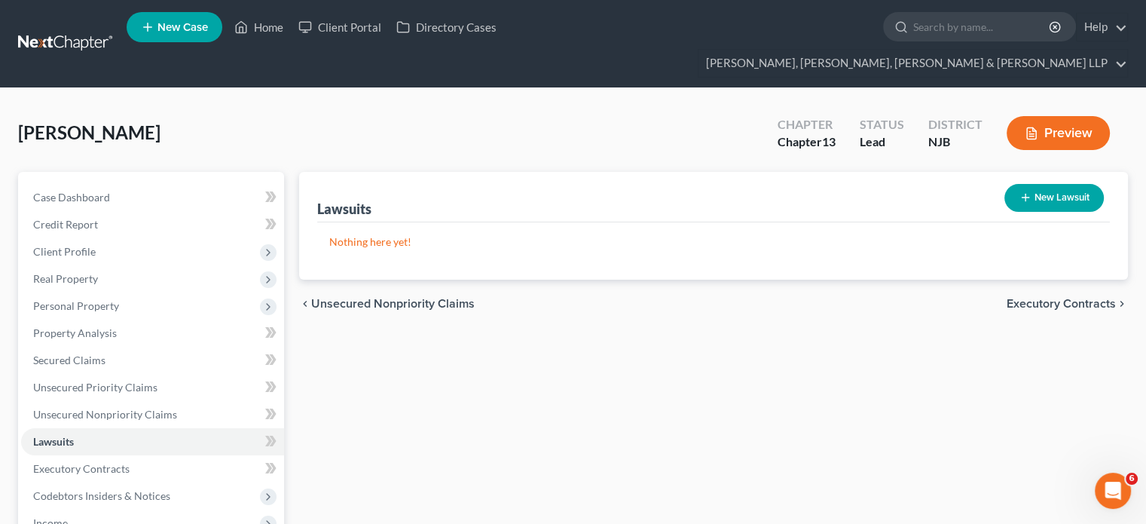
click at [1069, 298] on span "Executory Contracts" at bounding box center [1061, 304] width 109 height 12
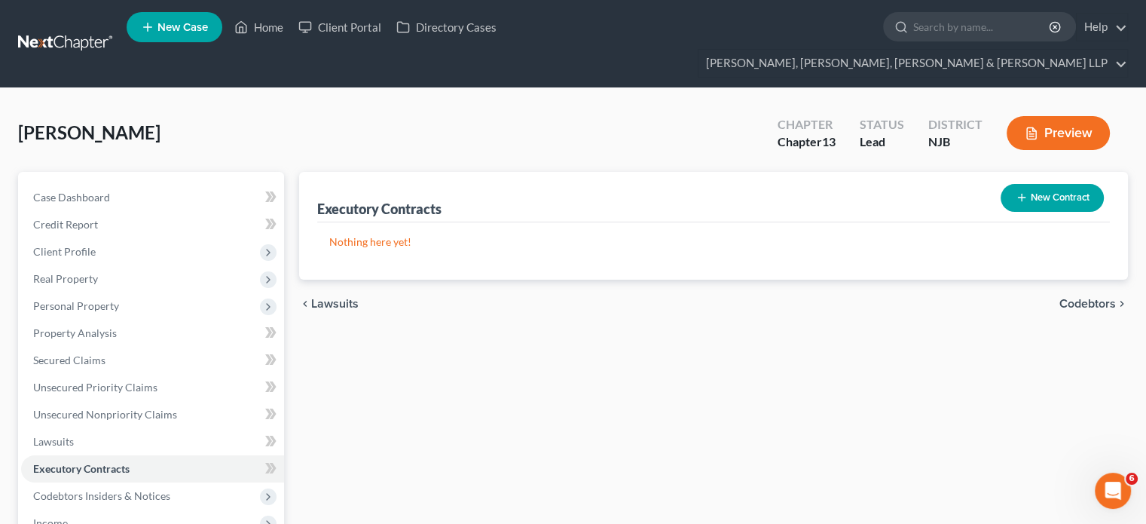
click at [1069, 298] on span "Codebtors" at bounding box center [1087, 304] width 57 height 12
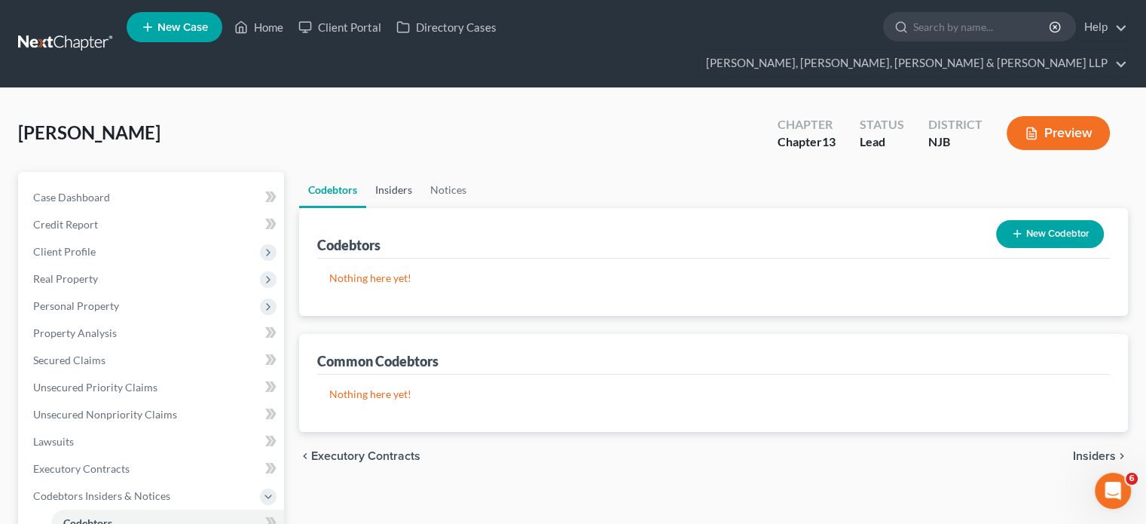
click at [398, 172] on link "Insiders" at bounding box center [393, 190] width 55 height 36
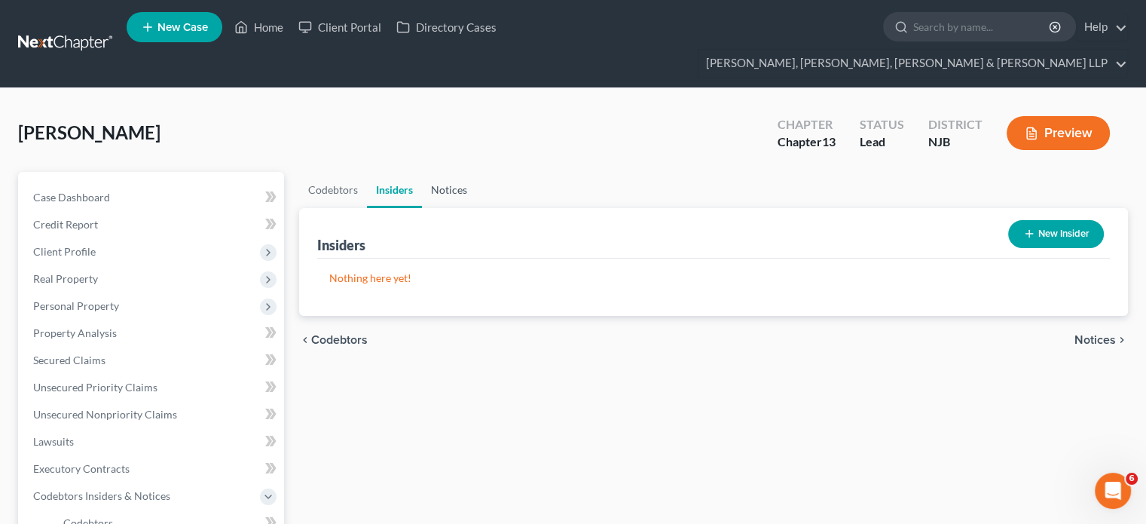
click at [451, 172] on link "Notices" at bounding box center [449, 190] width 54 height 36
click at [1042, 334] on span "Employment Income" at bounding box center [1061, 340] width 109 height 12
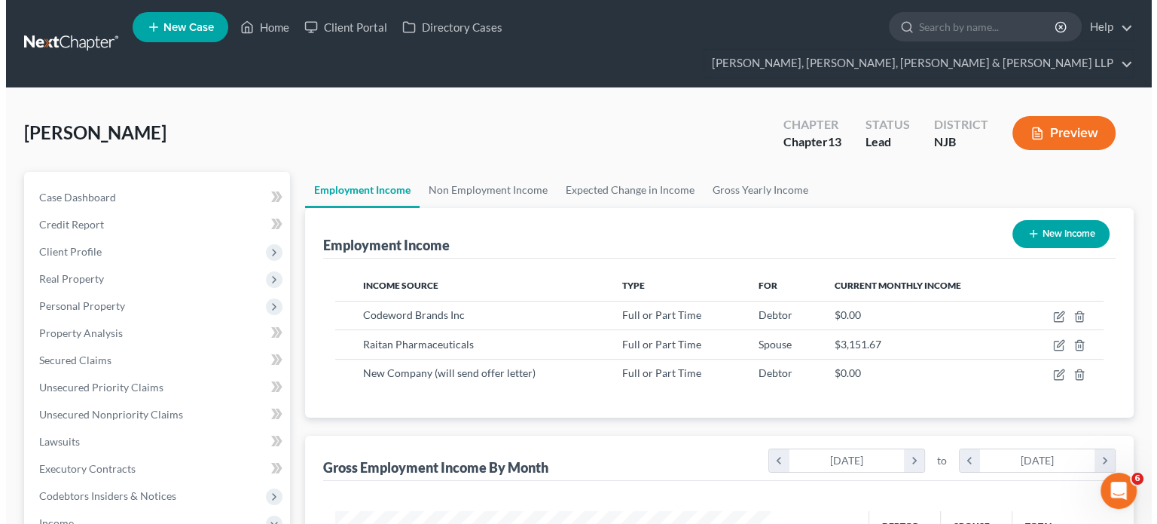
scroll to position [268, 465]
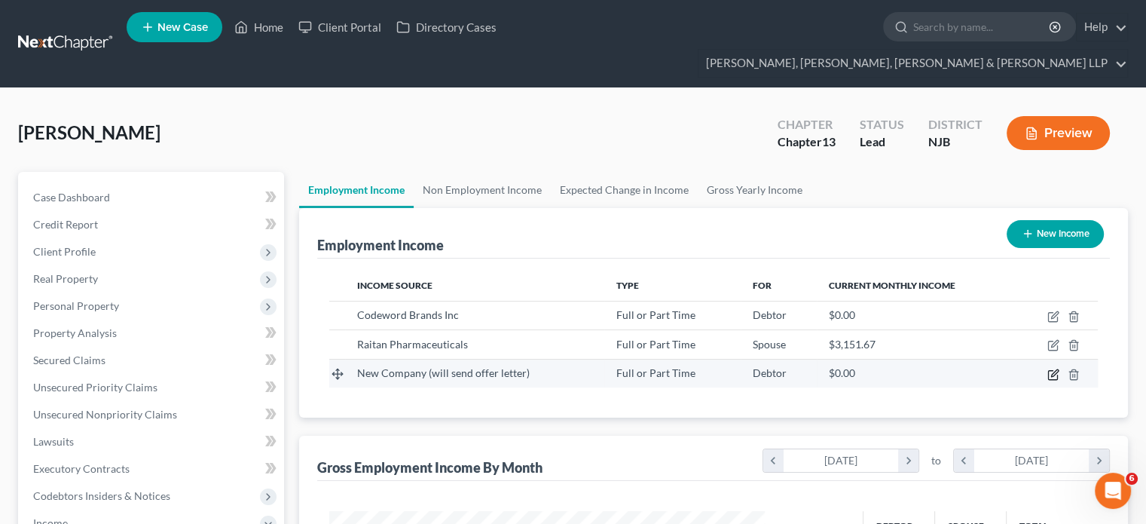
click at [1055, 368] on icon "button" at bounding box center [1053, 374] width 12 height 12
select select "0"
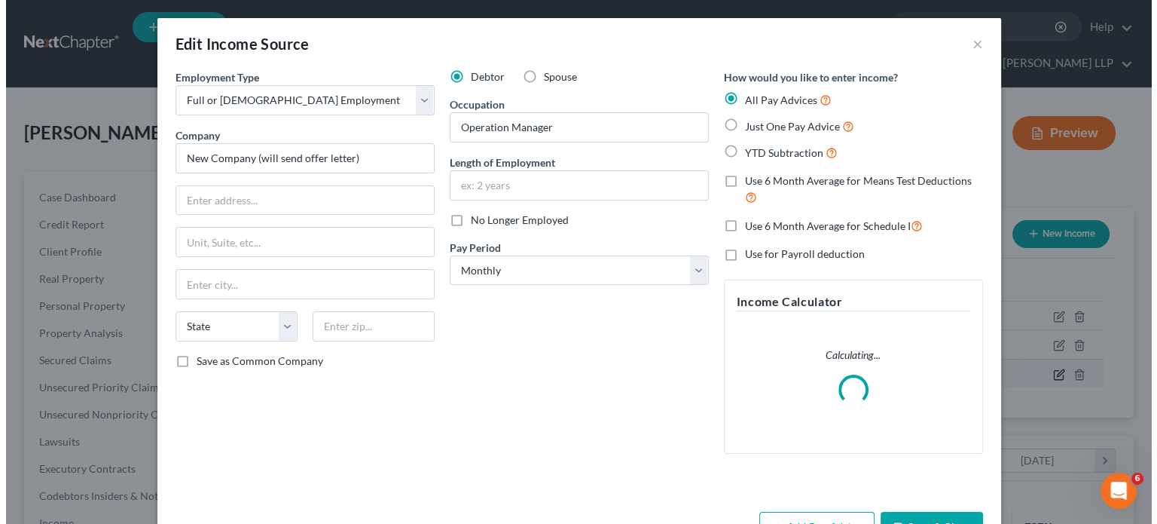
scroll to position [268, 470]
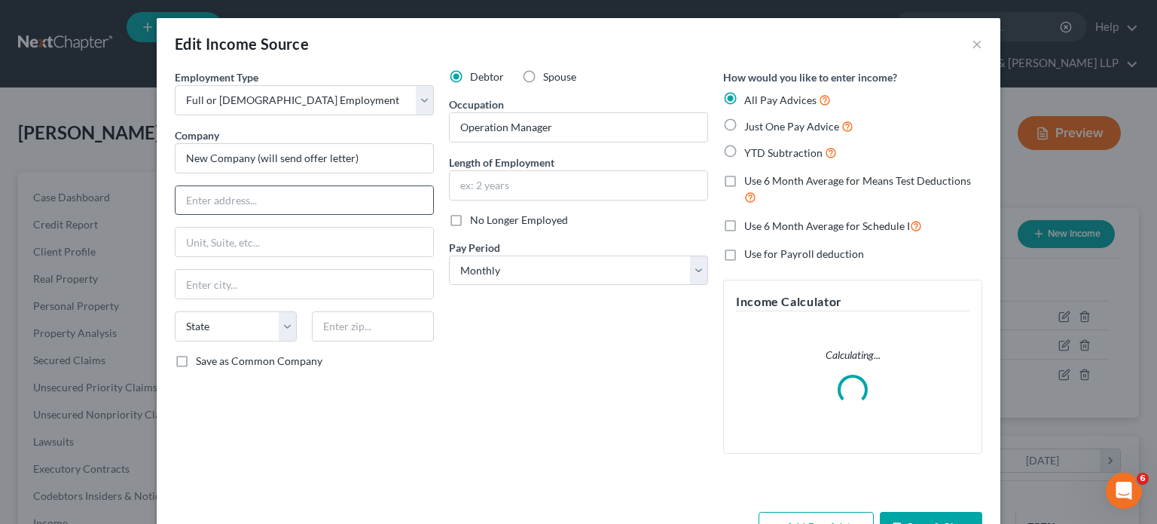
click at [330, 190] on input "text" at bounding box center [305, 200] width 258 height 29
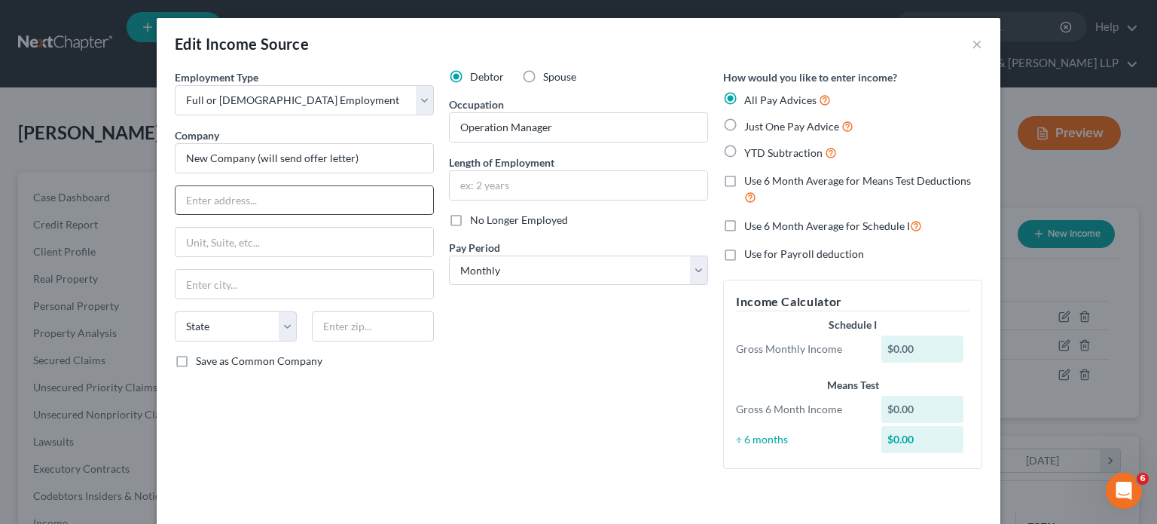
paste input "ID LOGISTICS WAREHOUSING LLC"
type input "ID LOGISTICS WAREHOUSING LLC"
click at [365, 170] on input "New Company (will send offer letter)" at bounding box center [304, 158] width 259 height 30
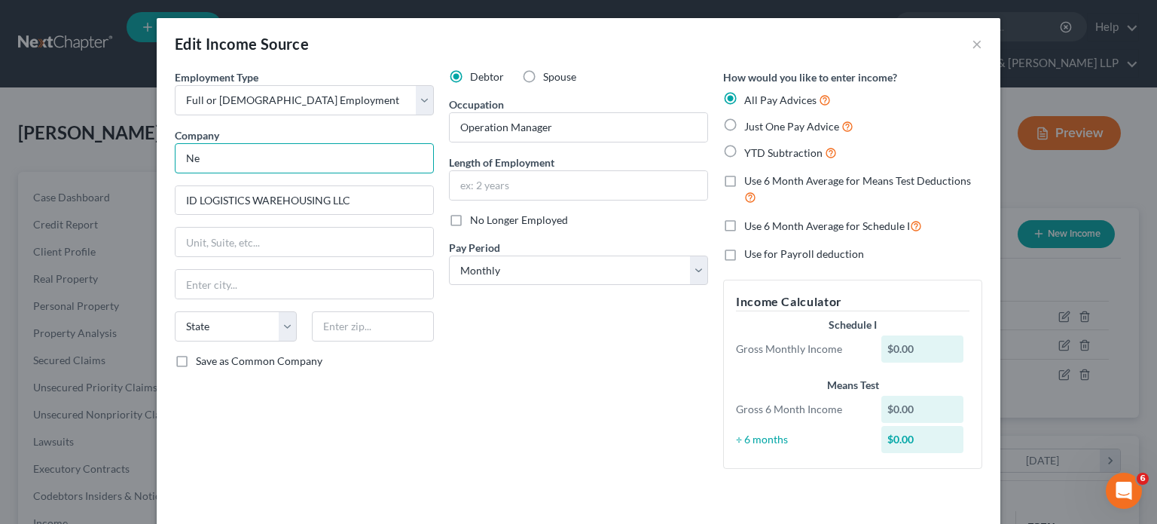
type input "N"
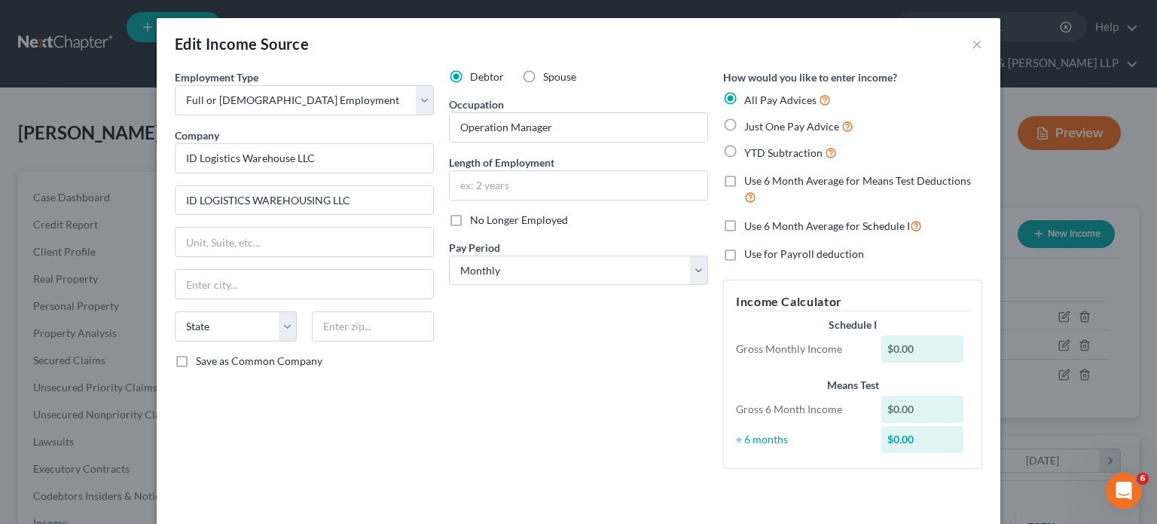
type input "ID Logistics Warehouse LLC"
click at [257, 238] on input "text" at bounding box center [305, 242] width 258 height 29
paste input "3 [PERSON_NAME] IND PARK"
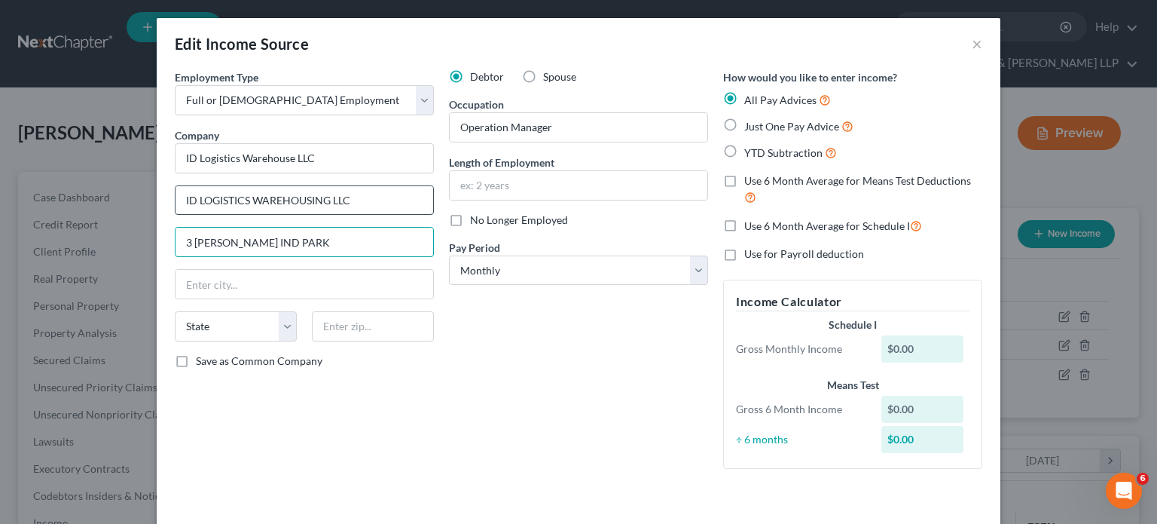
type input "3 [PERSON_NAME] IND PARK"
click at [365, 196] on input "ID LOGISTICS WAREHOUSING LLC" at bounding box center [305, 200] width 258 height 29
type input "I"
type input "[GEOGRAPHIC_DATA][PERSON_NAME]"
click at [325, 238] on input "3 [PERSON_NAME] IND PARK" at bounding box center [305, 242] width 258 height 29
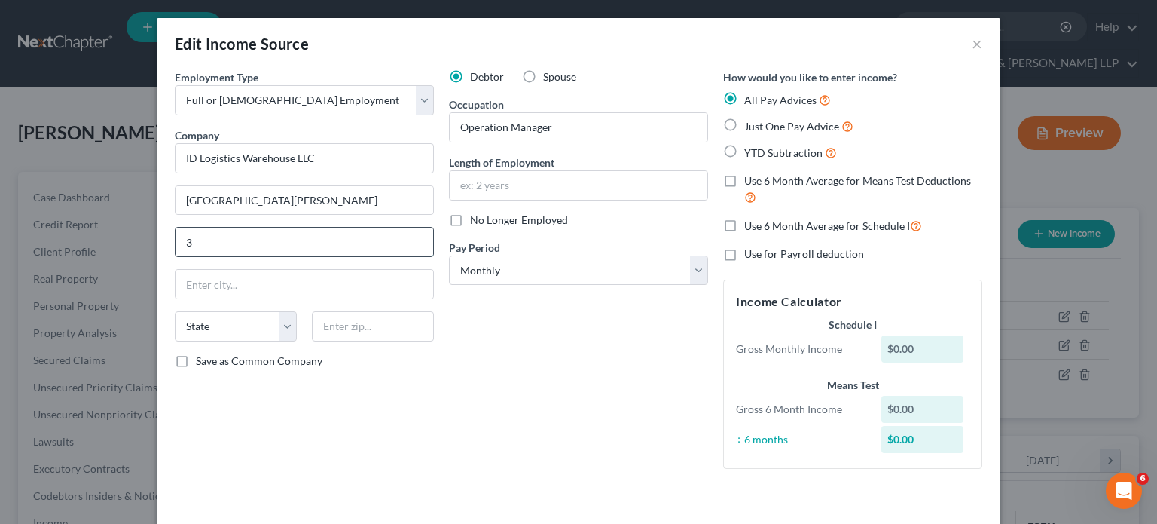
type input "3"
click at [359, 319] on input "text" at bounding box center [373, 326] width 122 height 30
type input "18504"
type input "Scranton"
select select "39"
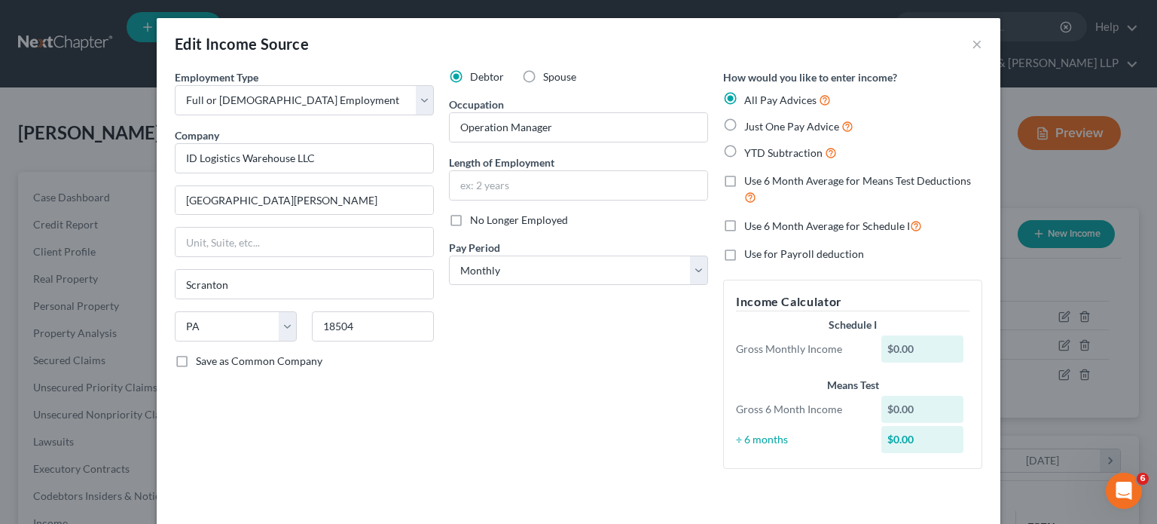
click at [454, 389] on div "Debtor Spouse Occupation Operation Manager Length of Employment No Longer Emplo…" at bounding box center [579, 274] width 274 height 411
click at [587, 264] on select "Select Monthly Twice Monthly Every Other Week Weekly" at bounding box center [578, 270] width 259 height 30
select select "2"
click at [449, 255] on select "Select Monthly Twice Monthly Every Other Week Weekly" at bounding box center [578, 270] width 259 height 30
click at [509, 339] on div "Debtor Spouse Occupation Operation Manager Length of Employment No Longer Emplo…" at bounding box center [579, 274] width 274 height 411
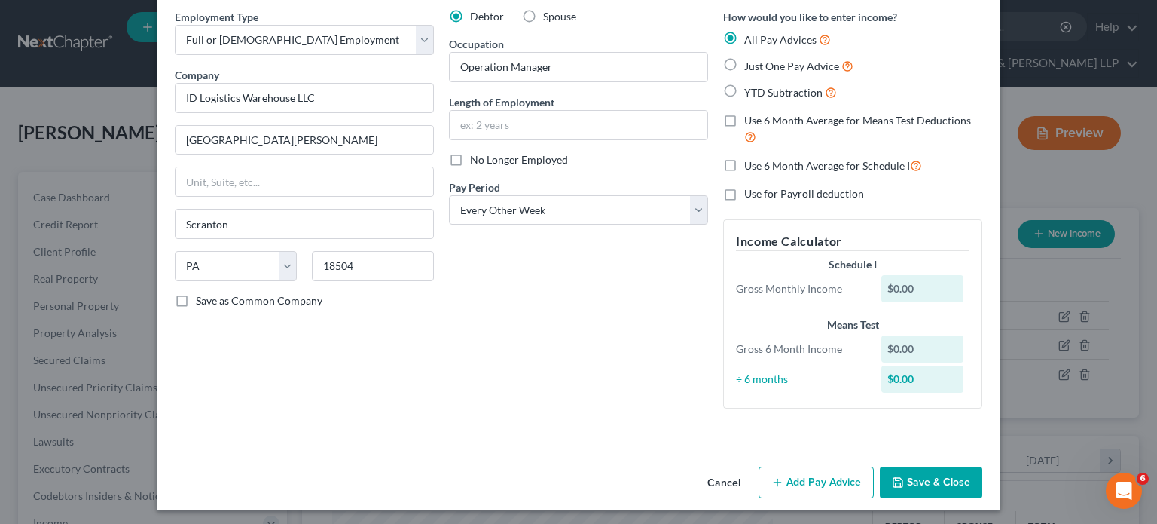
scroll to position [63, 0]
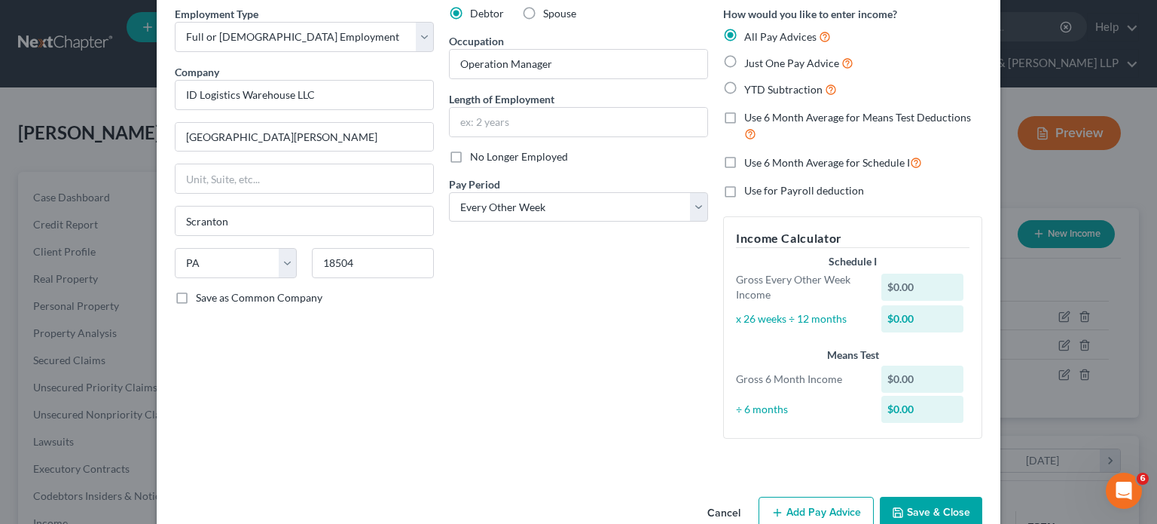
click at [803, 508] on button "Add Pay Advice" at bounding box center [816, 513] width 115 height 32
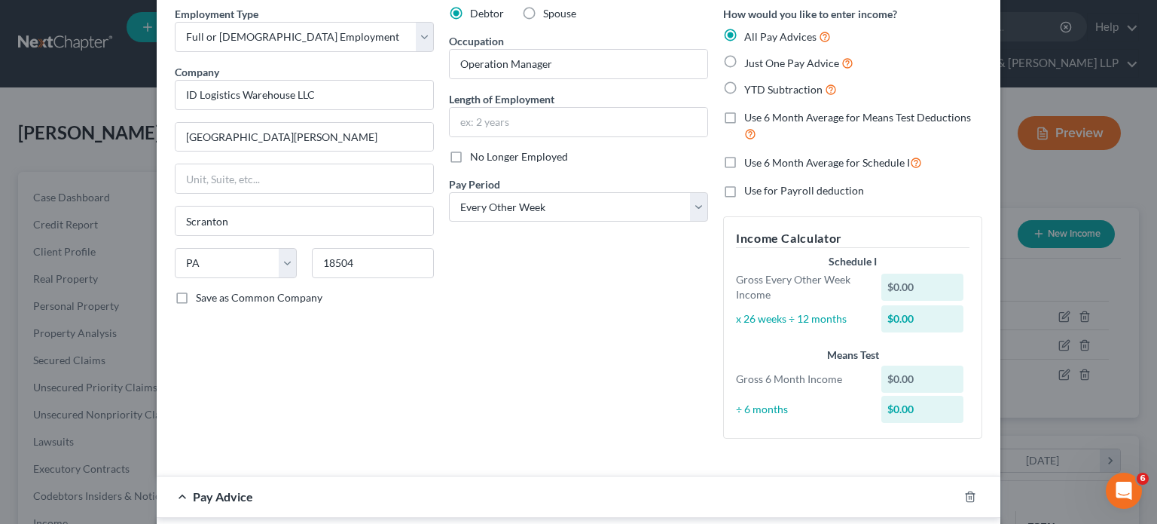
click at [606, 368] on div "Debtor Spouse Occupation Operation Manager Length of Employment No Longer Emplo…" at bounding box center [579, 228] width 274 height 445
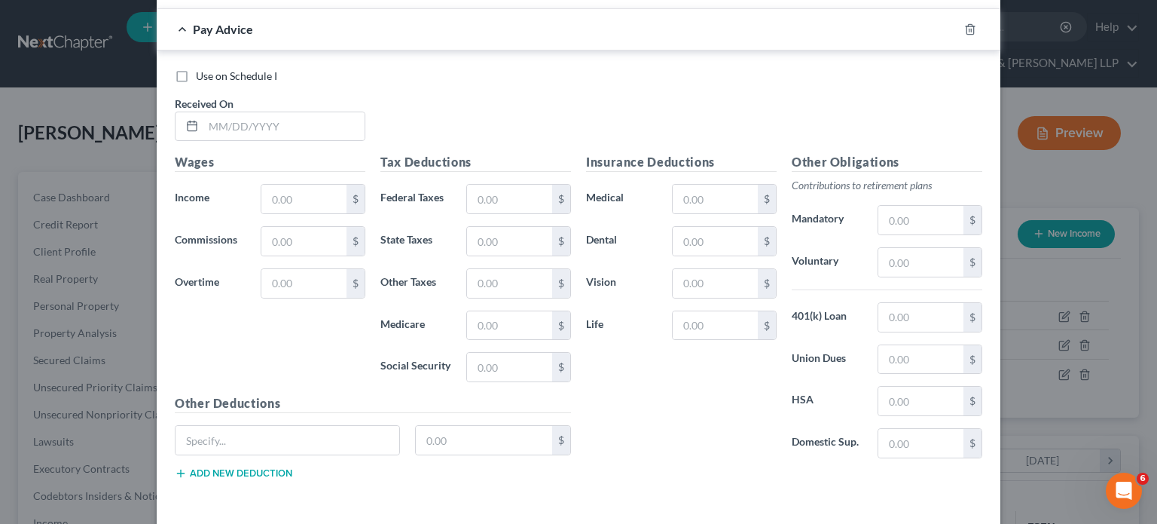
scroll to position [546, 0]
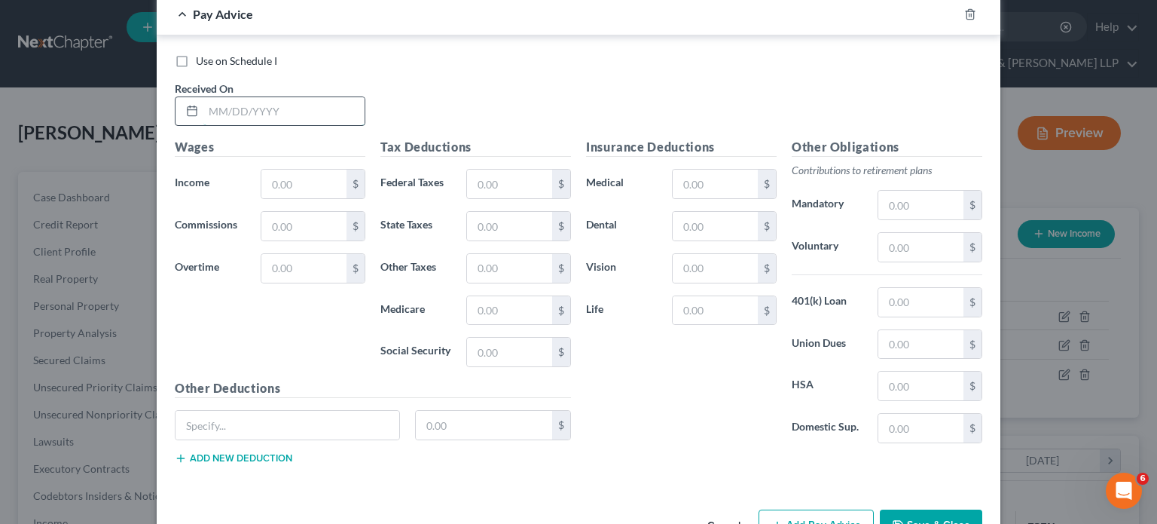
click at [286, 118] on input "text" at bounding box center [283, 111] width 161 height 29
type input "[DATE]"
click at [299, 180] on input "text" at bounding box center [303, 184] width 85 height 29
type input "4,423.08"
click at [499, 186] on input "text" at bounding box center [509, 184] width 85 height 29
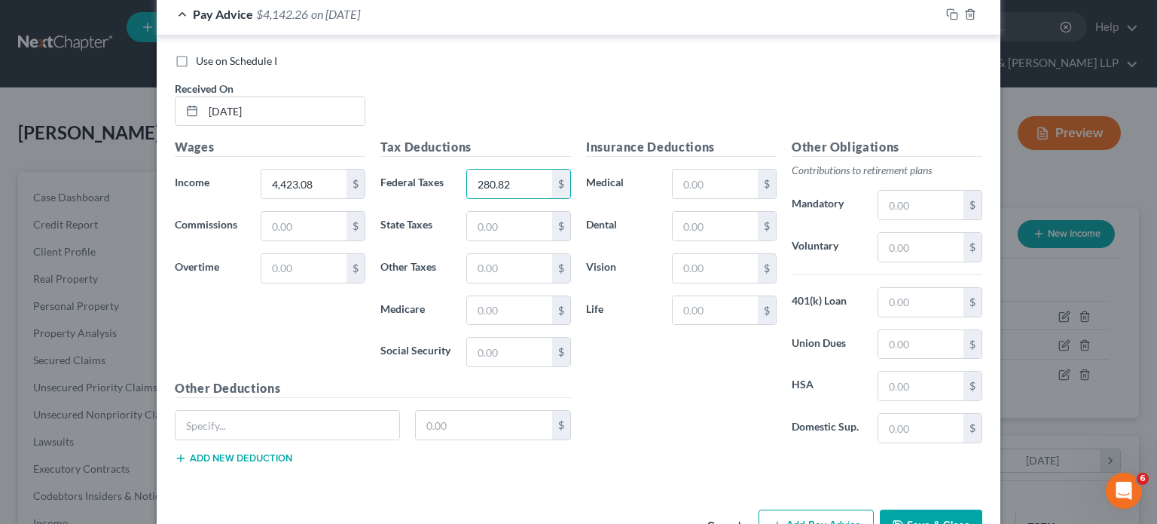
type input "280.82"
click at [500, 348] on input "text" at bounding box center [509, 352] width 85 height 29
type input "276.58"
click at [518, 307] on input "text" at bounding box center [509, 310] width 85 height 29
type input "64.68"
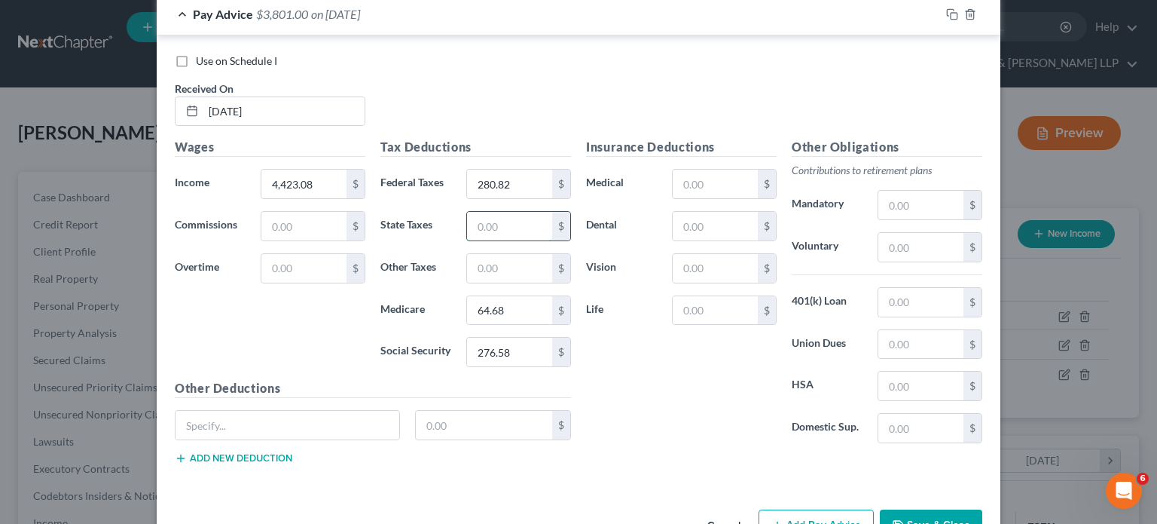
click at [494, 228] on input "text" at bounding box center [509, 226] width 85 height 29
type input "193.14"
click at [428, 90] on div "Use on Schedule I Received On * [DATE]" at bounding box center [578, 96] width 823 height 85
click at [255, 57] on span "Use on Schedule I" at bounding box center [236, 60] width 81 height 13
click at [212, 57] on input "Use on Schedule I" at bounding box center [207, 59] width 10 height 10
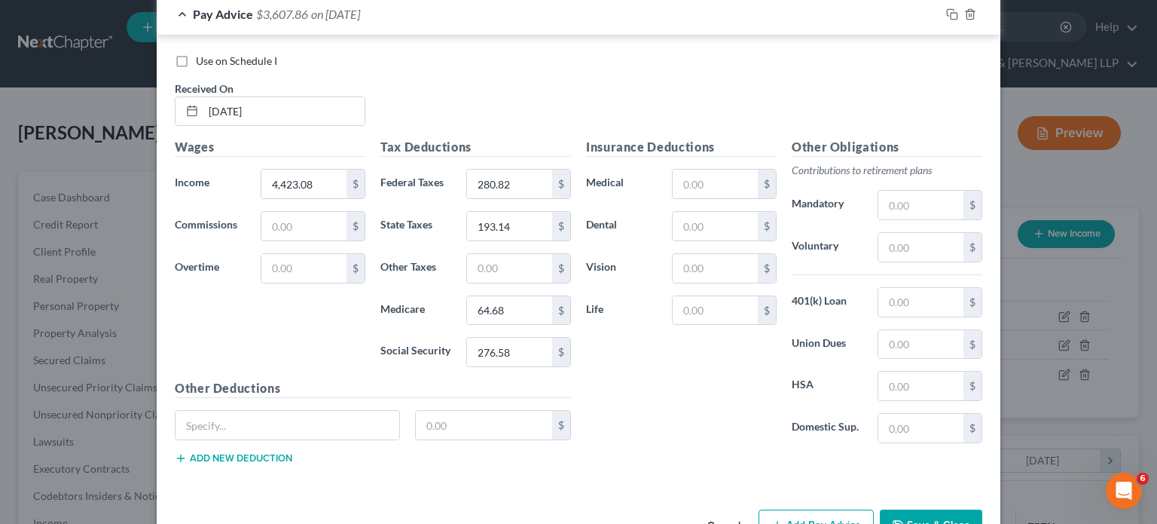
checkbox input "true"
click at [439, 17] on span "- Use on Schedule I" at bounding box center [408, 14] width 90 height 14
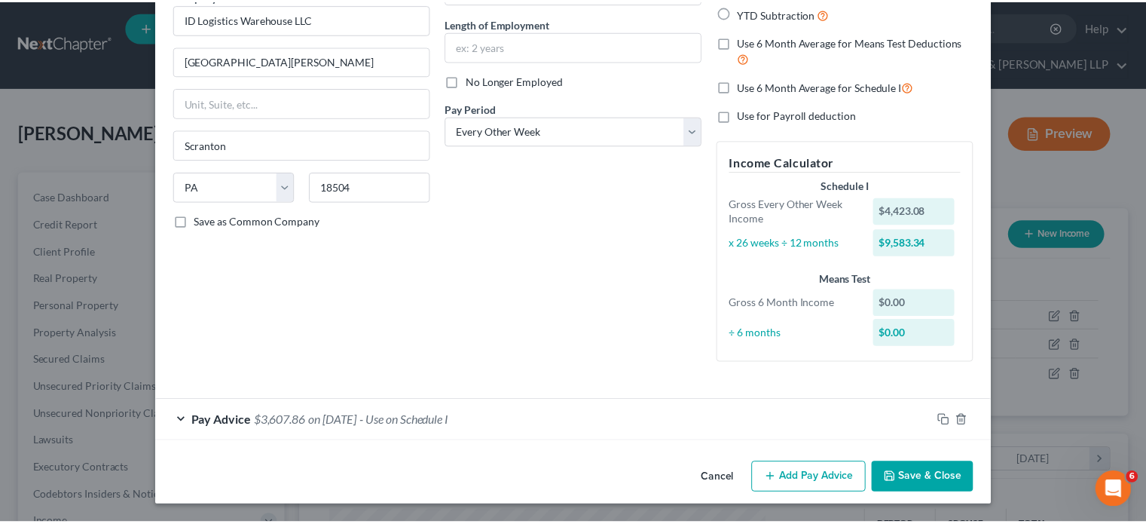
scroll to position [139, 0]
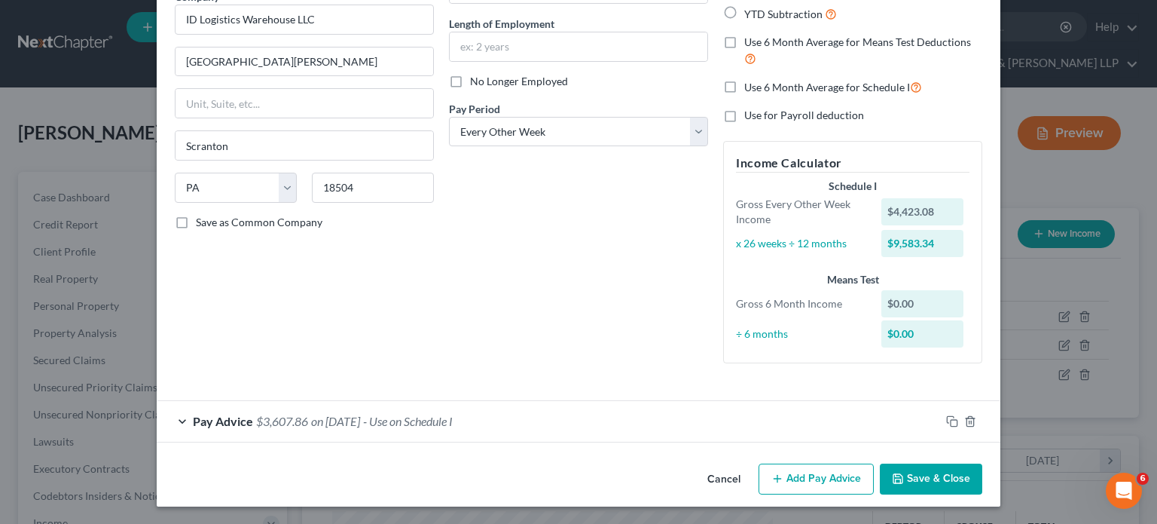
click at [937, 475] on button "Save & Close" at bounding box center [931, 479] width 102 height 32
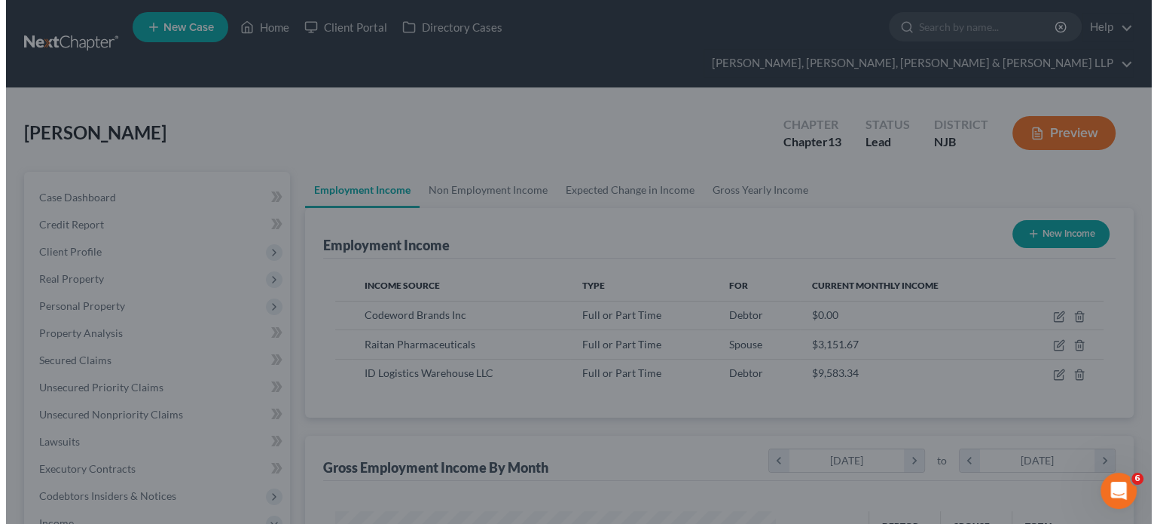
scroll to position [753281, 753084]
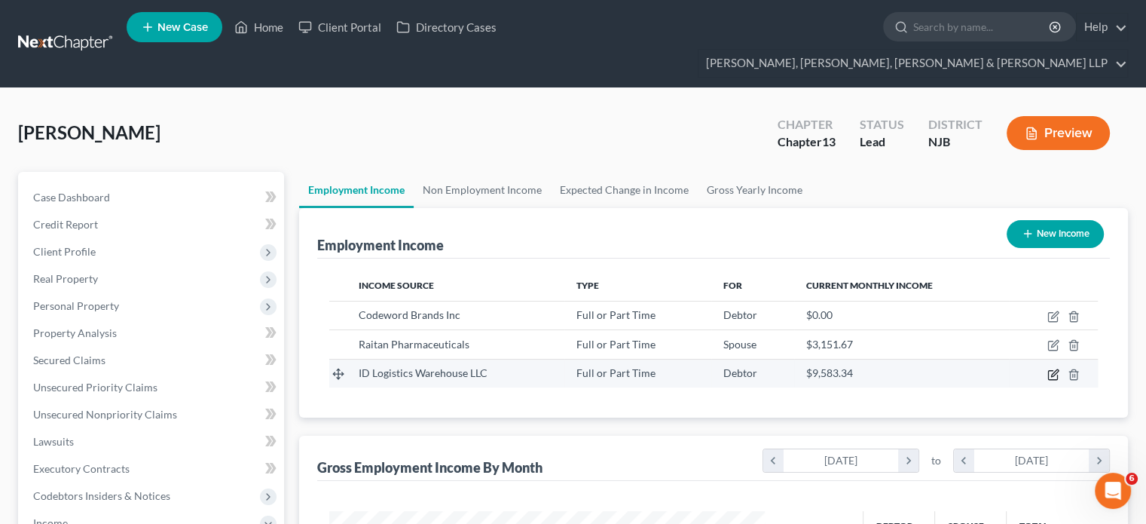
click at [1055, 369] on icon "button" at bounding box center [1054, 372] width 7 height 7
select select "0"
select select "39"
select select "2"
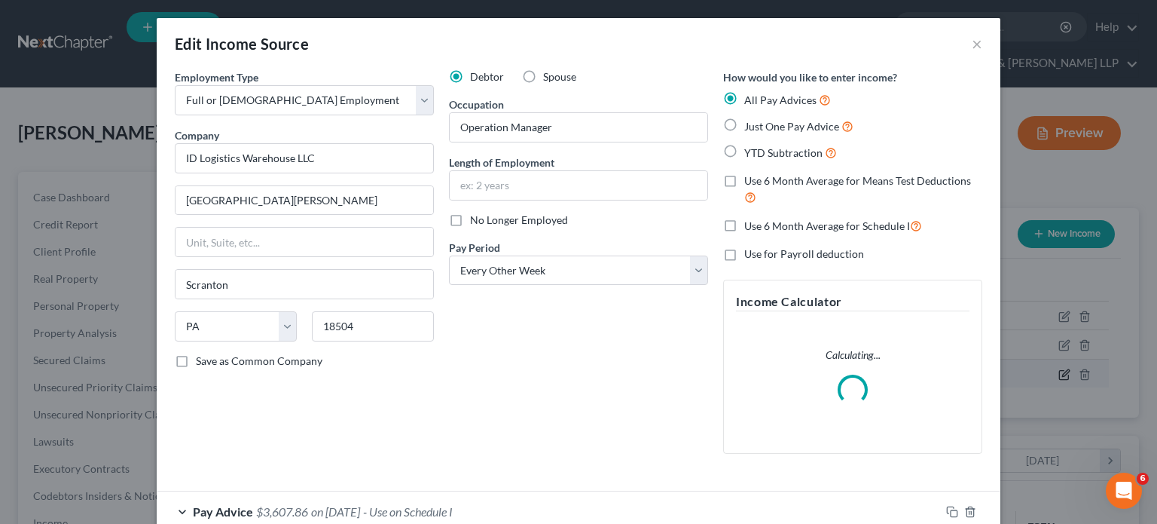
scroll to position [268, 470]
click at [486, 420] on div "Debtor Spouse Occupation Operation Manager Length of Employment No Longer Emplo…" at bounding box center [579, 267] width 274 height 396
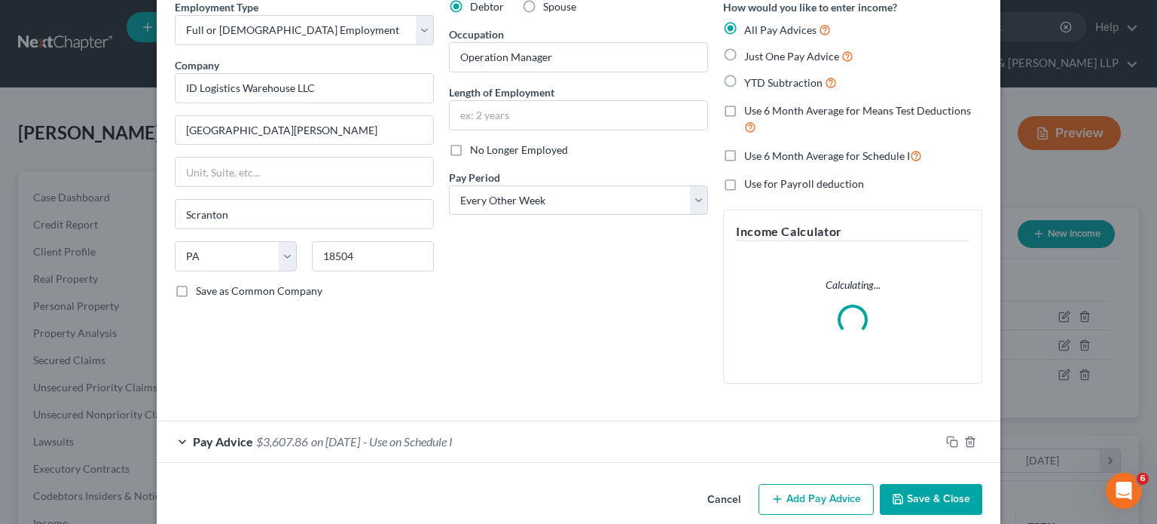
scroll to position [90, 0]
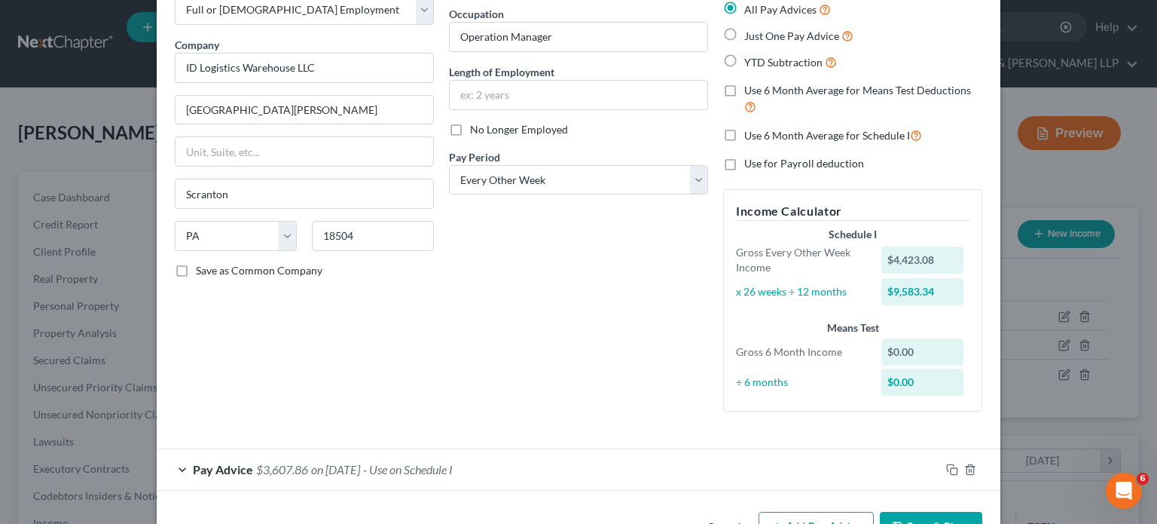
click at [486, 420] on div "Debtor Spouse Occupation Operation Manager Length of Employment No Longer Emplo…" at bounding box center [579, 201] width 274 height 445
click at [503, 456] on div "Pay Advice $3,607.86 on [DATE] - Use on Schedule I" at bounding box center [549, 469] width 784 height 40
click at [452, 420] on div "Debtor Spouse Occupation Operation Manager Length of Employment No Longer Emplo…" at bounding box center [579, 201] width 274 height 445
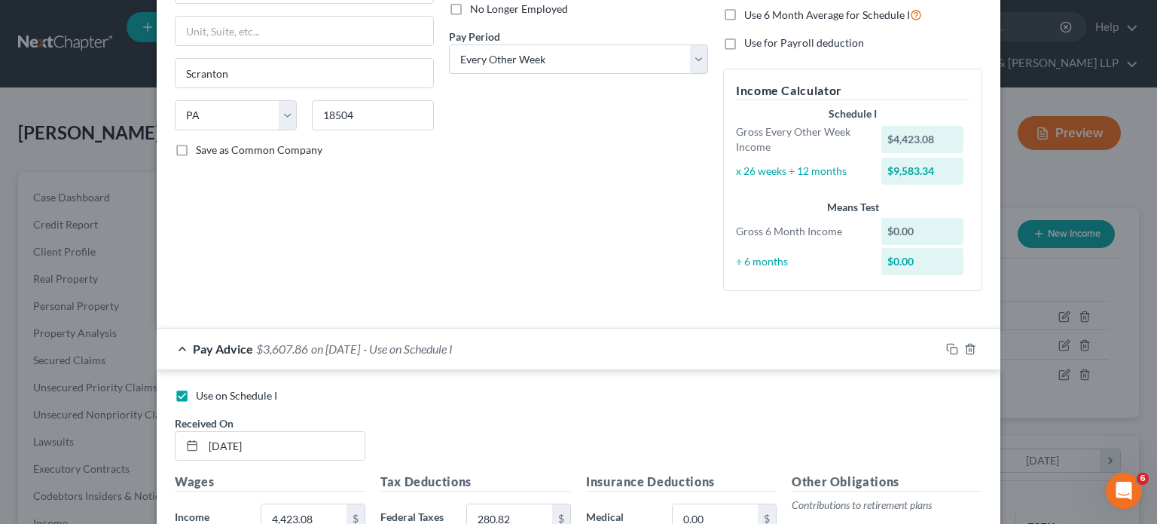
scroll to position [241, 0]
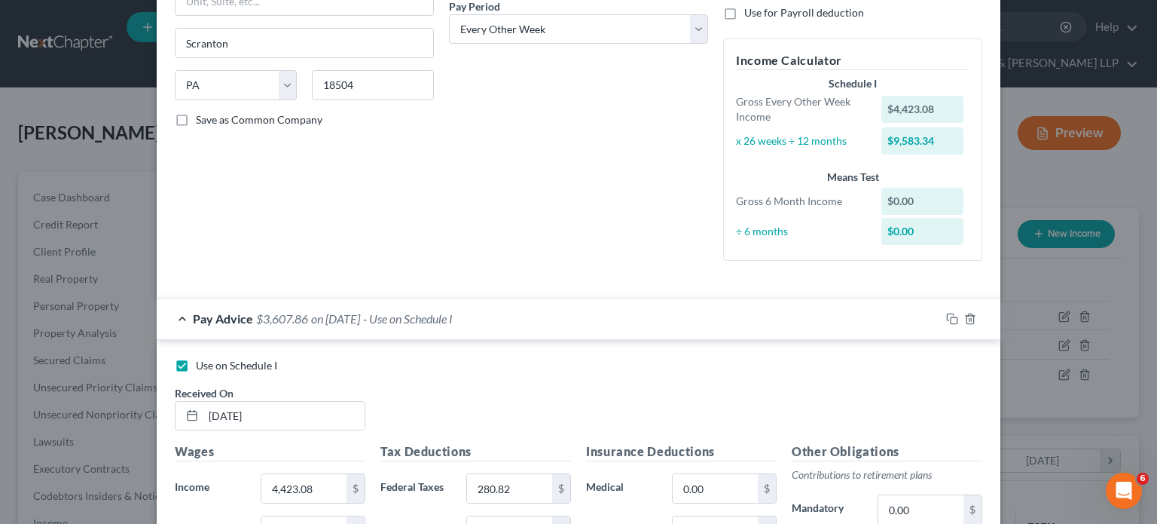
click at [211, 362] on span "Use on Schedule I" at bounding box center [236, 365] width 81 height 13
click at [211, 362] on input "Use on Schedule I" at bounding box center [207, 363] width 10 height 10
checkbox input "false"
click at [521, 310] on div "Pay Advice $3,607.86 on [DATE]" at bounding box center [549, 318] width 784 height 40
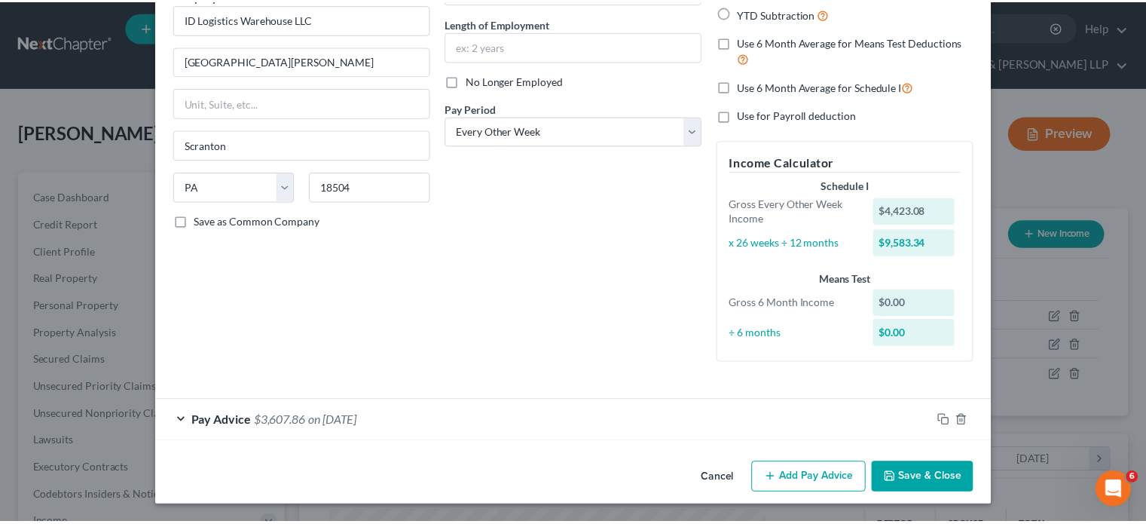
scroll to position [139, 0]
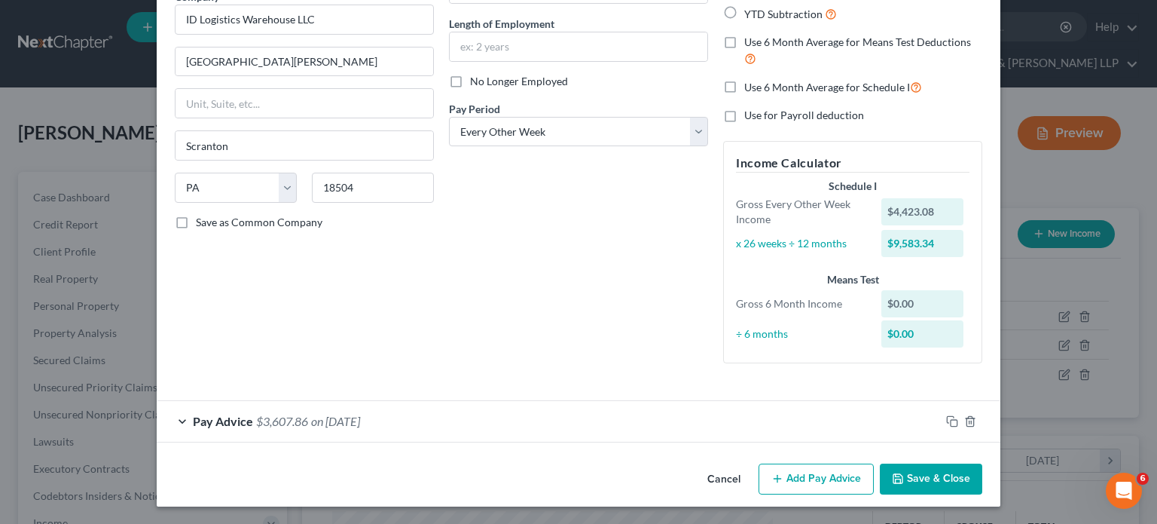
click at [915, 478] on button "Save & Close" at bounding box center [931, 479] width 102 height 32
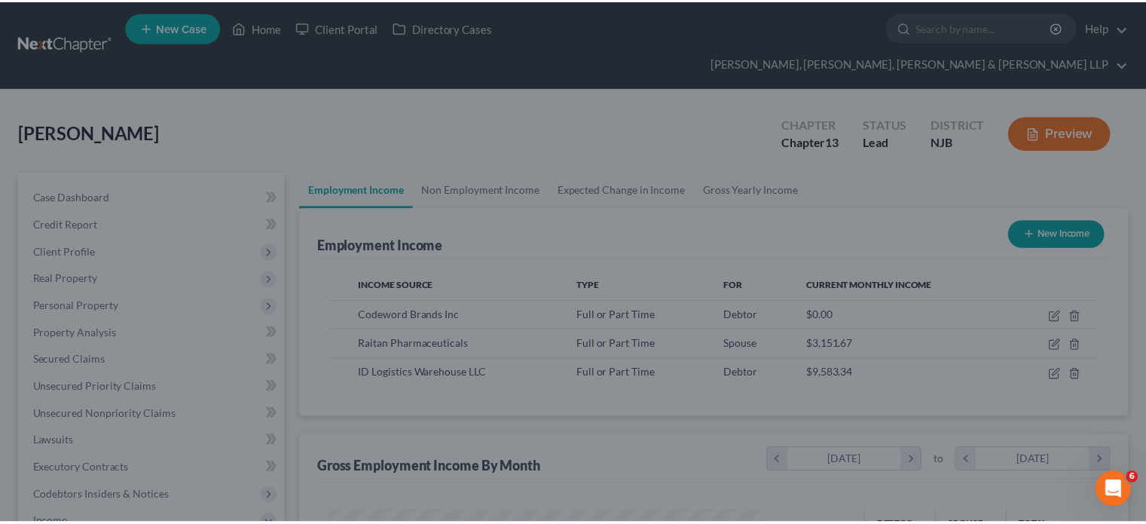
scroll to position [753281, 753084]
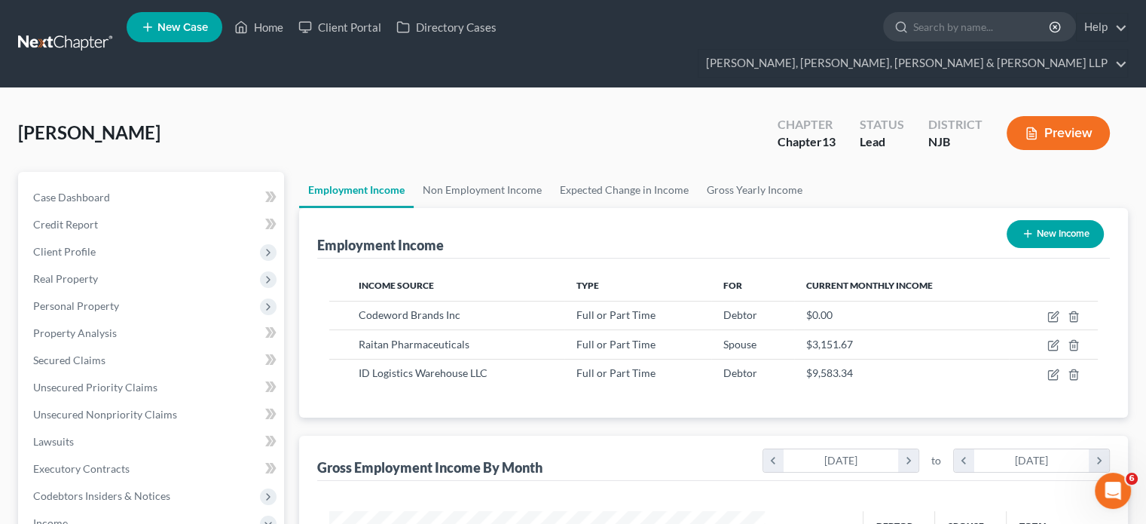
click at [675, 396] on div "Employment Income New Income Income Source Type For Current Monthly Income Code…" at bounding box center [713, 512] width 829 height 609
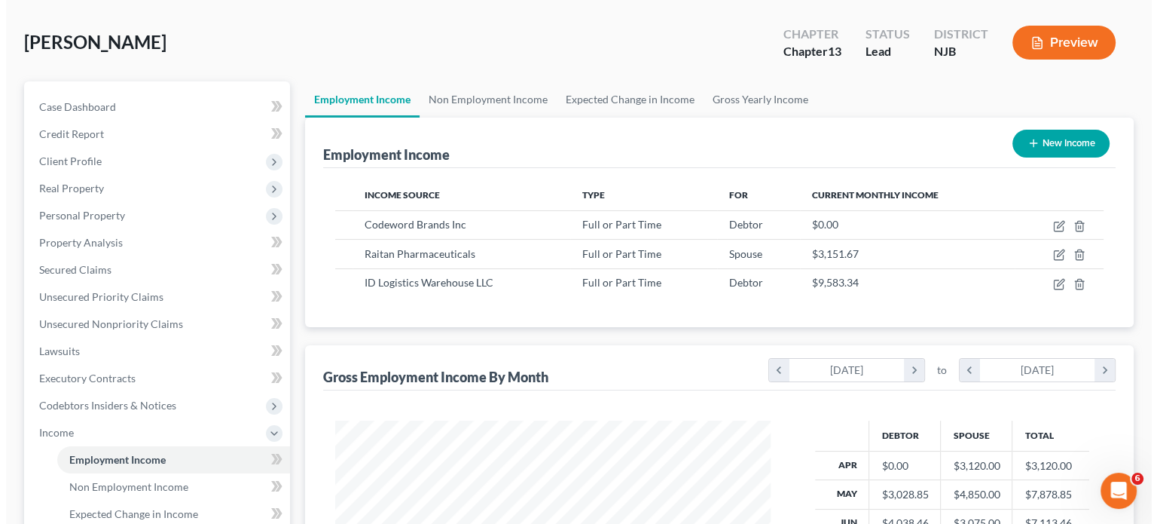
scroll to position [60, 0]
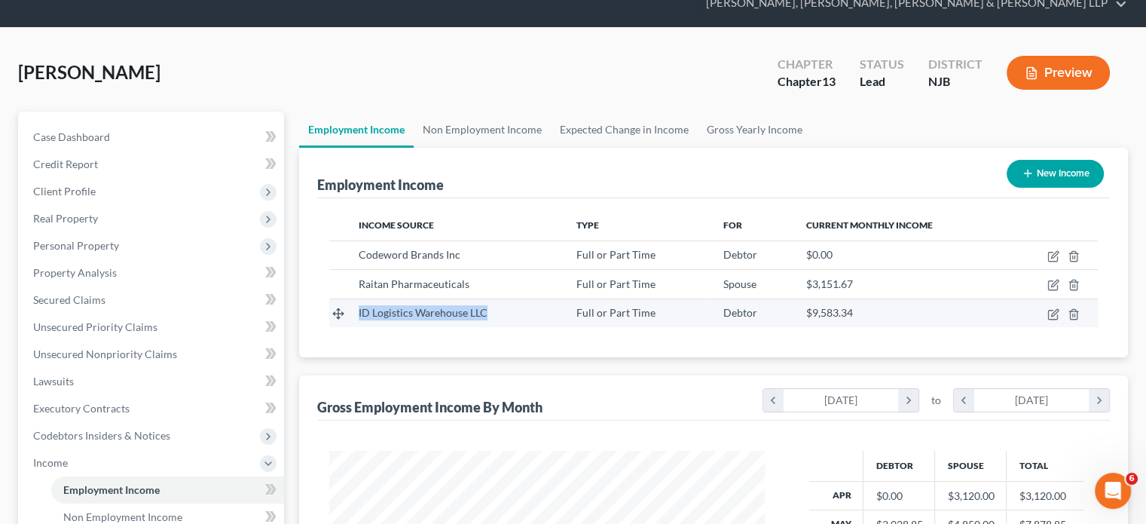
drag, startPoint x: 492, startPoint y: 289, endPoint x: 357, endPoint y: 289, distance: 134.9
click at [357, 298] on td "ID Logistics Warehouse LLC" at bounding box center [456, 312] width 218 height 29
copy span "ID Logistics Warehouse LLC"
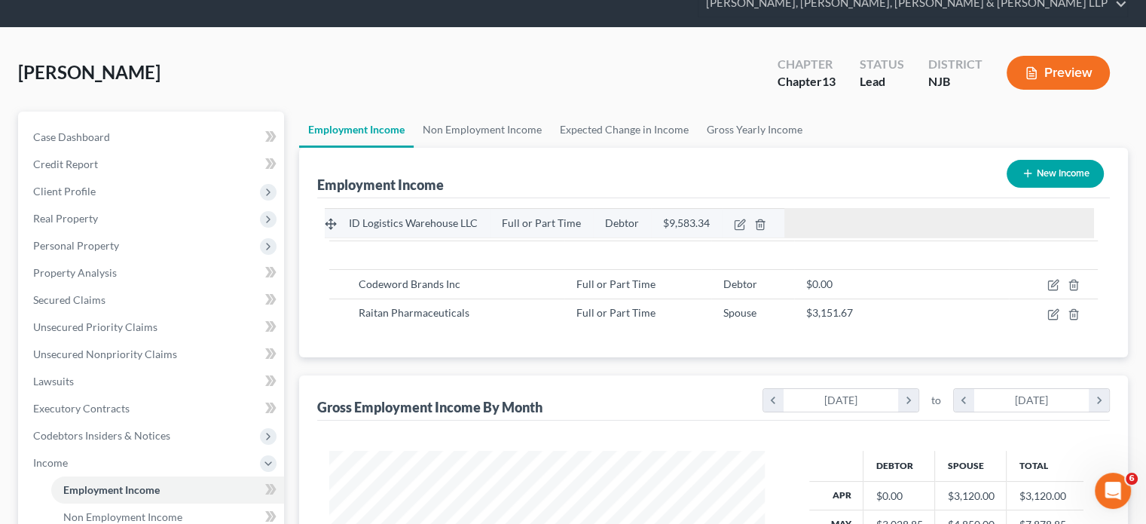
drag, startPoint x: 339, startPoint y: 283, endPoint x: 335, endPoint y: 221, distance: 62.0
click at [335, 240] on tbody "ID Logistics Warehouse LLC Full or Part Time Debtor $9,583.34 ID Logistics Ware…" at bounding box center [713, 283] width 769 height 87
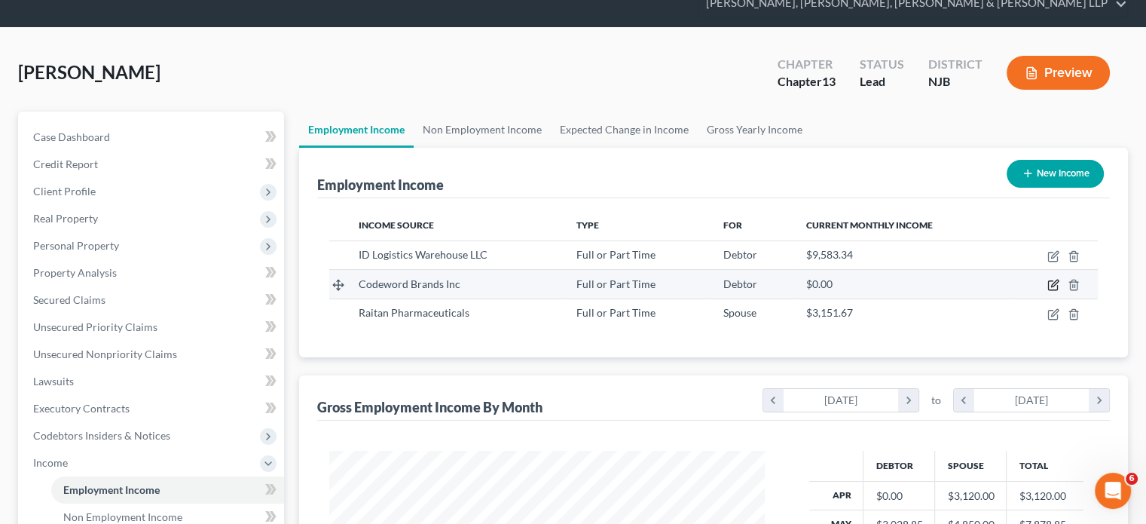
click at [1050, 279] on icon "button" at bounding box center [1053, 285] width 12 height 12
select select "0"
select select "33"
select select "0"
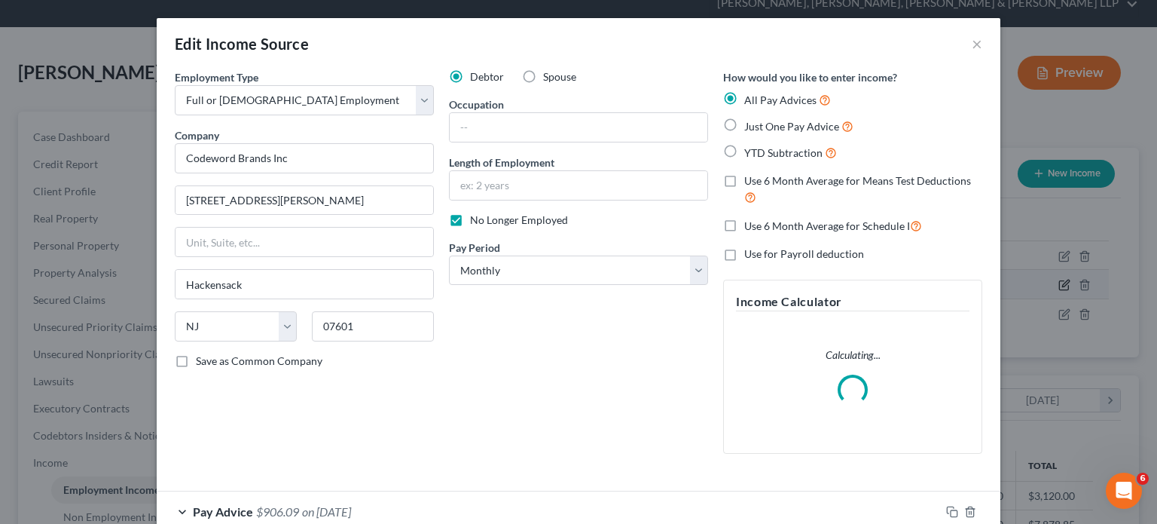
scroll to position [268, 470]
click at [611, 381] on div "Debtor Spouse Occupation Length of Employment No Longer Employed Pay Period * S…" at bounding box center [579, 267] width 274 height 396
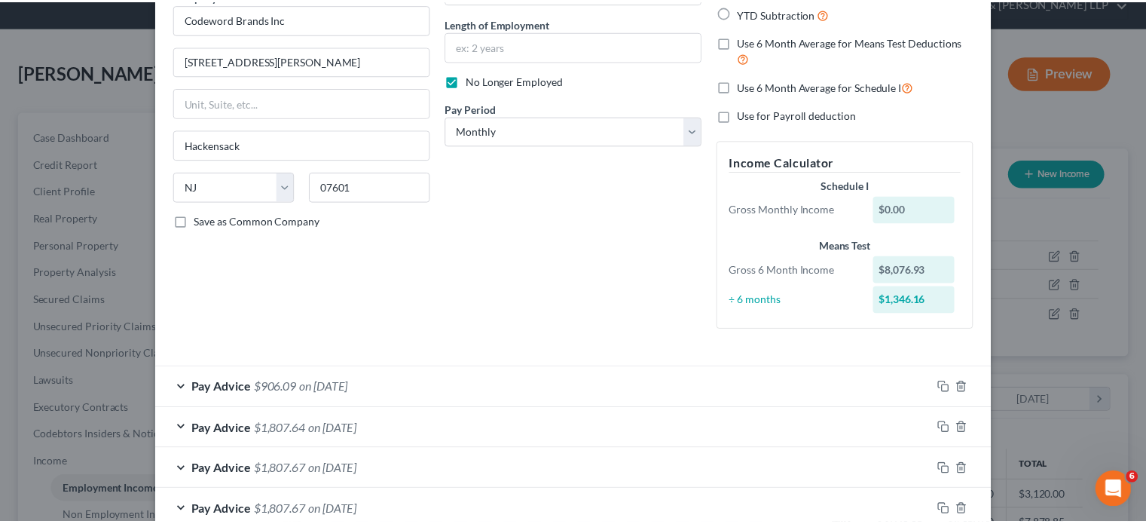
scroll to position [268, 0]
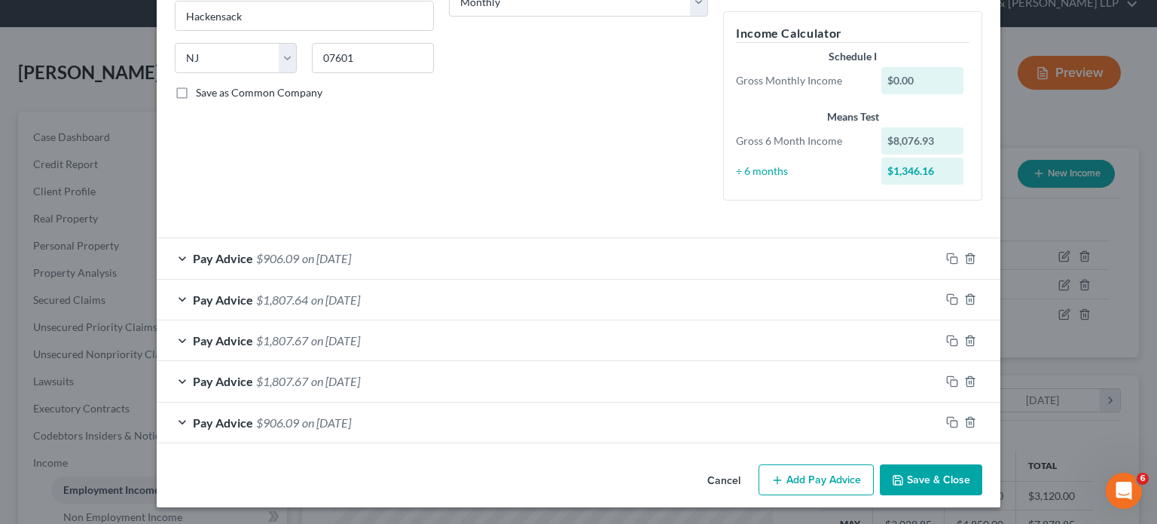
click at [924, 482] on button "Save & Close" at bounding box center [931, 480] width 102 height 32
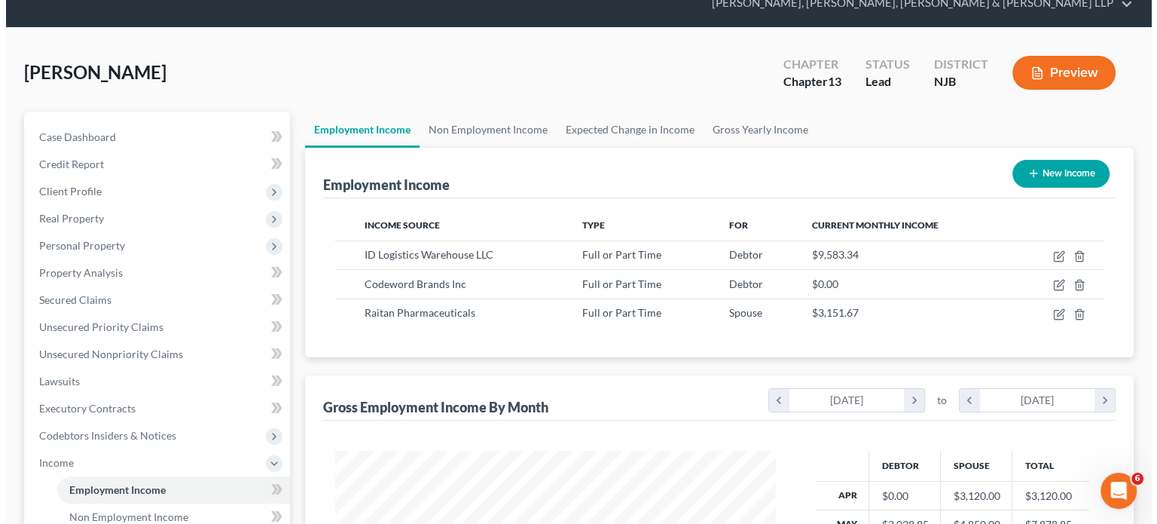
scroll to position [753281, 753084]
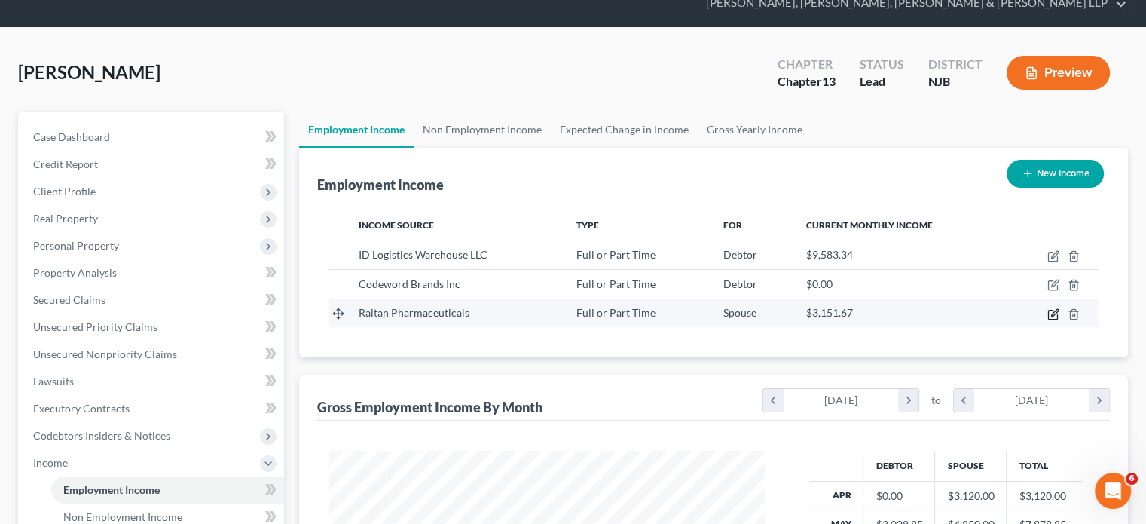
click at [1050, 308] on icon "button" at bounding box center [1053, 314] width 12 height 12
select select "0"
select select "33"
select select "2"
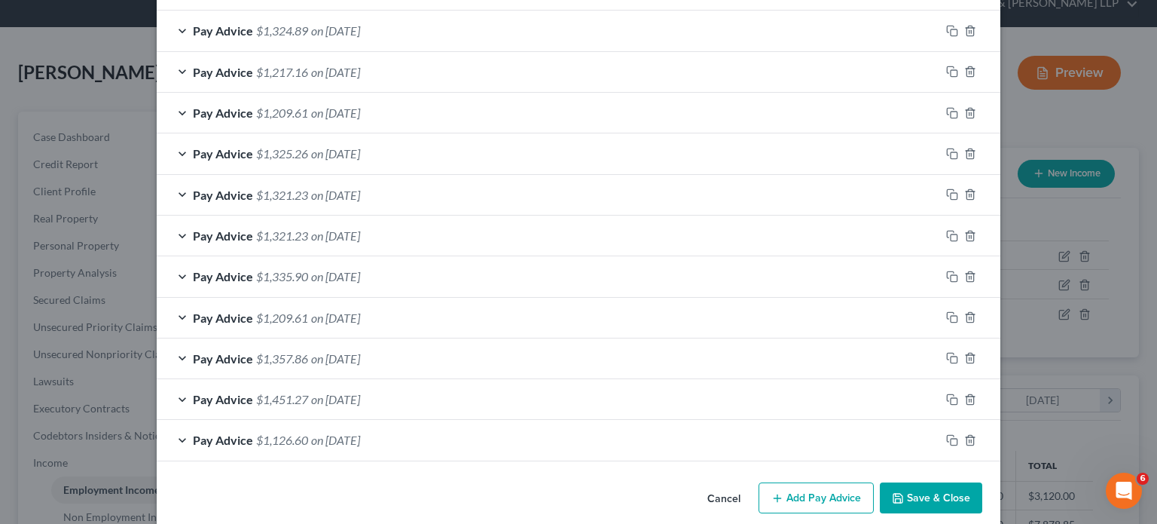
scroll to position [656, 0]
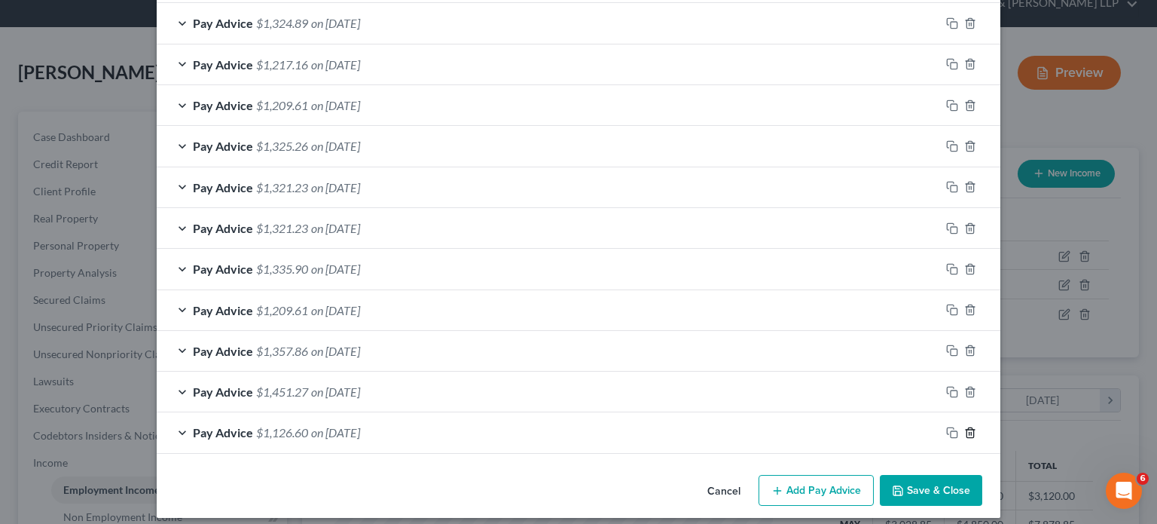
click at [968, 430] on icon "button" at bounding box center [971, 433] width 12 height 12
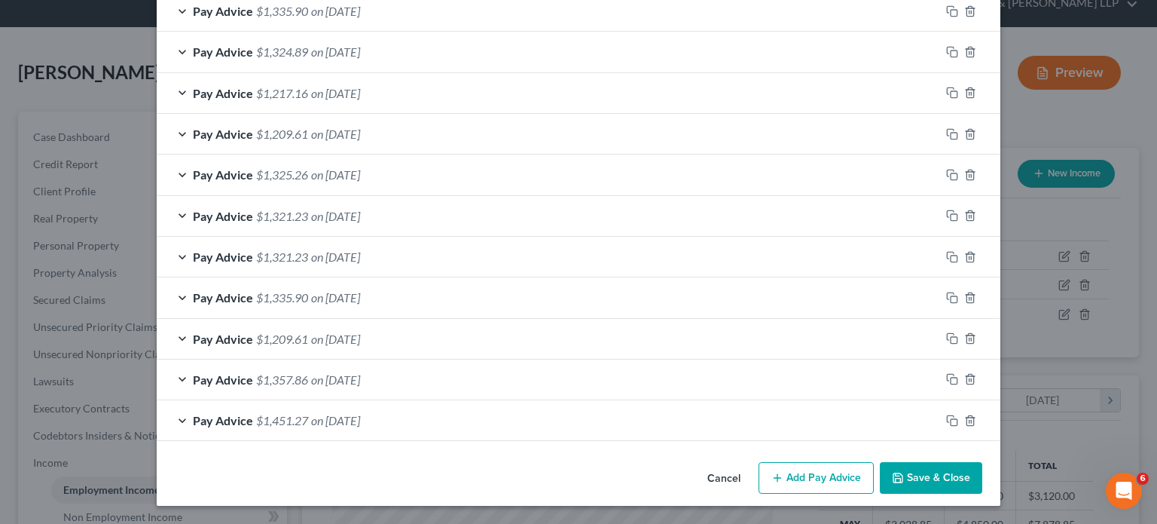
scroll to position [625, 0]
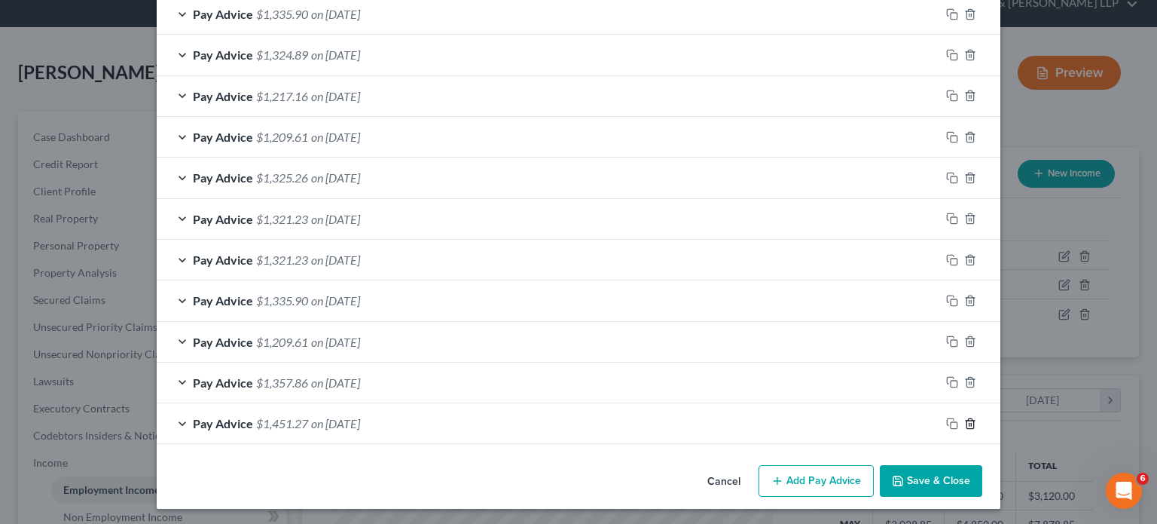
click at [971, 423] on line "button" at bounding box center [971, 424] width 0 height 3
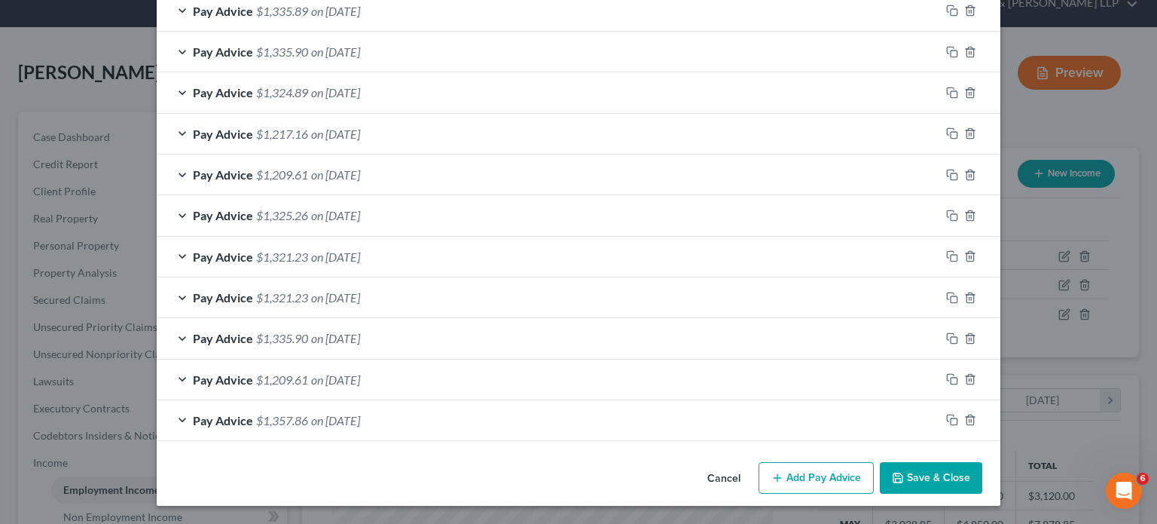
scroll to position [584, 0]
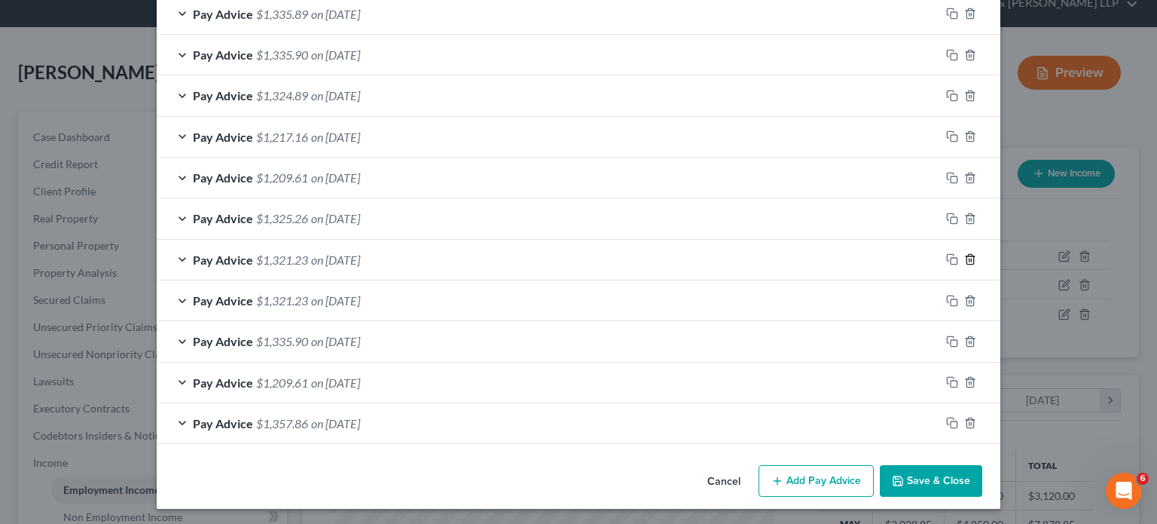
click at [965, 255] on icon "button" at bounding box center [971, 259] width 12 height 12
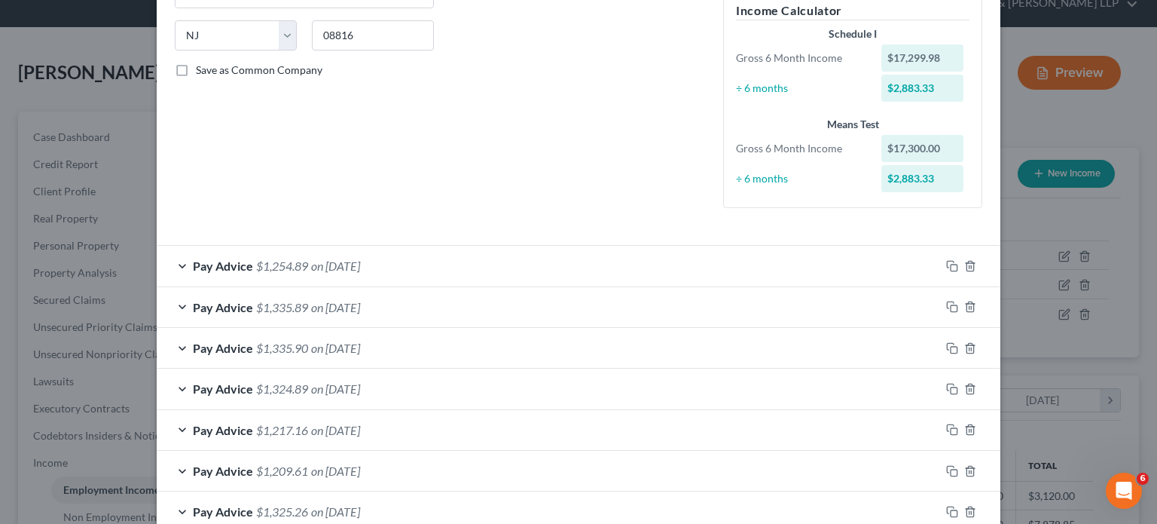
scroll to position [270, 0]
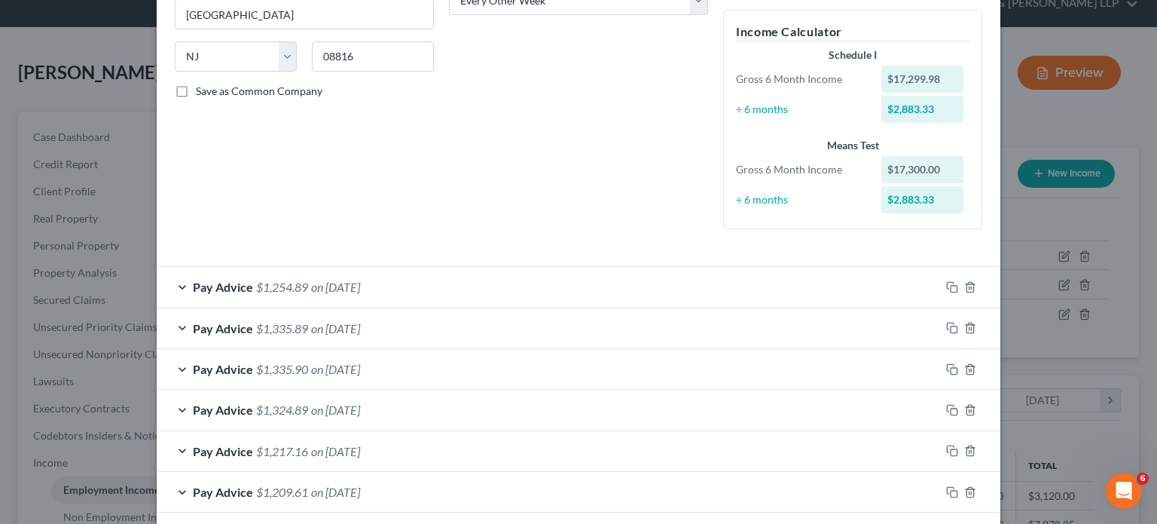
click at [466, 171] on div "Debtor Spouse Occupation Data entry Associate Length of Employment 9 Months No …" at bounding box center [579, 21] width 274 height 442
click at [951, 286] on rect "button" at bounding box center [954, 289] width 7 height 7
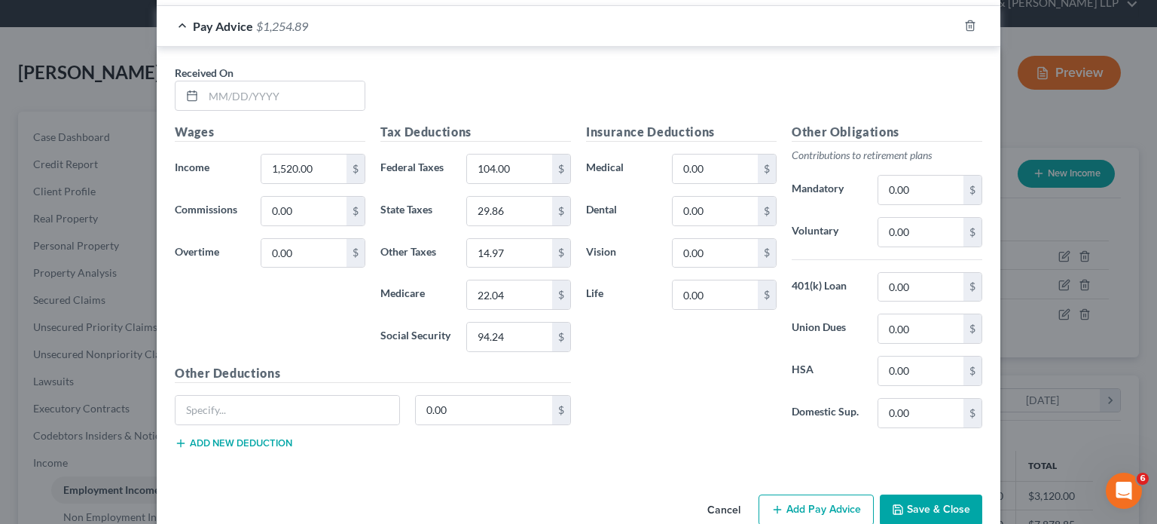
scroll to position [975, 0]
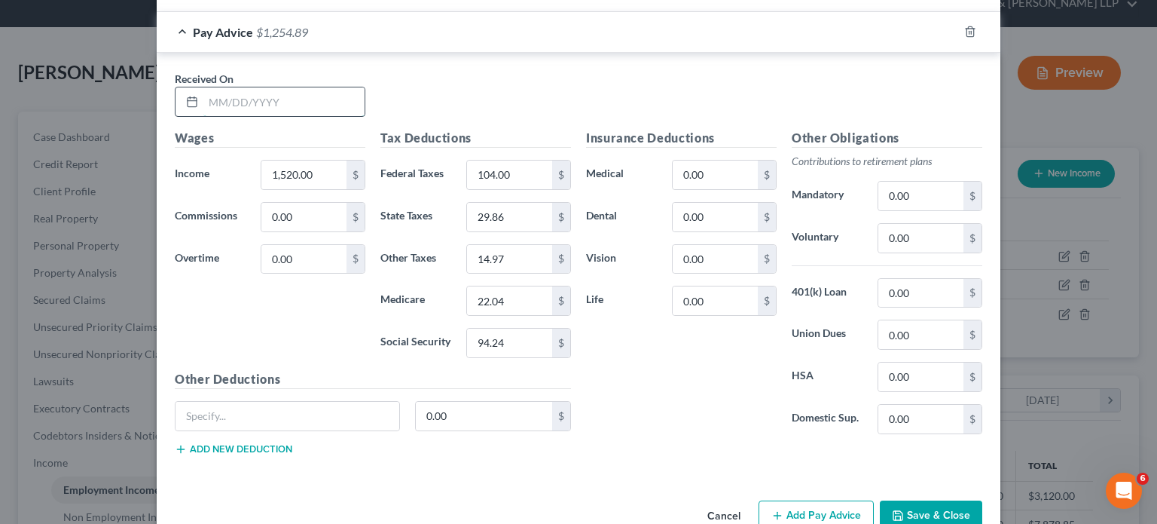
click at [219, 96] on input "text" at bounding box center [283, 101] width 161 height 29
type input "[DATE]"
click at [313, 264] on input "0.00" at bounding box center [303, 259] width 85 height 29
type input "300.00"
click at [192, 296] on div "Wages Income * 1,520.00 $ Commissions 0.00 $ Overtime 300.00 $" at bounding box center [270, 249] width 206 height 241
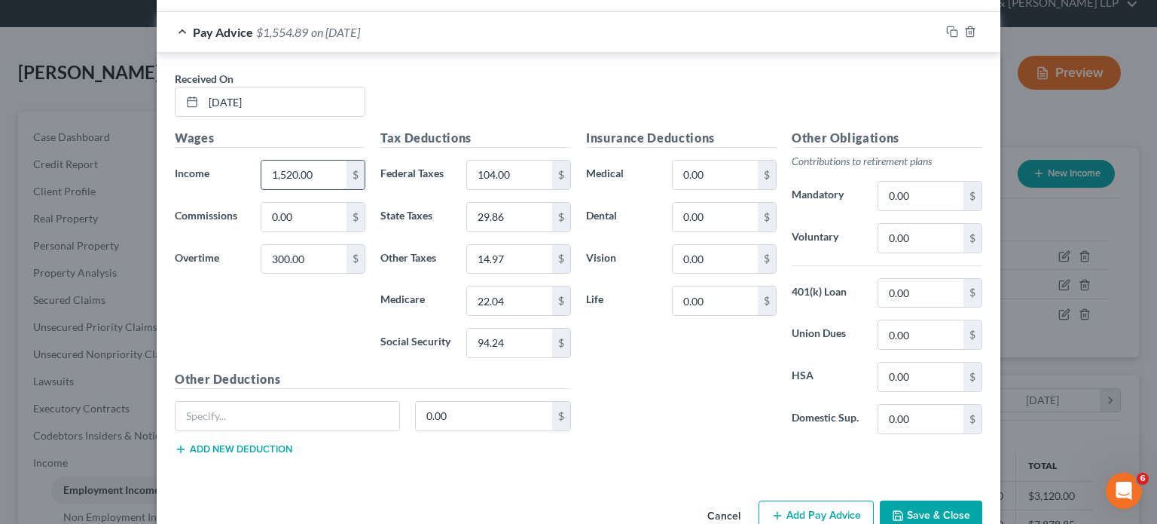
click at [319, 177] on input "1,520.00" at bounding box center [303, 175] width 85 height 29
type input "1,920"
click at [511, 339] on input "94.24" at bounding box center [509, 343] width 85 height 29
type input "137.64"
click at [509, 295] on input "22.04" at bounding box center [509, 300] width 85 height 29
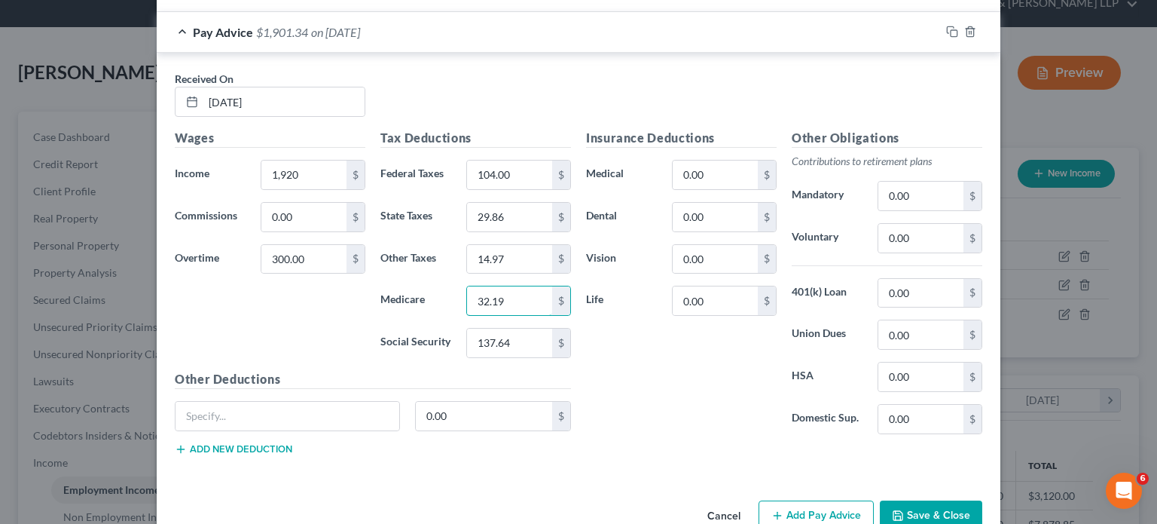
type input "32.19"
click at [516, 172] on input "104.00" at bounding box center [509, 175] width 85 height 29
type input "188.00"
click at [214, 298] on div "Wages Income * 1,920 $ Commissions 0.00 $ Overtime 300.00 $" at bounding box center [270, 249] width 206 height 241
click at [508, 209] on input "29.86" at bounding box center [509, 217] width 85 height 29
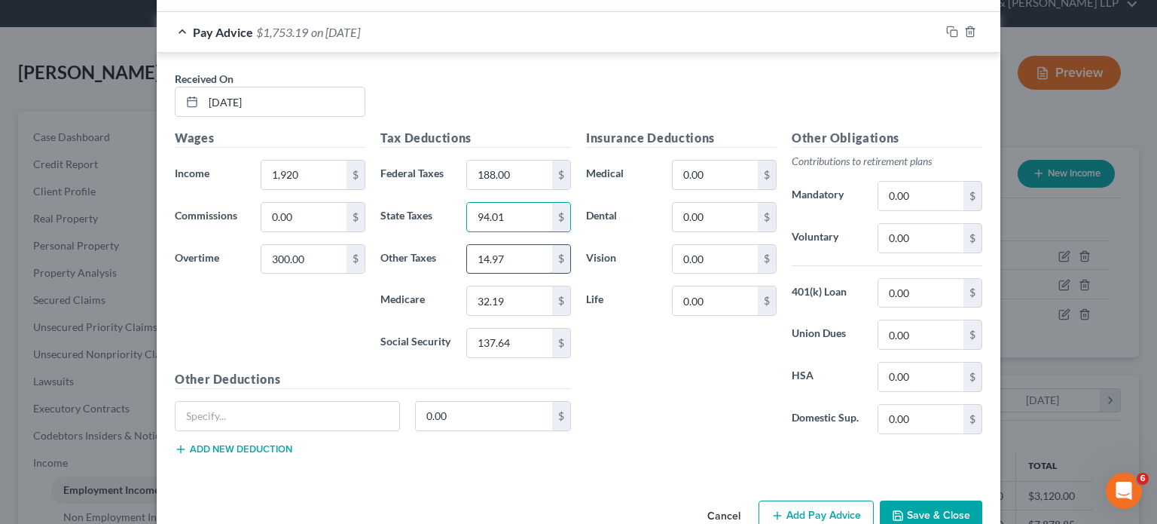
type input "94.01"
click at [515, 261] on input "14.97" at bounding box center [509, 259] width 85 height 29
click at [653, 394] on div "Insurance Deductions Medical 0.00 $ Dental 0.00 $ Vision 0.00 $ Life 0.00 $" at bounding box center [682, 287] width 206 height 317
click at [951, 32] on rect "button" at bounding box center [954, 33] width 7 height 7
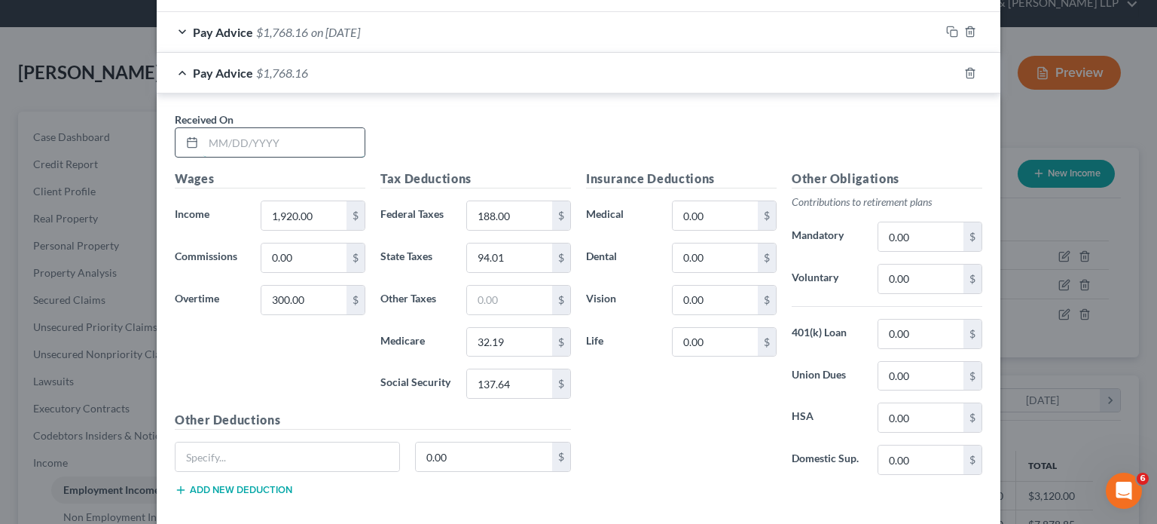
click at [317, 142] on input "text" at bounding box center [283, 142] width 161 height 29
type input "[DATE]"
click at [254, 332] on div "Wages Income * 1,920.00 $ Commissions 0.00 $ Overtime 300.00 $" at bounding box center [270, 290] width 206 height 241
click at [321, 216] on input "1,920.00" at bounding box center [303, 215] width 85 height 29
type input "1,050"
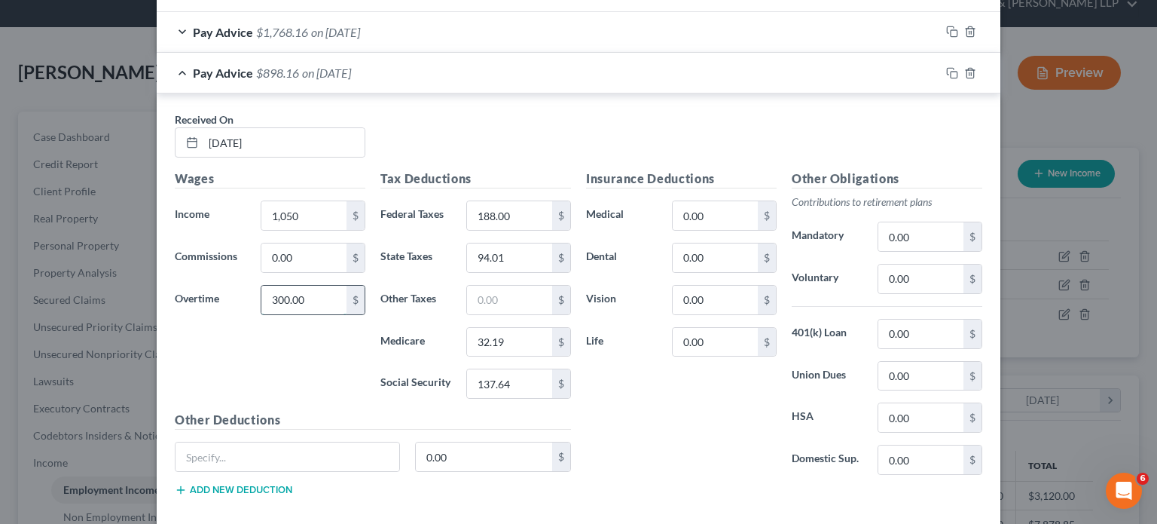
click at [325, 307] on input "300.00" at bounding box center [303, 300] width 85 height 29
click at [508, 372] on input "137.64" at bounding box center [509, 383] width 85 height 29
type input "65.10"
click at [505, 342] on input "32.19" at bounding box center [509, 342] width 85 height 29
type input "15.22"
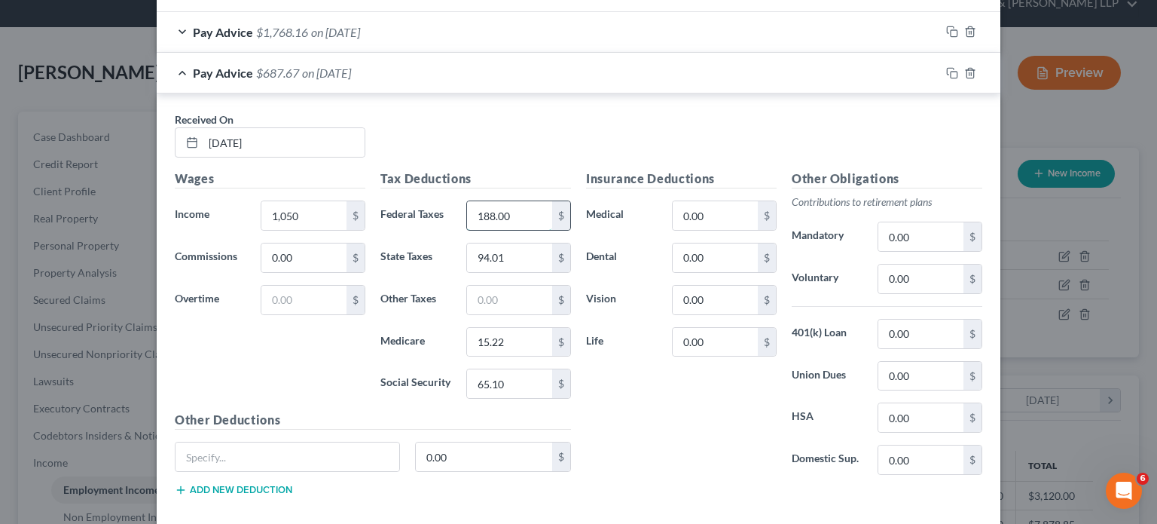
click at [518, 218] on input "188.00" at bounding box center [509, 215] width 85 height 29
type input "47.60"
click at [224, 362] on div "Wages Income * 1,050 $ Commissions 0.00 $ Overtime $" at bounding box center [270, 290] width 206 height 241
click at [500, 249] on input "94.01" at bounding box center [509, 257] width 85 height 29
type input "27.50"
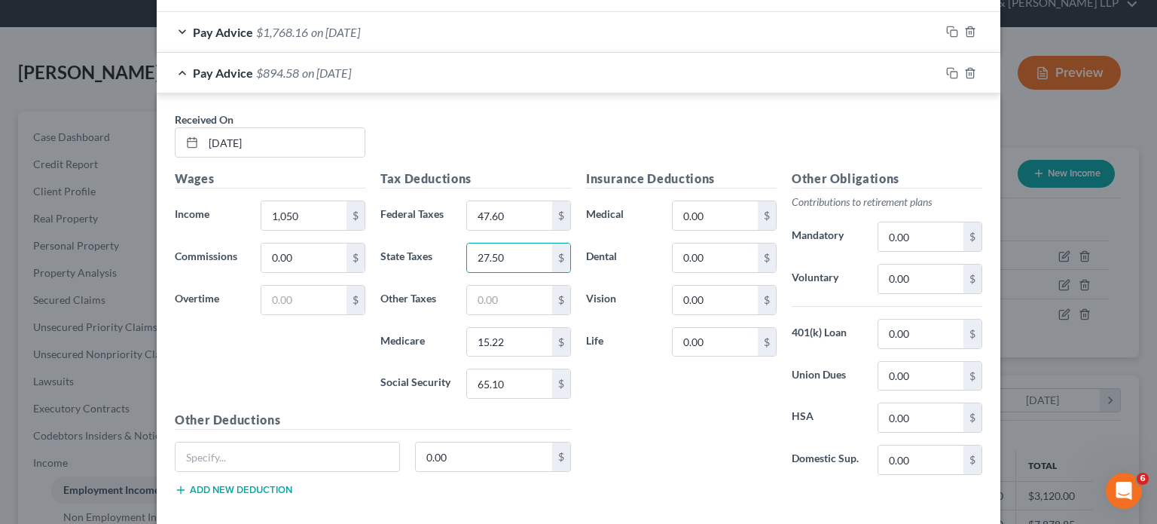
click at [310, 357] on div "Wages Income * 1,050 $ Commissions 0.00 $ Overtime $" at bounding box center [270, 290] width 206 height 241
click at [571, 65] on div "Pay Advice $894.58 on [DATE]" at bounding box center [549, 73] width 784 height 40
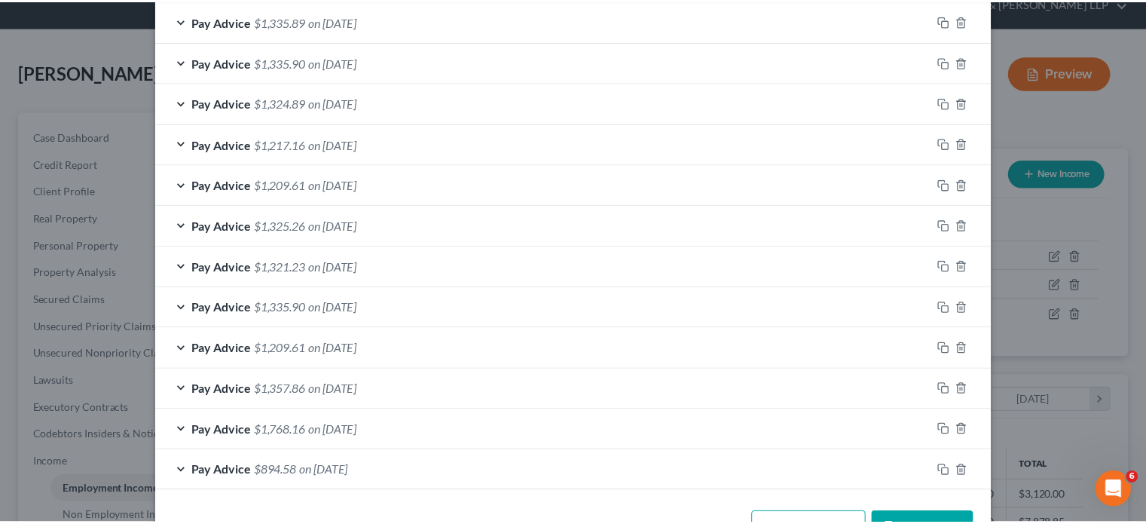
scroll to position [625, 0]
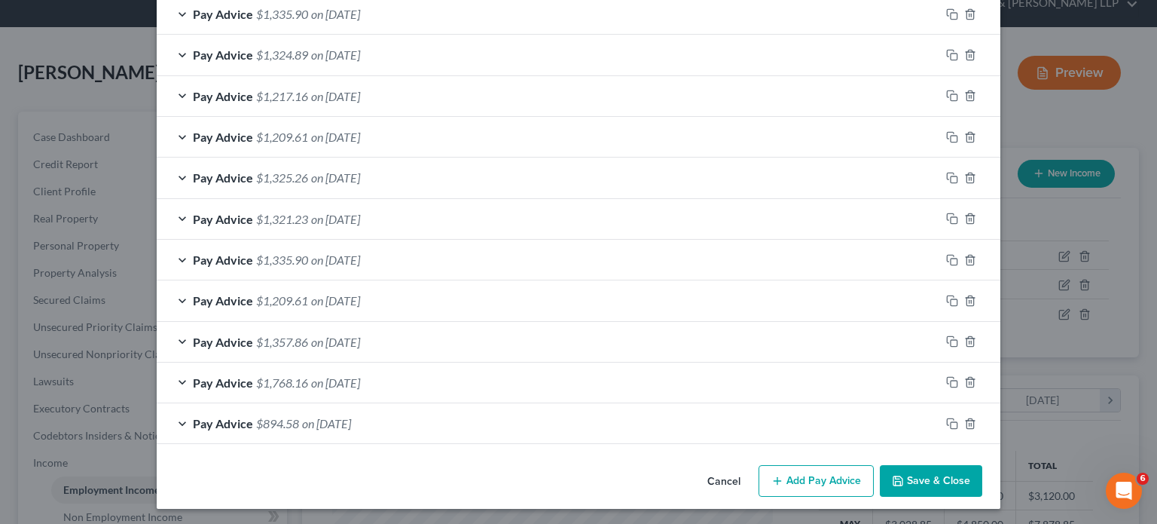
click at [949, 475] on button "Save & Close" at bounding box center [931, 481] width 102 height 32
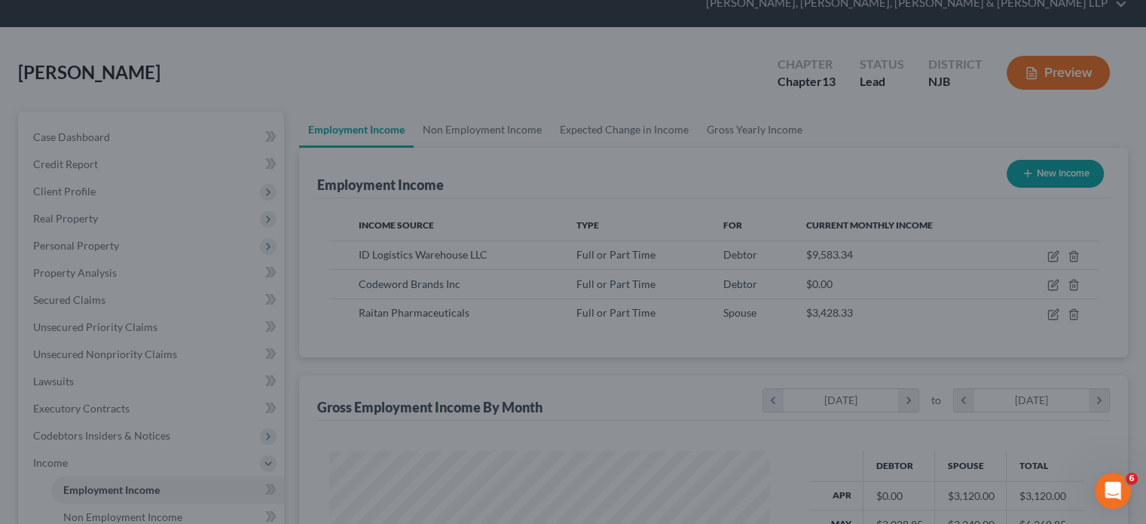
scroll to position [753281, 753084]
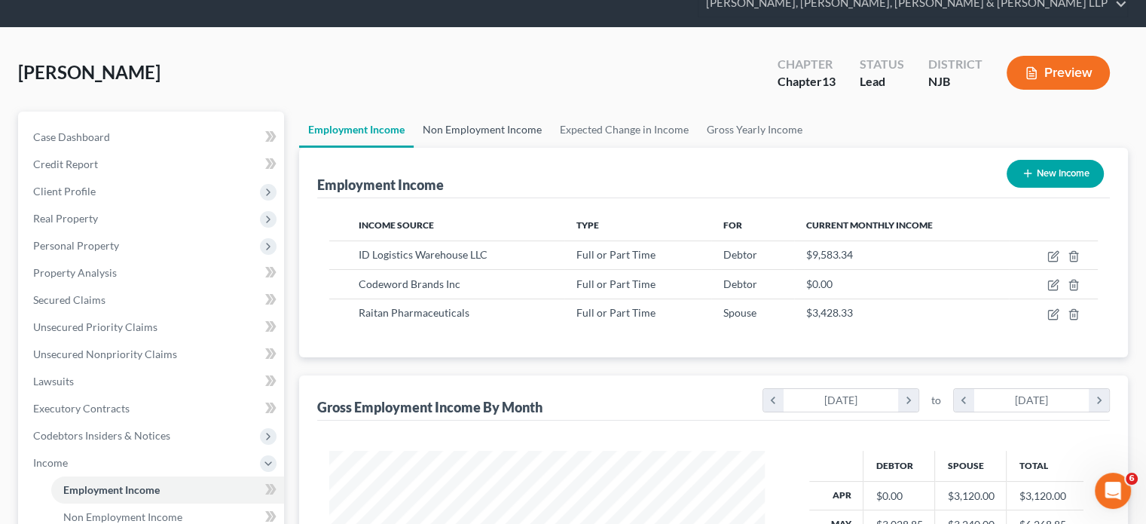
click at [479, 112] on link "Non Employment Income" at bounding box center [482, 130] width 137 height 36
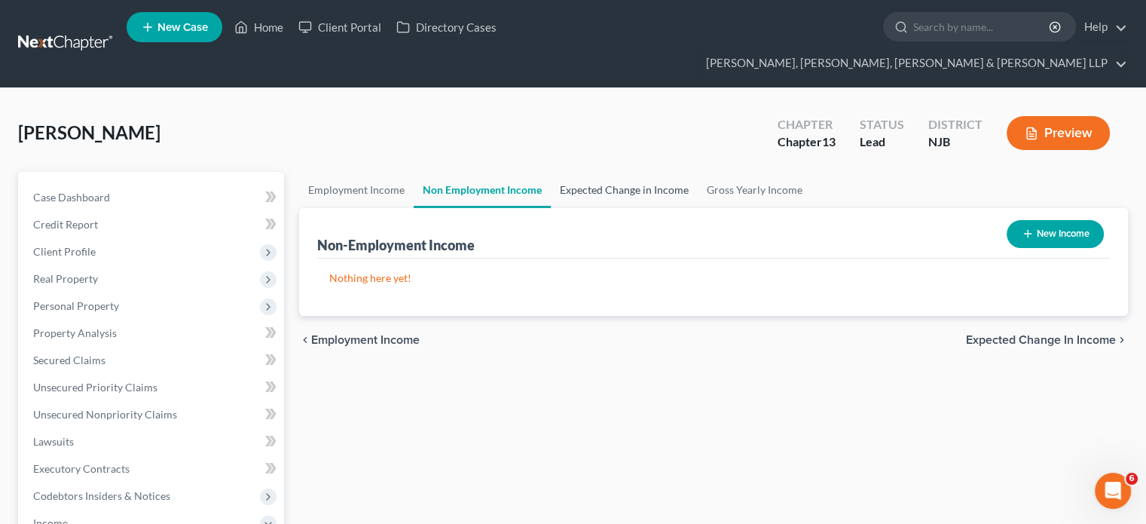
click at [598, 172] on link "Expected Change in Income" at bounding box center [624, 190] width 147 height 36
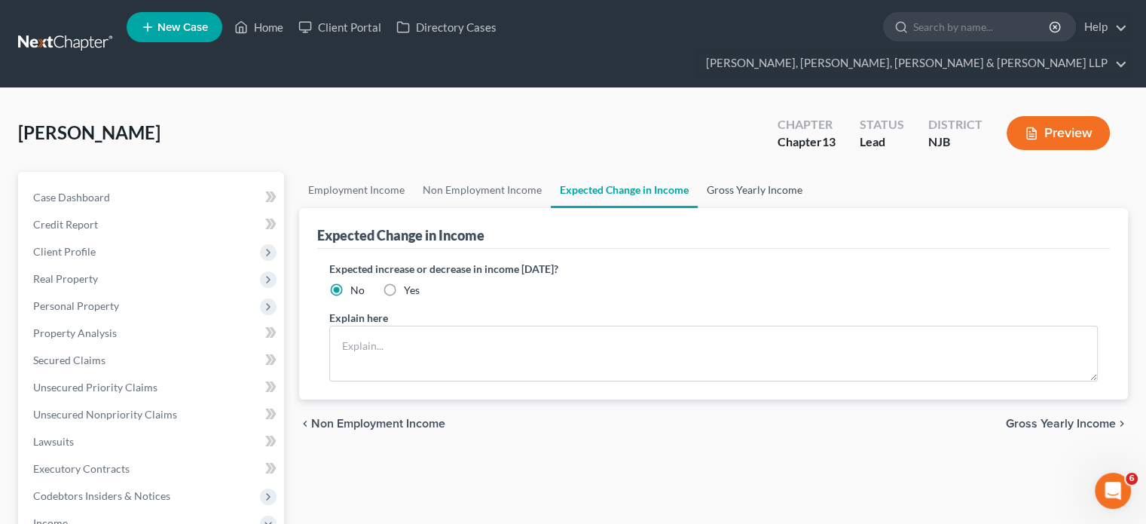
click at [726, 172] on link "Gross Yearly Income" at bounding box center [755, 190] width 114 height 36
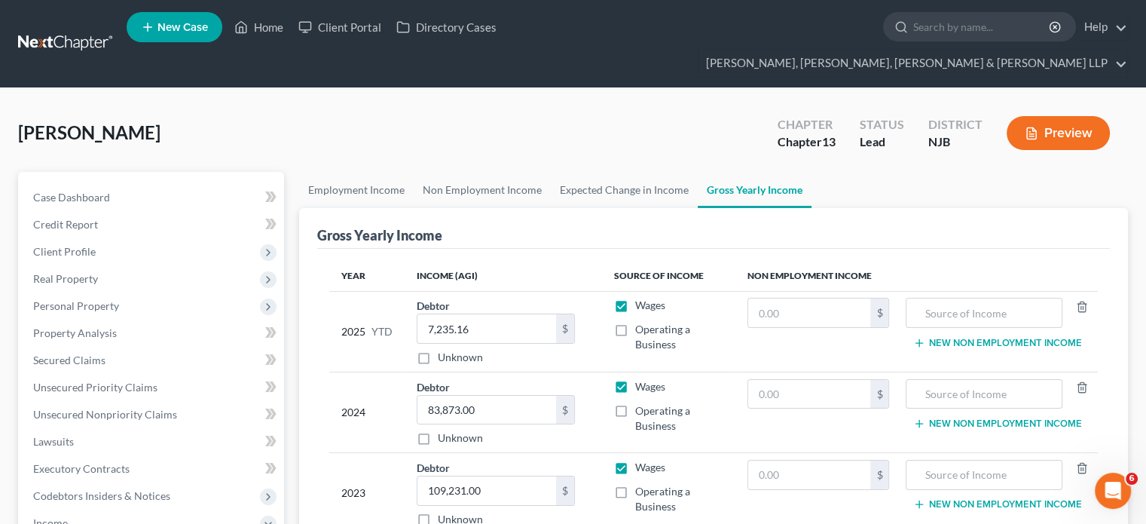
click at [918, 217] on div "Gross Yearly Income" at bounding box center [713, 228] width 793 height 41
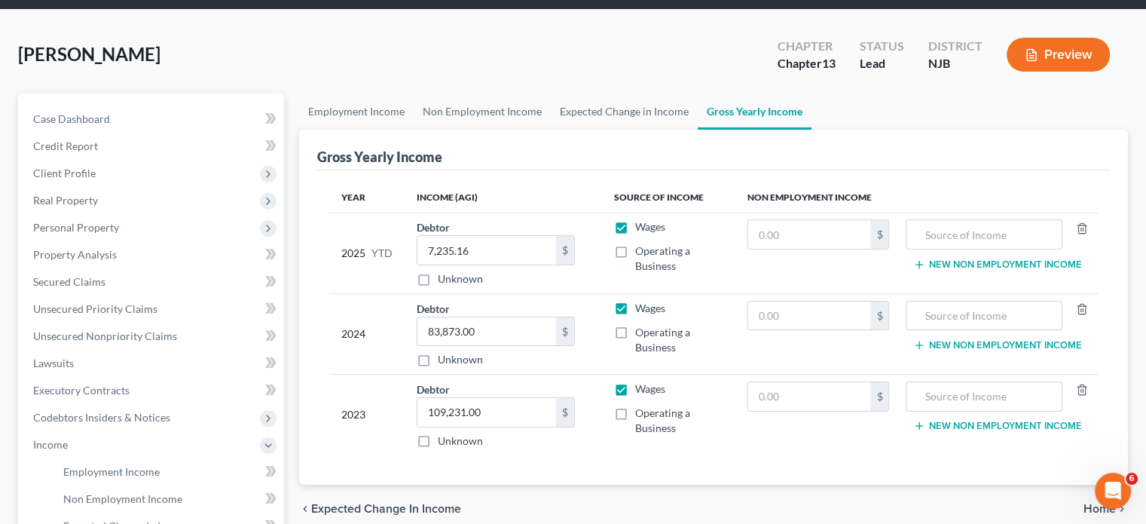
scroll to position [83, 0]
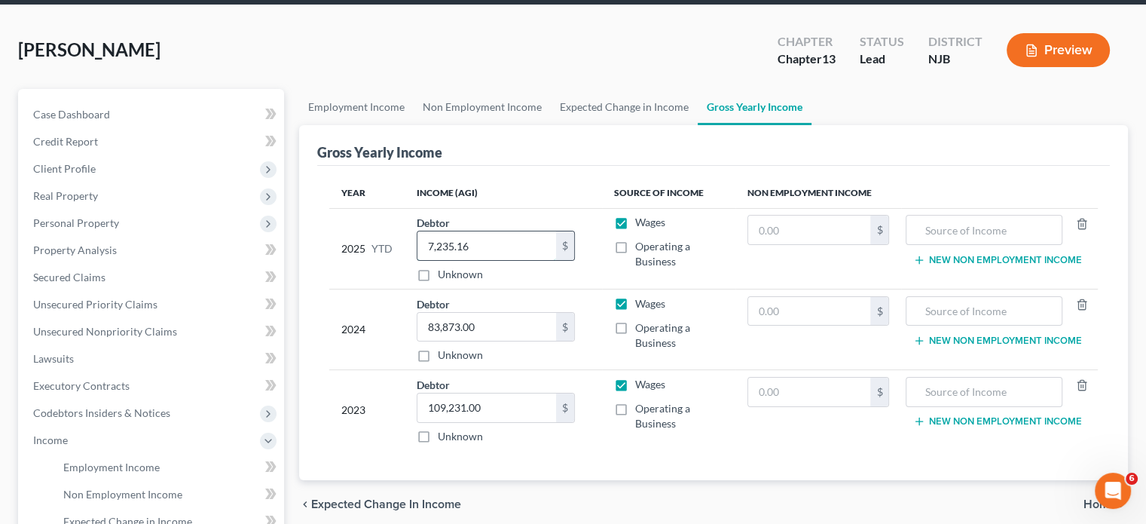
click at [499, 231] on input "7,235.16" at bounding box center [486, 245] width 139 height 29
click at [512, 231] on input "12,525.16" at bounding box center [486, 245] width 139 height 29
type input "12,525.01"
click at [591, 434] on div "Year Income (AGI) Source of Income Non Employment Income 2025 YTD Debtor 12,525…" at bounding box center [713, 323] width 793 height 315
click at [1087, 498] on span "Home" at bounding box center [1100, 504] width 32 height 12
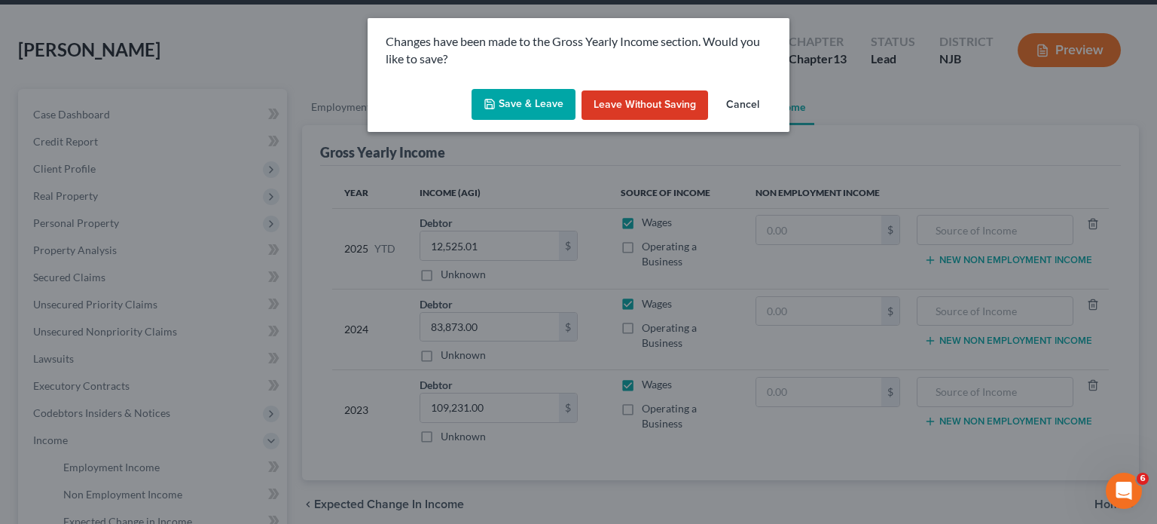
click at [518, 105] on button "Save & Leave" at bounding box center [524, 105] width 104 height 32
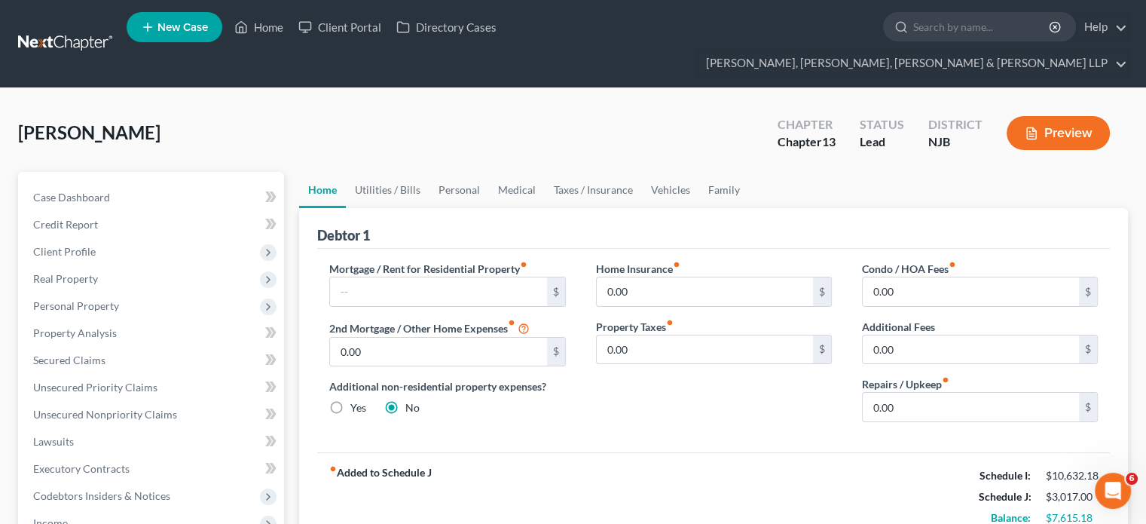
click at [301, 122] on div "[PERSON_NAME] Upgraded Chapter Chapter 13 Status Lead District NJB Preview" at bounding box center [573, 139] width 1110 height 66
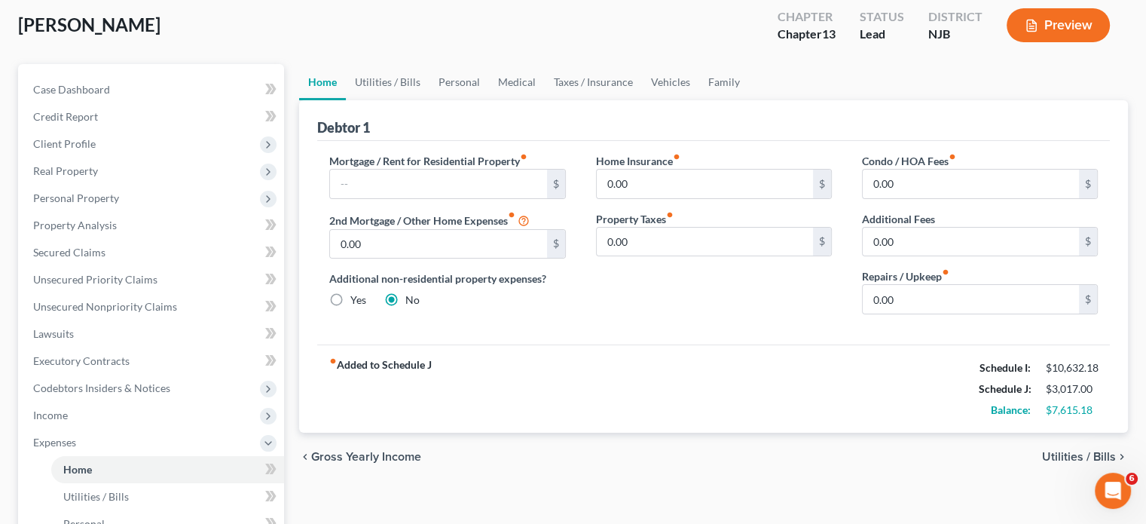
scroll to position [121, 0]
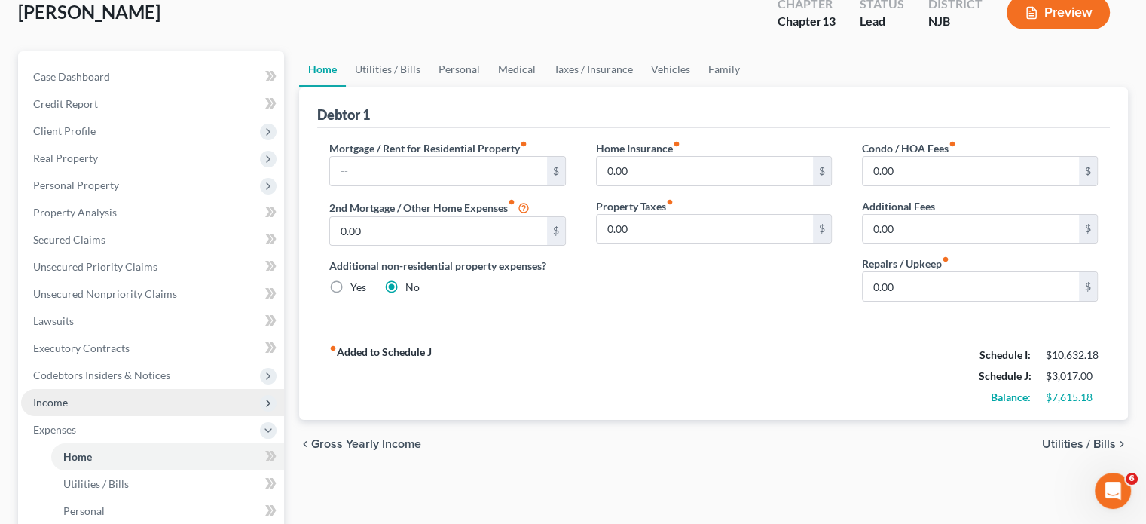
click at [81, 389] on span "Income" at bounding box center [152, 402] width 263 height 27
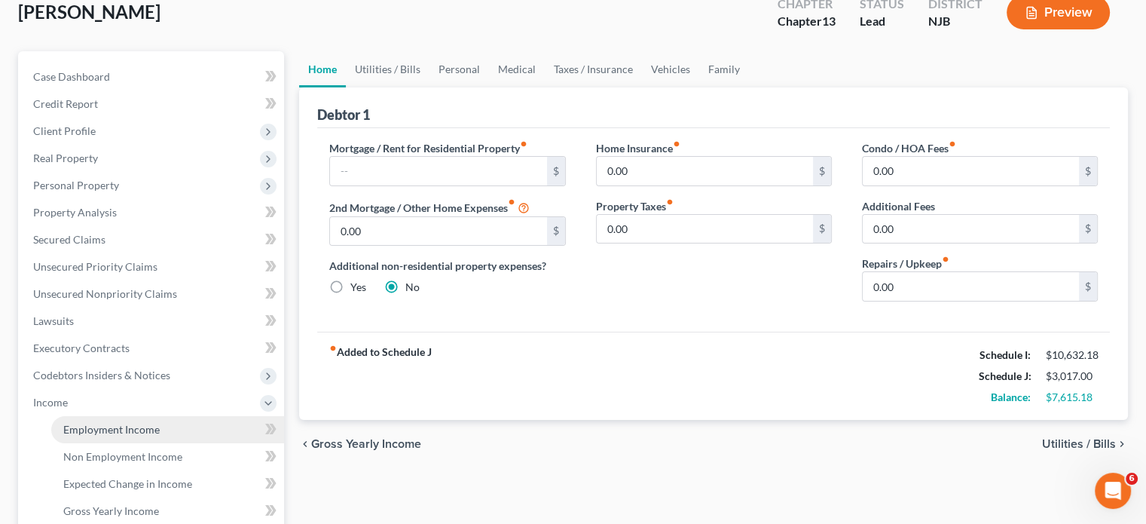
click at [97, 423] on span "Employment Income" at bounding box center [111, 429] width 96 height 13
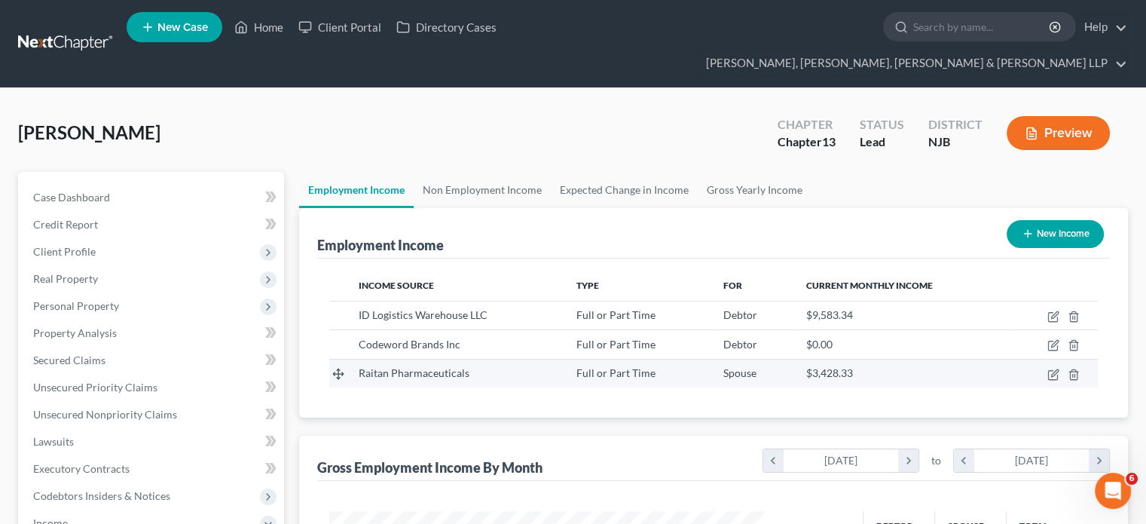
scroll to position [268, 465]
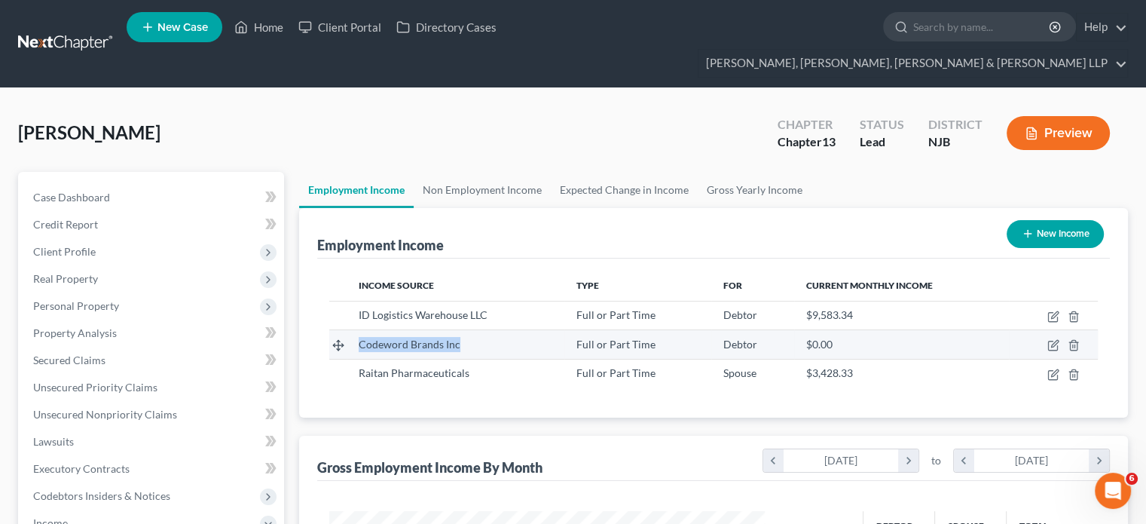
drag, startPoint x: 475, startPoint y: 316, endPoint x: 360, endPoint y: 315, distance: 114.5
click at [360, 337] on div "Codeword Brands Inc" at bounding box center [456, 344] width 194 height 15
copy span "Codeword Brands Inc"
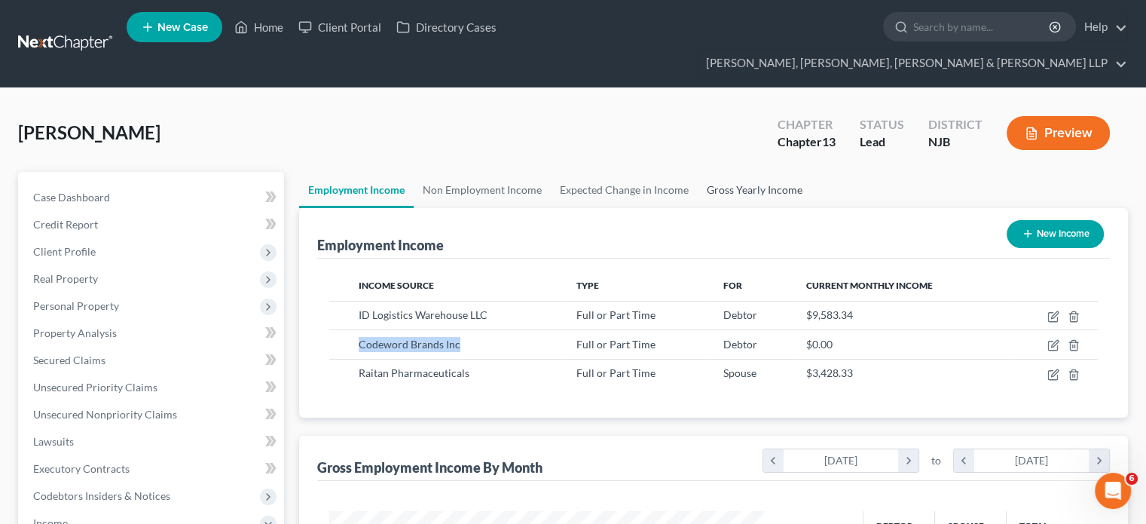
click at [744, 172] on link "Gross Yearly Income" at bounding box center [755, 190] width 114 height 36
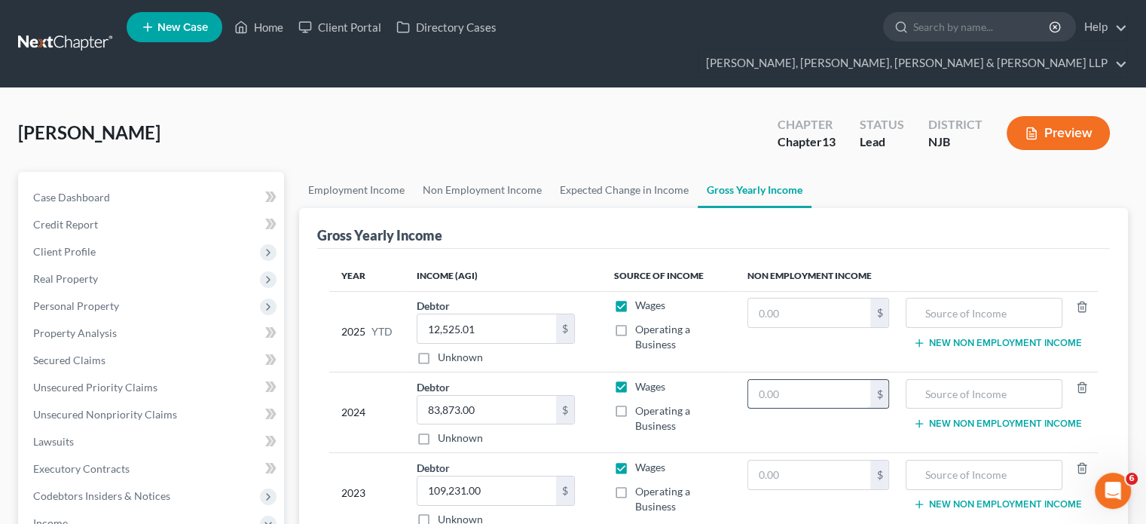
click at [814, 380] on input "text" at bounding box center [809, 394] width 123 height 29
type input "6,832"
click at [946, 380] on input "text" at bounding box center [983, 394] width 139 height 29
type input "Unemployment"
click at [582, 208] on div "Gross Yearly Income" at bounding box center [713, 228] width 793 height 41
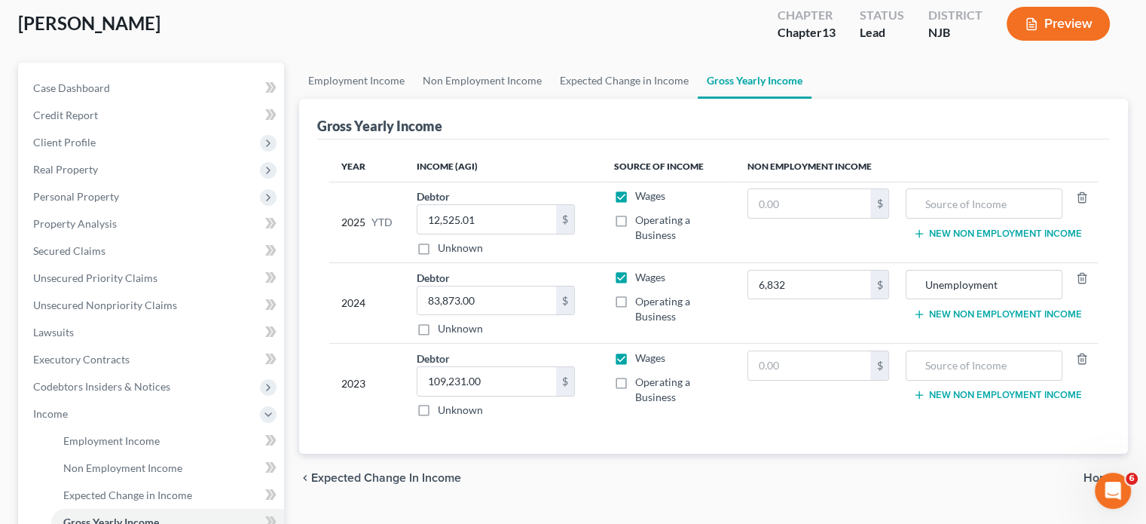
scroll to position [121, 0]
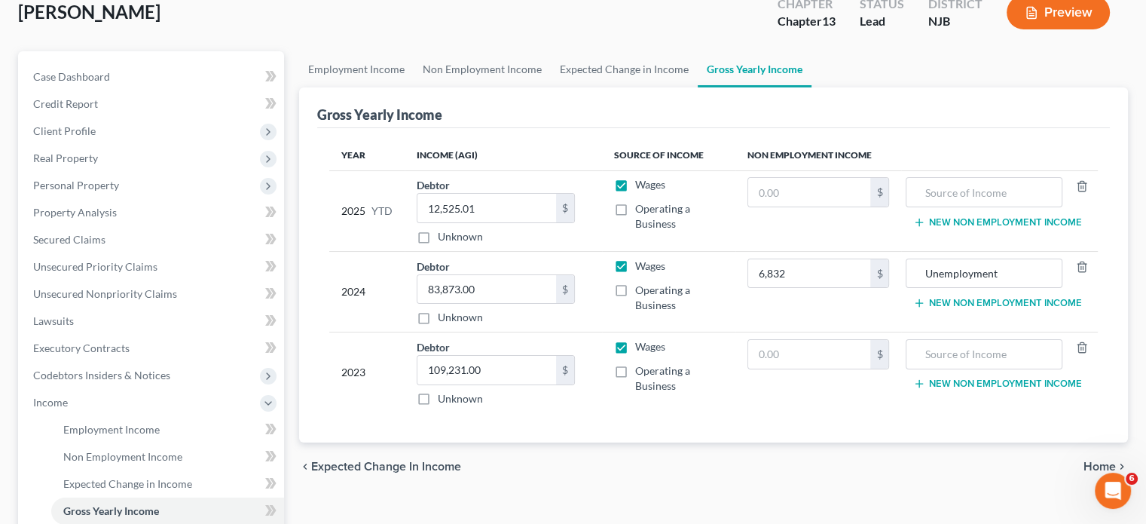
click at [1091, 460] on span "Home" at bounding box center [1100, 466] width 32 height 12
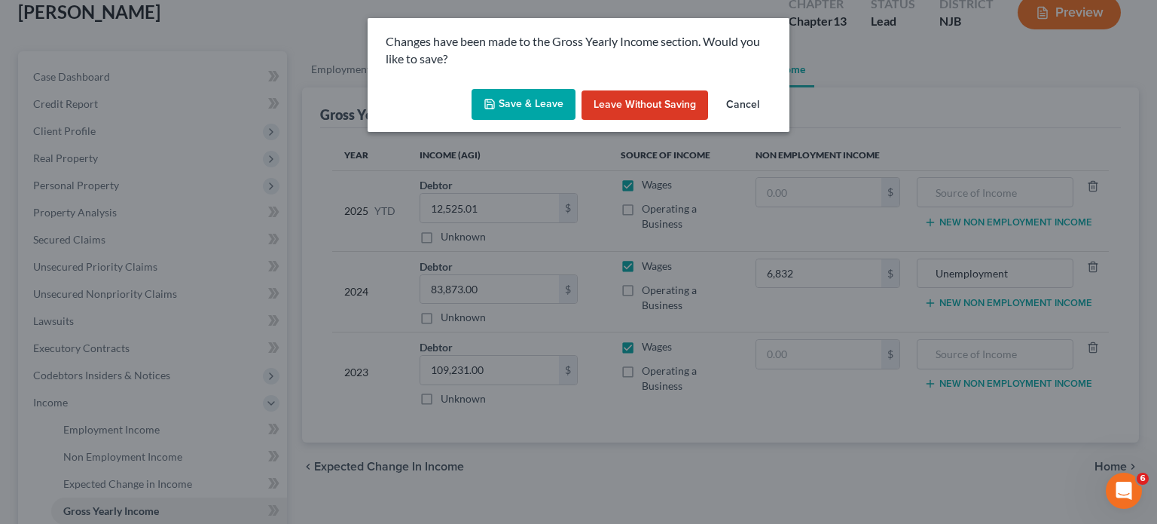
click at [528, 105] on button "Save & Leave" at bounding box center [524, 105] width 104 height 32
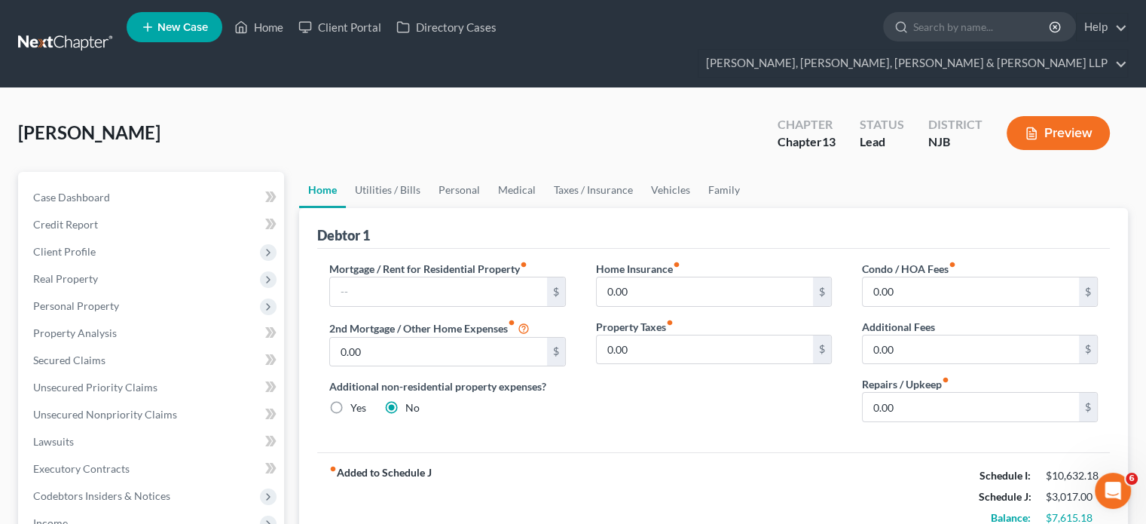
click at [430, 128] on div "[PERSON_NAME] Upgraded Chapter Chapter 13 Status Lead District NJB Preview" at bounding box center [573, 139] width 1110 height 66
click at [395, 172] on link "Utilities / Bills" at bounding box center [388, 190] width 84 height 36
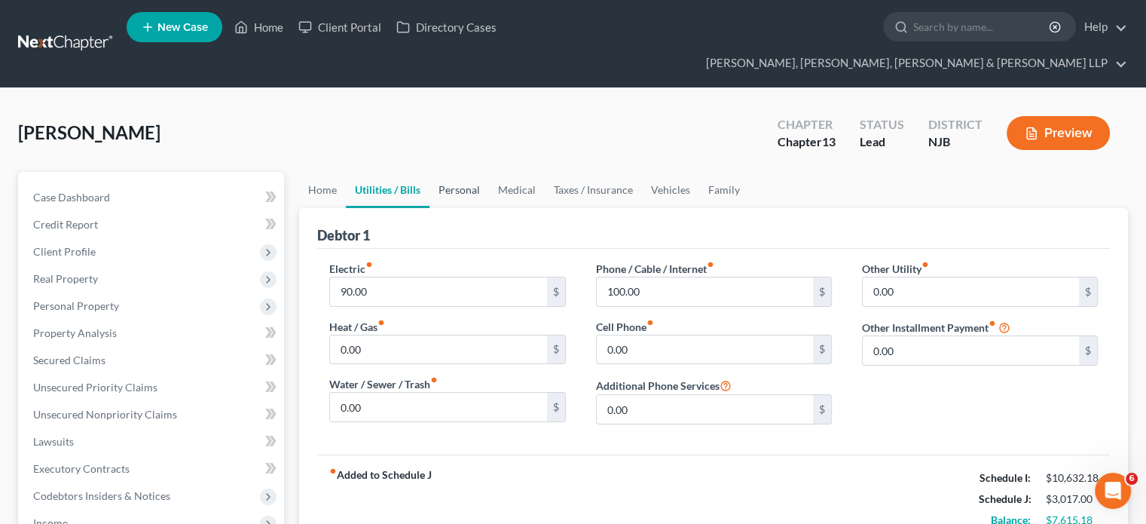
click at [458, 172] on link "Personal" at bounding box center [460, 190] width 60 height 36
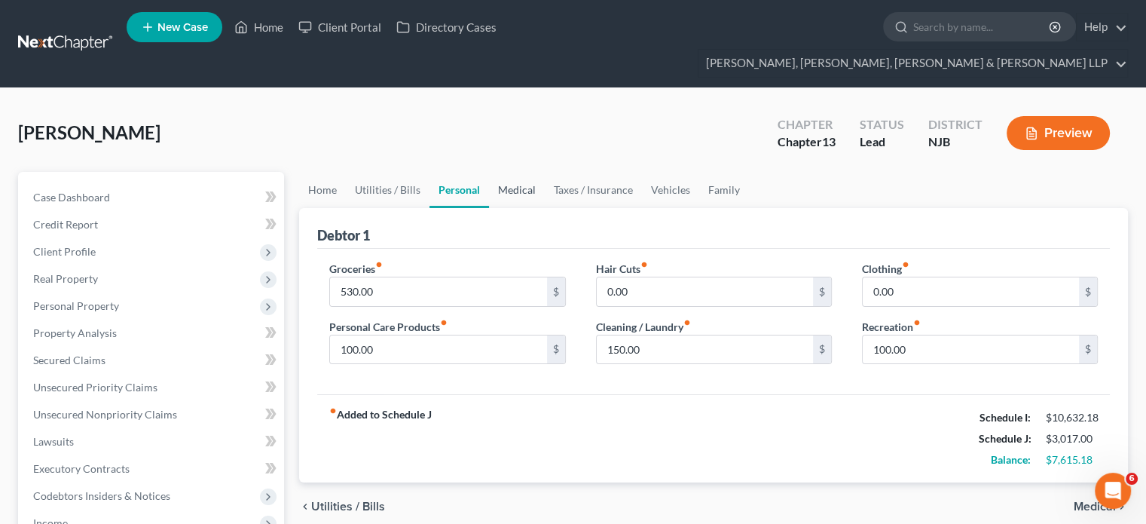
click at [524, 172] on link "Medical" at bounding box center [517, 190] width 56 height 36
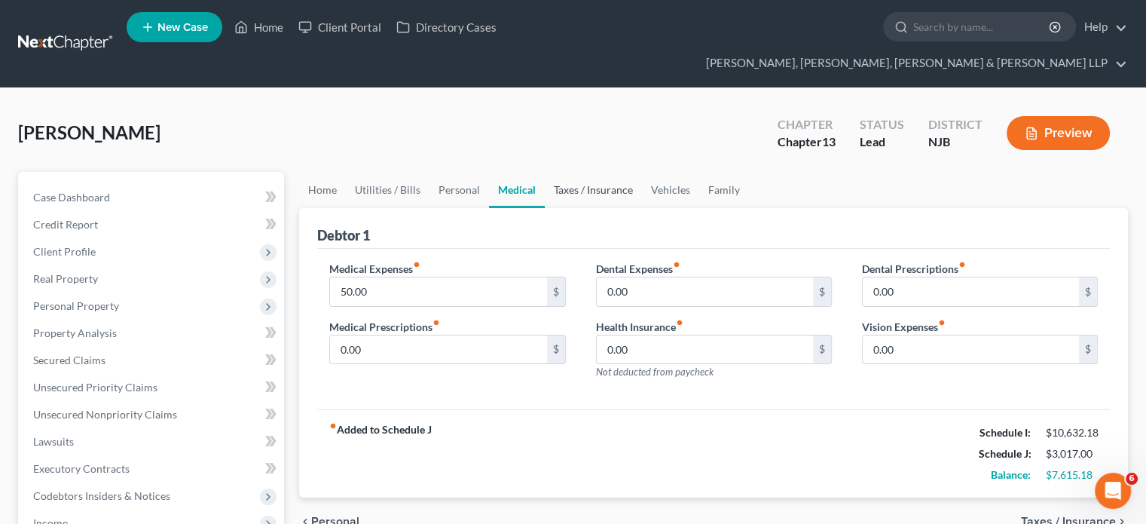
click at [573, 172] on link "Taxes / Insurance" at bounding box center [593, 190] width 97 height 36
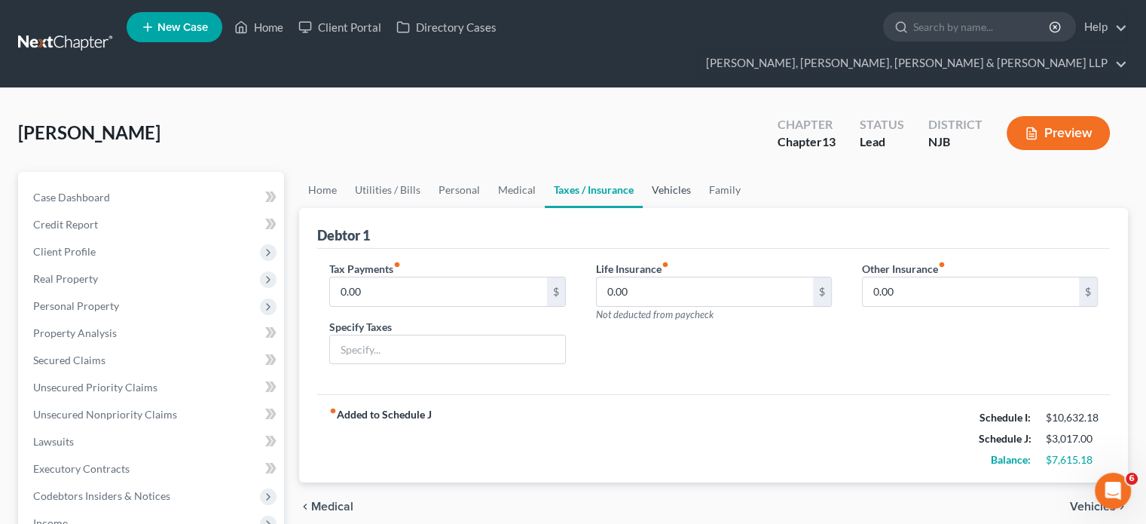
click at [663, 172] on link "Vehicles" at bounding box center [671, 190] width 57 height 36
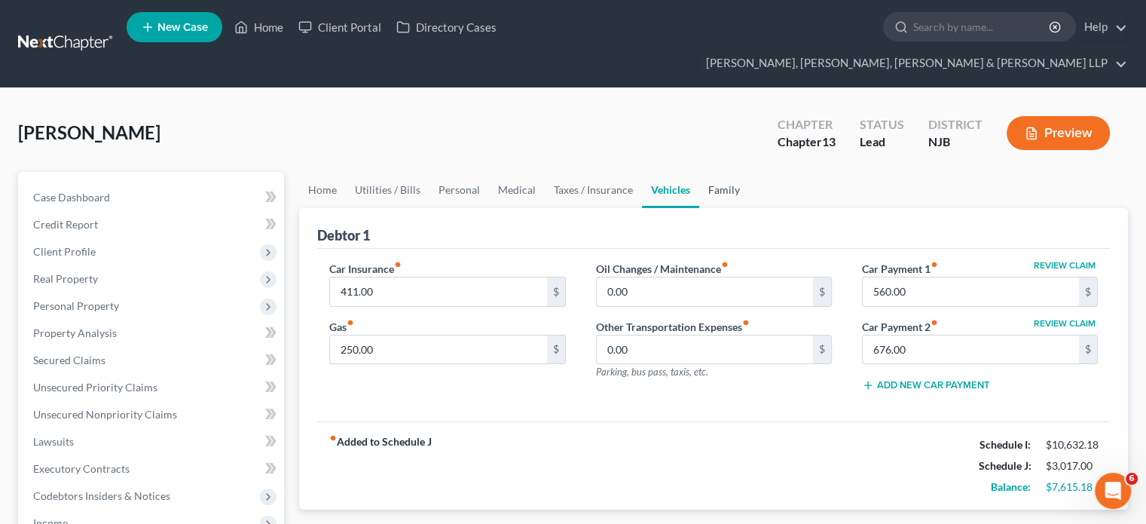
click at [712, 172] on link "Family" at bounding box center [724, 190] width 50 height 36
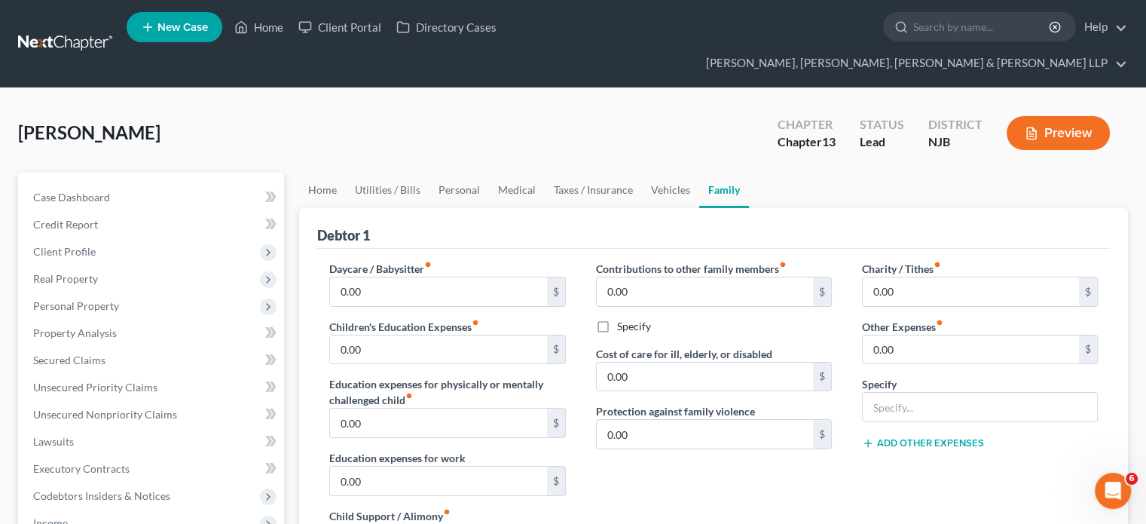
click at [663, 133] on div "[PERSON_NAME] Upgraded Chapter Chapter 13 Status Lead District NJB Preview" at bounding box center [573, 139] width 1110 height 66
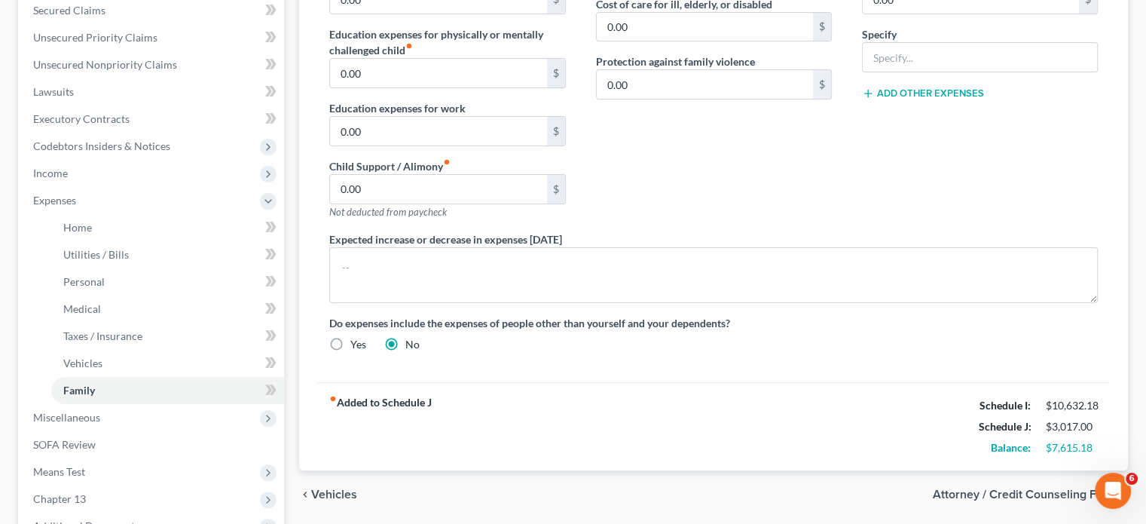
scroll to position [362, 0]
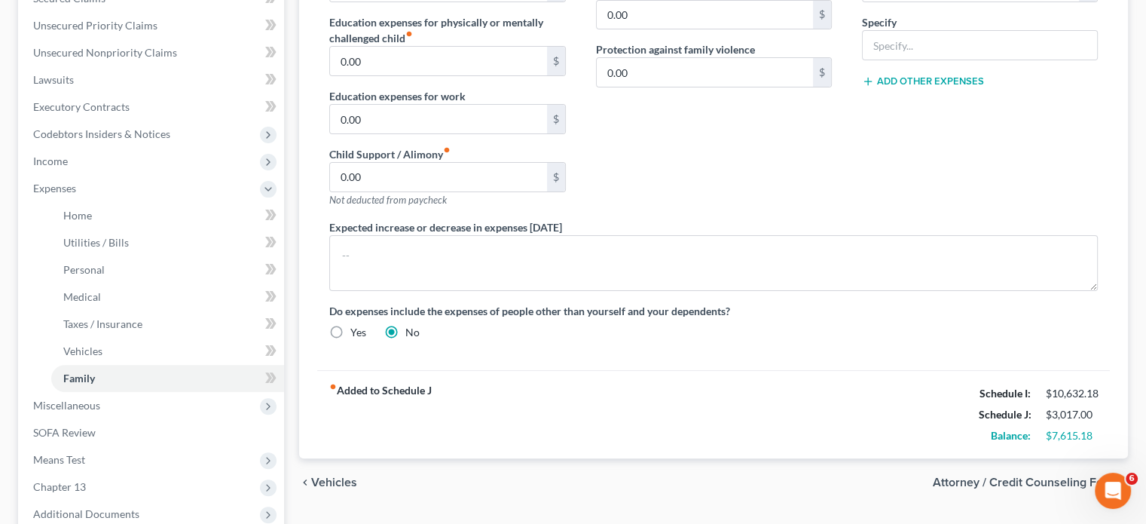
click at [948, 476] on span "Attorney / Credit Counseling Fees" at bounding box center [1024, 482] width 183 height 12
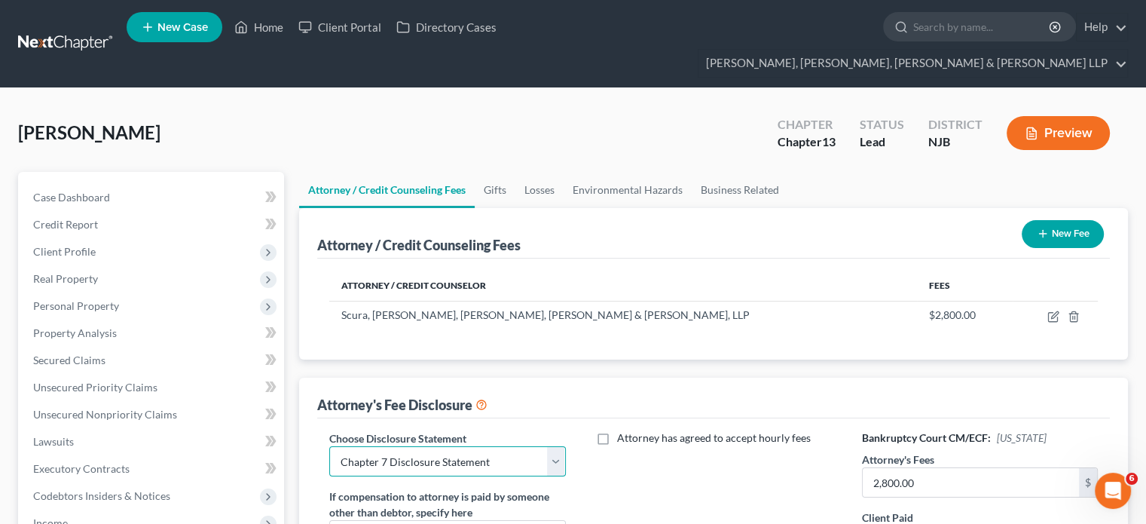
click at [483, 446] on select "Select Chapter 13 Disclosure Statement Chapter 7 Disclosure Statement" at bounding box center [447, 461] width 236 height 30
select select "0"
click at [329, 446] on select "Select Chapter 13 Disclosure Statement Chapter 7 Disclosure Statement" at bounding box center [447, 461] width 236 height 30
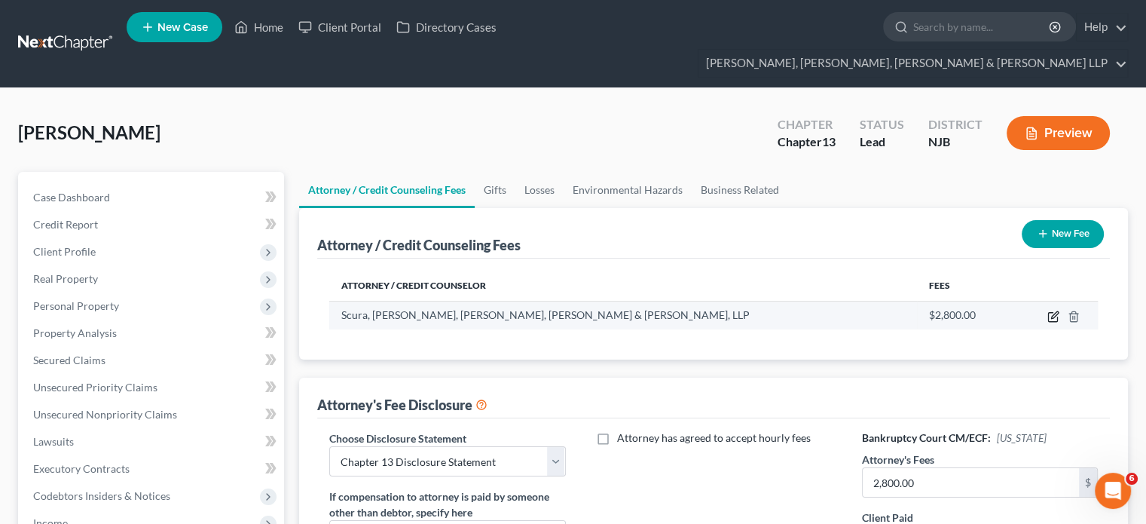
click at [1057, 310] on icon "button" at bounding box center [1053, 316] width 12 height 12
select select "33"
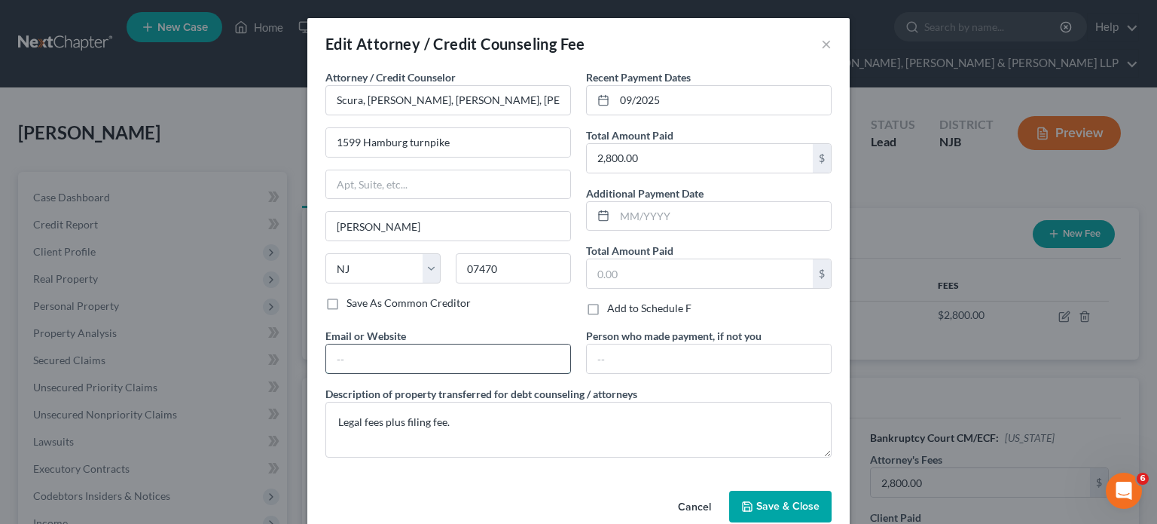
click at [501, 353] on input "text" at bounding box center [448, 358] width 244 height 29
type input "[EMAIL_ADDRESS][DOMAIN_NAME]"
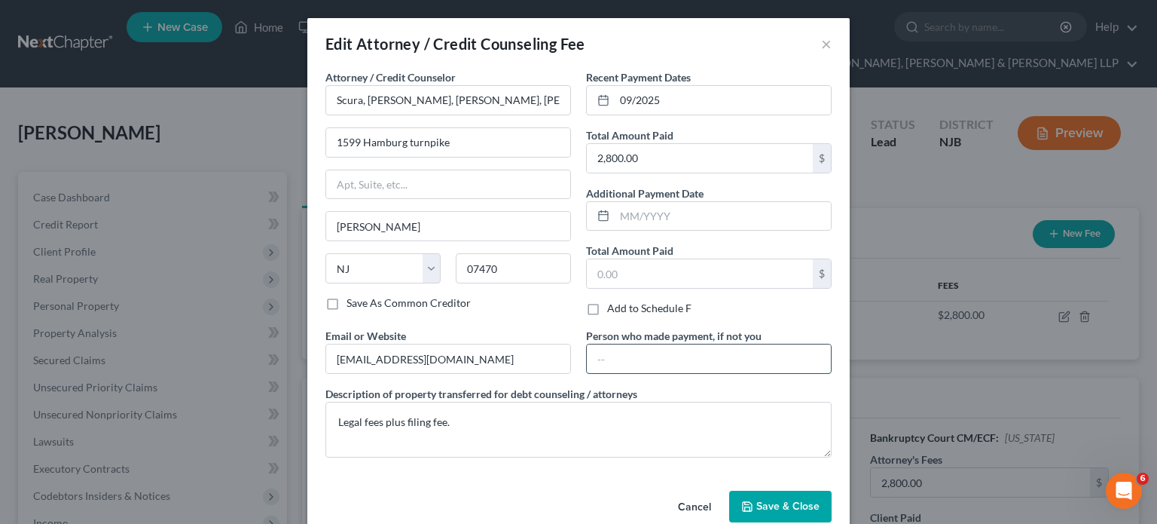
click at [600, 360] on input "text" at bounding box center [709, 358] width 244 height 29
type input "Debtor"
click at [756, 497] on button "Save & Close" at bounding box center [780, 507] width 102 height 32
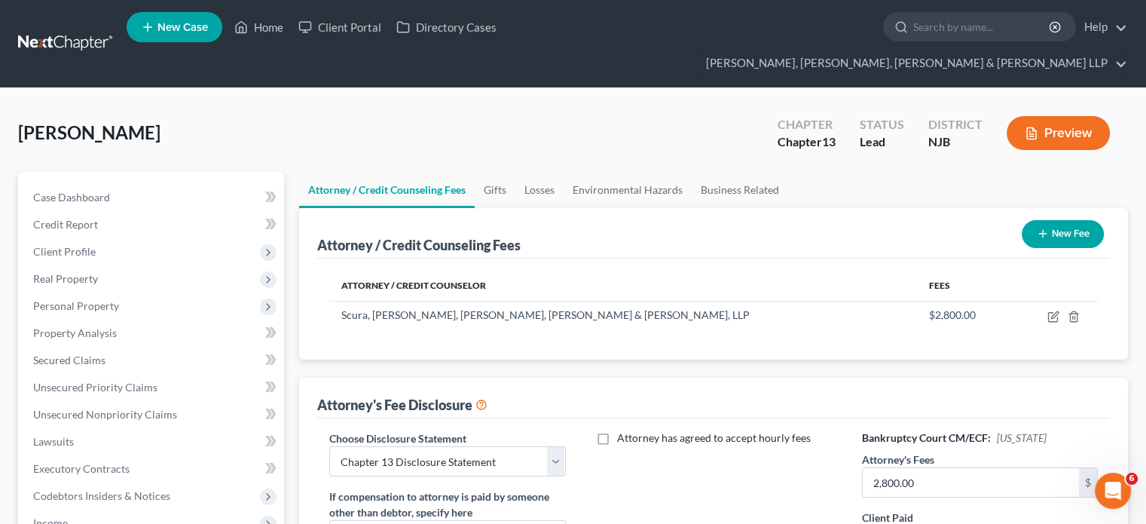
click at [742, 378] on div "Attorney's Fee Disclosure" at bounding box center [713, 398] width 793 height 41
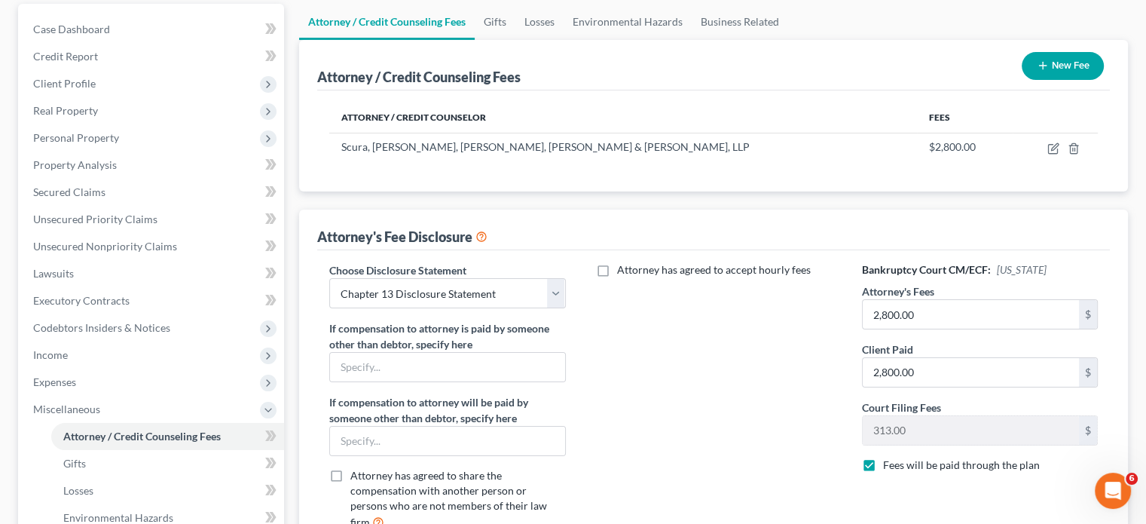
scroll to position [181, 0]
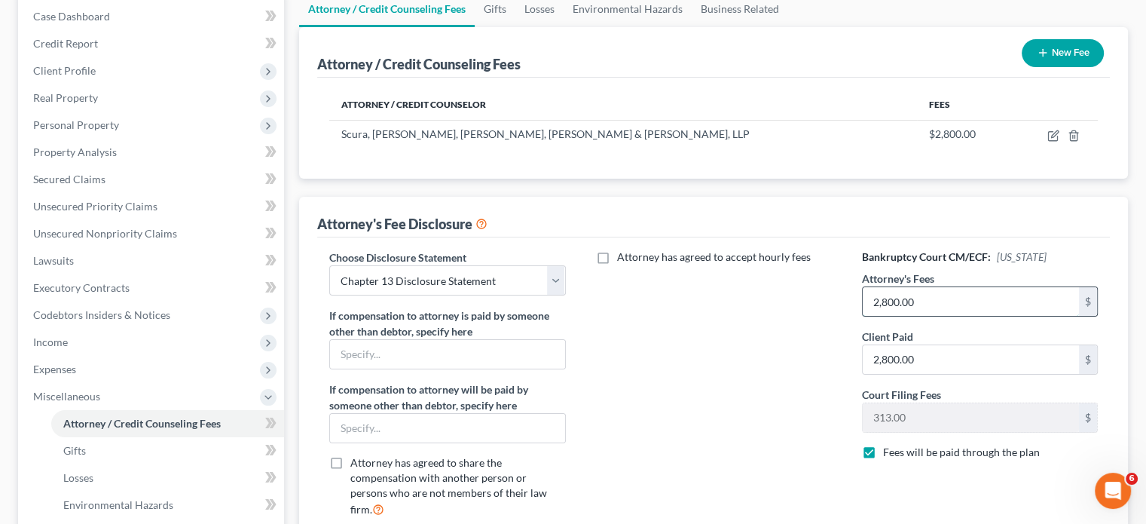
click at [925, 287] on input "2,800.00" at bounding box center [971, 301] width 216 height 29
type input "6,500"
click at [617, 249] on label "Attorney has agreed to accept hourly fees" at bounding box center [714, 256] width 194 height 15
click at [623, 249] on input "Attorney has agreed to accept hourly fees" at bounding box center [628, 254] width 10 height 10
checkbox input "true"
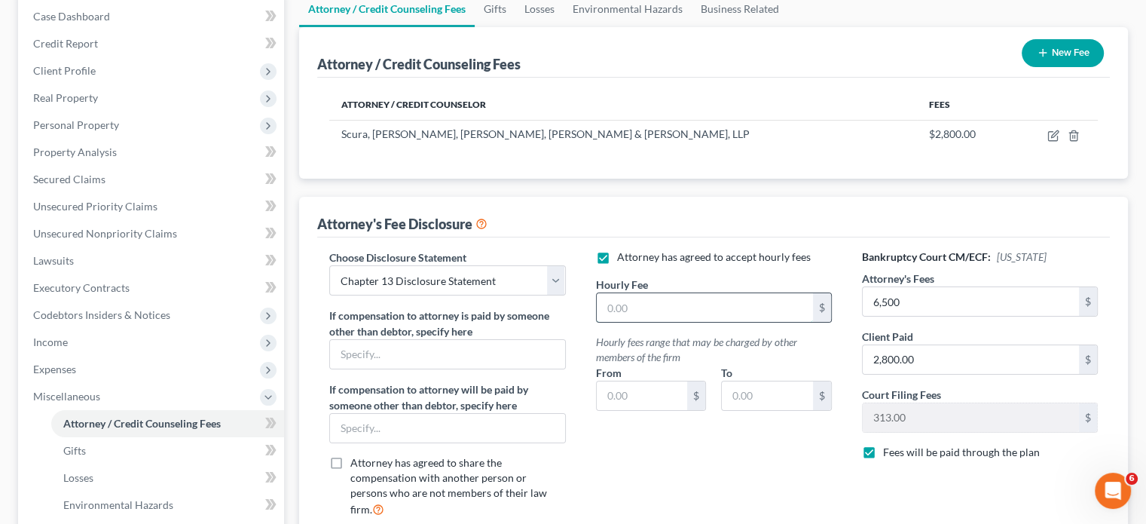
click at [632, 293] on input "text" at bounding box center [705, 307] width 216 height 29
type input "525"
click at [645, 381] on input "text" at bounding box center [642, 395] width 91 height 29
type input "195"
click at [735, 381] on input "text" at bounding box center [767, 395] width 91 height 29
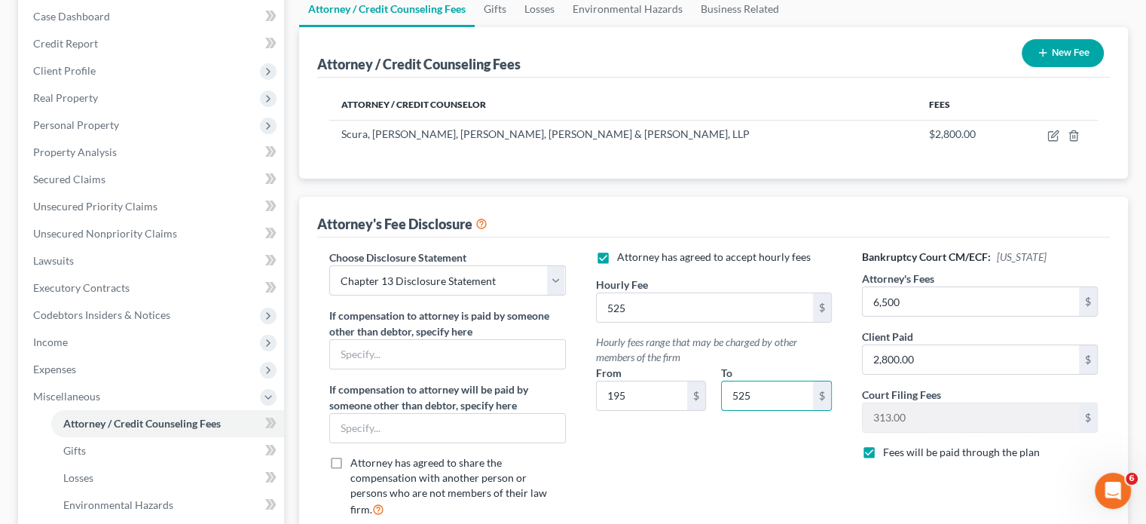
type input "525"
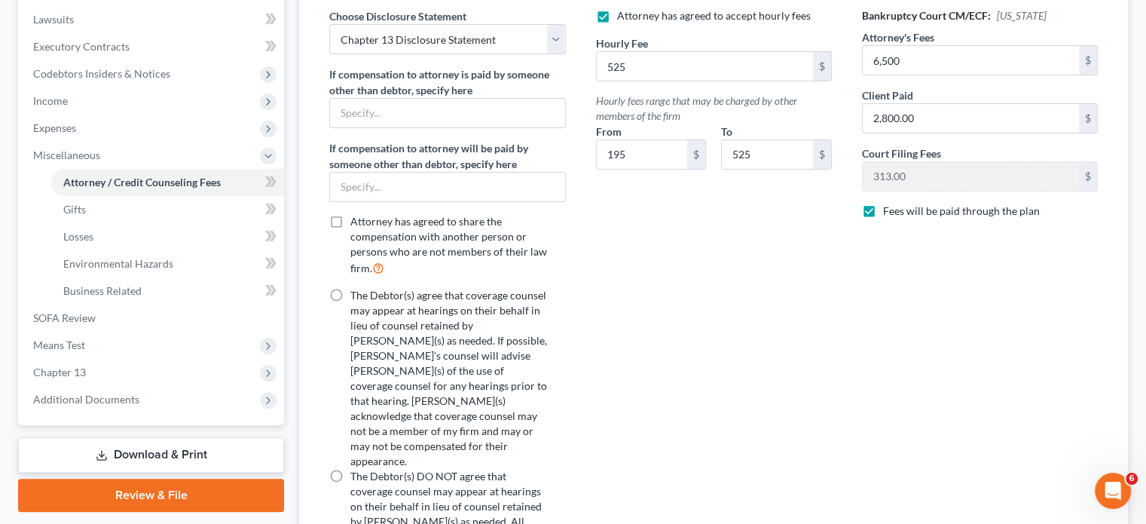
scroll to position [452, 0]
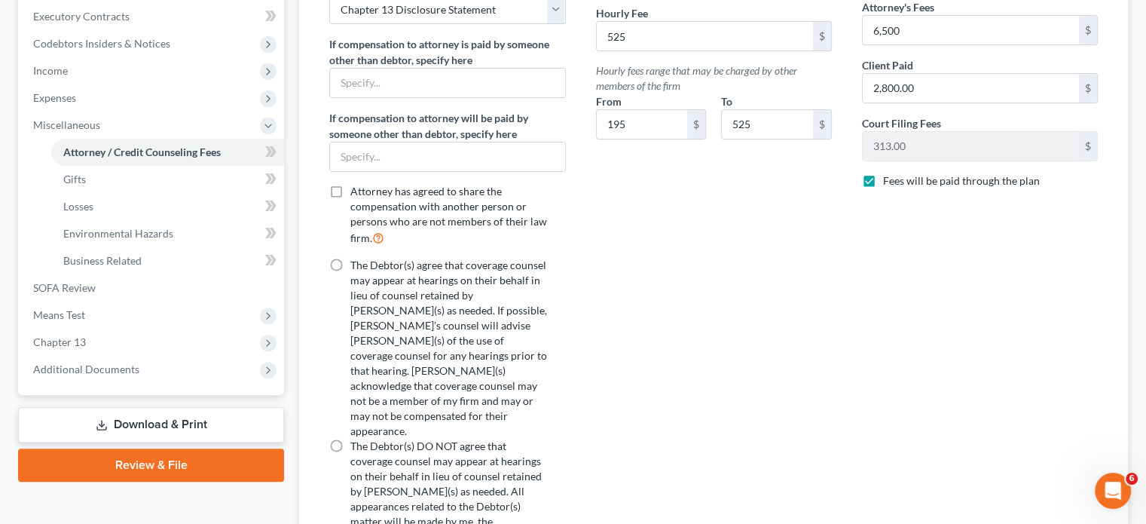
click at [350, 258] on label "The Debtor(s) agree that coverage counsel may appear at hearings on their behal…" at bounding box center [448, 348] width 197 height 181
click at [356, 258] on input "The Debtor(s) agree that coverage counsel may appear at hearings on their behal…" at bounding box center [361, 263] width 10 height 10
radio input "true"
click at [549, 328] on div "The Debtor(s) agree that coverage counsel may appear at hearings on their behal…" at bounding box center [447, 408] width 236 height 301
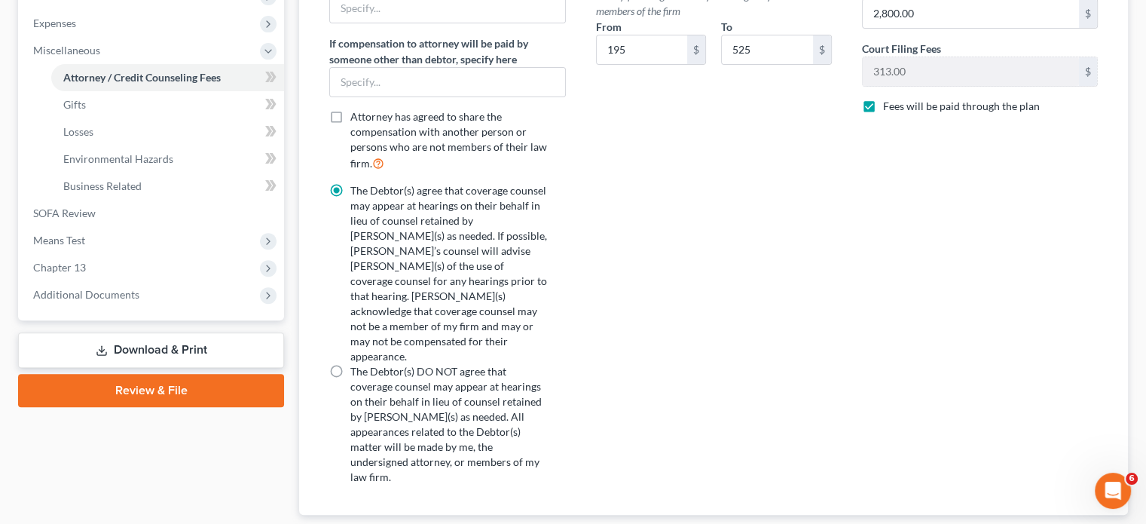
scroll to position [534, 0]
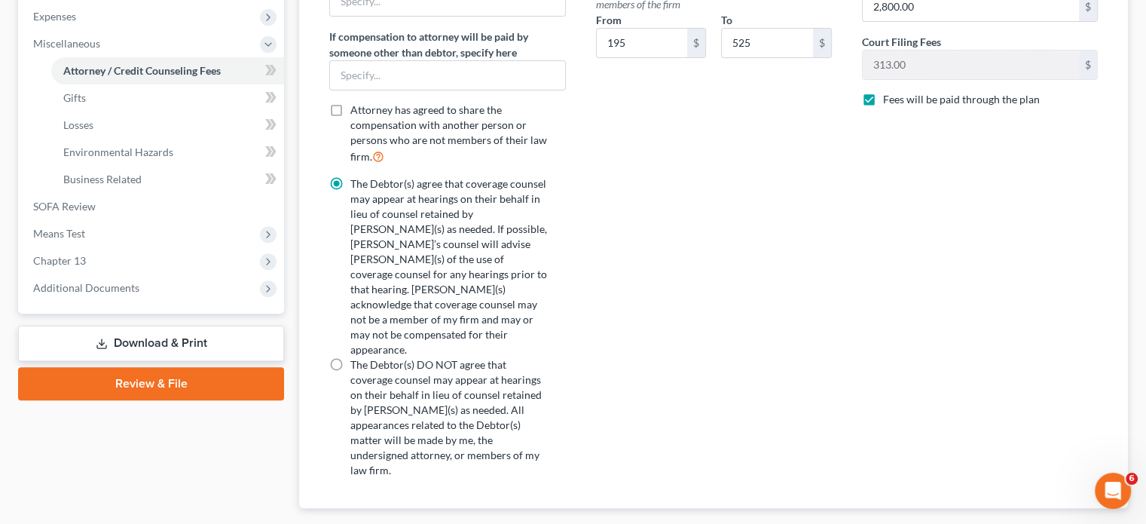
click at [1099, 523] on span "Gifts" at bounding box center [1103, 532] width 25 height 12
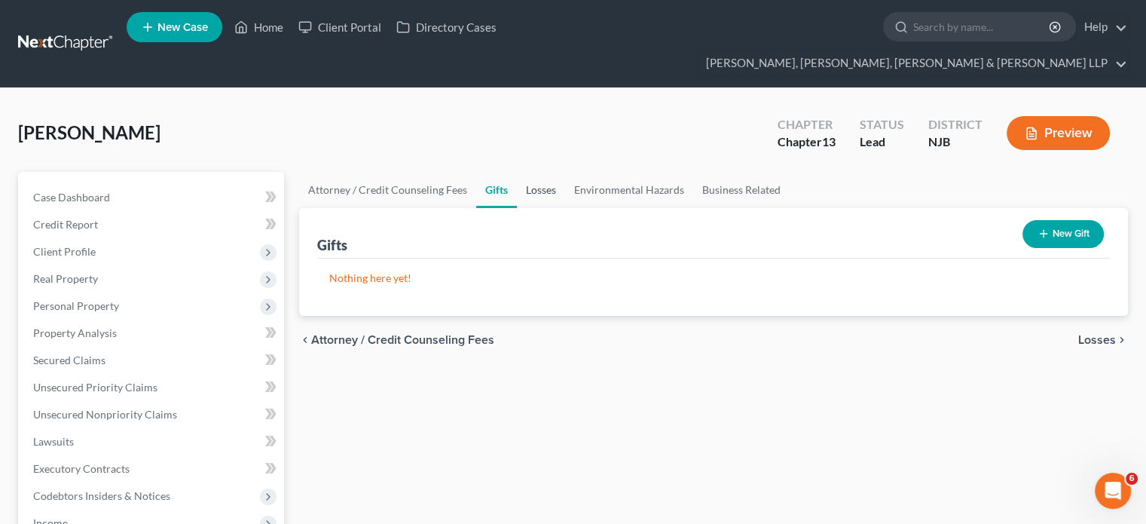
click at [549, 172] on link "Losses" at bounding box center [541, 190] width 48 height 36
click at [603, 172] on link "Environmental Hazards" at bounding box center [629, 190] width 128 height 36
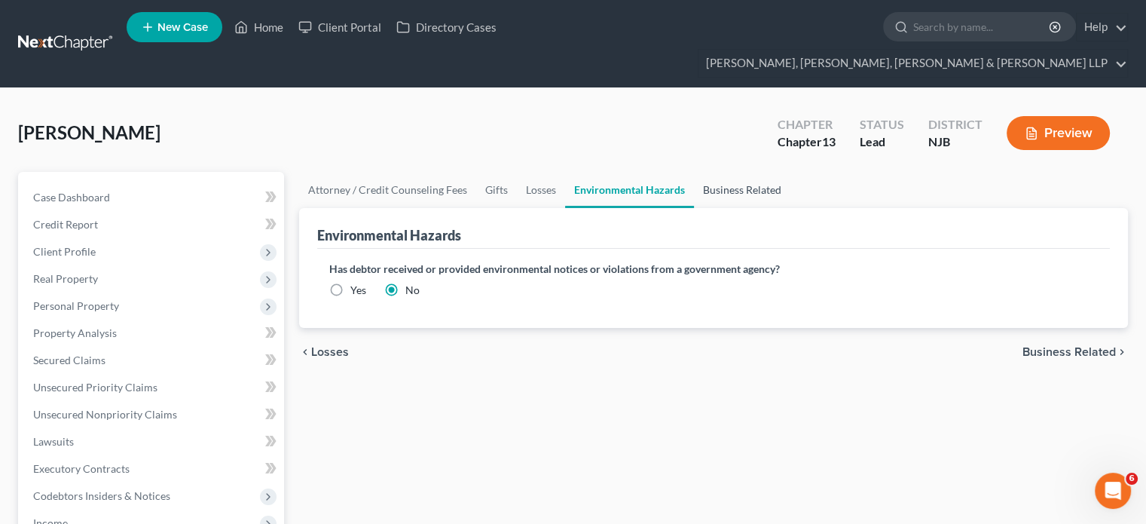
click at [733, 172] on link "Business Related" at bounding box center [742, 190] width 96 height 36
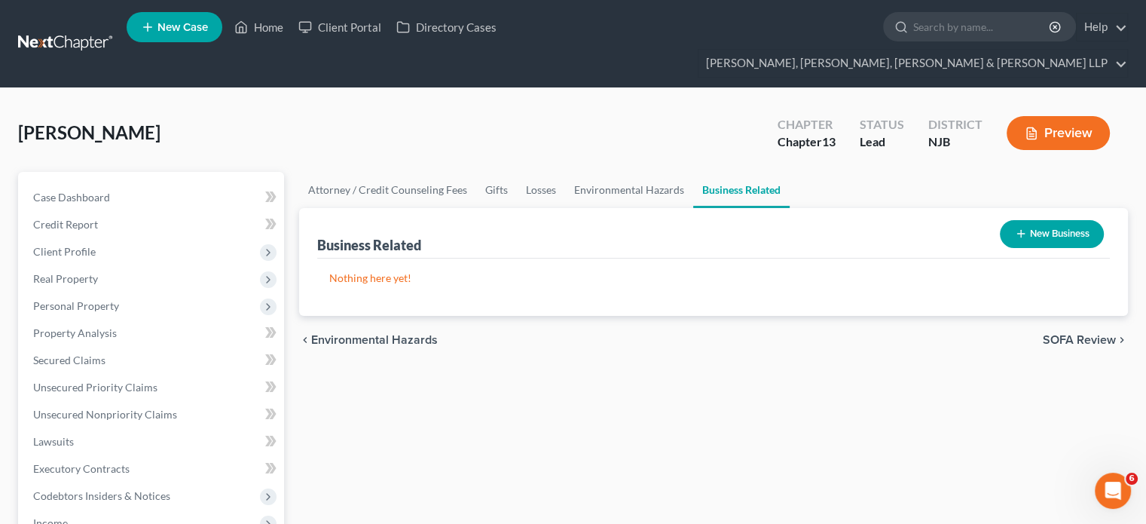
click at [1053, 334] on span "SOFA Review" at bounding box center [1079, 340] width 73 height 12
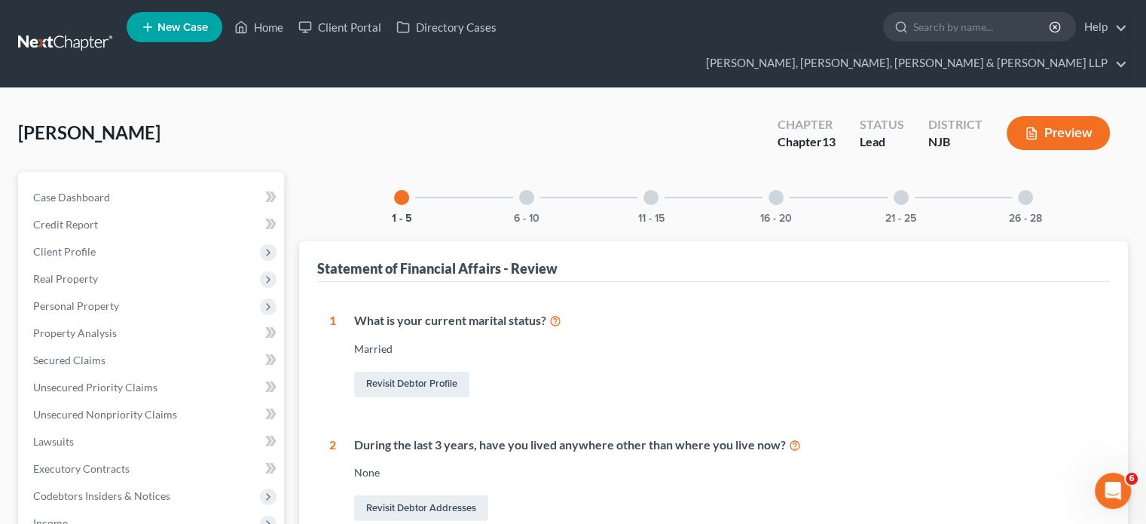
click at [1053, 341] on div "Married" at bounding box center [726, 348] width 744 height 15
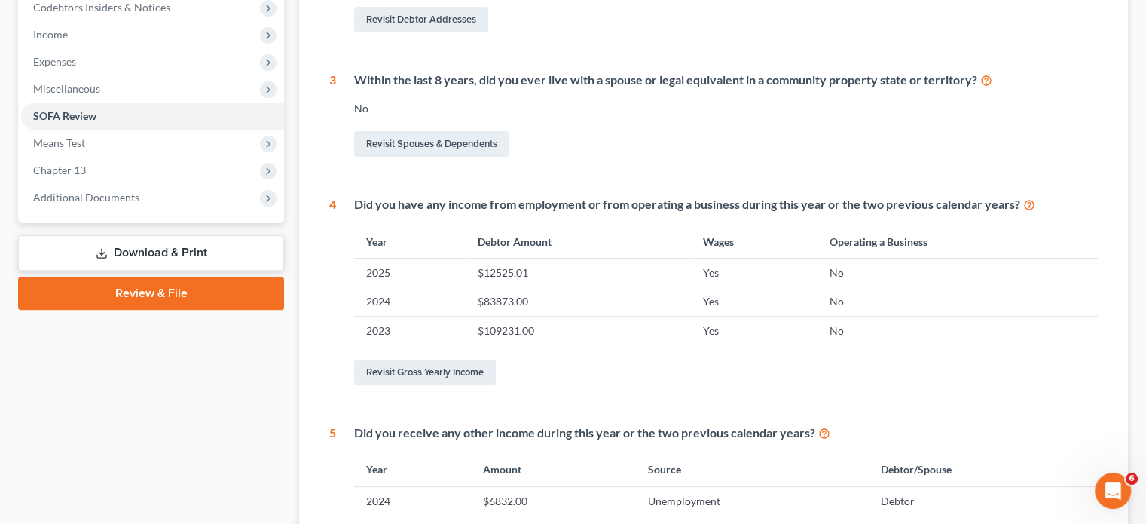
scroll to position [512, 0]
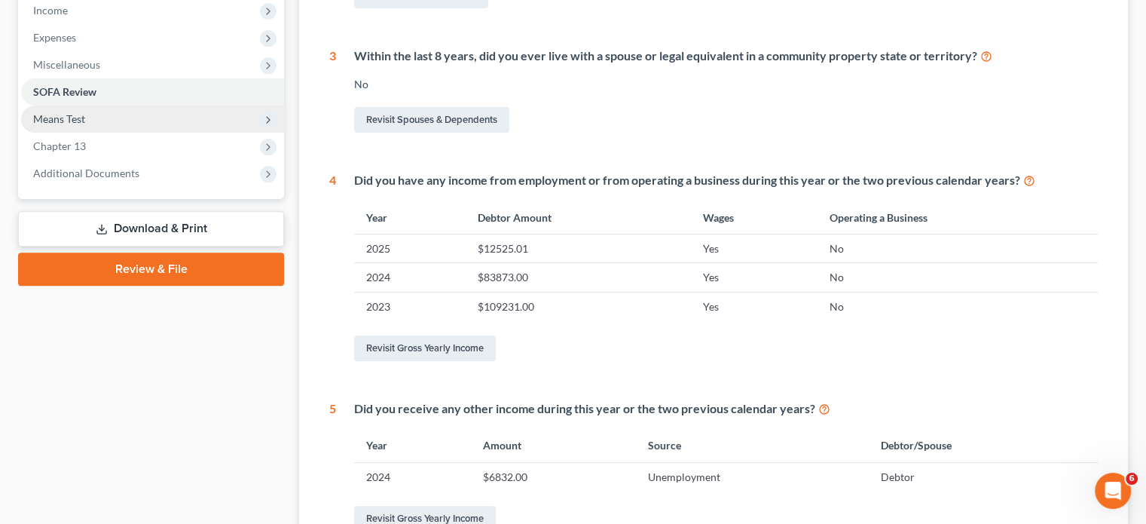
click at [95, 105] on span "Means Test" at bounding box center [152, 118] width 263 height 27
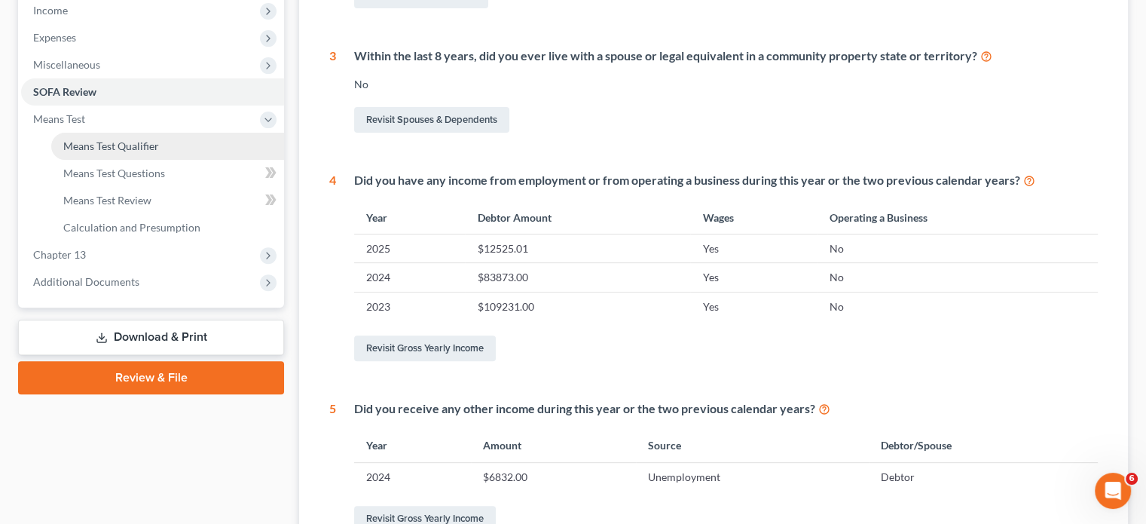
click at [105, 133] on link "Means Test Qualifier" at bounding box center [167, 146] width 233 height 27
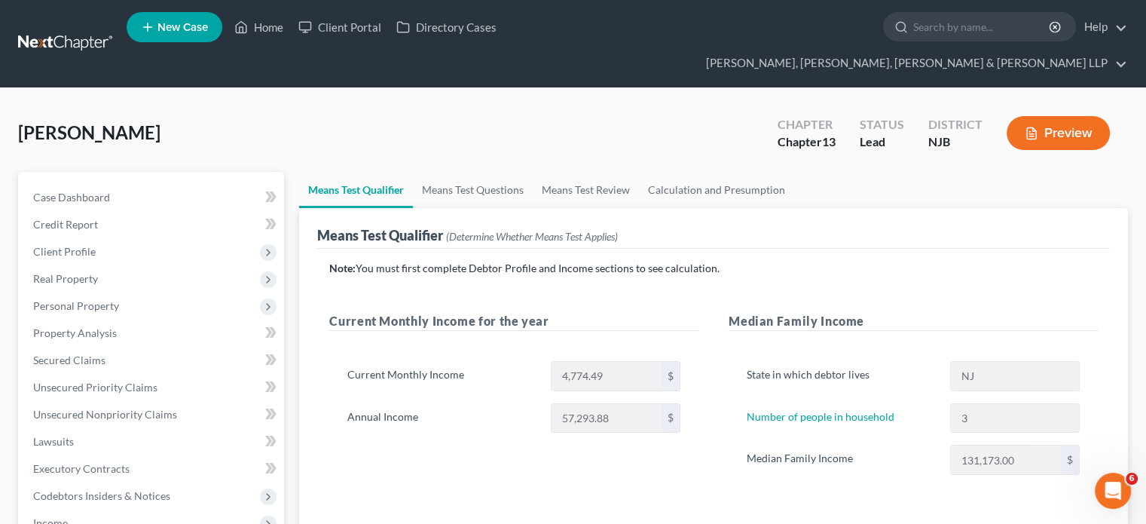
click at [513, 208] on div "Means Test Qualifier (Determine Whether Means Test Applies)" at bounding box center [713, 228] width 793 height 41
click at [486, 172] on link "Means Test Questions" at bounding box center [473, 190] width 120 height 36
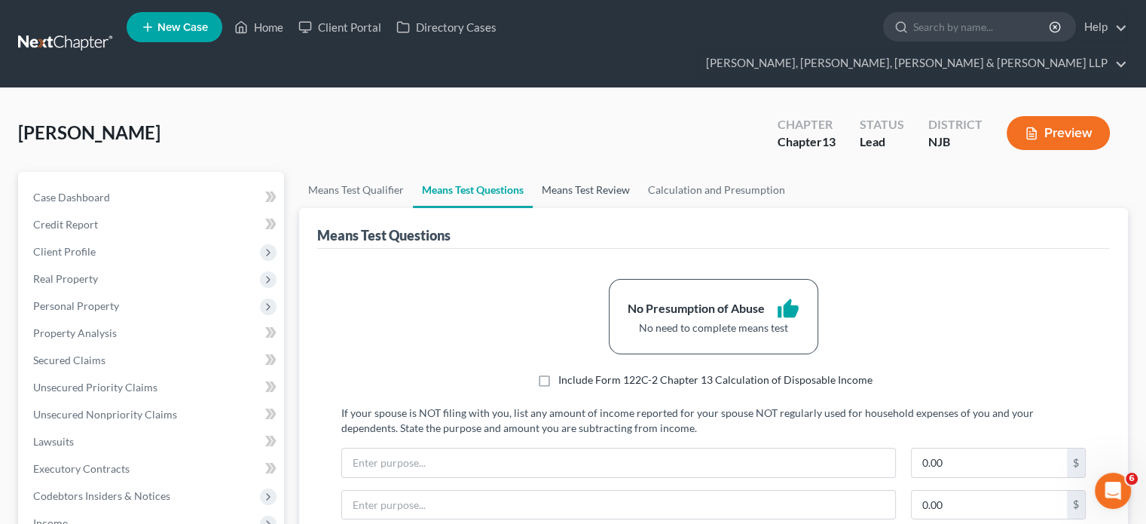
click at [581, 172] on link "Means Test Review" at bounding box center [586, 190] width 106 height 36
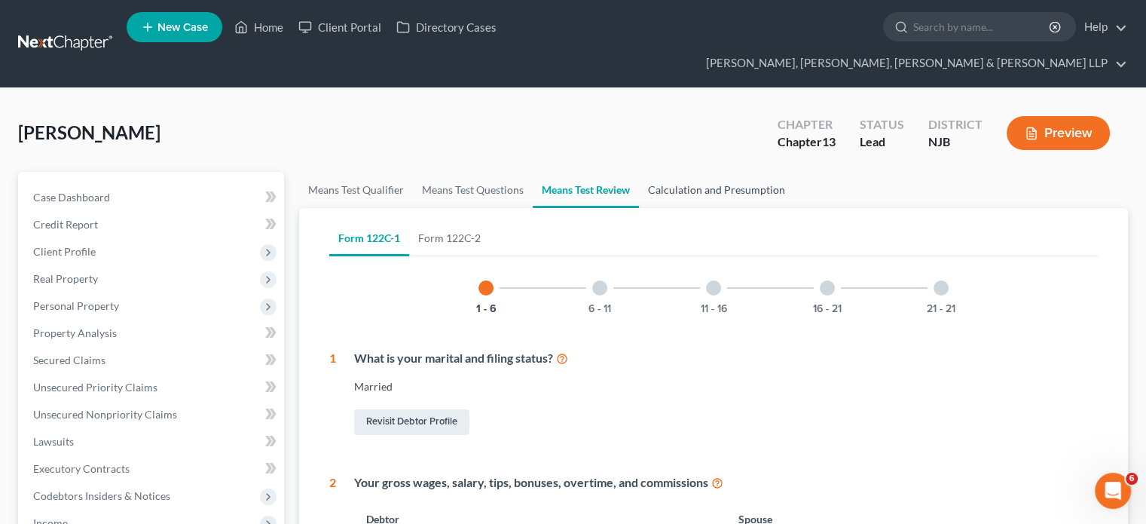
click at [692, 172] on link "Calculation and Presumption" at bounding box center [716, 190] width 155 height 36
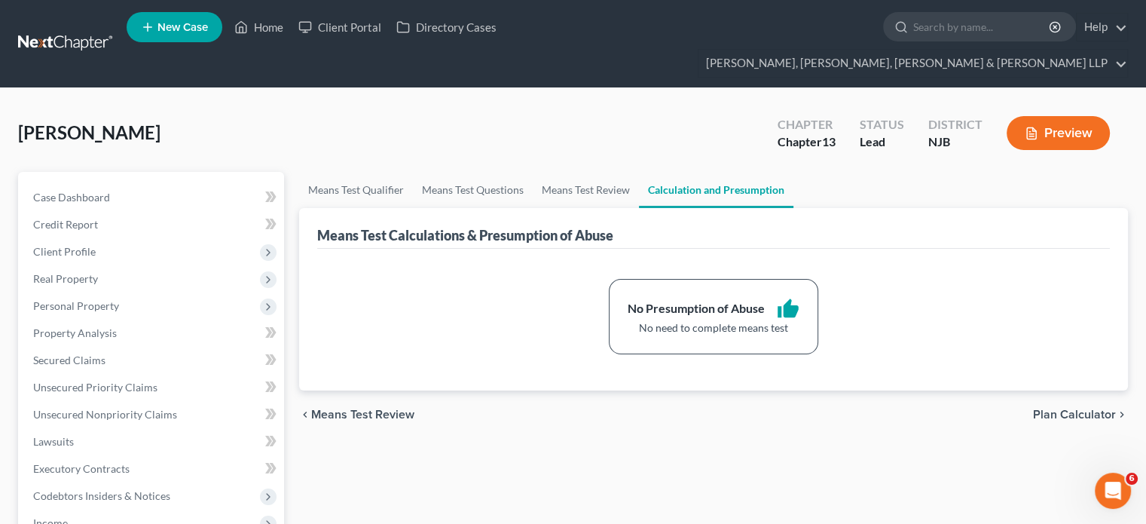
click at [380, 119] on div "[PERSON_NAME] Upgraded Chapter Chapter 13 Status Lead District NJB Preview" at bounding box center [573, 139] width 1110 height 66
click at [60, 272] on span "Real Property" at bounding box center [65, 278] width 65 height 13
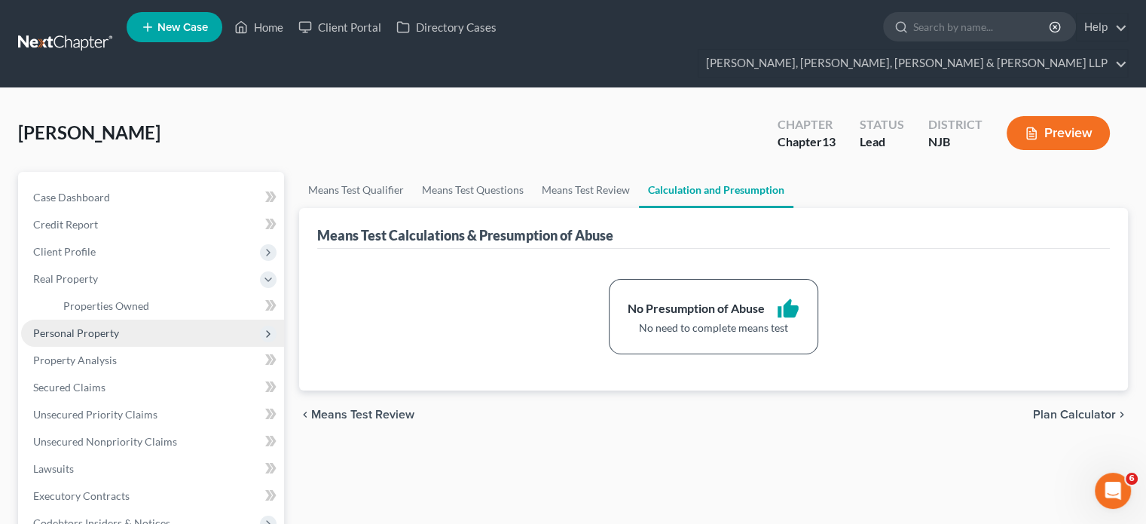
click at [96, 326] on span "Personal Property" at bounding box center [76, 332] width 86 height 13
click at [121, 326] on span "Vehicles Owned" at bounding box center [100, 332] width 75 height 13
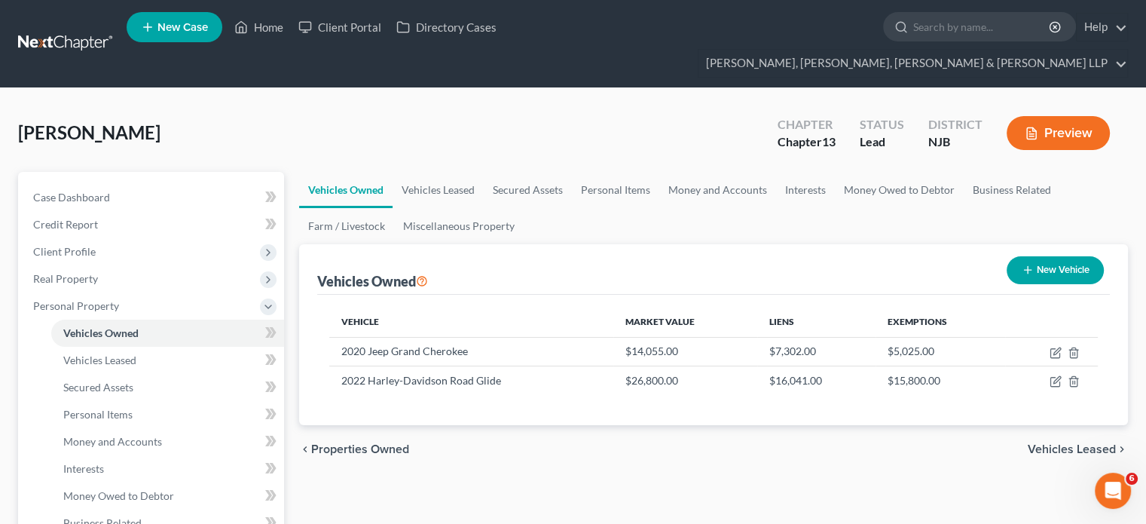
click at [1050, 116] on button "Preview" at bounding box center [1058, 133] width 103 height 34
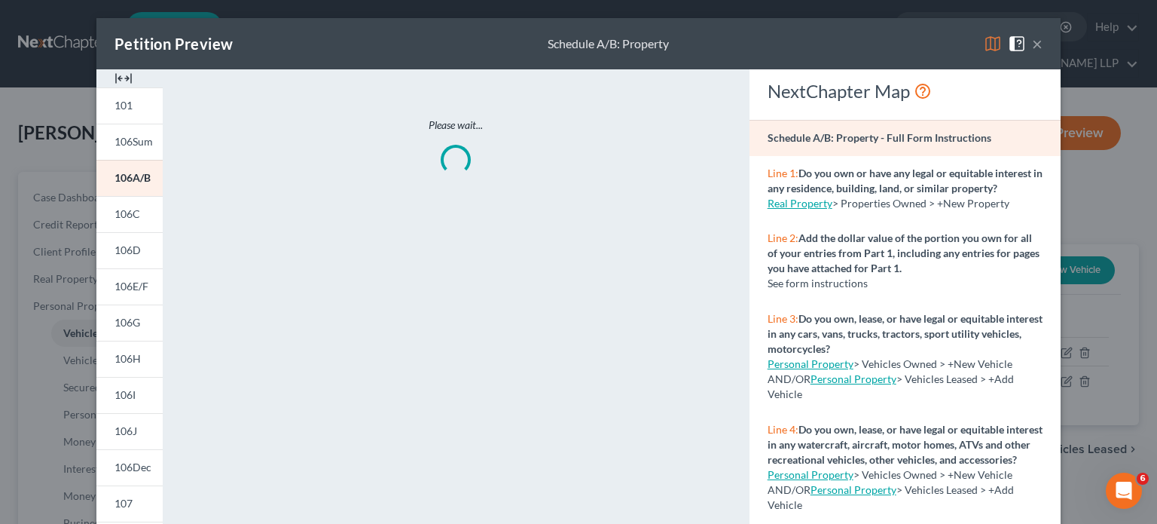
click at [986, 41] on img at bounding box center [993, 44] width 18 height 18
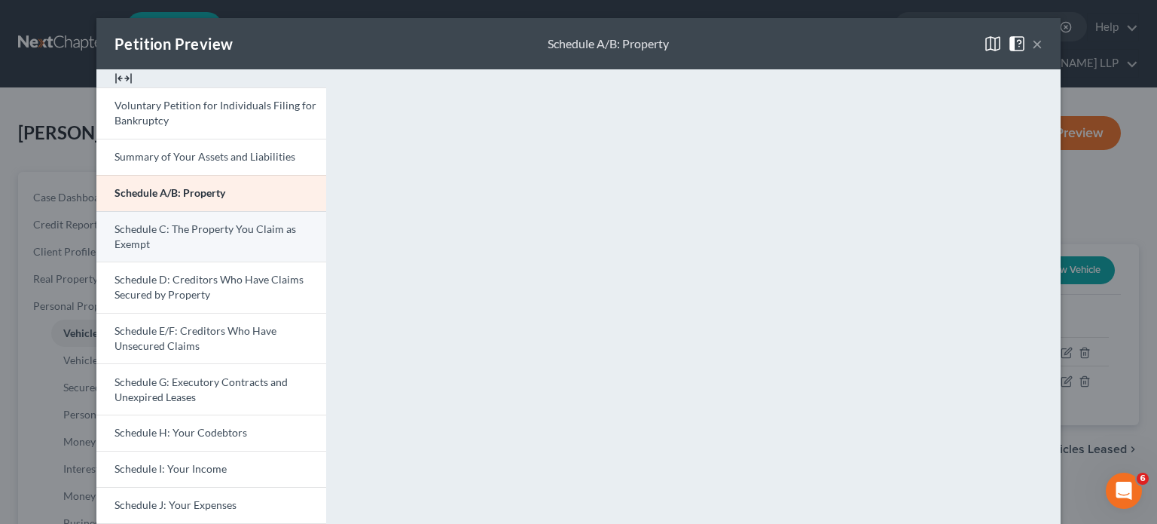
click at [215, 234] on span "Schedule C: The Property You Claim as Exempt" at bounding box center [206, 236] width 182 height 28
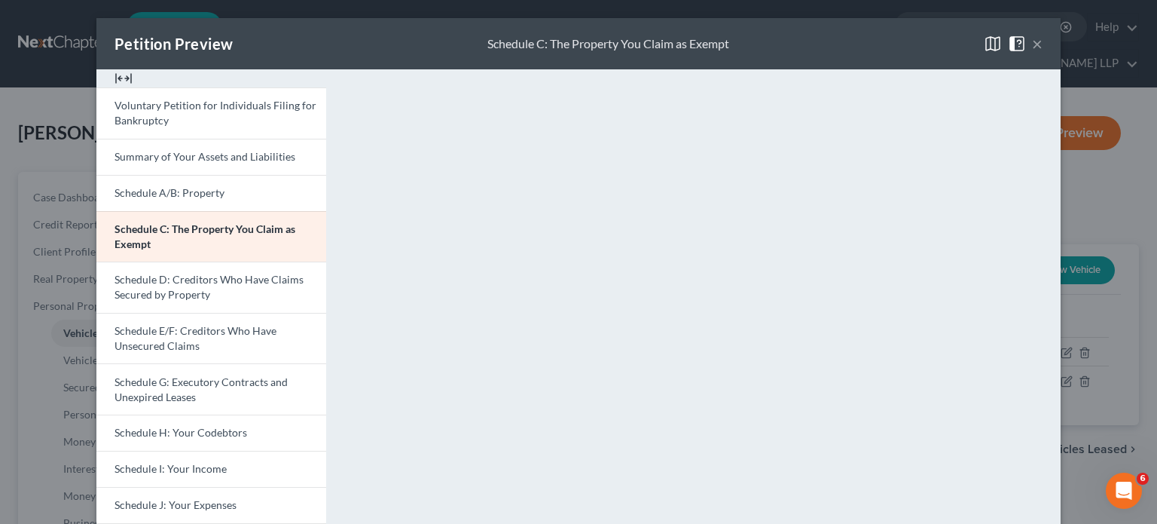
click at [1032, 38] on button "×" at bounding box center [1037, 44] width 11 height 18
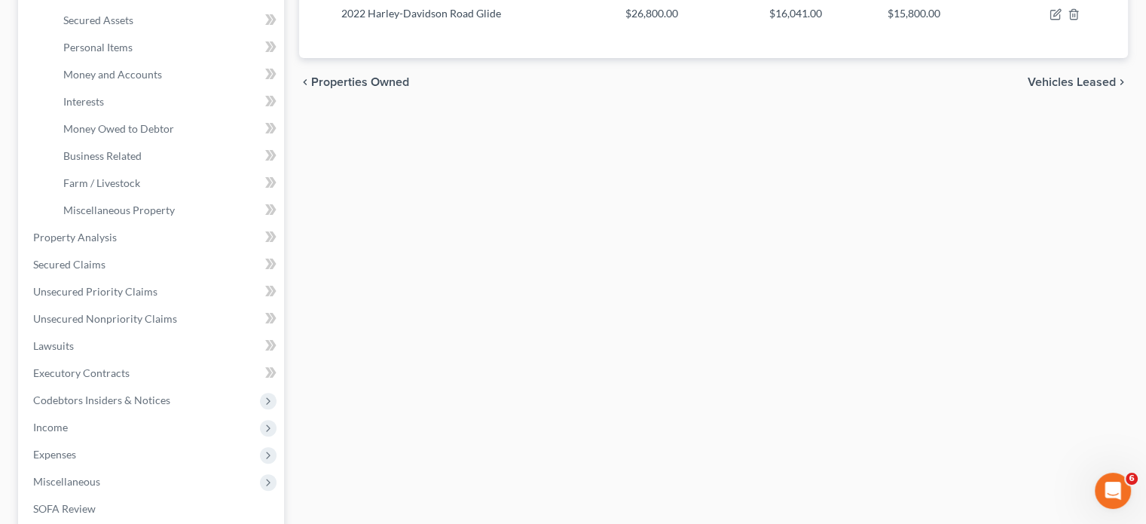
scroll to position [392, 0]
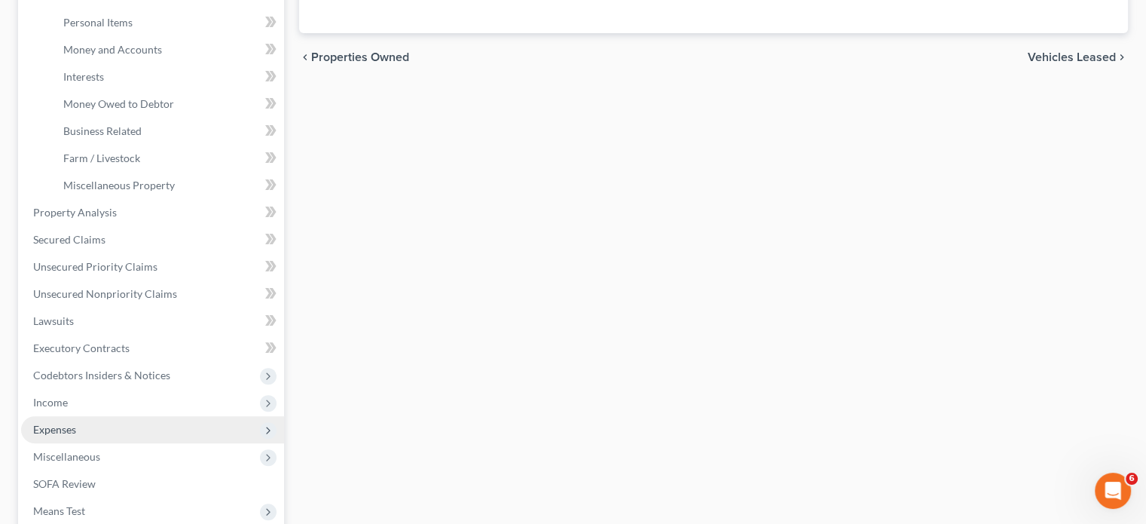
click at [50, 423] on span "Expenses" at bounding box center [54, 429] width 43 height 13
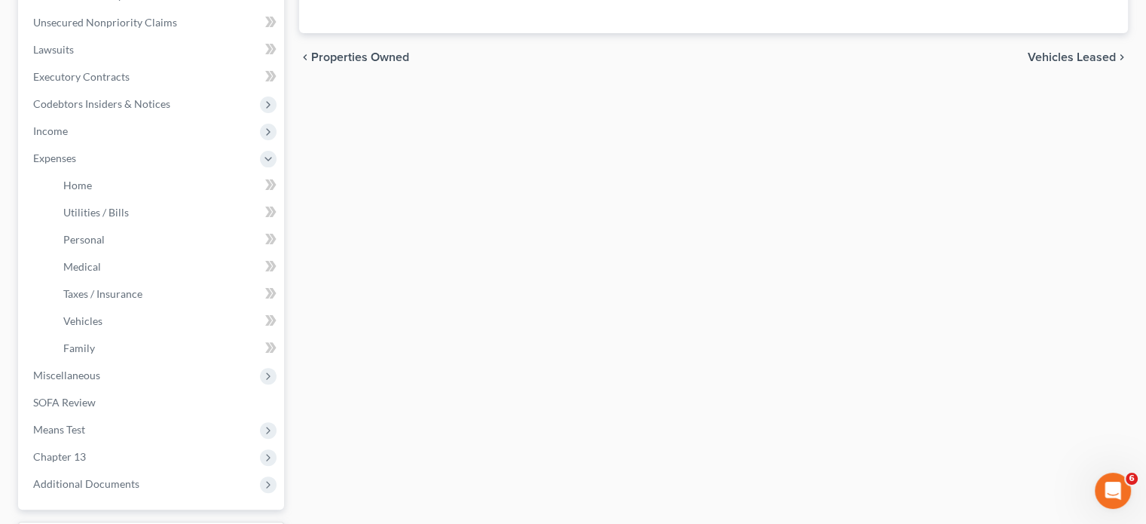
click at [359, 286] on div "Vehicles Owned Vehicles Leased Secured Assets Personal Items Money and Accounts…" at bounding box center [714, 188] width 844 height 816
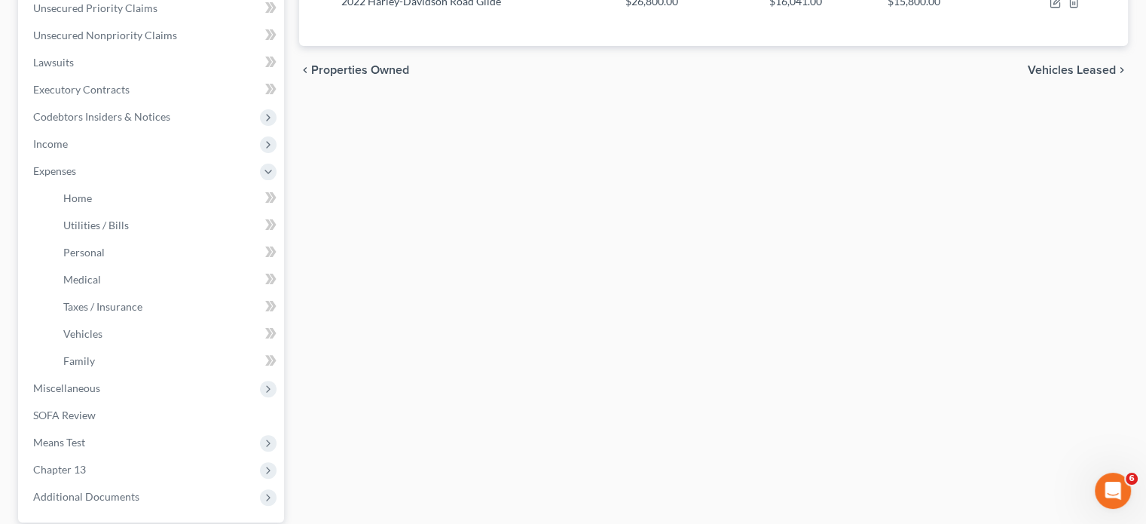
scroll to position [452, 0]
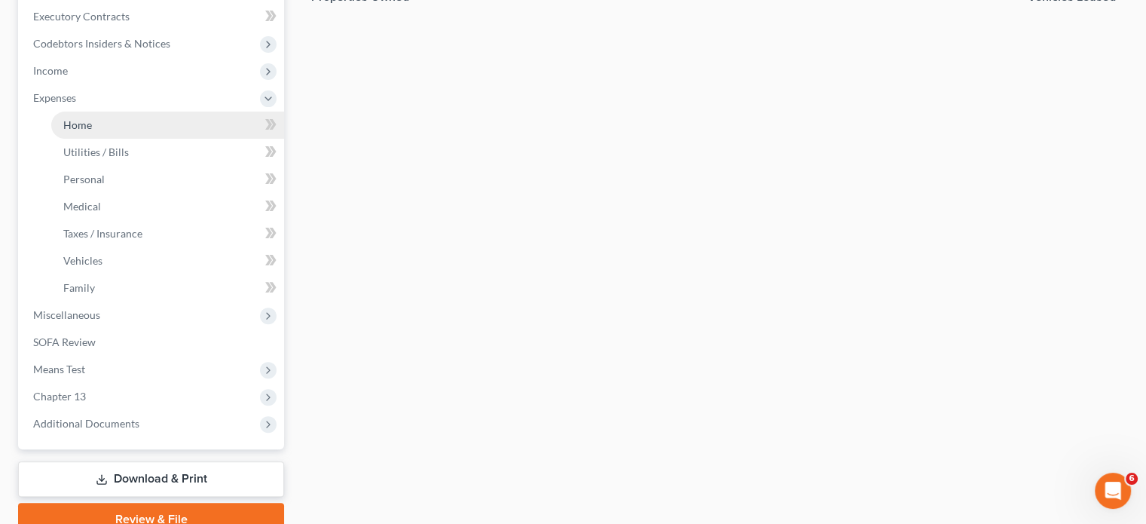
click at [75, 118] on span "Home" at bounding box center [77, 124] width 29 height 13
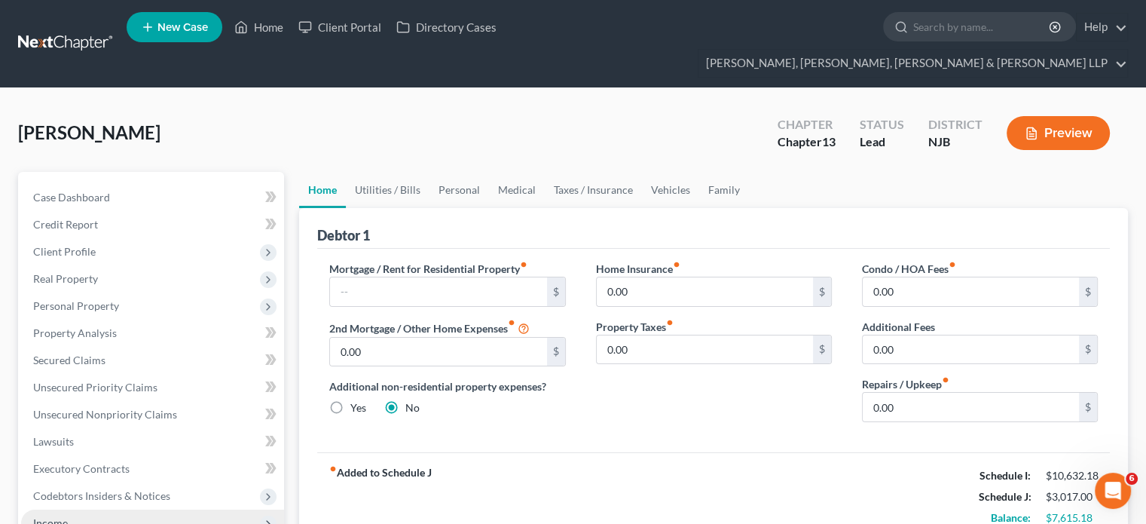
click at [54, 516] on span "Income" at bounding box center [50, 522] width 35 height 13
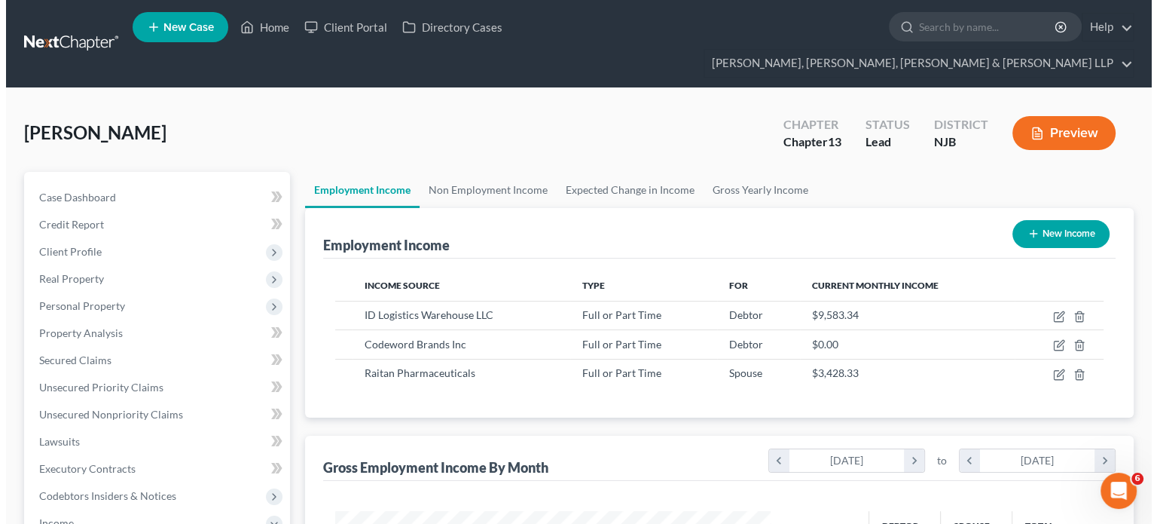
scroll to position [268, 465]
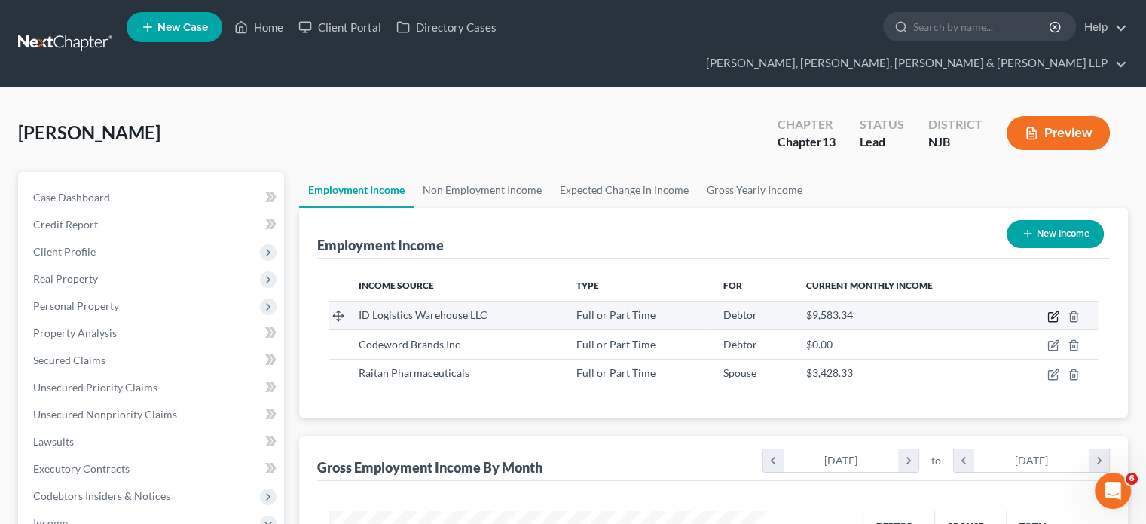
click at [1051, 310] on icon "button" at bounding box center [1053, 316] width 12 height 12
select select "0"
select select "39"
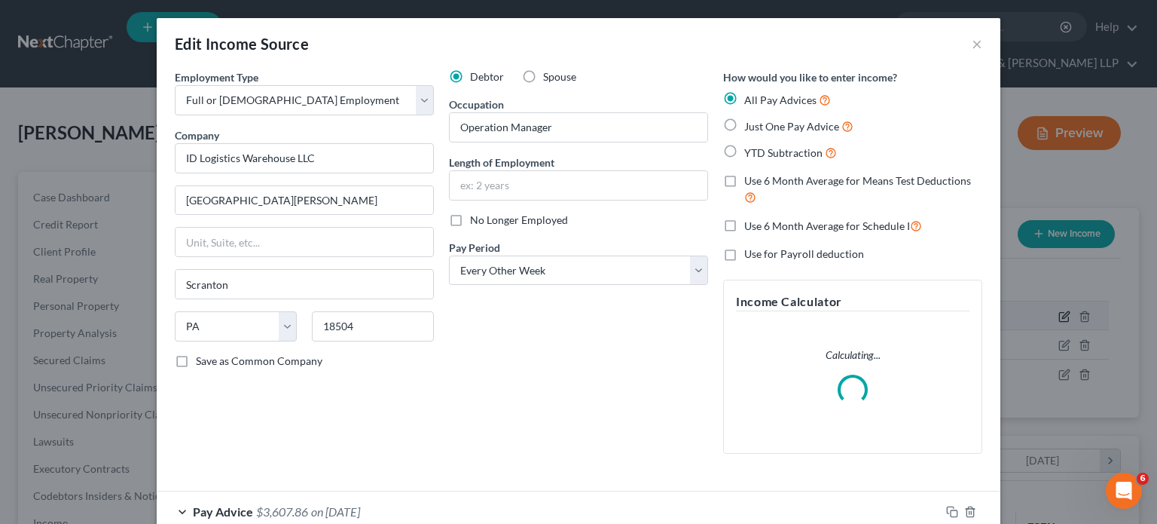
scroll to position [268, 470]
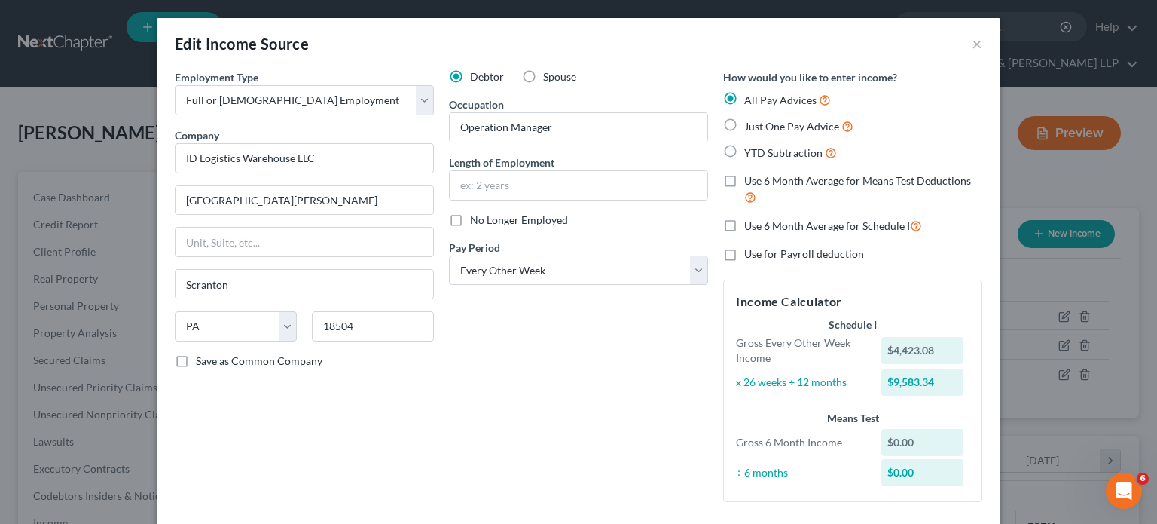
click at [745, 177] on label "Use 6 Month Average for Means Test Deductions" at bounding box center [864, 189] width 238 height 32
click at [751, 177] on input "Use 6 Month Average for Means Test Deductions" at bounding box center [756, 178] width 10 height 10
click at [626, 311] on div "Debtor Spouse Occupation Operation Manager Length of Employment No Longer Emplo…" at bounding box center [579, 291] width 274 height 445
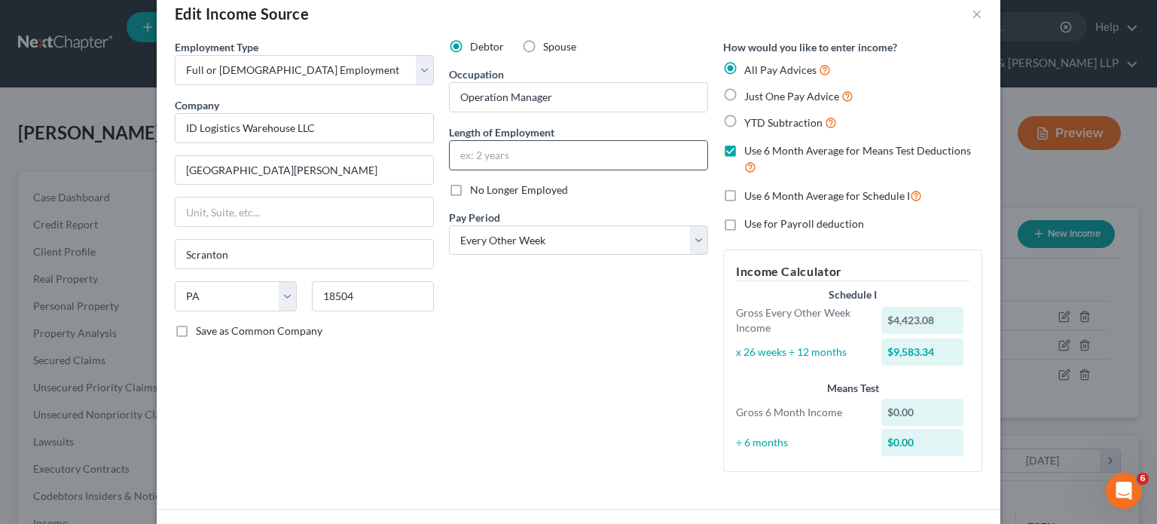
click at [589, 150] on input "text" at bounding box center [579, 155] width 258 height 29
click at [504, 340] on div "Debtor Spouse Occupation Operation Manager Length of Employment 2 weeks No Long…" at bounding box center [579, 261] width 274 height 445
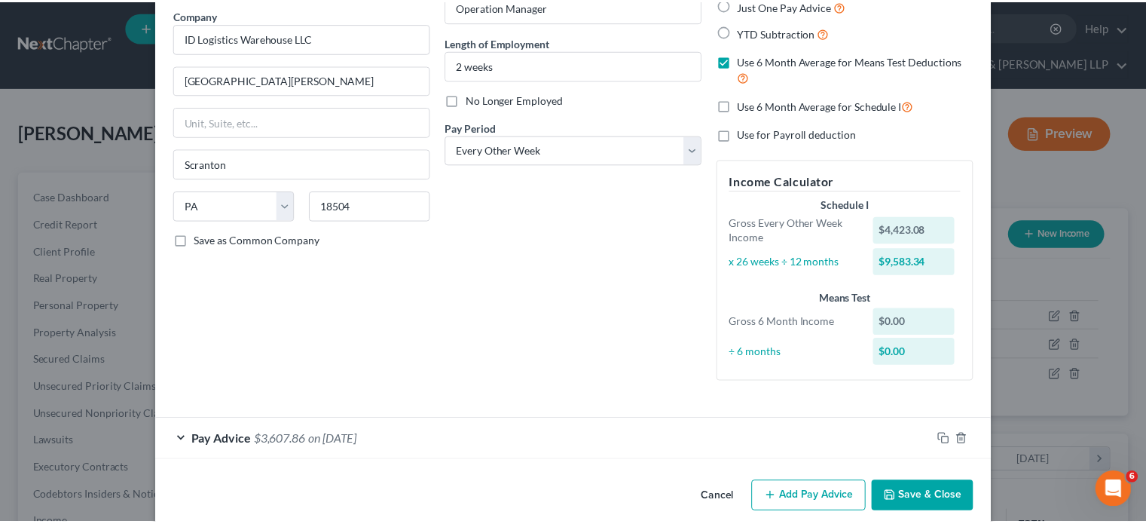
scroll to position [139, 0]
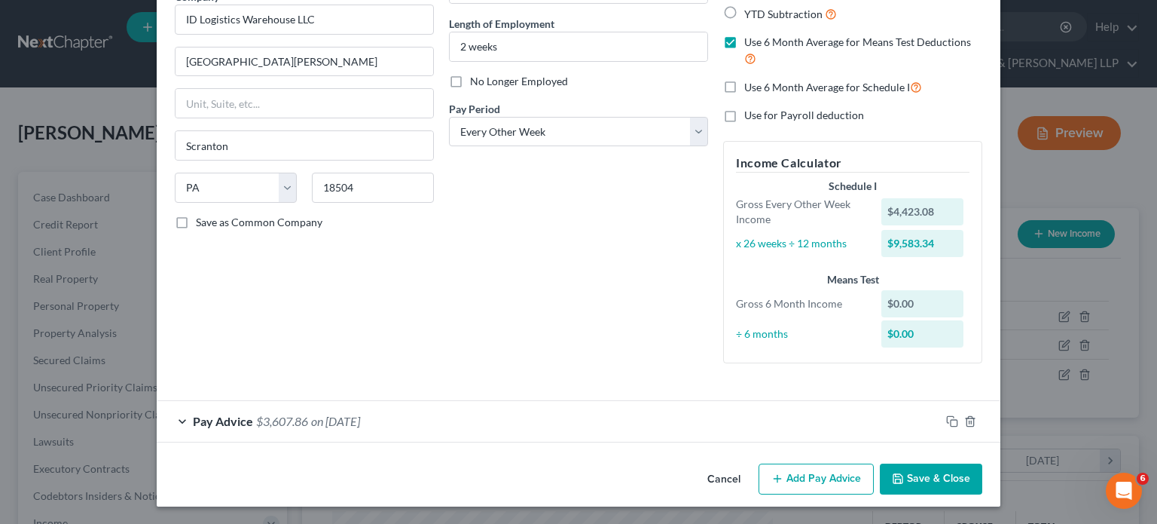
click at [486, 418] on div "Pay Advice $3,607.86 on [DATE]" at bounding box center [549, 421] width 784 height 40
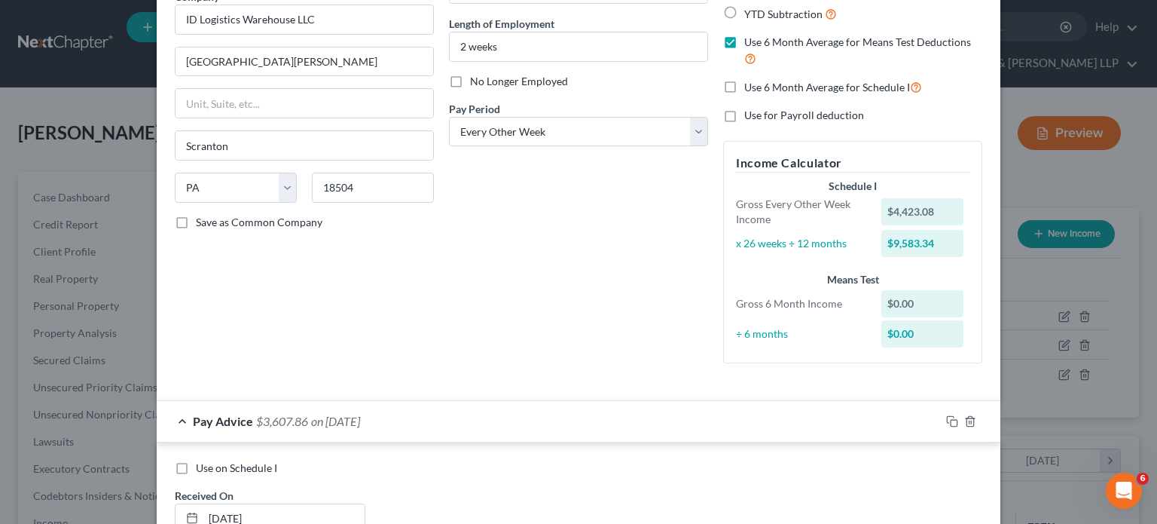
click at [486, 418] on div "Pay Advice $3,607.86 on [DATE]" at bounding box center [549, 421] width 784 height 40
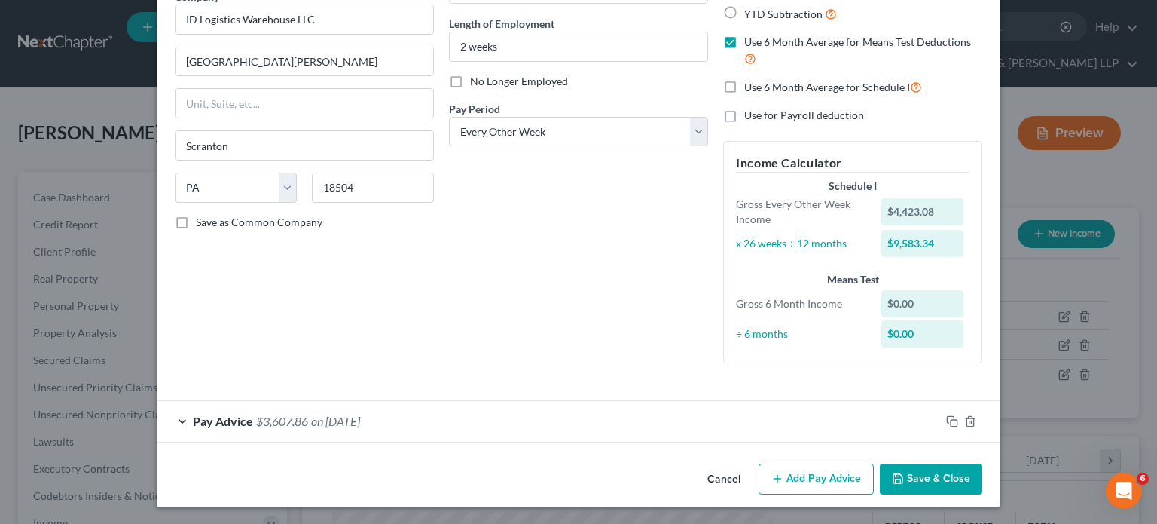
click at [634, 408] on div "Pay Advice $3,607.86 on [DATE]" at bounding box center [549, 421] width 784 height 40
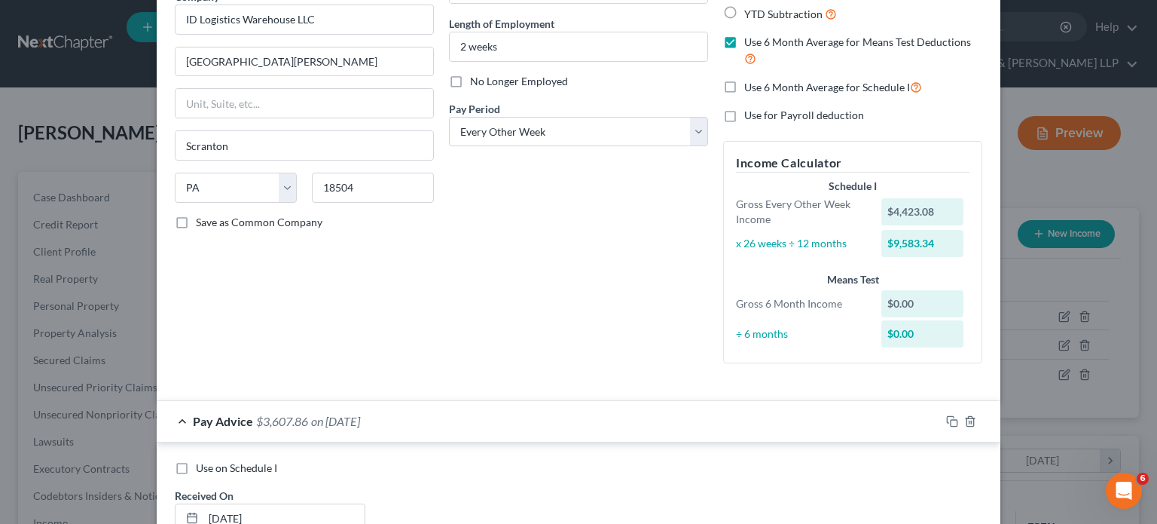
click at [634, 408] on div "Pay Advice $3,607.86 on [DATE]" at bounding box center [549, 421] width 784 height 40
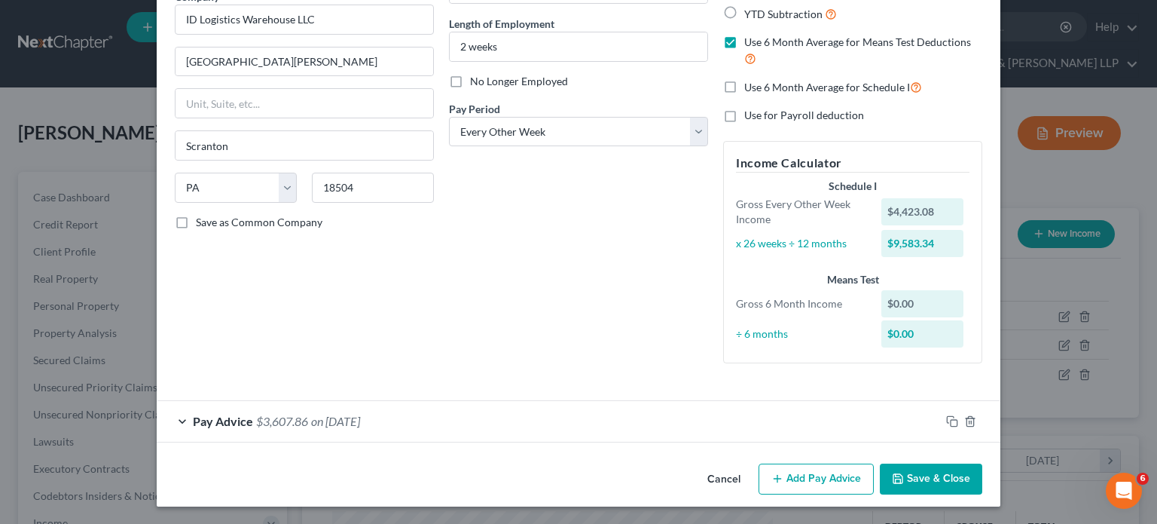
click at [906, 475] on button "Save & Close" at bounding box center [931, 479] width 102 height 32
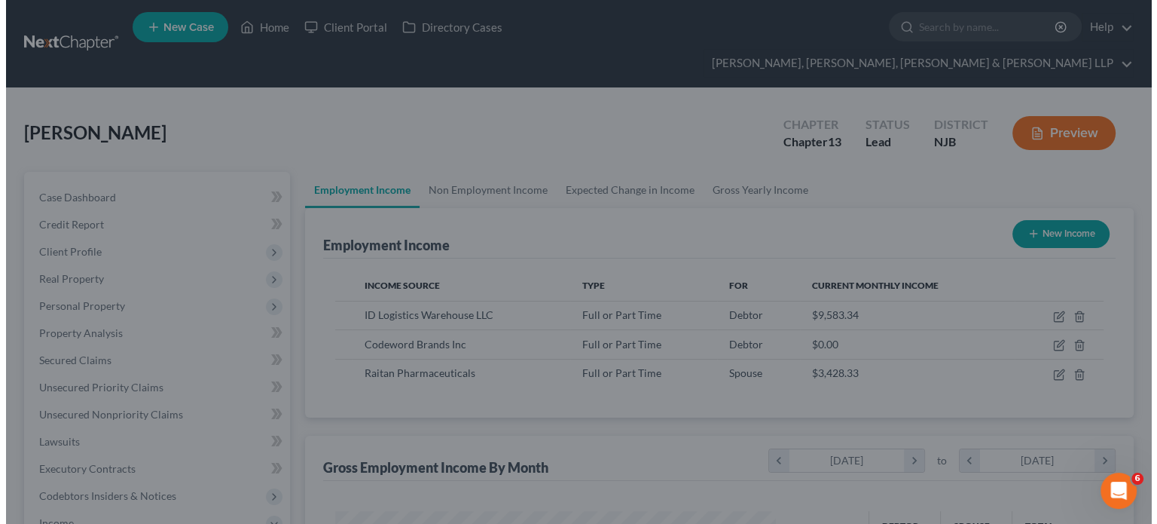
scroll to position [753281, 753084]
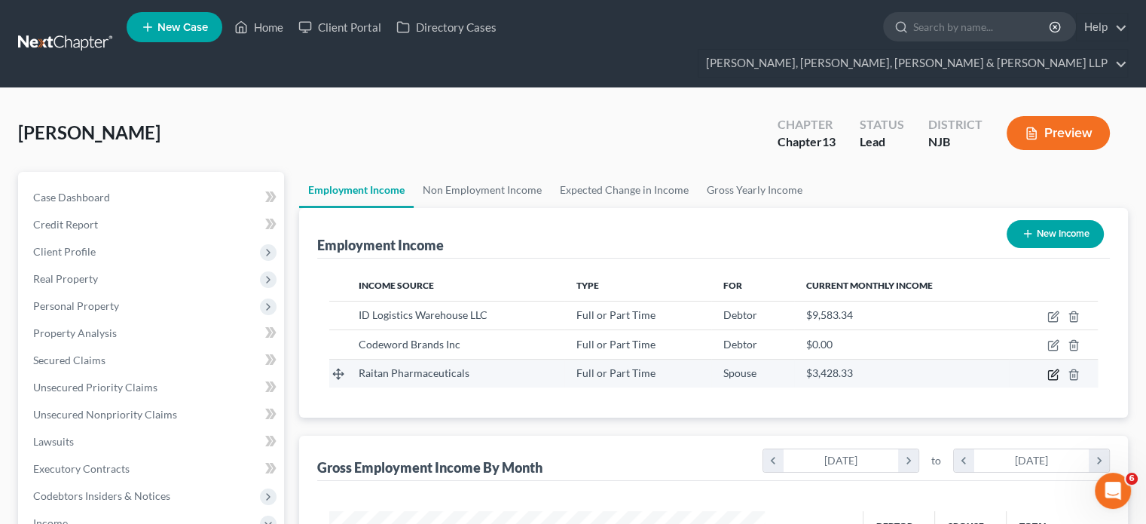
click at [1055, 368] on icon "button" at bounding box center [1053, 374] width 12 height 12
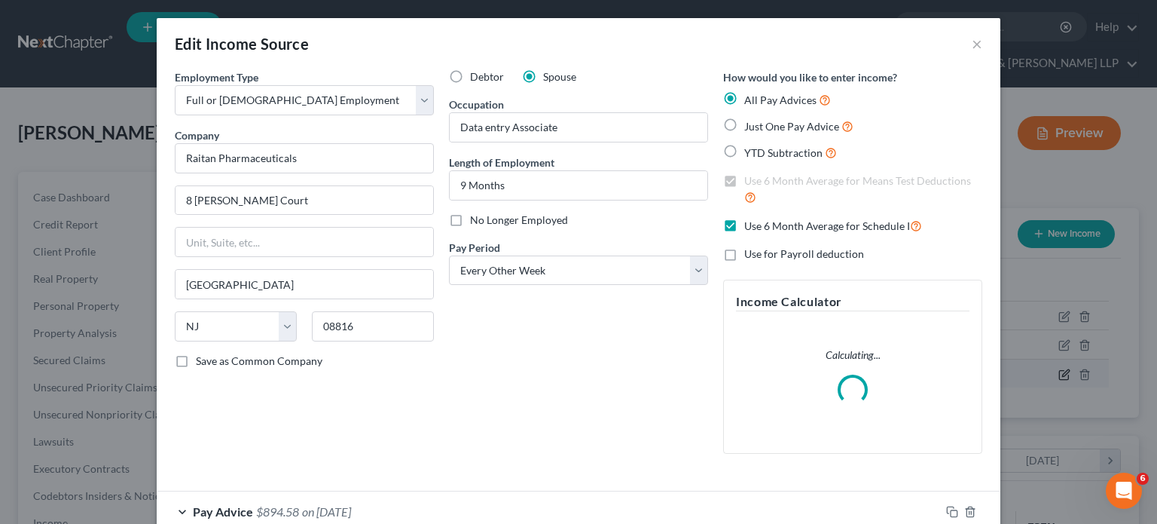
scroll to position [268, 470]
click at [587, 348] on div "Debtor Spouse Occupation Data entry Associate Length of Employment 9 Months No …" at bounding box center [579, 267] width 274 height 396
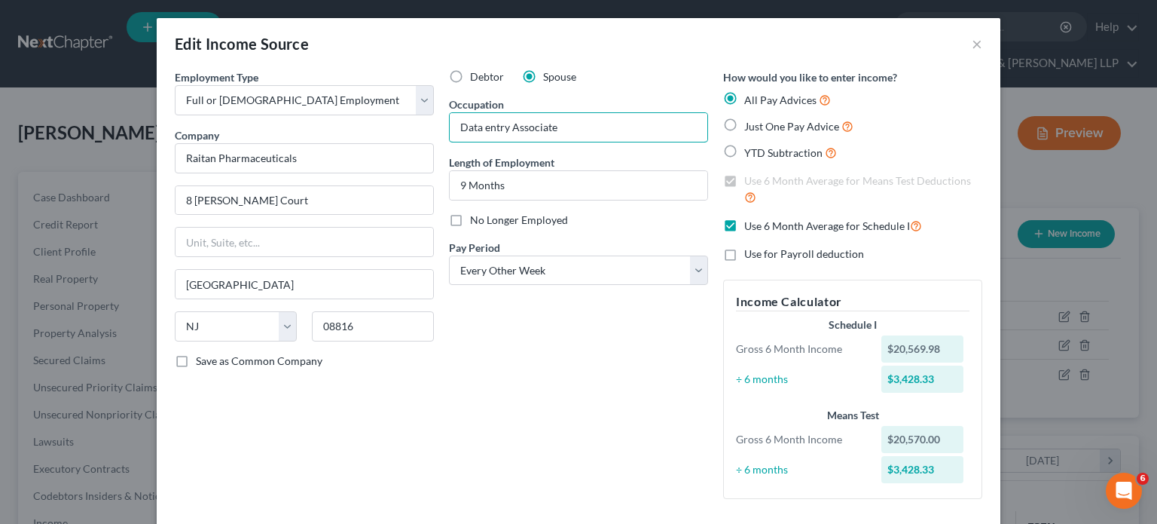
drag, startPoint x: 562, startPoint y: 123, endPoint x: 442, endPoint y: 133, distance: 120.2
click at [442, 133] on div "Debtor Spouse Occupation Data entry Associate Length of Employment 9 Months No …" at bounding box center [579, 290] width 274 height 442
click at [400, 37] on div "Edit Income Source ×" at bounding box center [579, 43] width 844 height 51
click at [485, 442] on div "Debtor Spouse Occupation Data entry Associate Length of Employment 9 Months No …" at bounding box center [579, 290] width 274 height 442
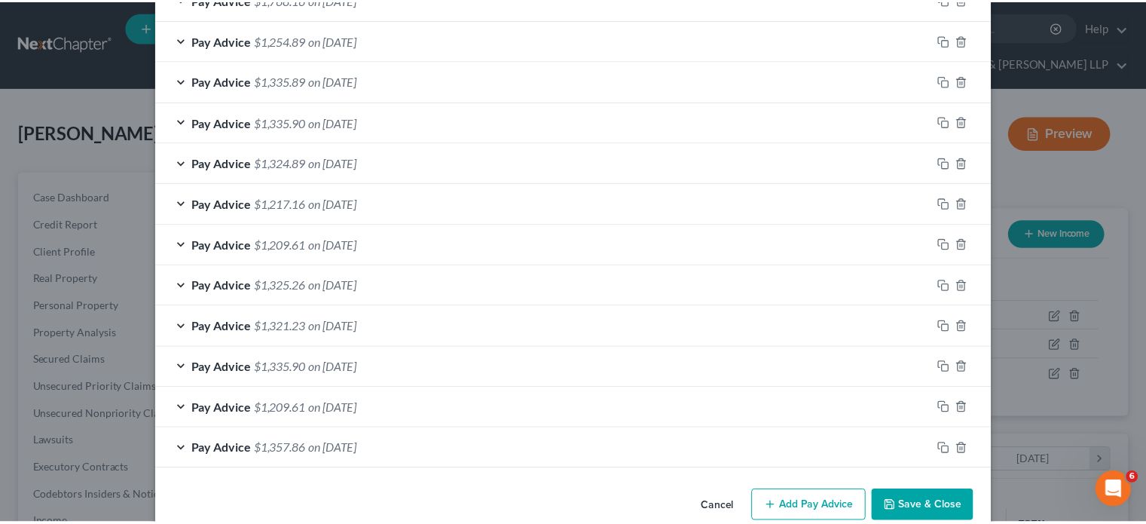
scroll to position [603, 0]
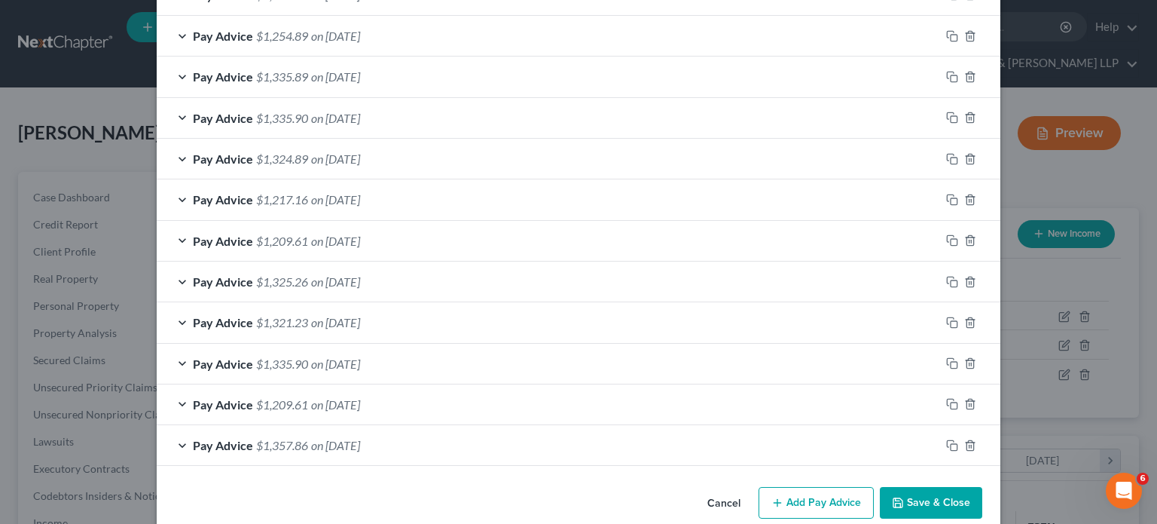
click at [909, 494] on button "Save & Close" at bounding box center [931, 503] width 102 height 32
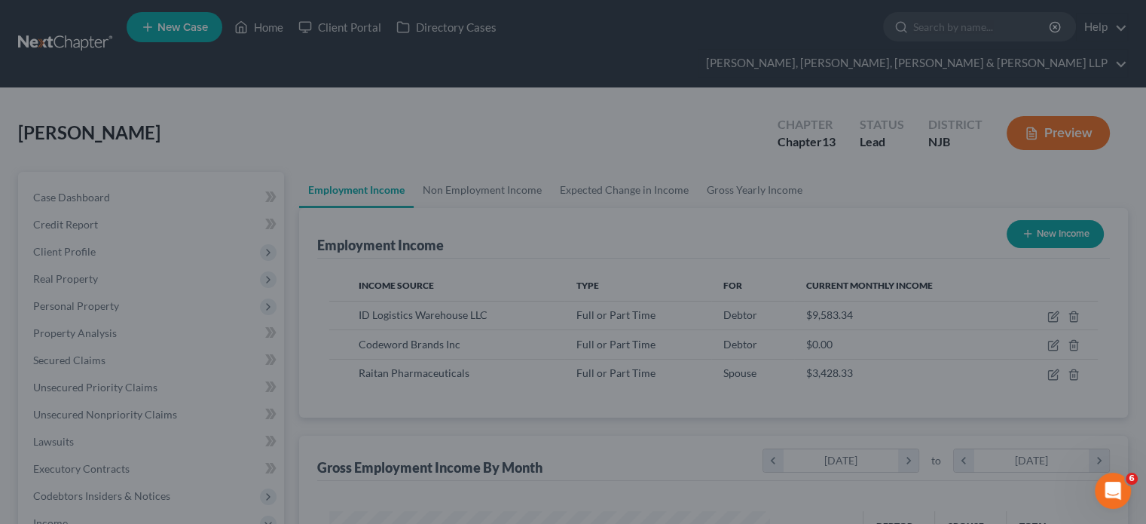
scroll to position [753281, 753084]
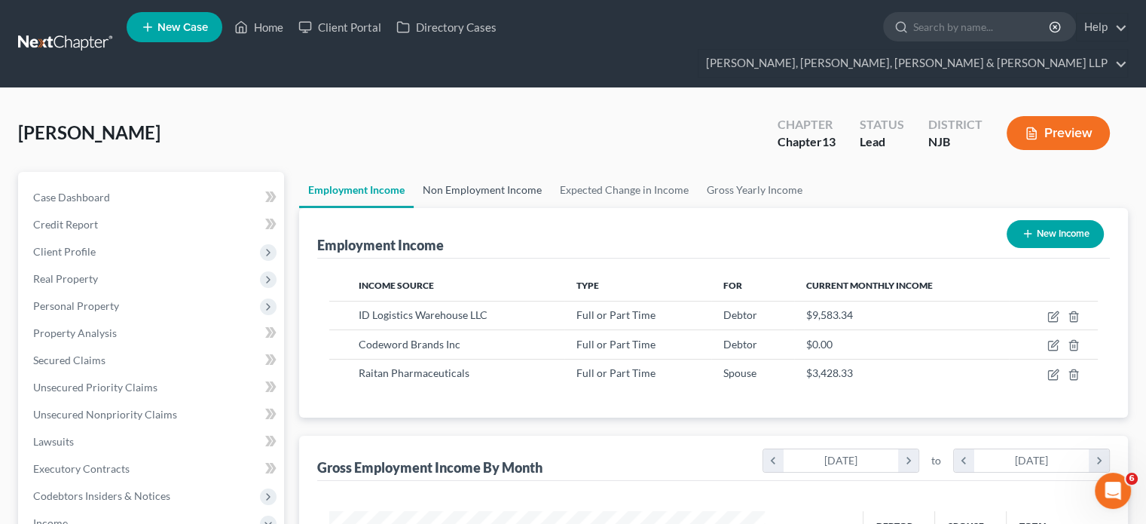
click at [491, 172] on link "Non Employment Income" at bounding box center [482, 190] width 137 height 36
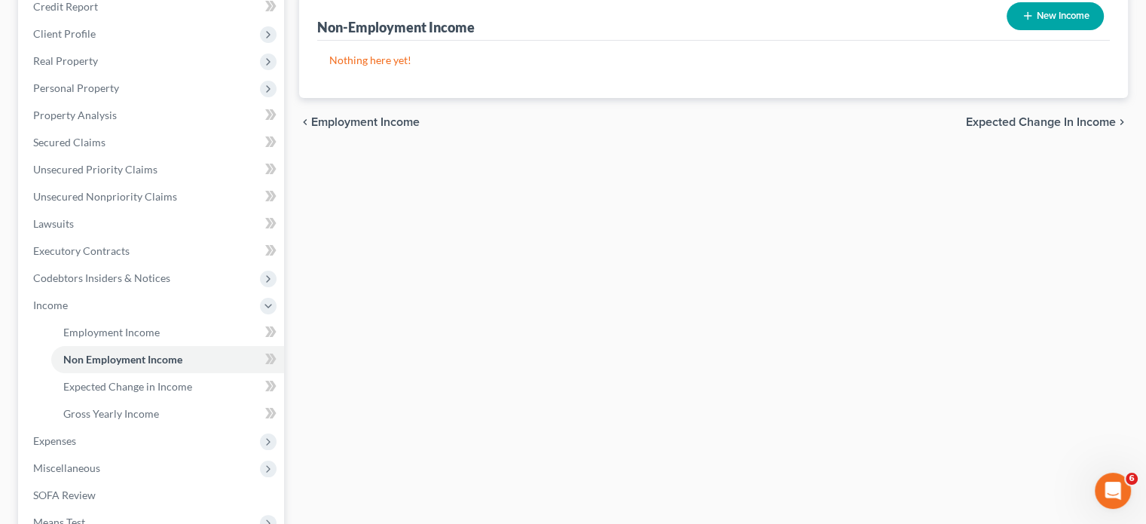
scroll to position [332, 0]
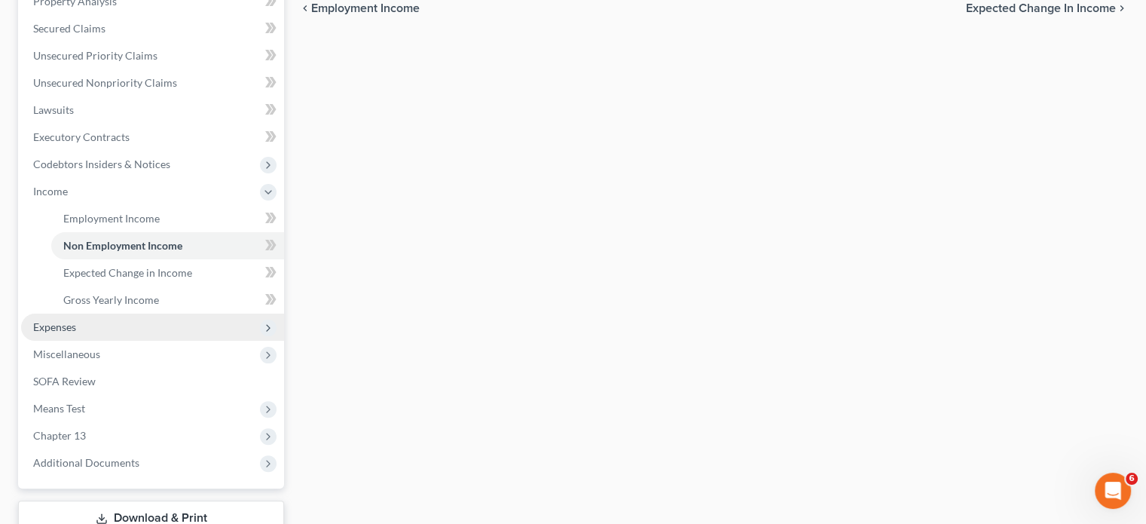
click at [87, 313] on span "Expenses" at bounding box center [152, 326] width 263 height 27
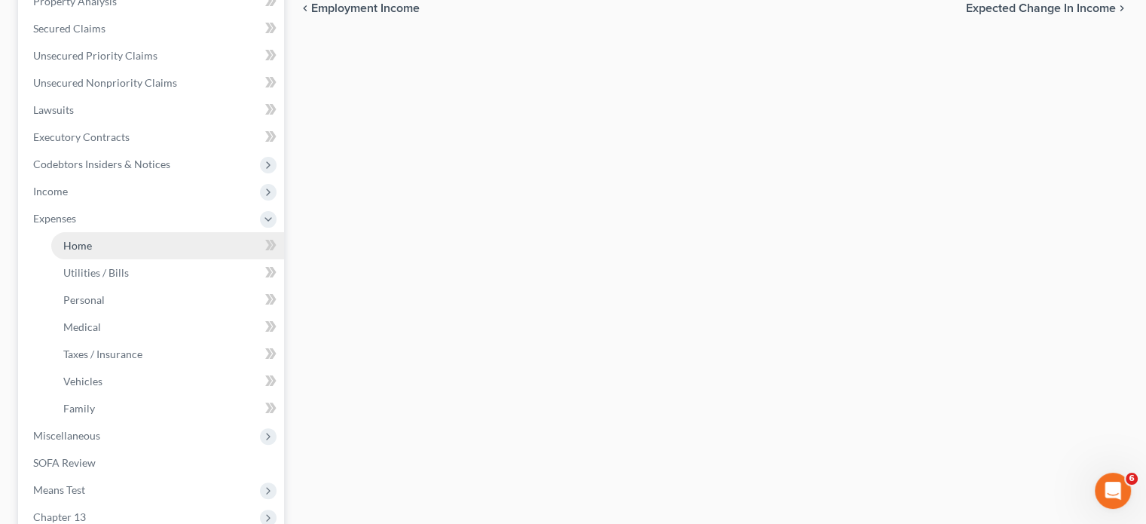
click at [87, 239] on span "Home" at bounding box center [77, 245] width 29 height 13
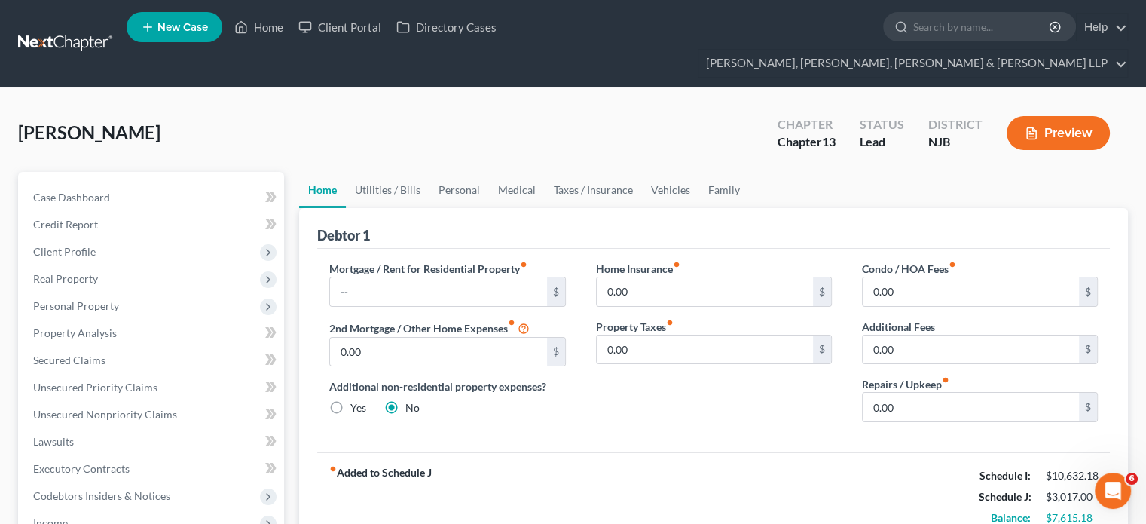
click at [473, 397] on div "Mortgage / Rent for Residential Property fiber_manual_record $ 2nd Mortgage / O…" at bounding box center [447, 347] width 266 height 173
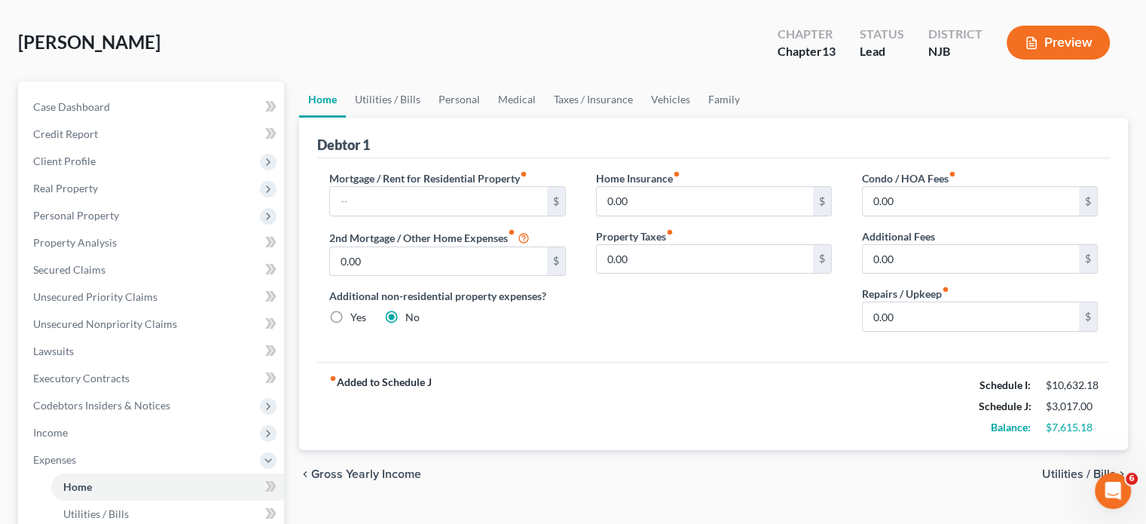
scroll to position [60, 0]
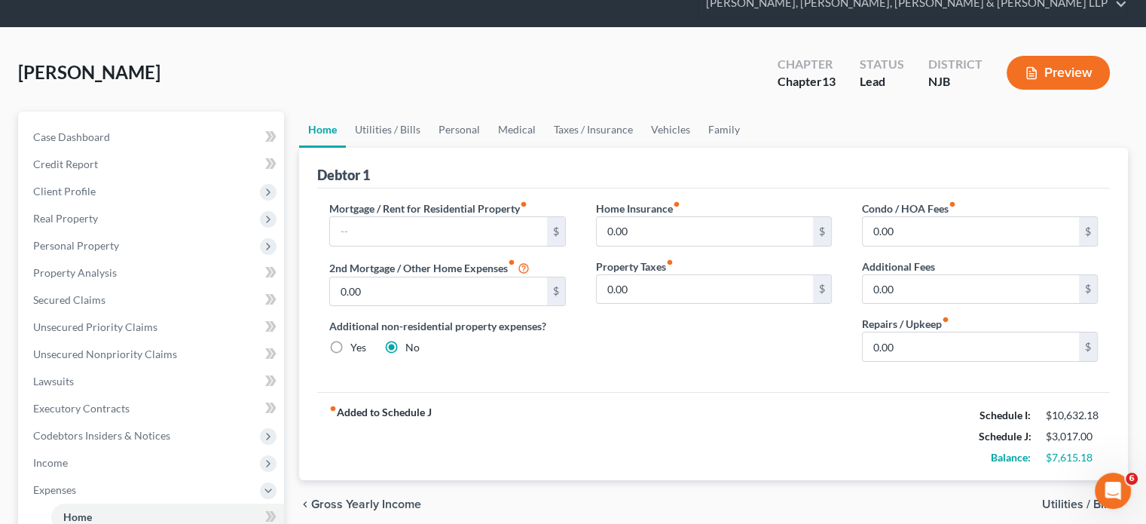
click at [377, 76] on div "[PERSON_NAME] Upgraded Chapter Chapter 13 Status Lead District NJB Preview" at bounding box center [573, 79] width 1110 height 66
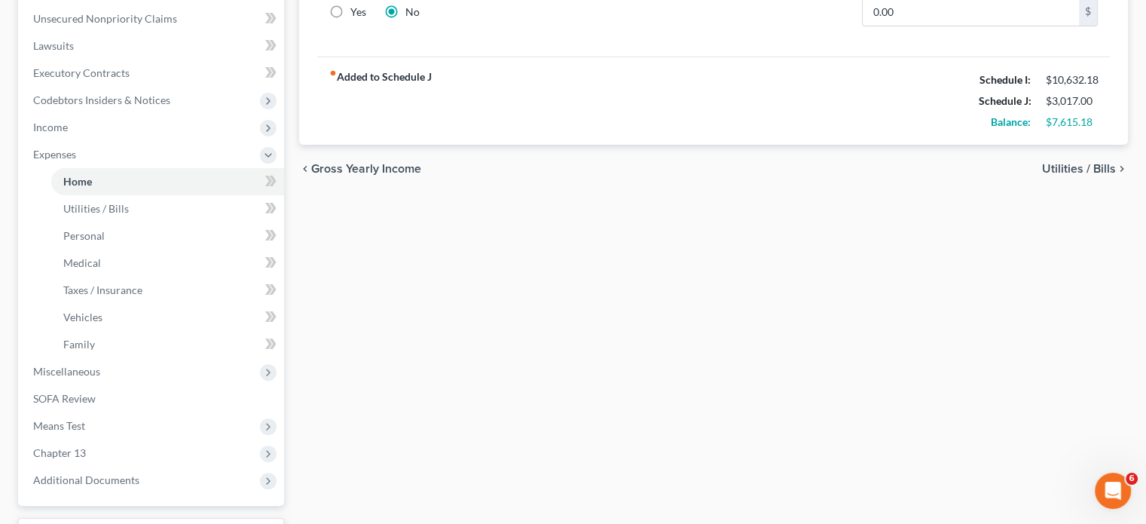
scroll to position [493, 0]
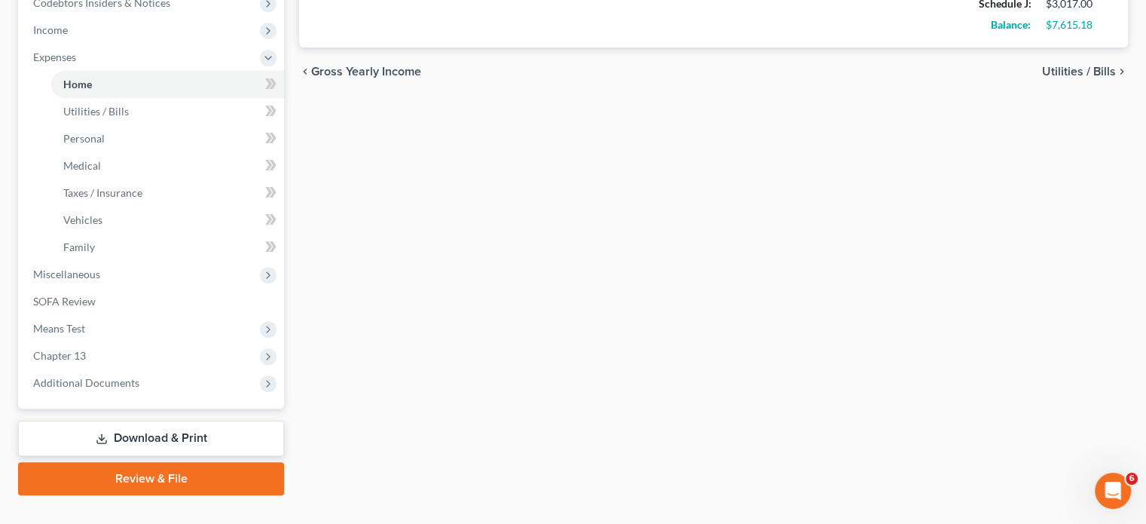
click at [151, 420] on link "Download & Print" at bounding box center [151, 437] width 266 height 35
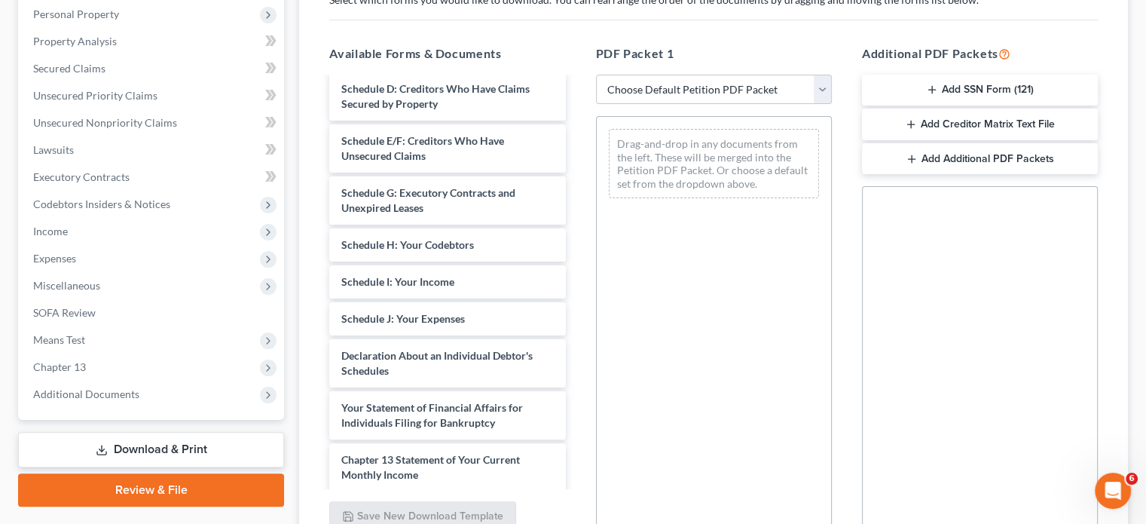
scroll to position [187, 0]
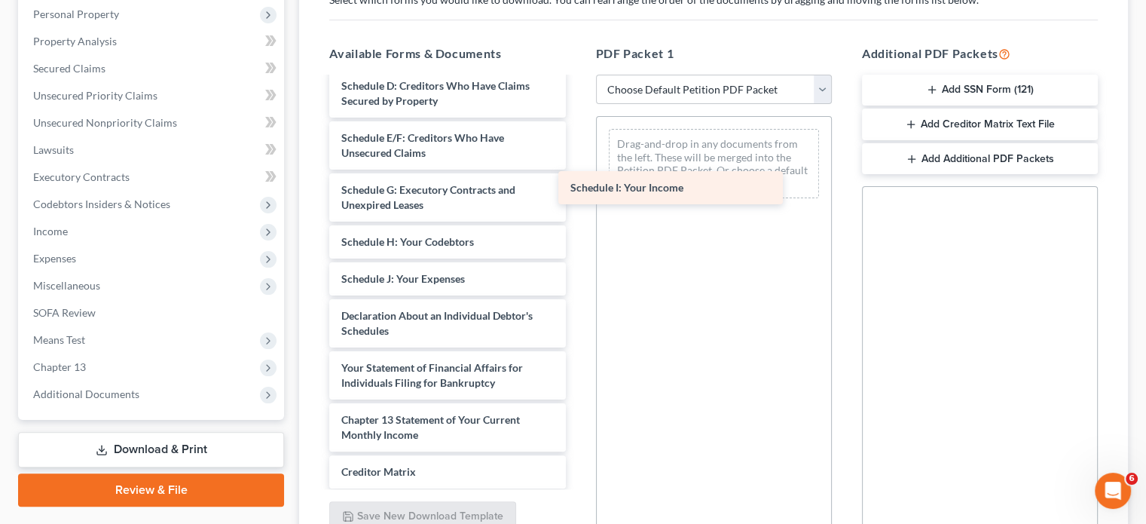
drag, startPoint x: 459, startPoint y: 246, endPoint x: 716, endPoint y: 170, distance: 267.8
click at [577, 170] on div "Schedule I: Your Income Voluntary Petition for Individuals Filing for Bankruptc…" at bounding box center [447, 252] width 260 height 723
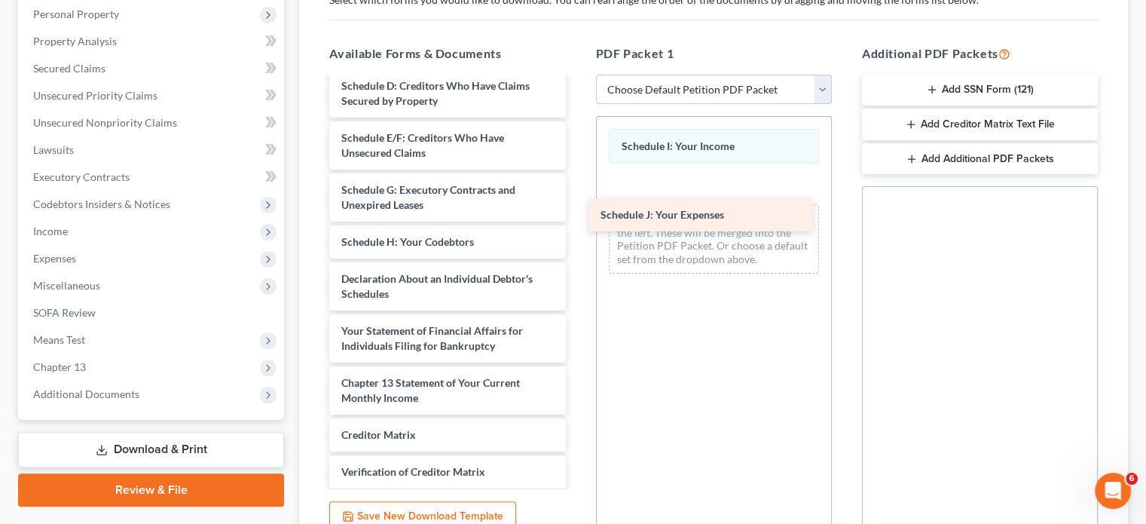
drag, startPoint x: 413, startPoint y: 252, endPoint x: 684, endPoint y: 199, distance: 276.5
click at [577, 199] on div "Schedule J: Your Expenses Voluntary Petition for Individuals Filing for Bankrup…" at bounding box center [447, 234] width 260 height 686
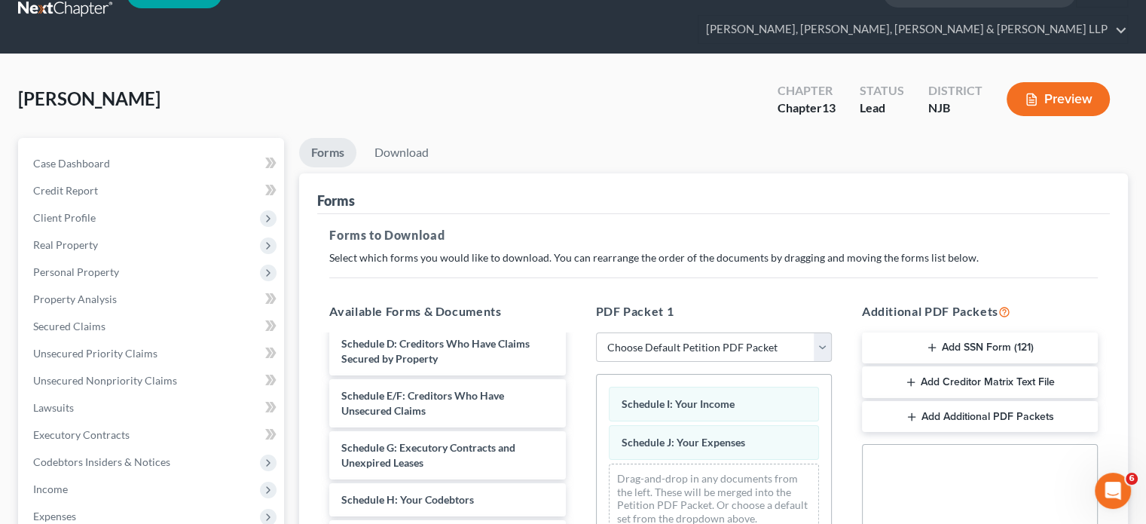
scroll to position [27, 0]
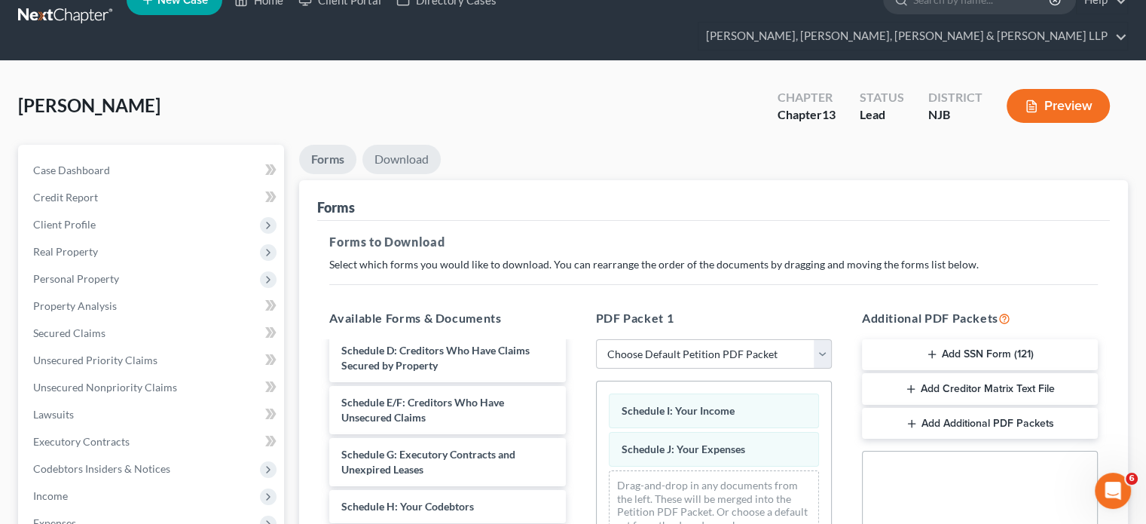
click at [412, 145] on link "Download" at bounding box center [401, 159] width 78 height 29
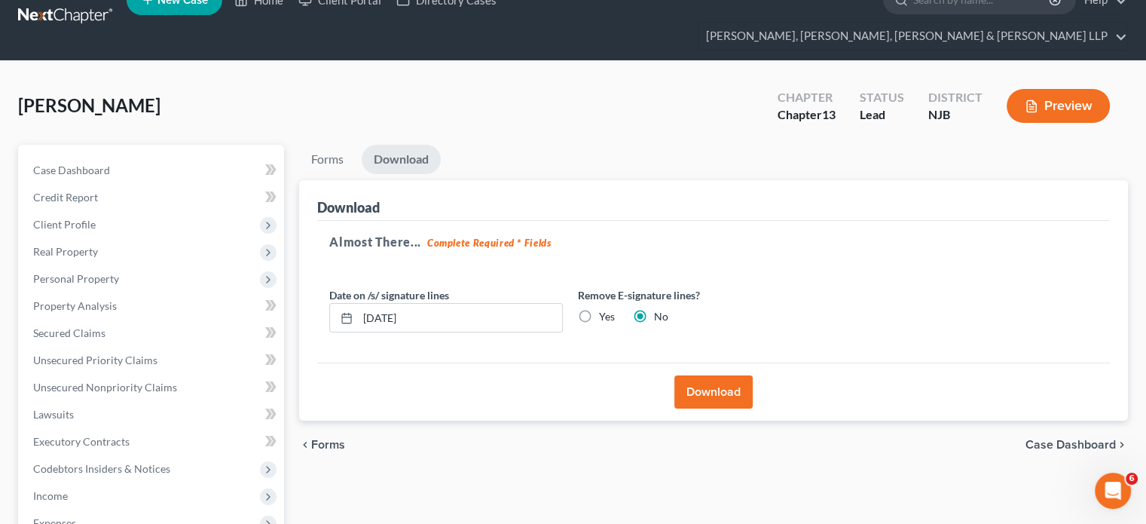
click at [731, 375] on button "Download" at bounding box center [713, 391] width 78 height 33
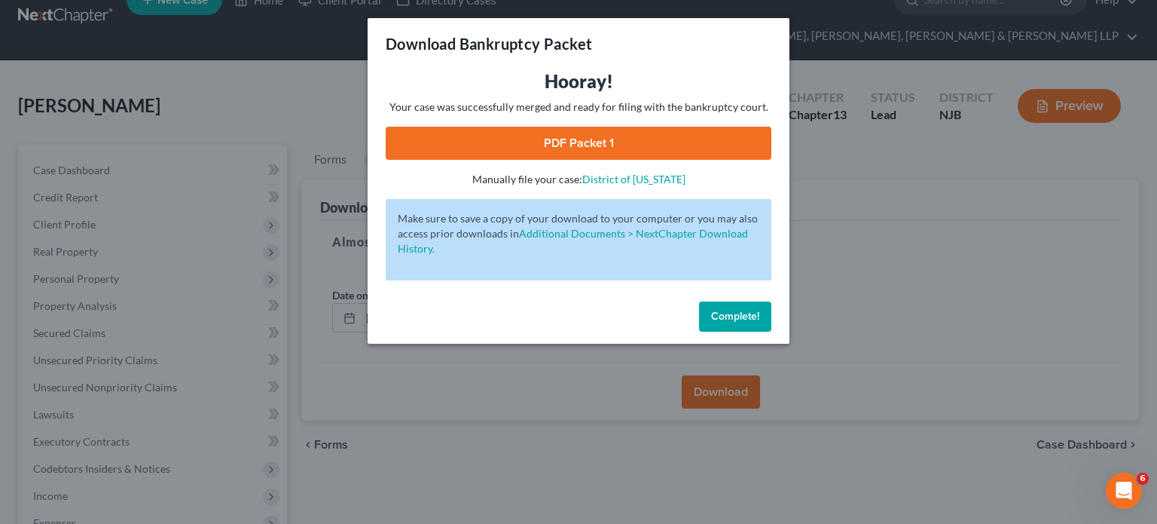
click at [729, 142] on link "PDF Packet 1" at bounding box center [579, 143] width 386 height 33
click at [738, 304] on button "Complete!" at bounding box center [735, 316] width 72 height 30
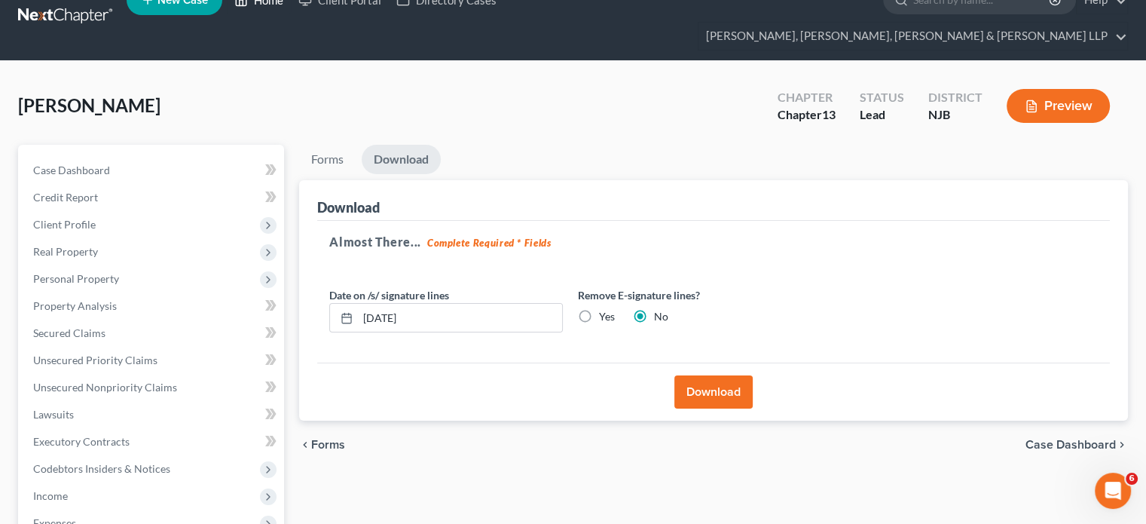
click at [259, 3] on link "Home" at bounding box center [259, -1] width 64 height 27
